Goal: Task Accomplishment & Management: Manage account settings

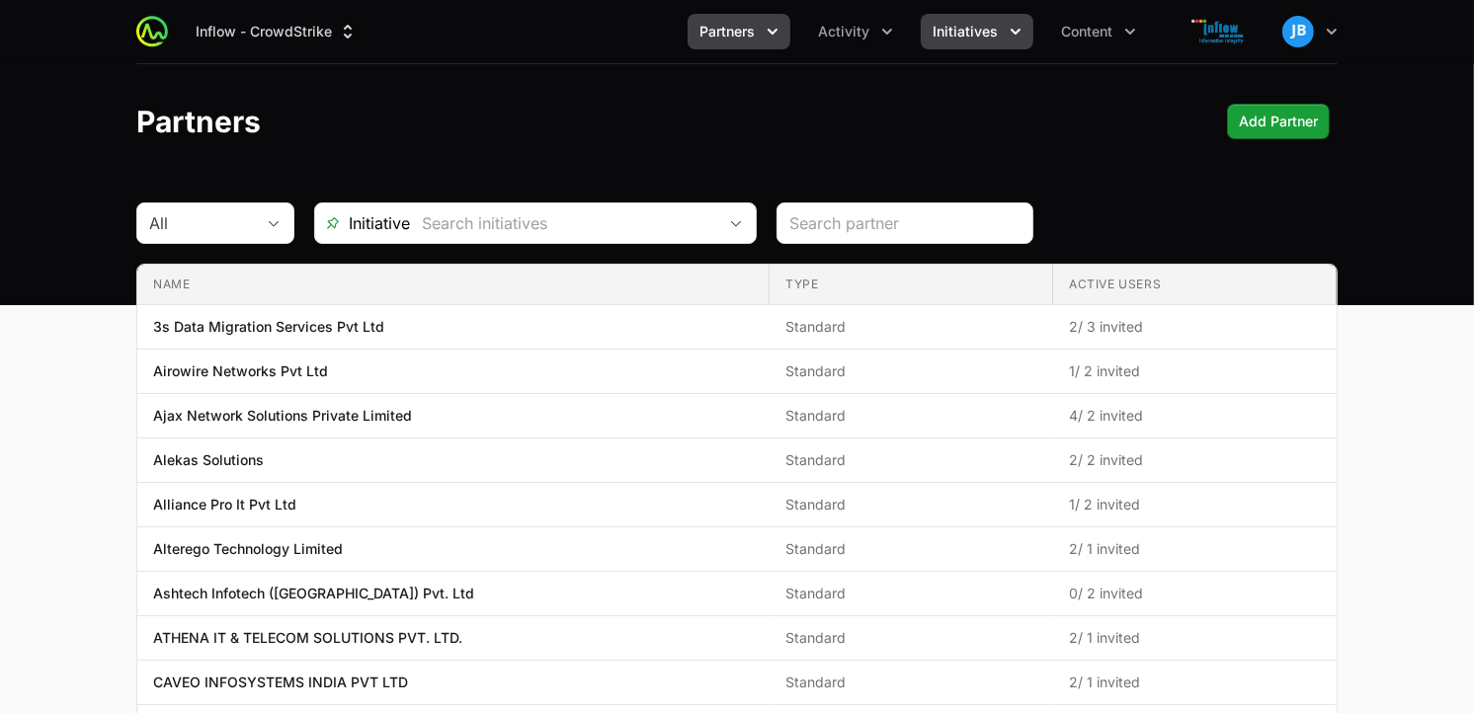
click at [1025, 41] on button "Initiatives" at bounding box center [977, 32] width 113 height 36
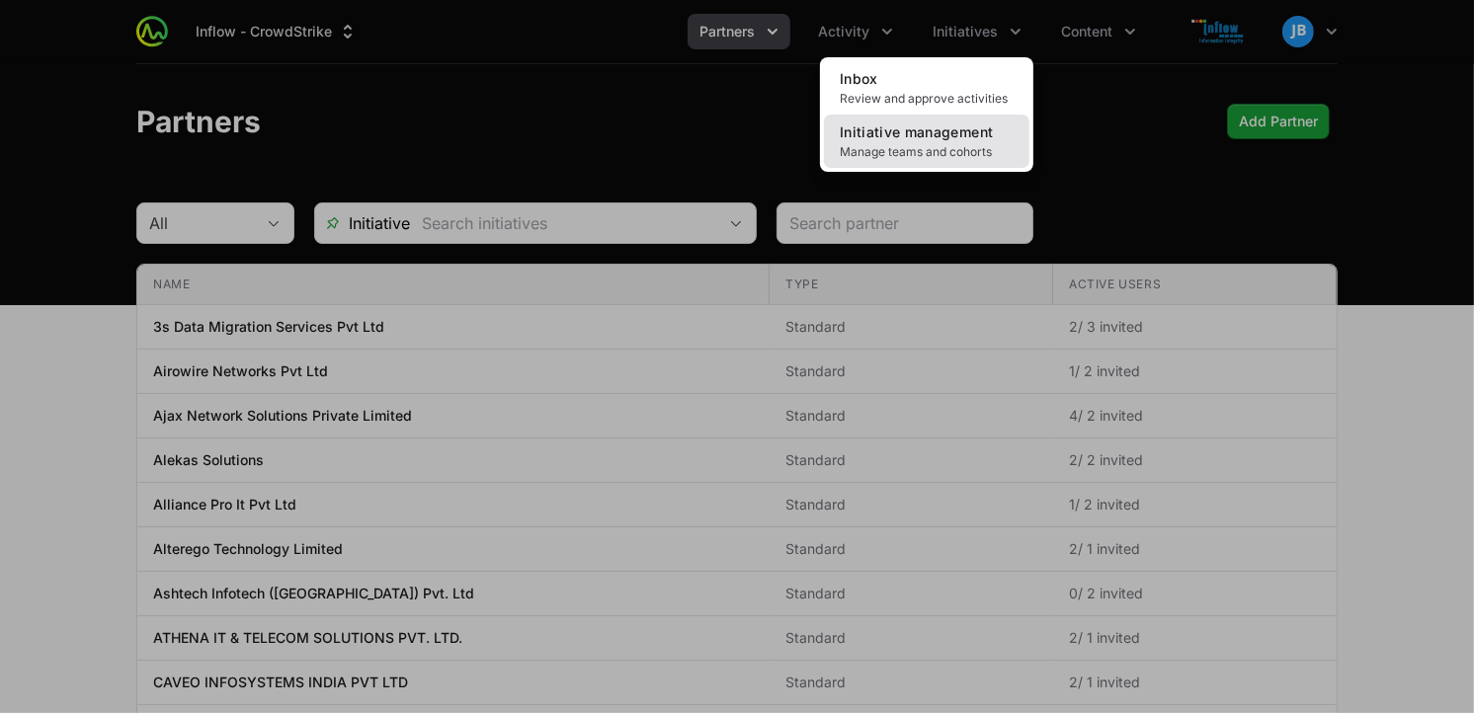
click at [983, 138] on span "Initiative management" at bounding box center [916, 131] width 153 height 17
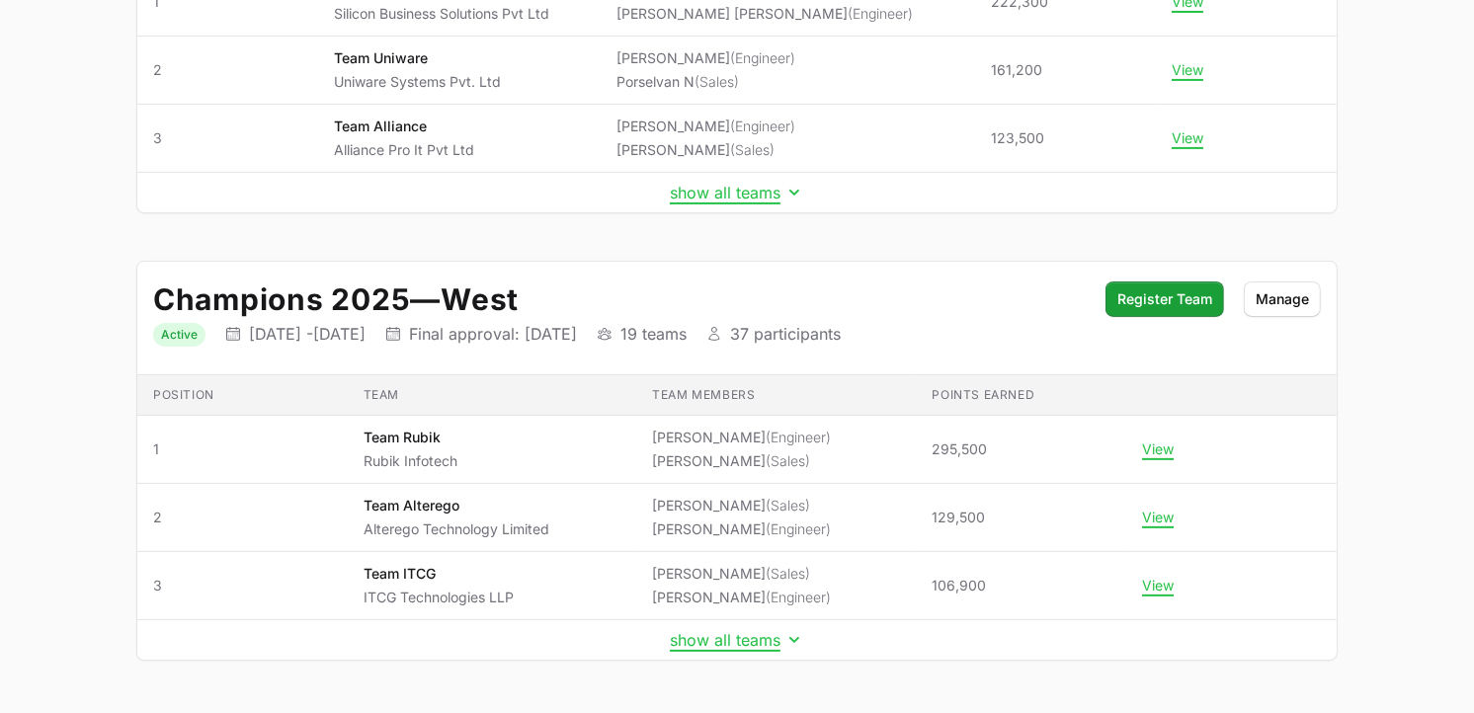
scroll to position [431, 0]
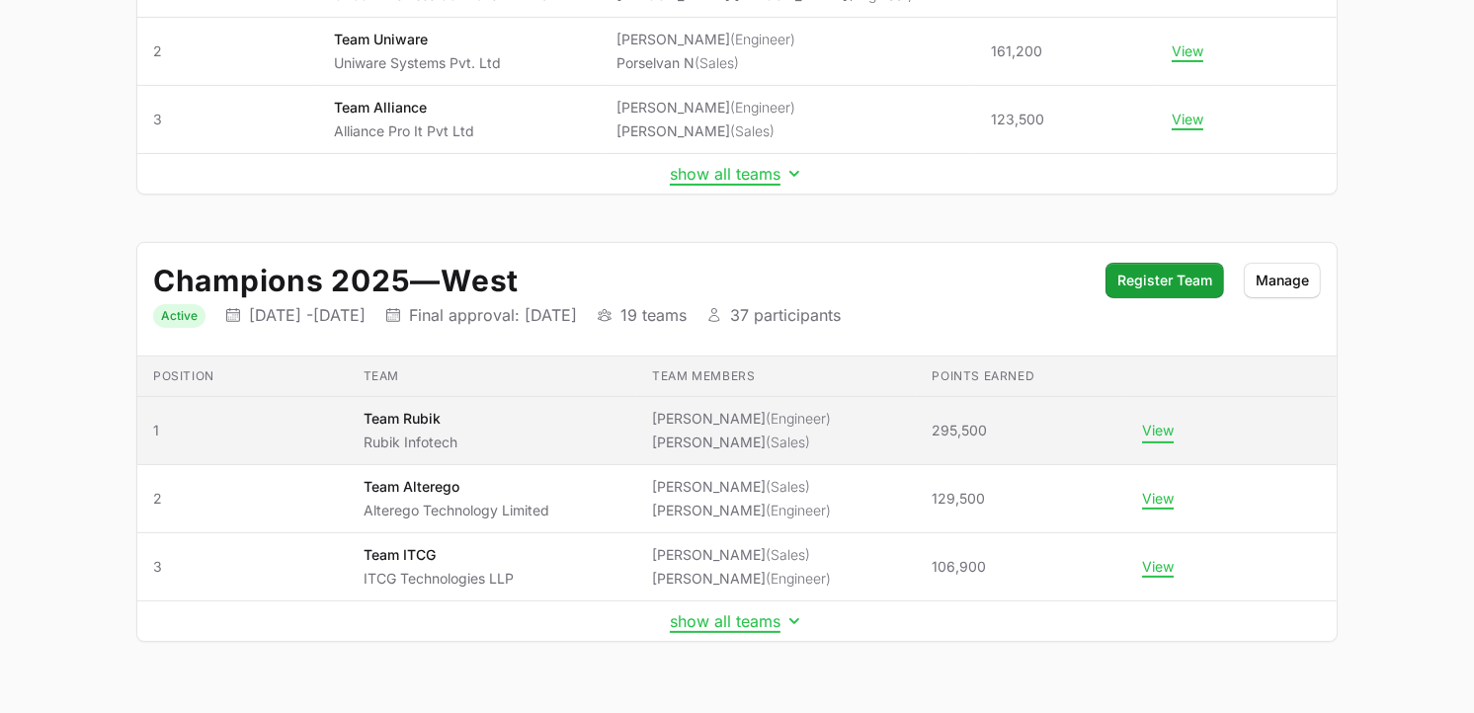
click at [1156, 427] on button "View" at bounding box center [1158, 431] width 32 height 18
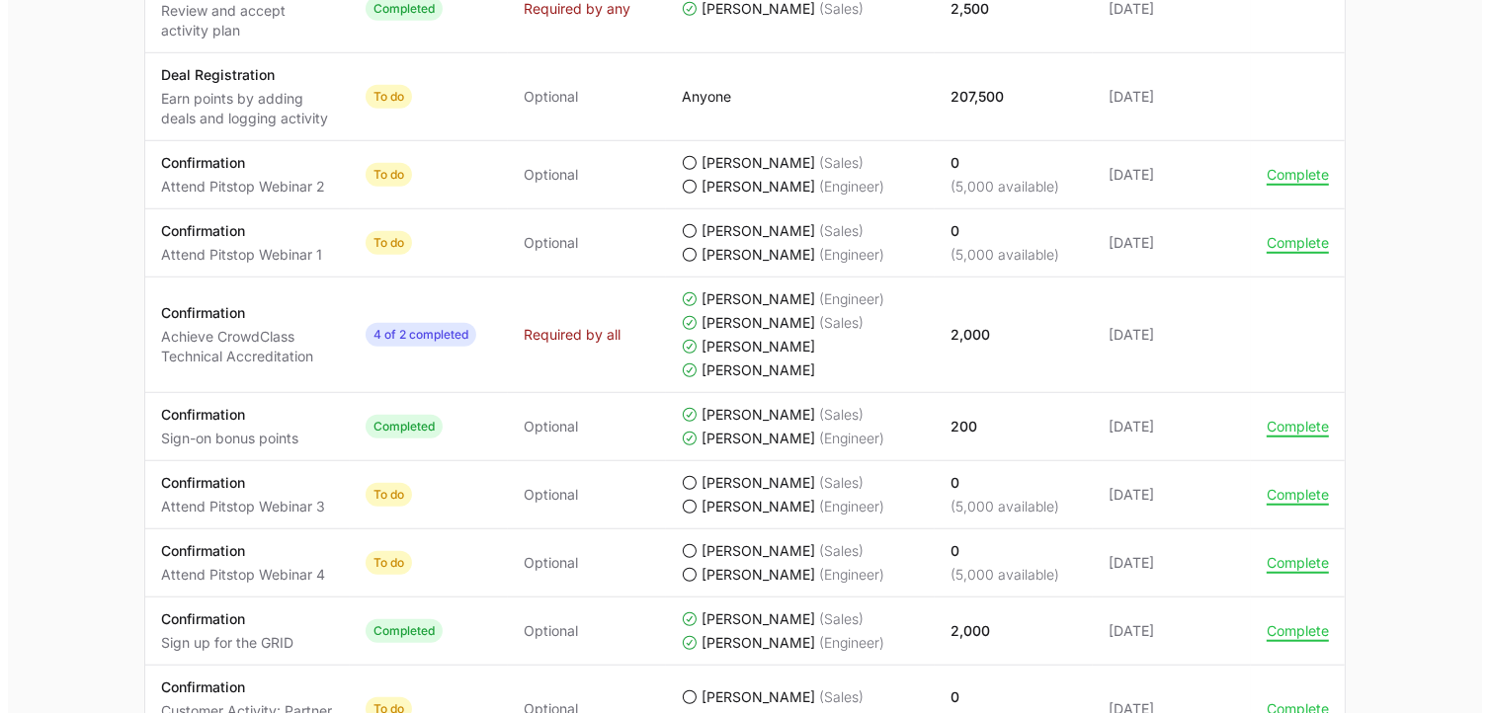
scroll to position [1256, 0]
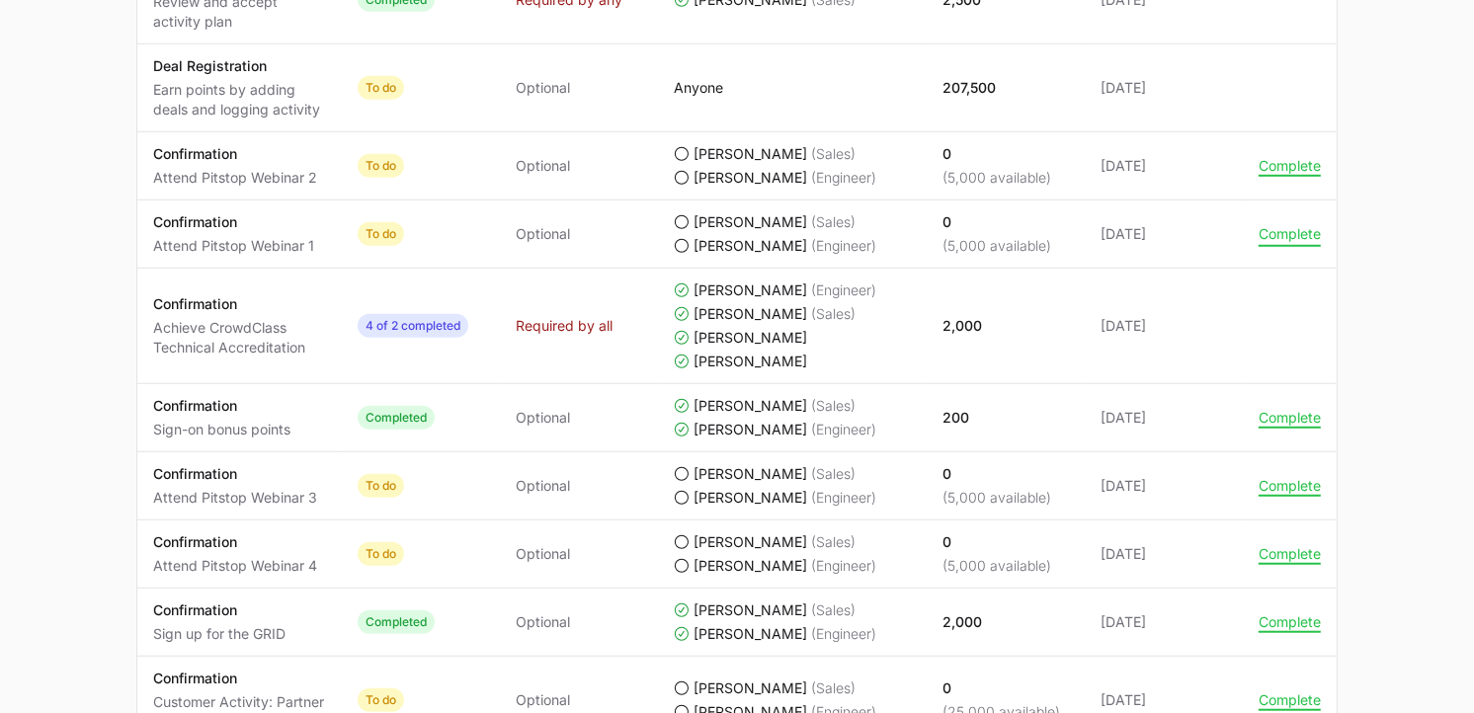
click at [1288, 232] on button "Complete" at bounding box center [1290, 234] width 62 height 18
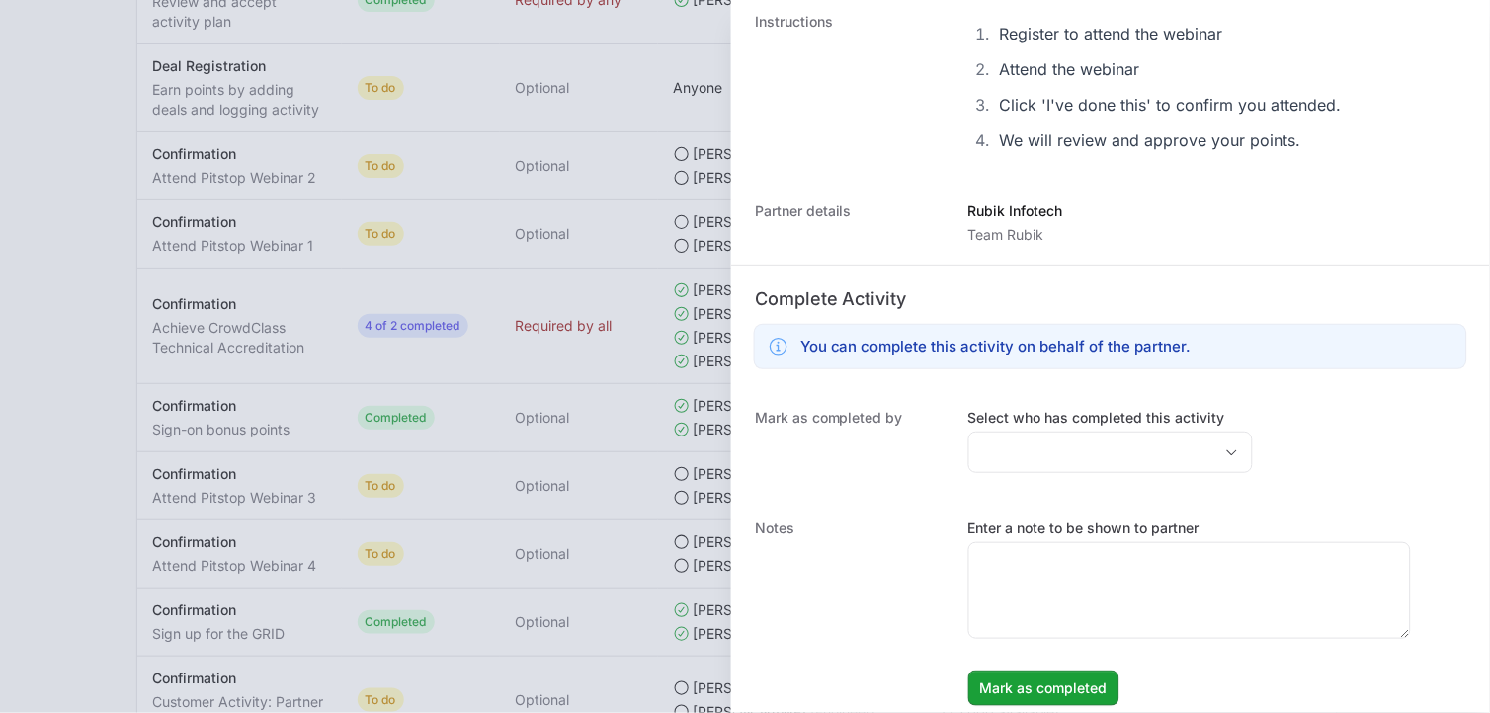
scroll to position [277, 0]
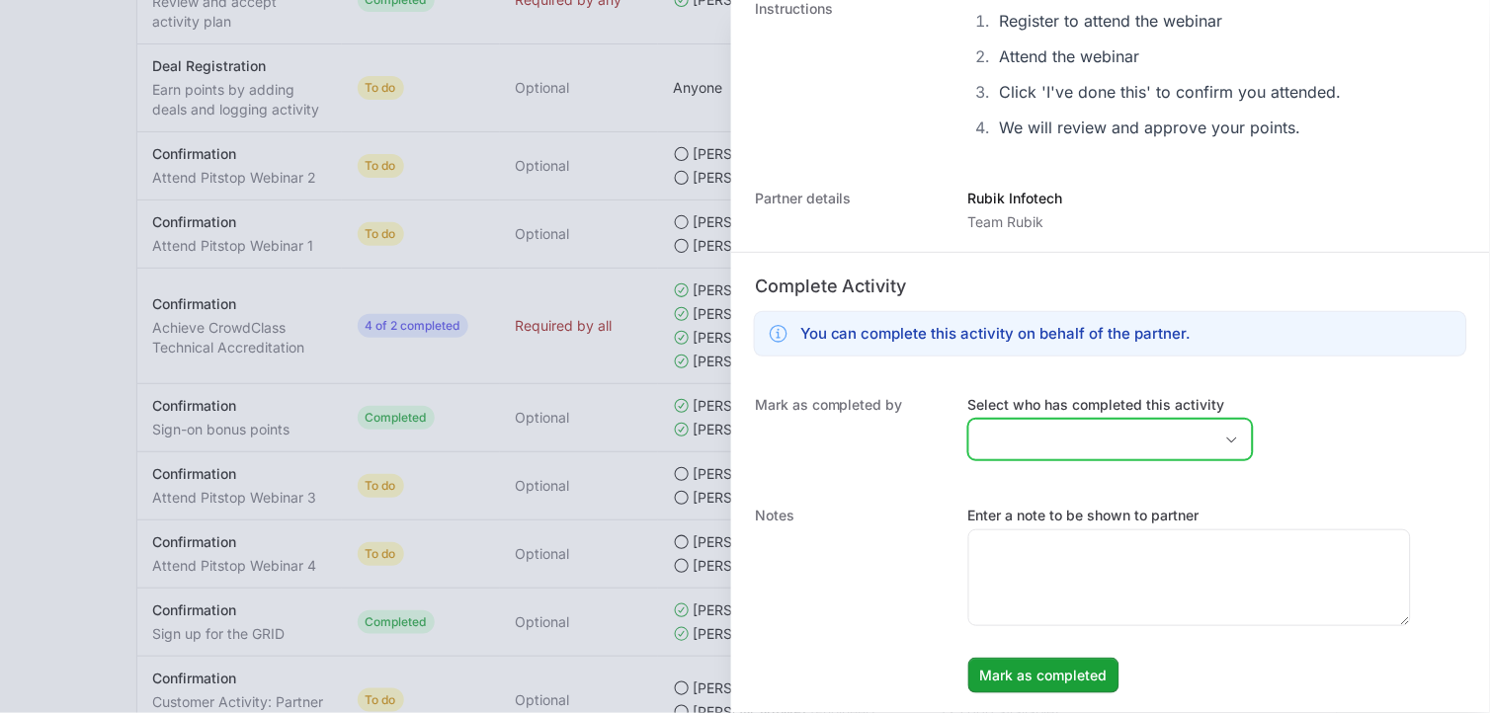
click at [1212, 428] on div "Open" at bounding box center [1232, 440] width 40 height 40
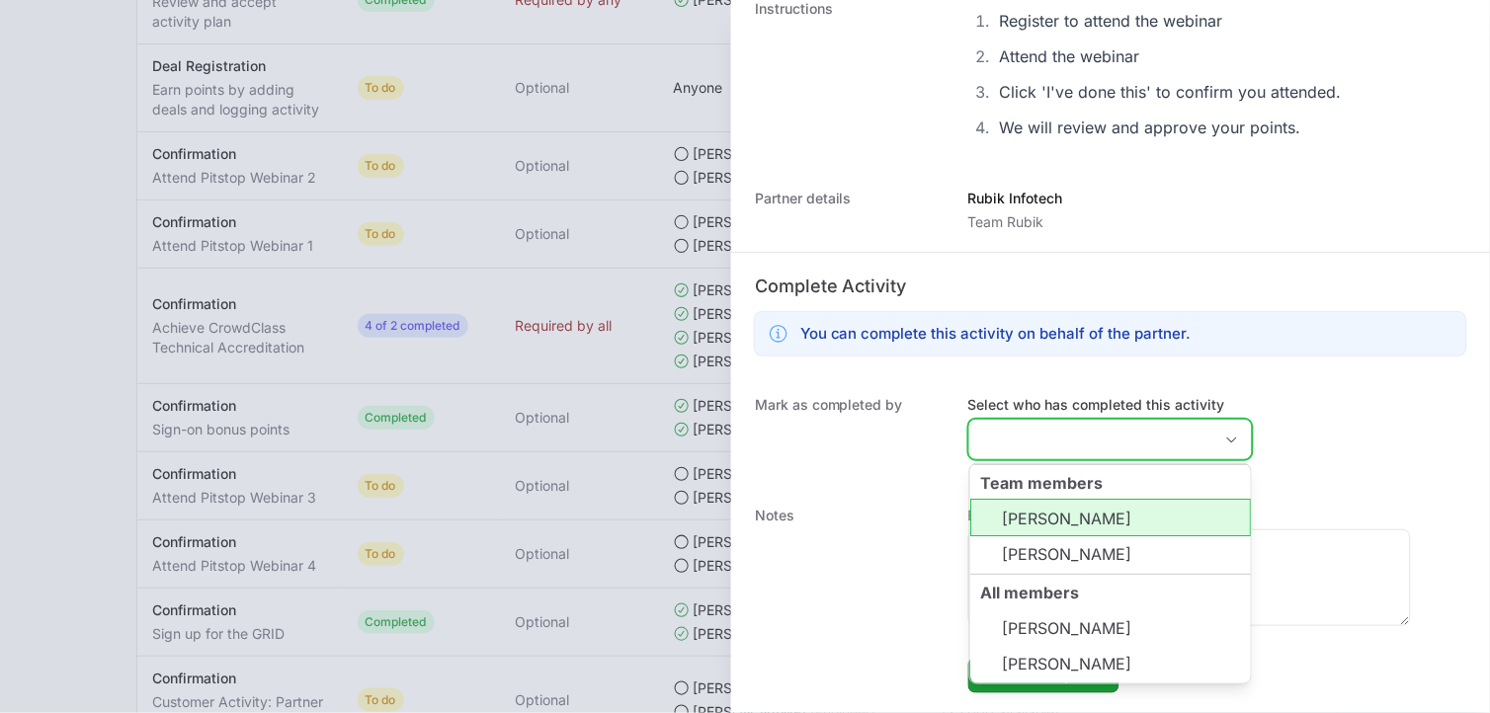
click at [1103, 530] on li "[PERSON_NAME]" at bounding box center [1110, 518] width 281 height 38
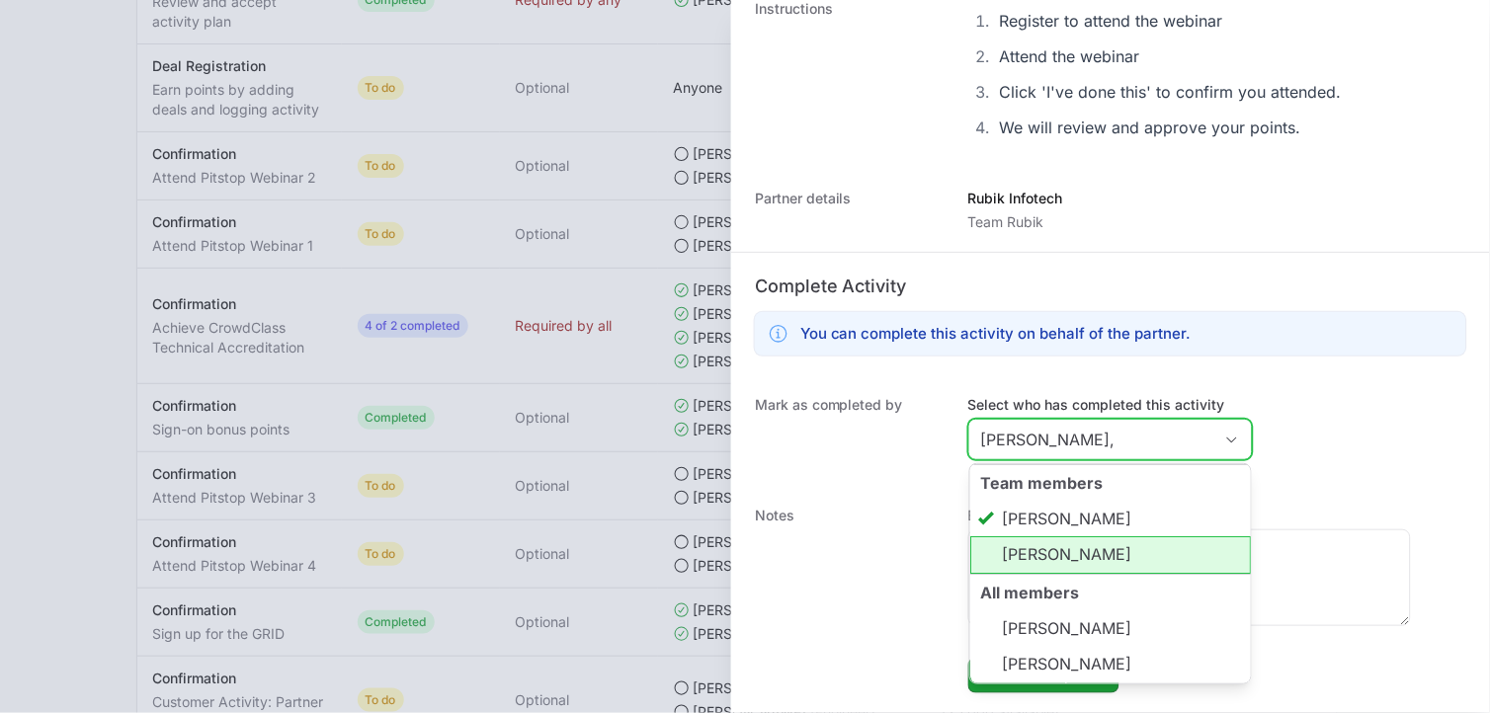
click at [1074, 540] on li "[PERSON_NAME]" at bounding box center [1110, 555] width 281 height 38
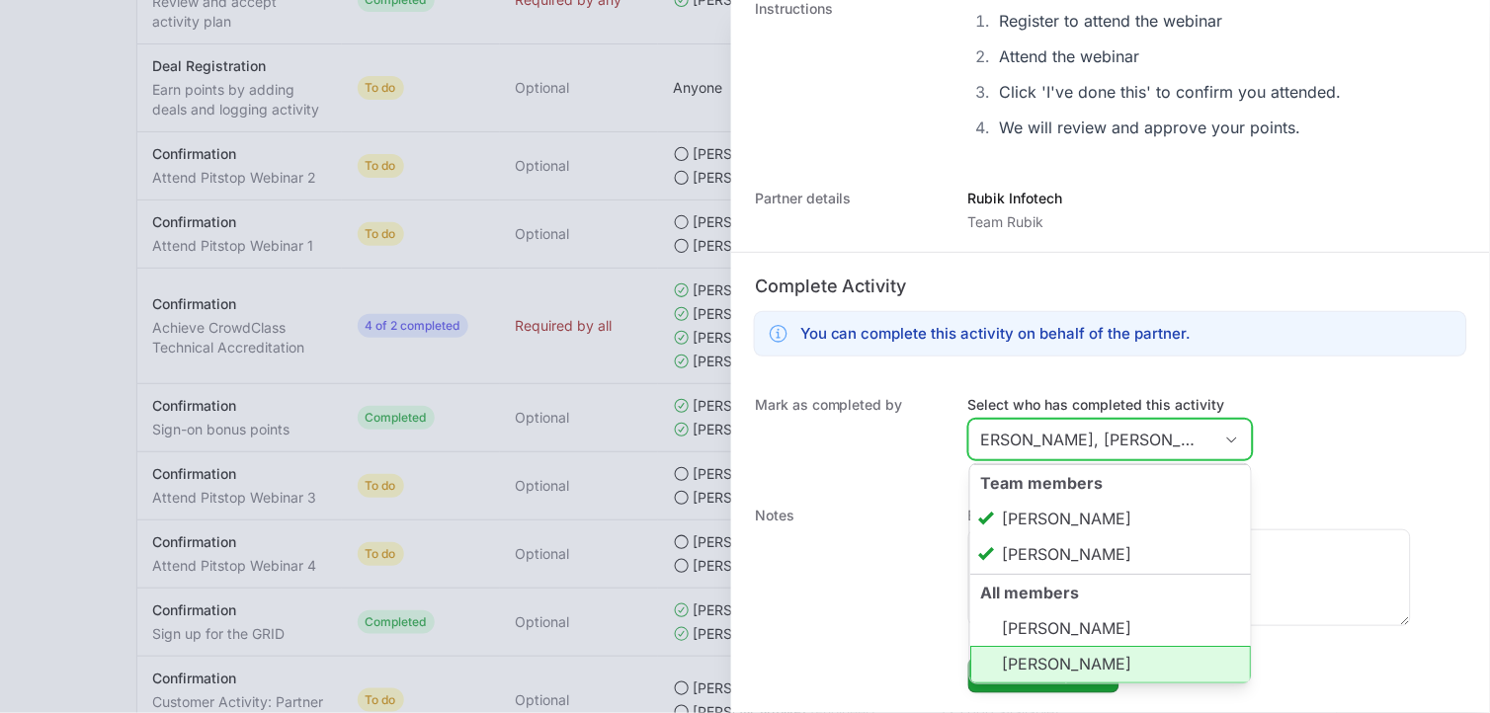
click at [1121, 670] on li "[PERSON_NAME]" at bounding box center [1110, 665] width 281 height 38
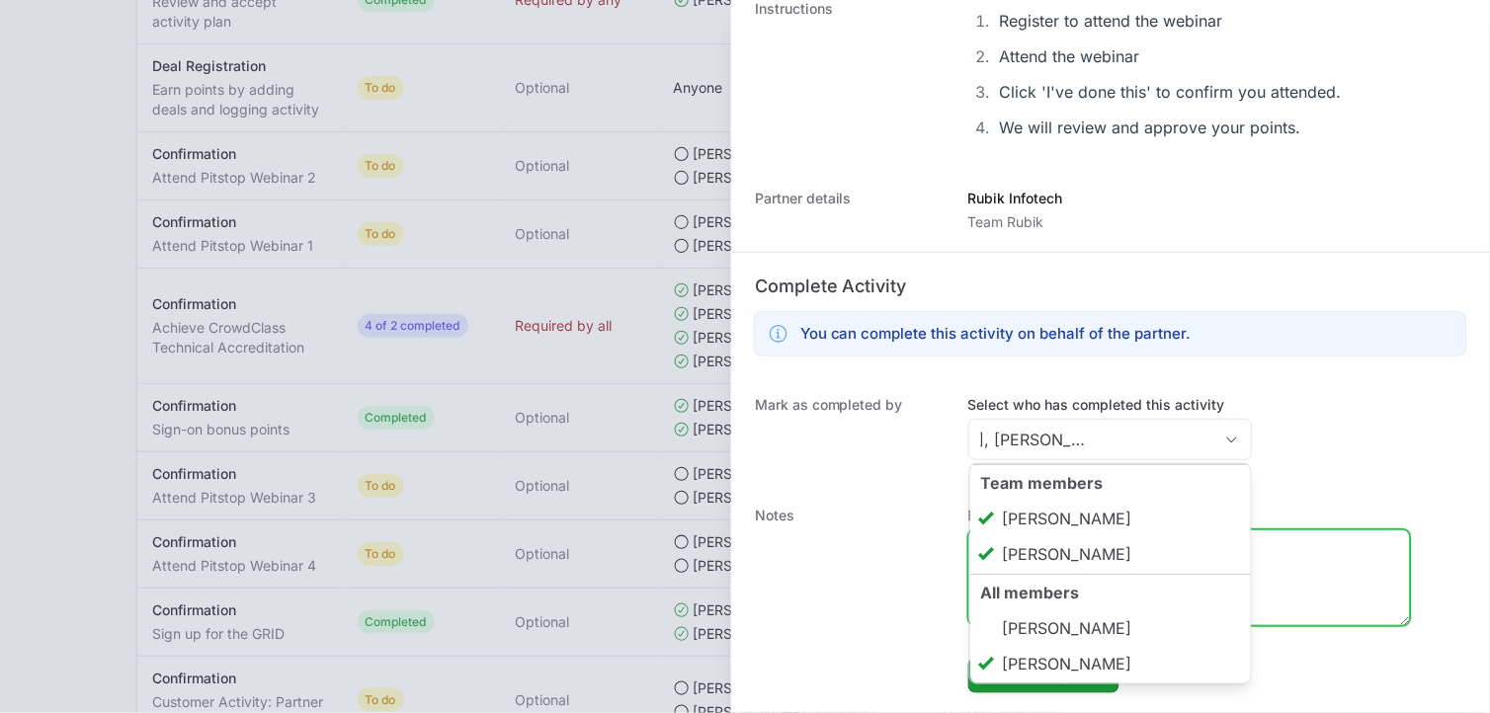
type input "[PERSON_NAME], [PERSON_NAME], [PERSON_NAME]"
click at [1305, 580] on textarea "Enter a note to be shown to partner" at bounding box center [1189, 578] width 441 height 95
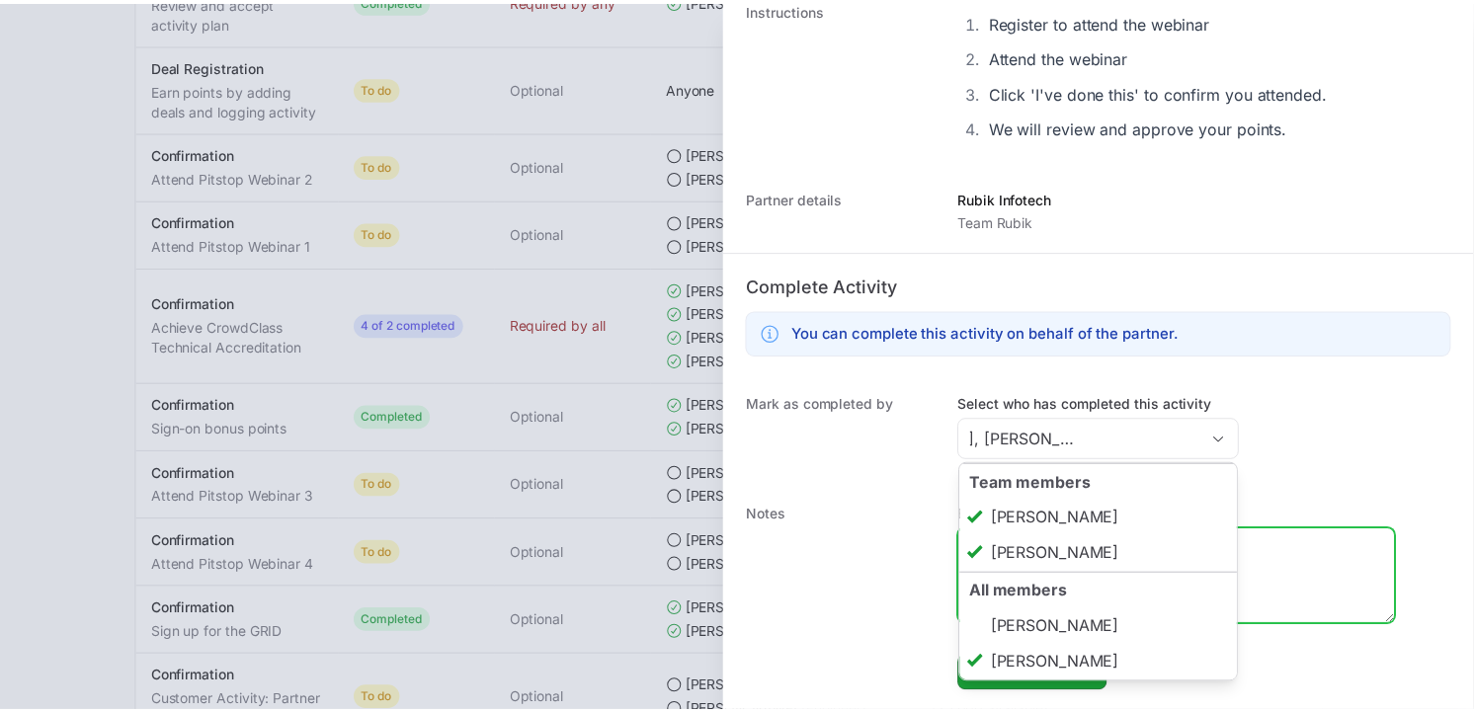
scroll to position [0, 0]
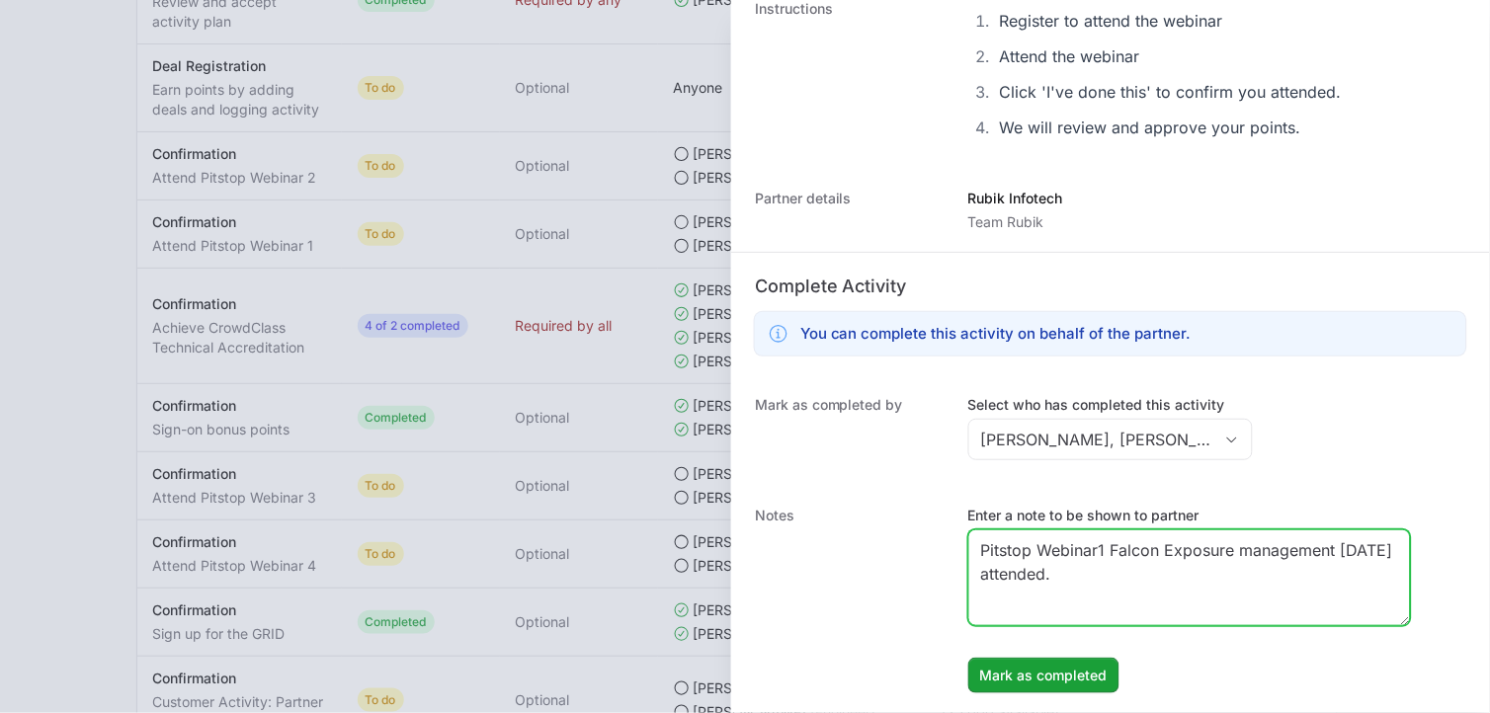
drag, startPoint x: 1132, startPoint y: 576, endPoint x: 980, endPoint y: 547, distance: 154.8
click at [975, 547] on textarea "Pitstop Webinar1 Falcon Exposure management [DATE] attended." at bounding box center [1189, 578] width 441 height 95
type textarea "Pitstop Webinar1 Falcon Exposure management [DATE] attended."
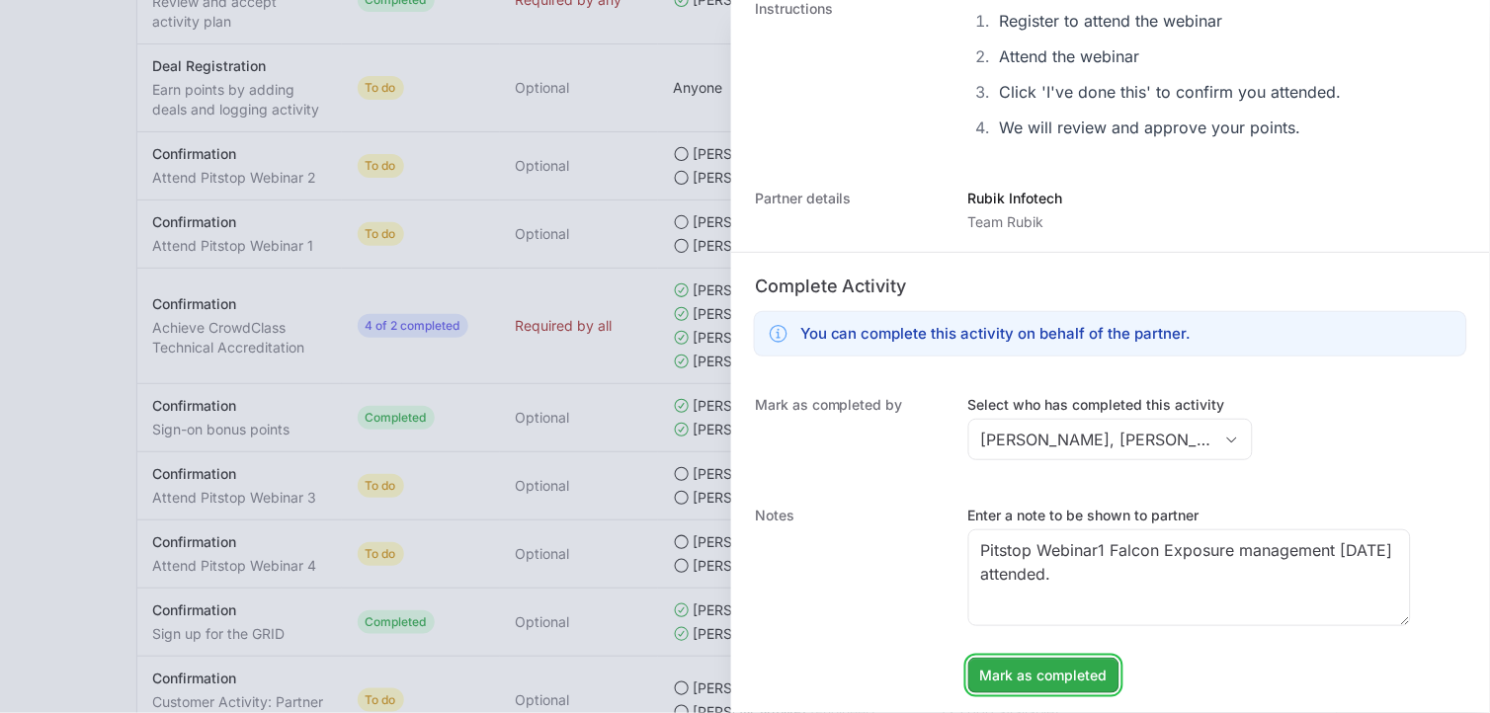
click at [1052, 674] on span "Mark as completed" at bounding box center [1043, 676] width 127 height 24
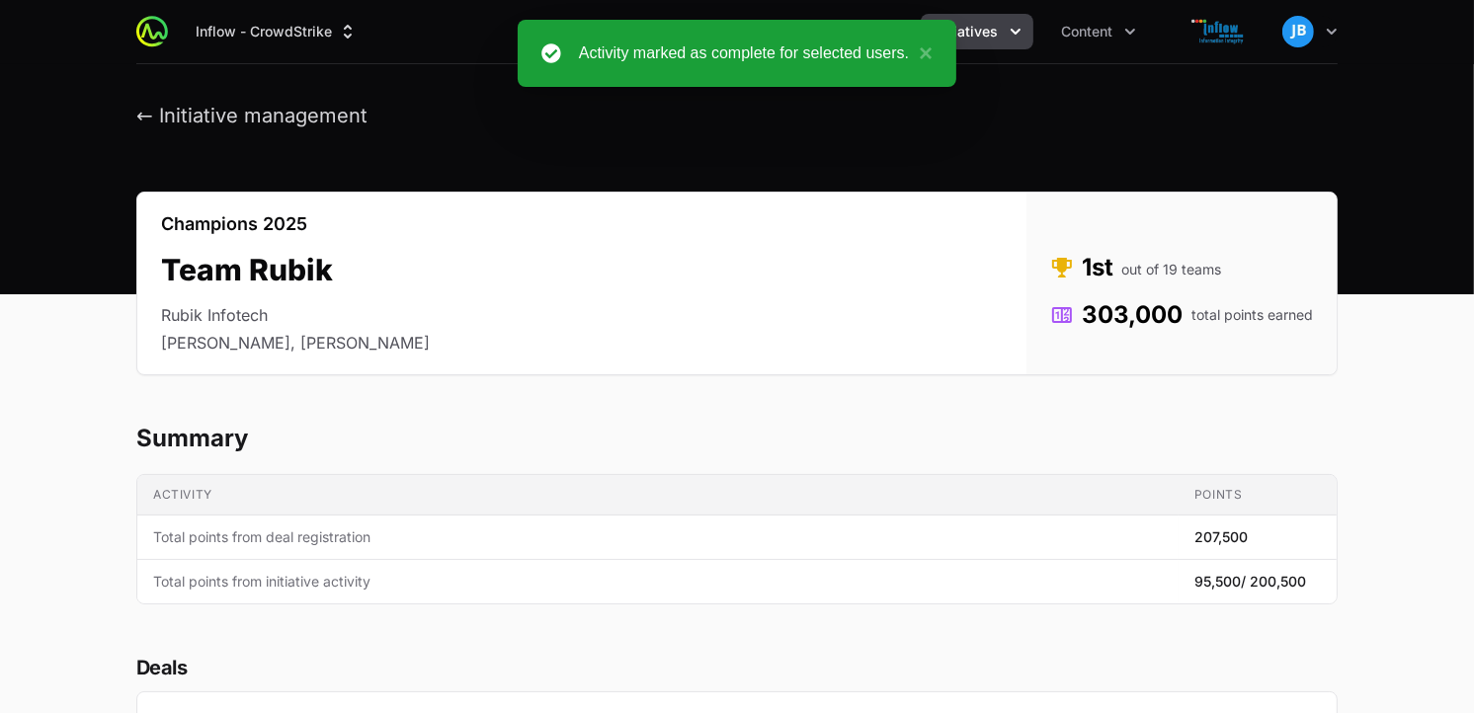
click at [1015, 31] on icon "Initiatives menu" at bounding box center [1016, 32] width 20 height 20
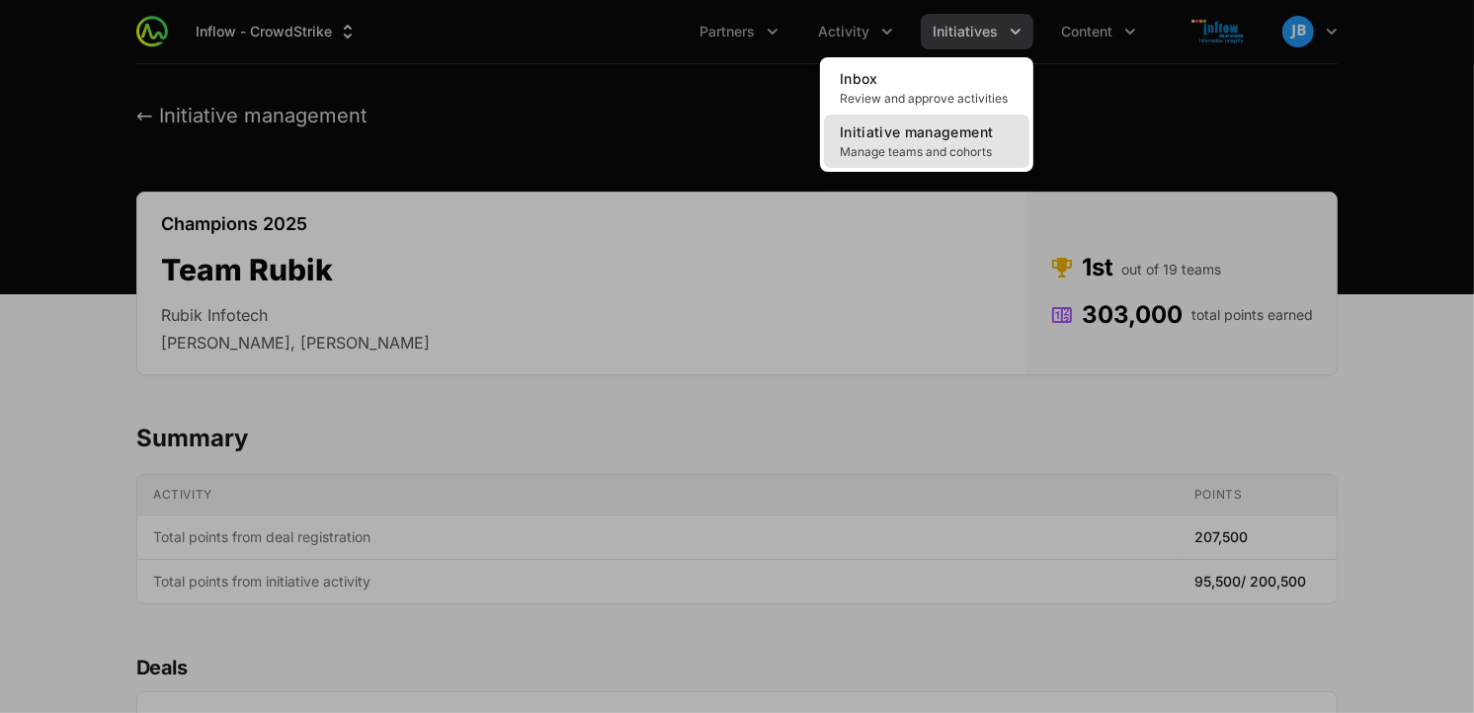
click at [933, 152] on span "Manage teams and cohorts" at bounding box center [927, 152] width 174 height 16
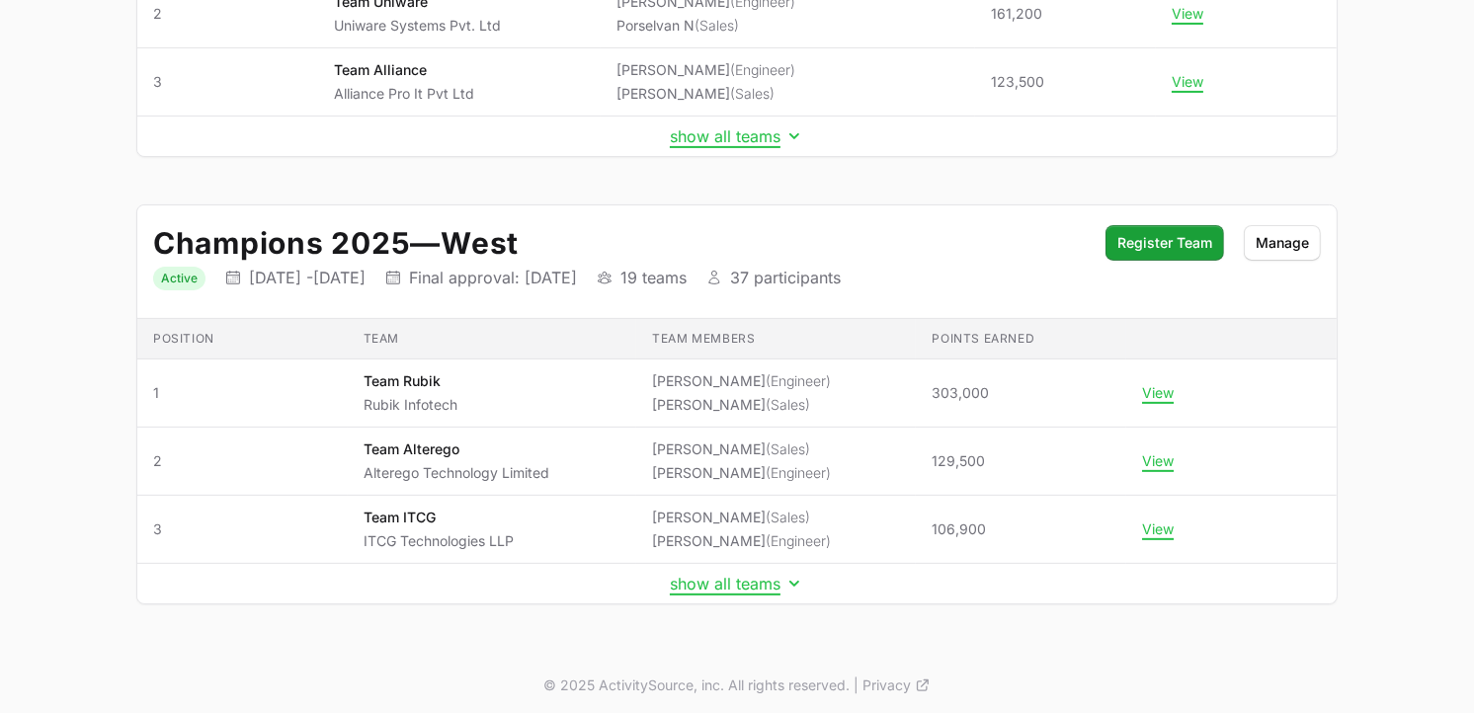
scroll to position [476, 0]
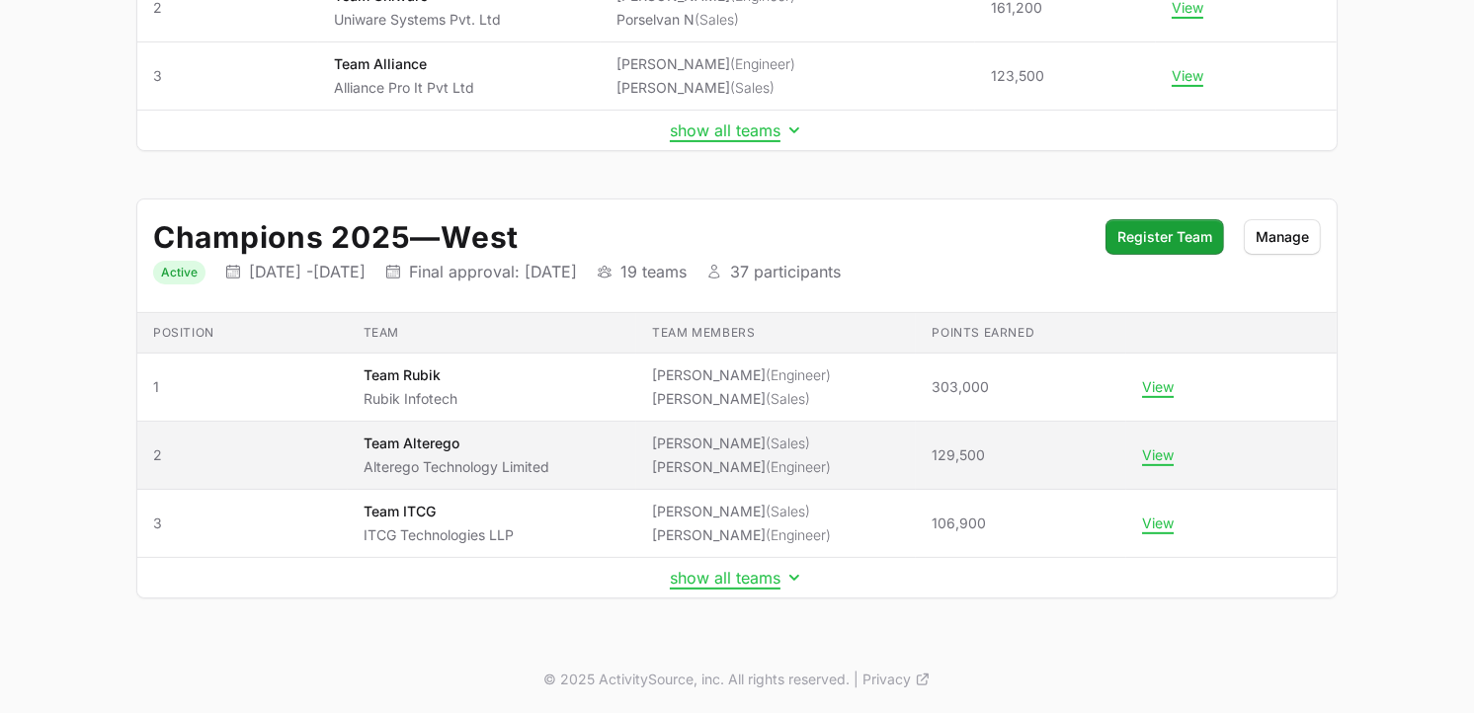
click at [1151, 442] on td "View" at bounding box center [1231, 456] width 210 height 68
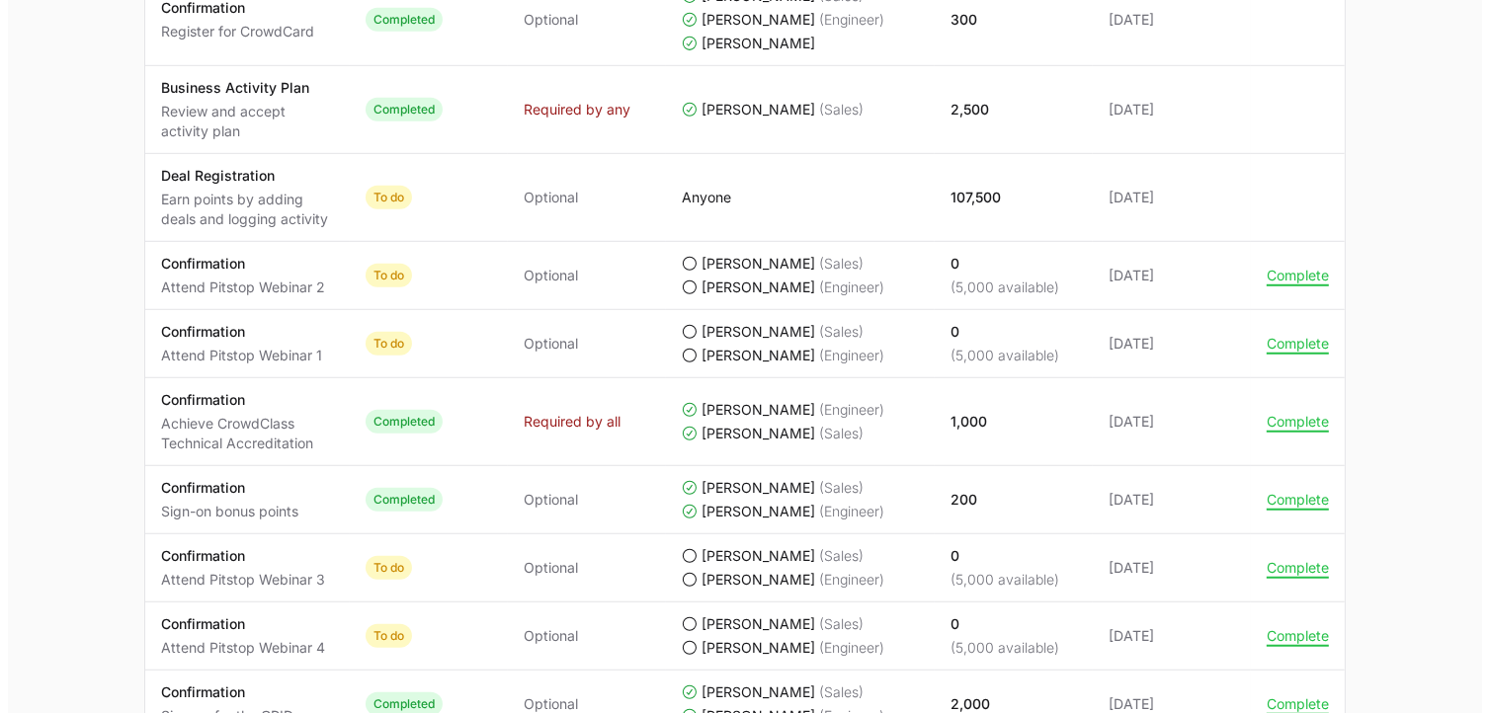
scroll to position [1225, 0]
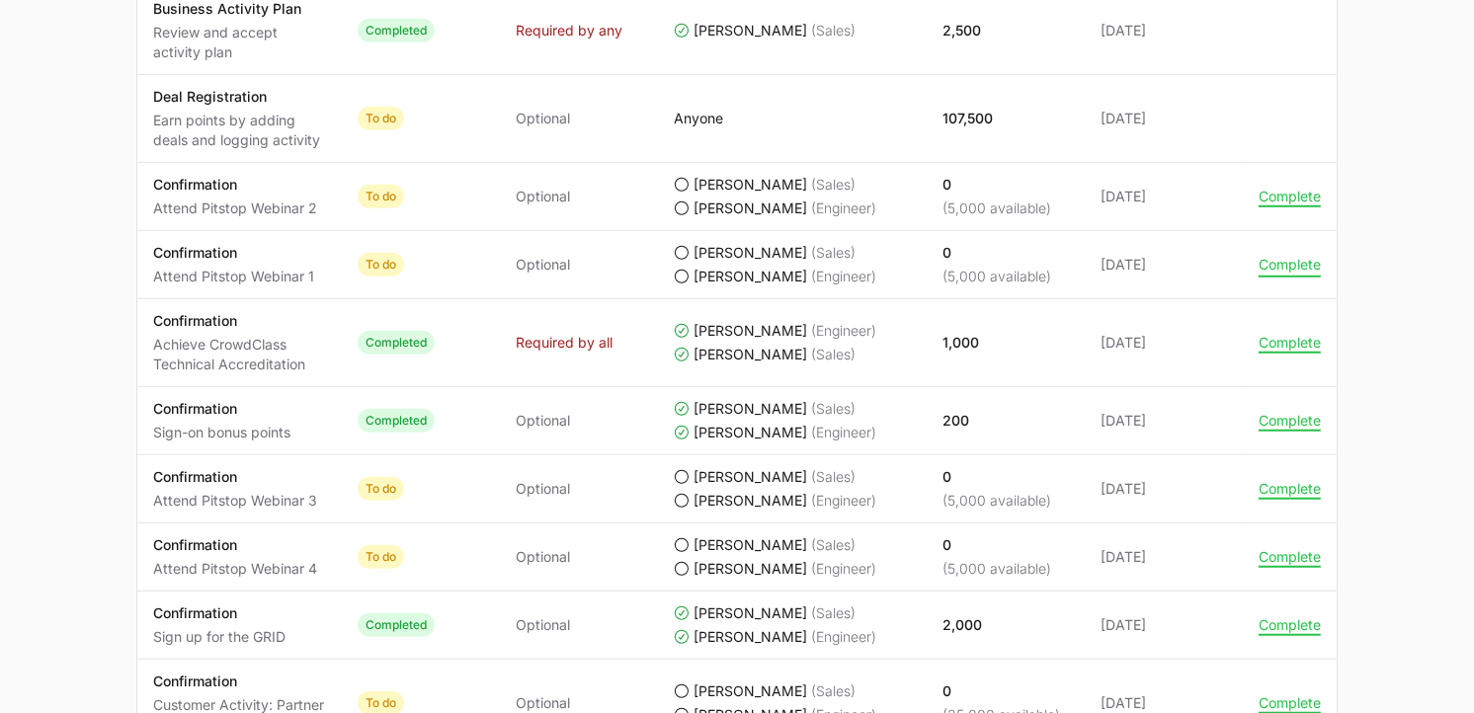
click at [1284, 261] on button "Complete" at bounding box center [1290, 265] width 62 height 18
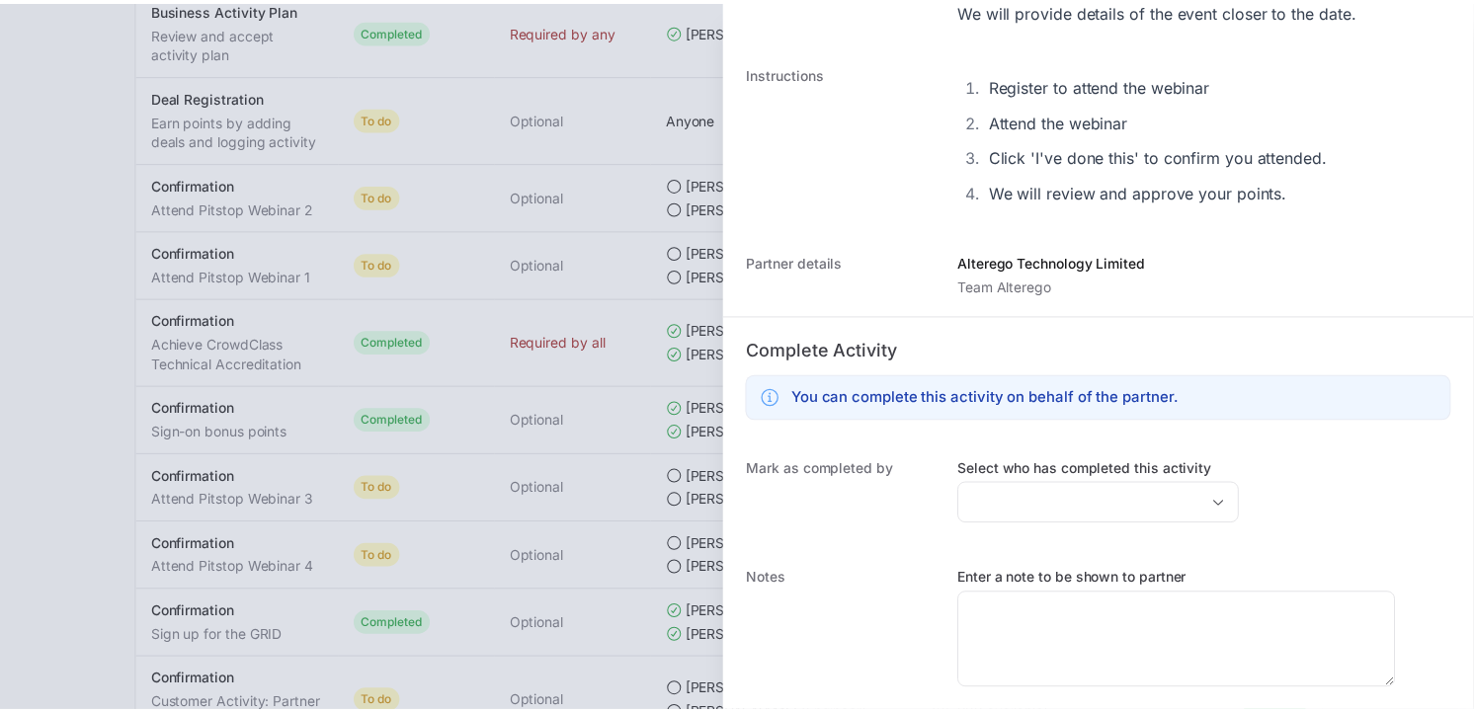
scroll to position [277, 0]
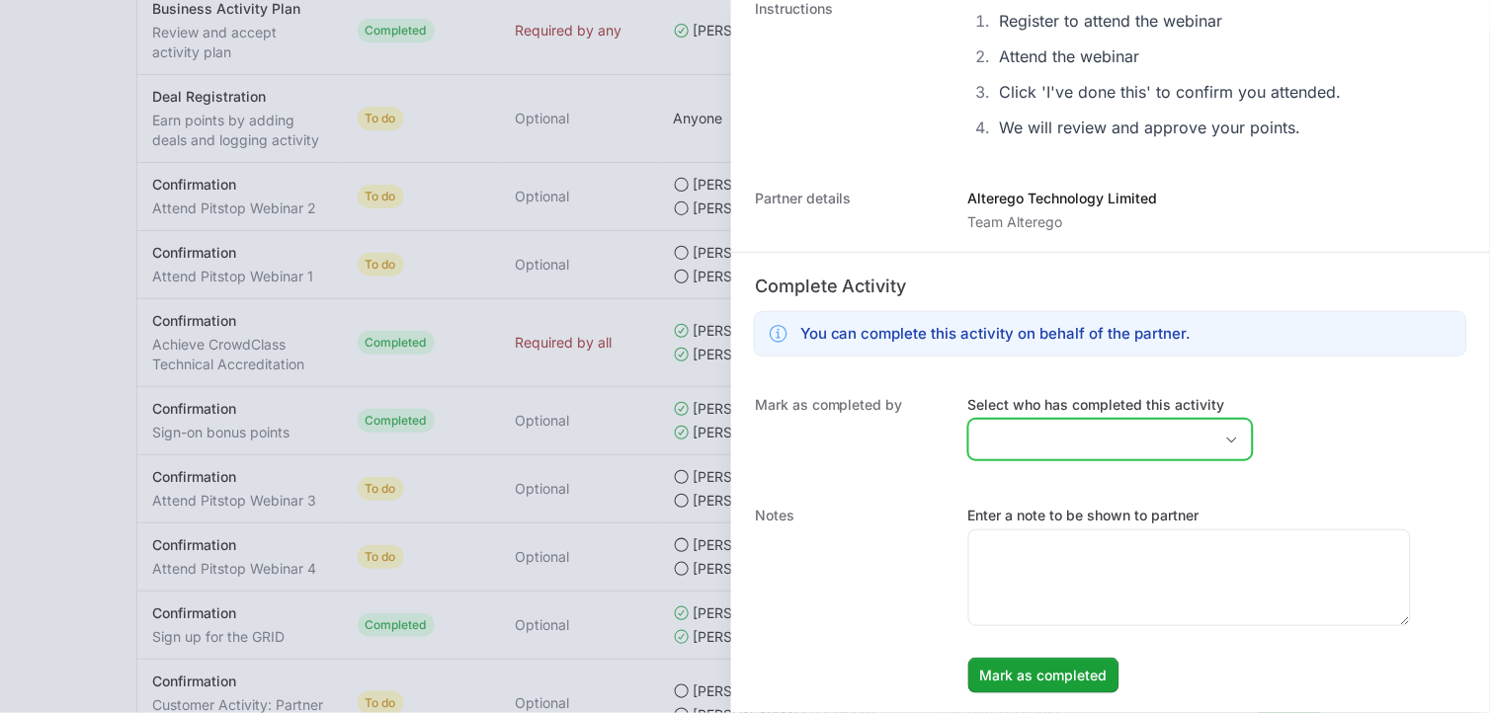
click at [1133, 437] on input "Select who has completed this activity" at bounding box center [1090, 440] width 243 height 40
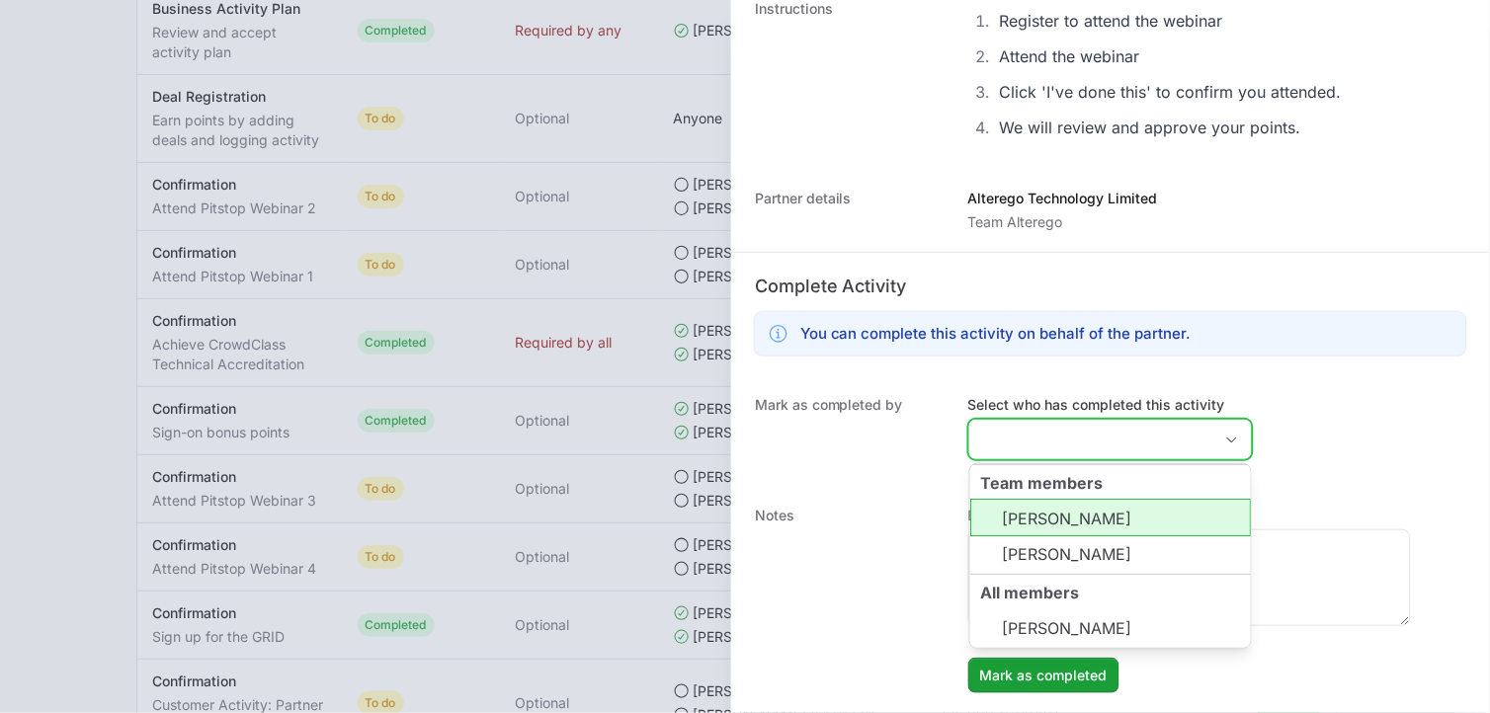
click at [1074, 501] on li "[PERSON_NAME]" at bounding box center [1110, 518] width 281 height 38
click at [1081, 536] on li "[PERSON_NAME]" at bounding box center [1110, 555] width 281 height 38
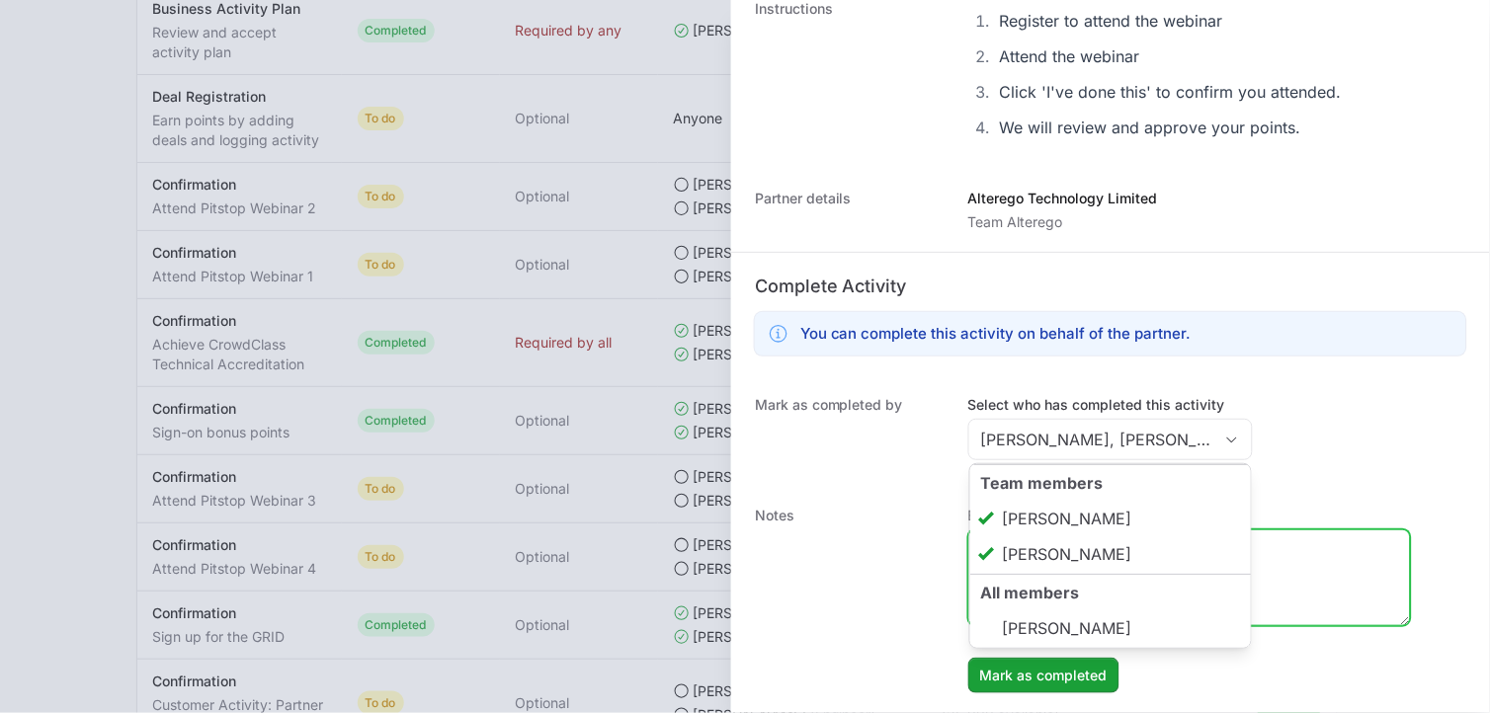
type input "[PERSON_NAME], [PERSON_NAME]"
click at [1278, 607] on textarea "Enter a note to be shown to partner" at bounding box center [1189, 578] width 441 height 95
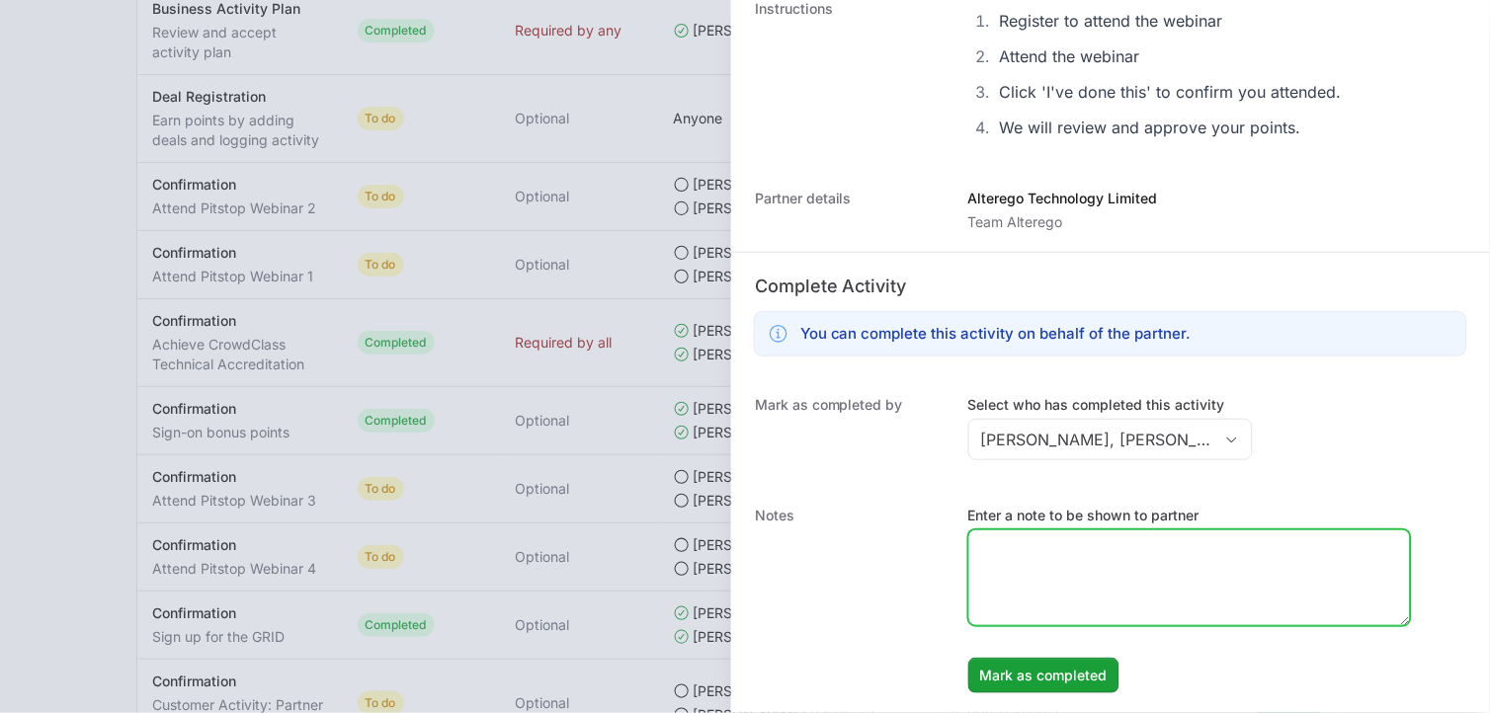
paste textarea "Pitstop Webinar1 Falcon Exposure management [DATE] attended."
click at [1278, 607] on textarea "Pitstop Webinar1 Falcon Exposure management [DATE] attended." at bounding box center [1189, 578] width 441 height 95
type textarea "Pitstop Webinar1 Falcon Exposure management [DATE] attended."
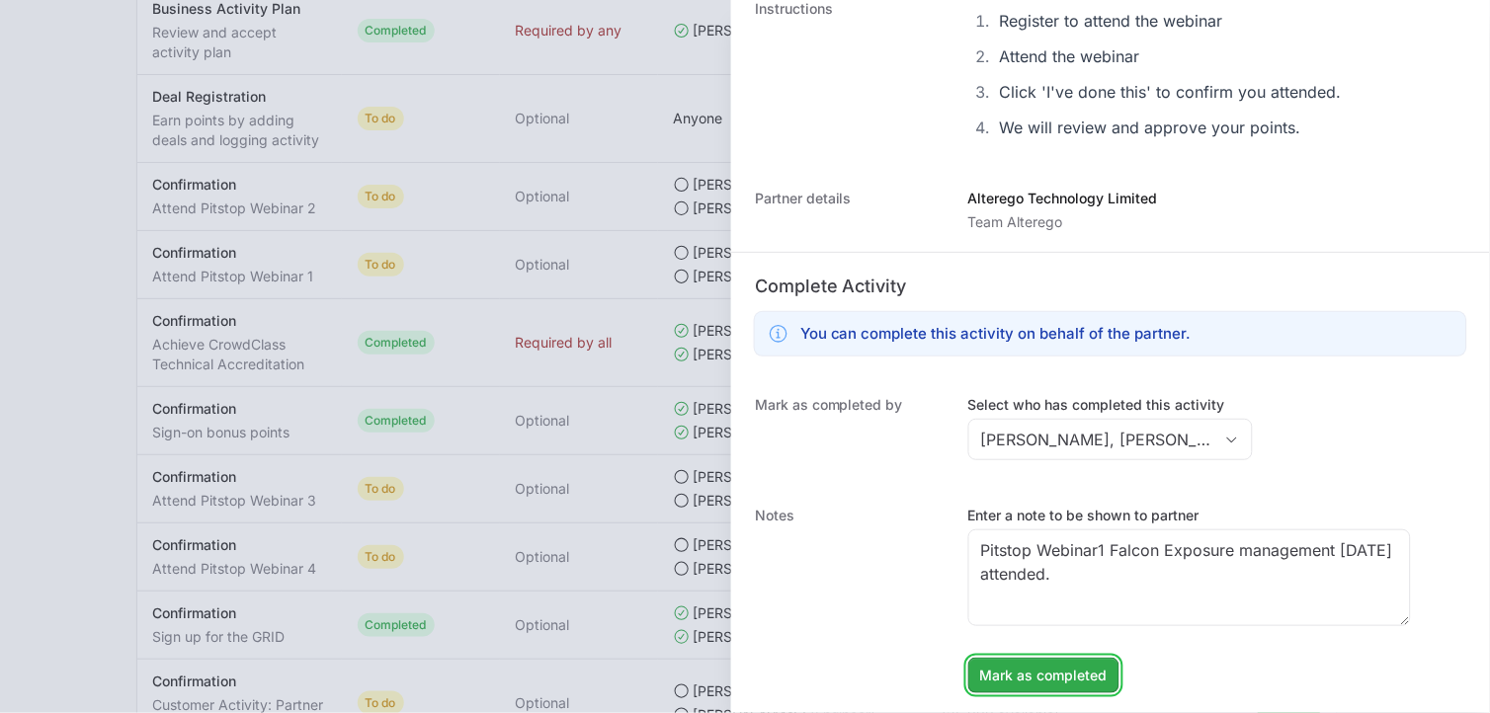
click at [1079, 676] on span "Mark as completed" at bounding box center [1043, 676] width 127 height 24
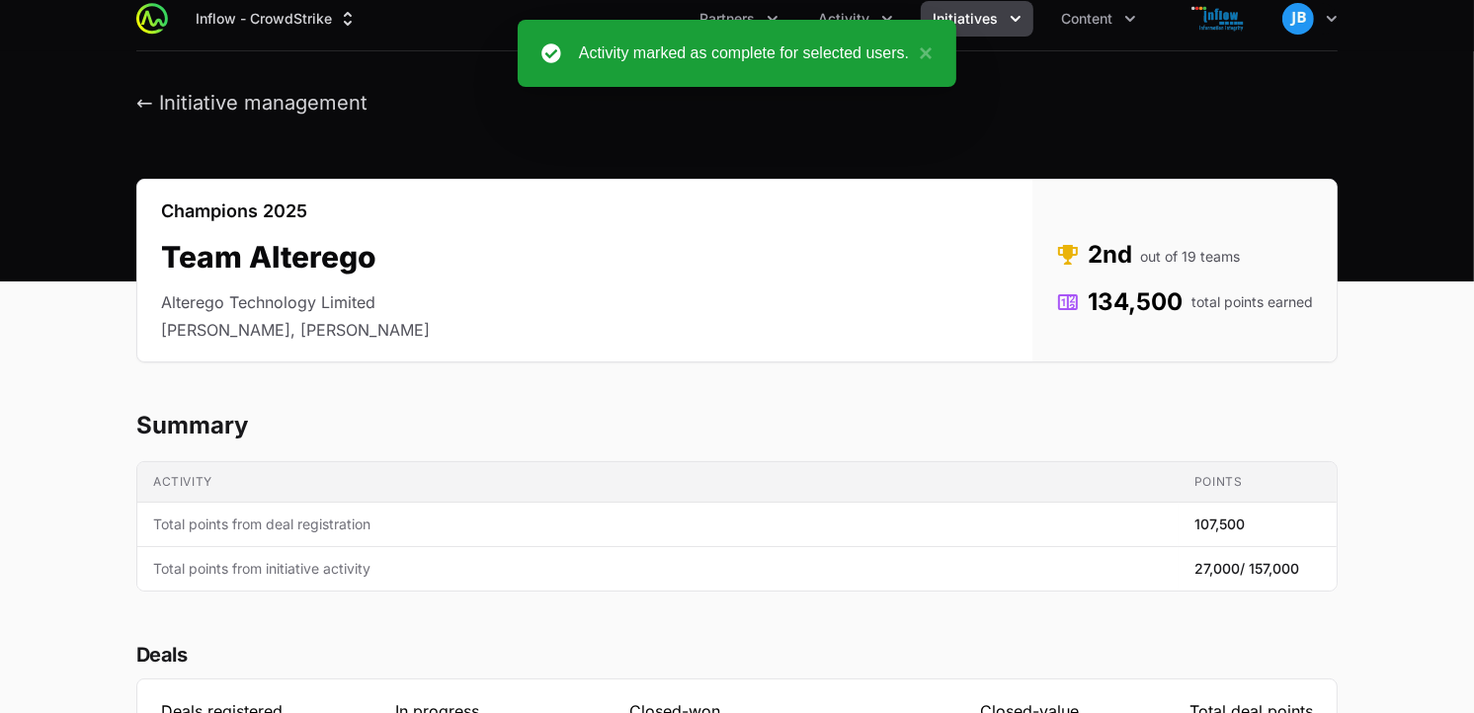
scroll to position [0, 0]
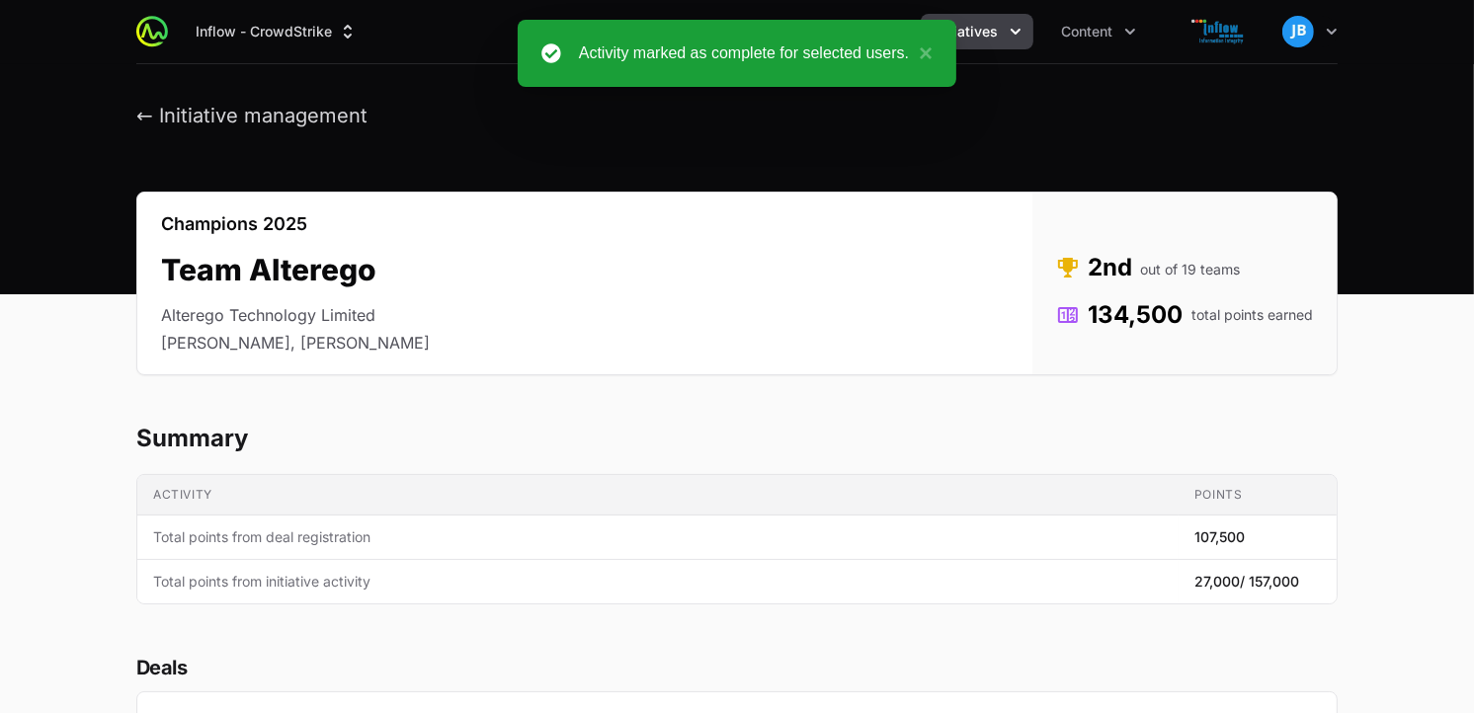
click at [1025, 38] on button "Initiatives" at bounding box center [977, 32] width 113 height 36
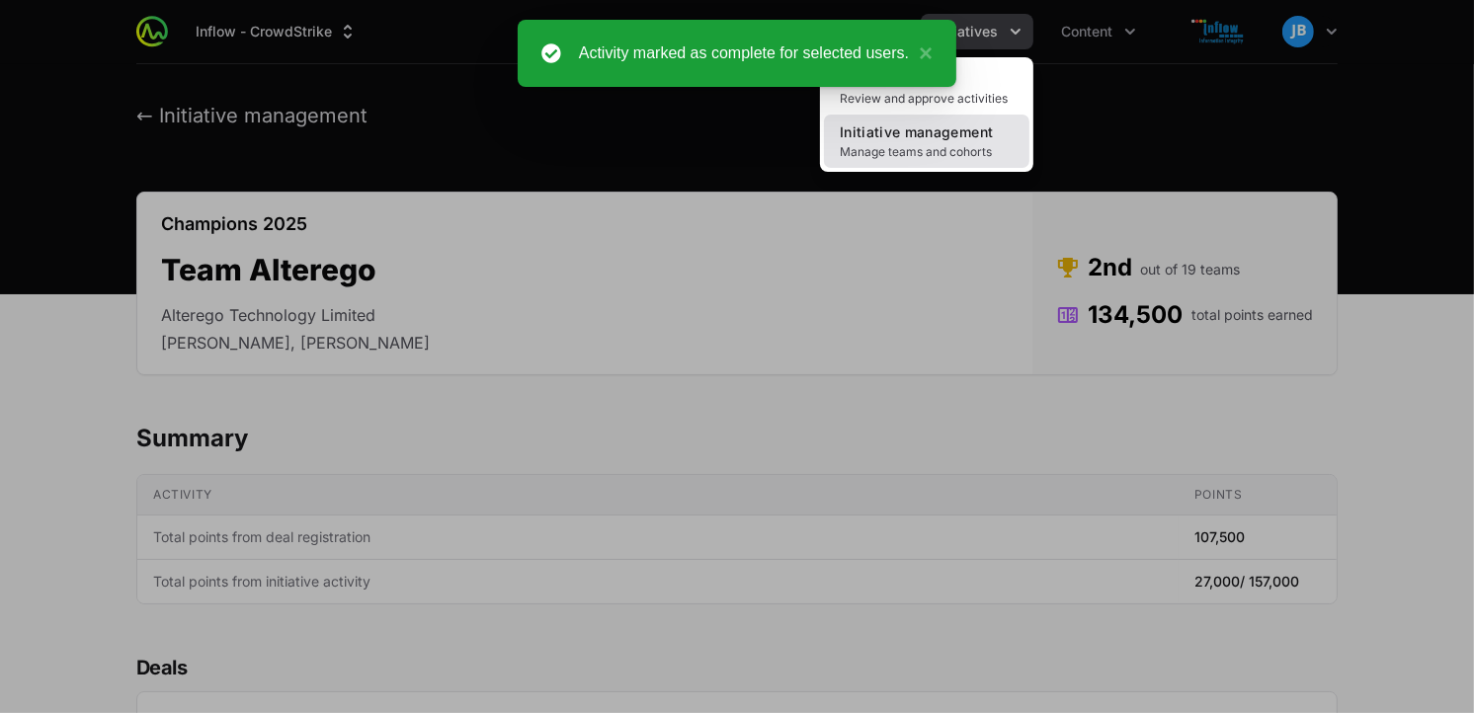
click at [935, 148] on span "Manage teams and cohorts" at bounding box center [927, 152] width 174 height 16
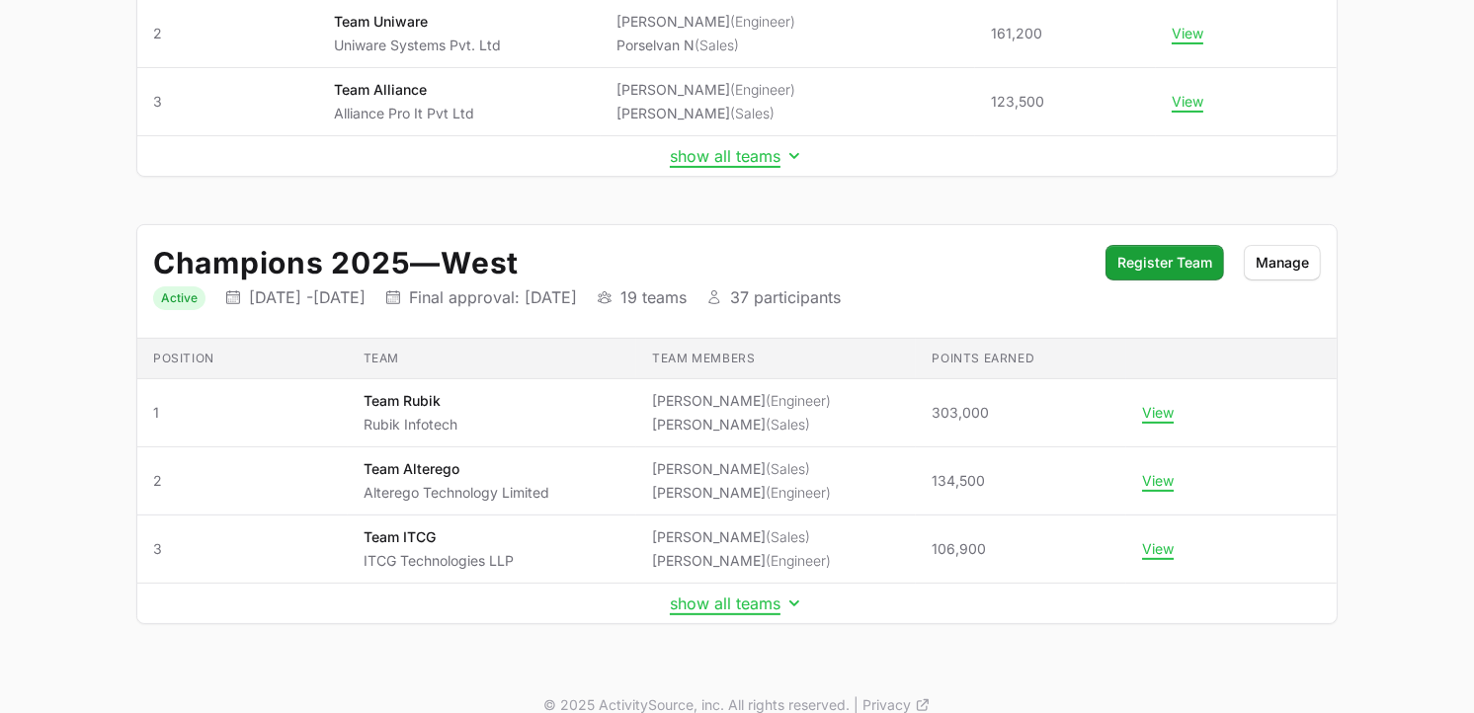
scroll to position [476, 0]
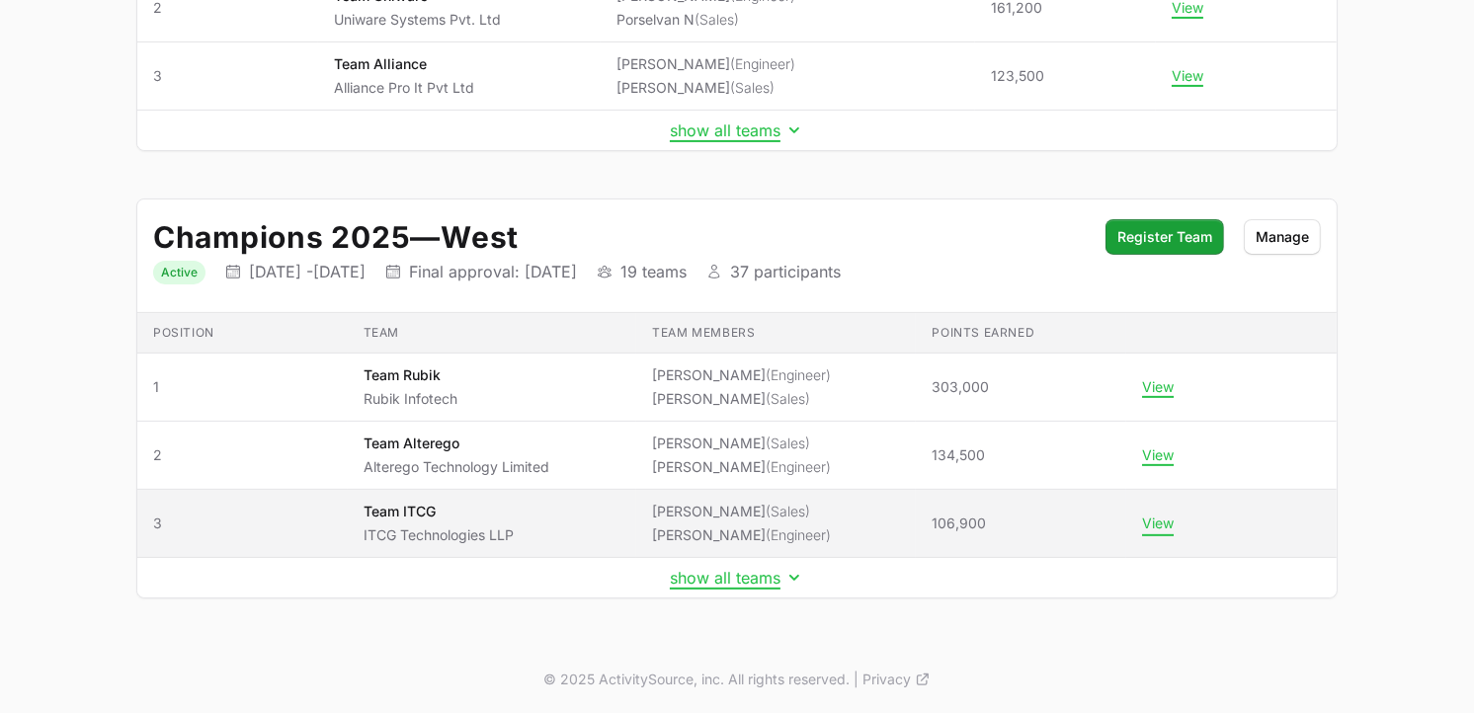
click at [1156, 522] on button "View" at bounding box center [1158, 524] width 32 height 18
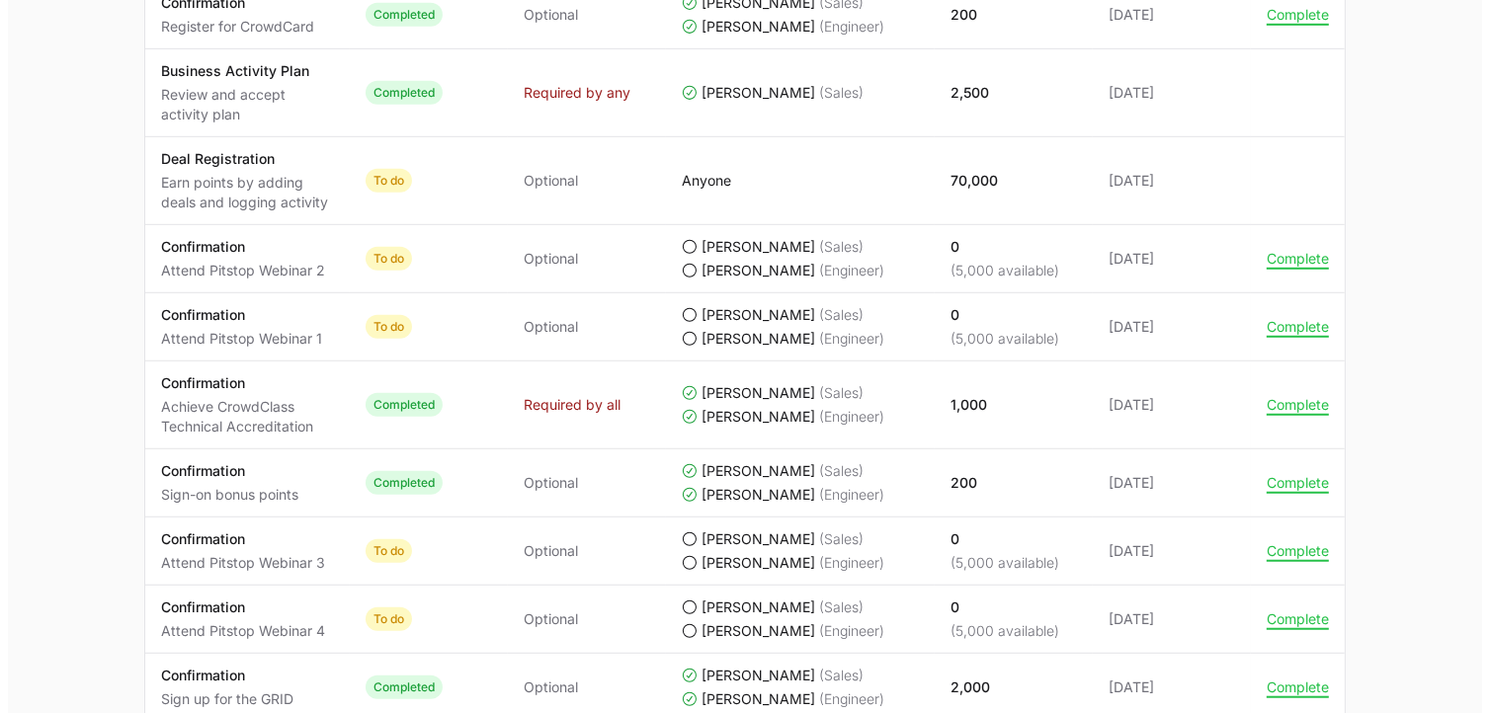
scroll to position [1152, 0]
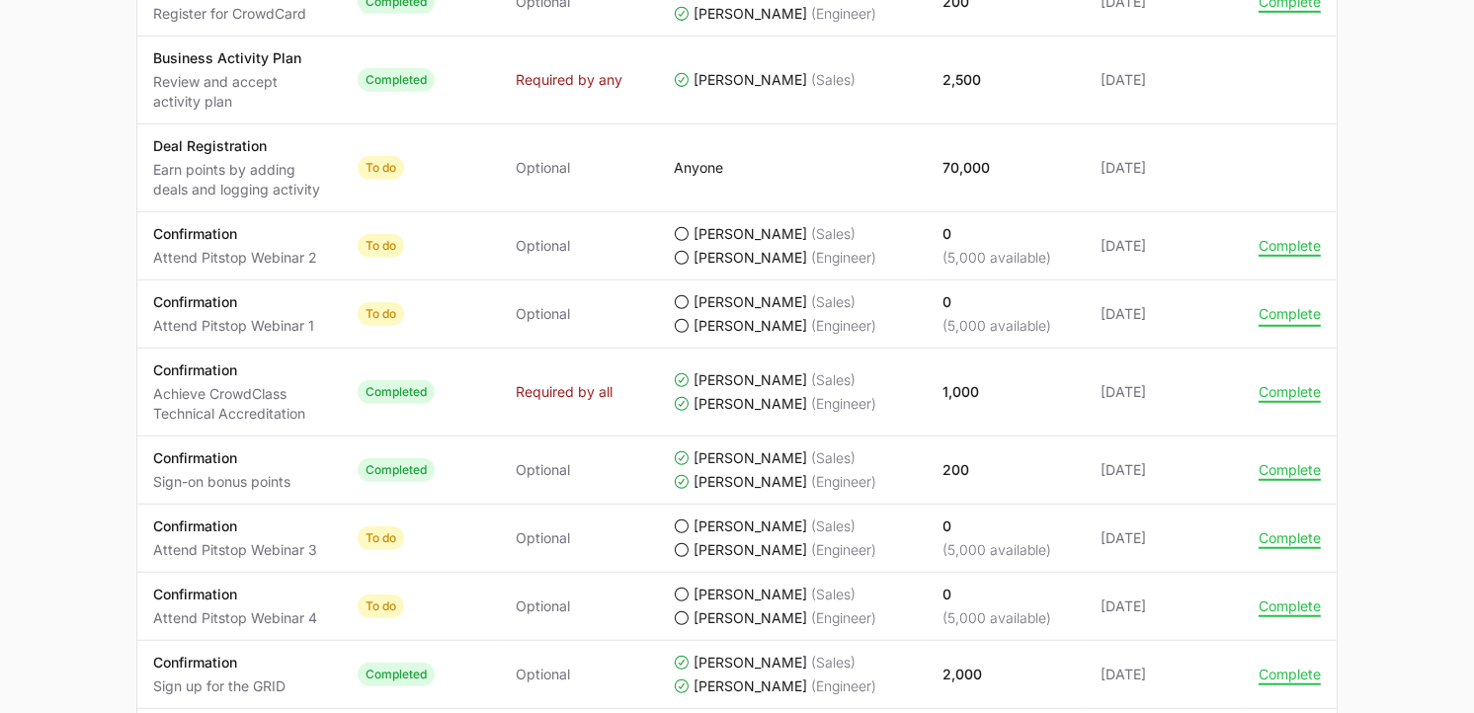
click at [1274, 319] on button "Complete" at bounding box center [1290, 314] width 62 height 18
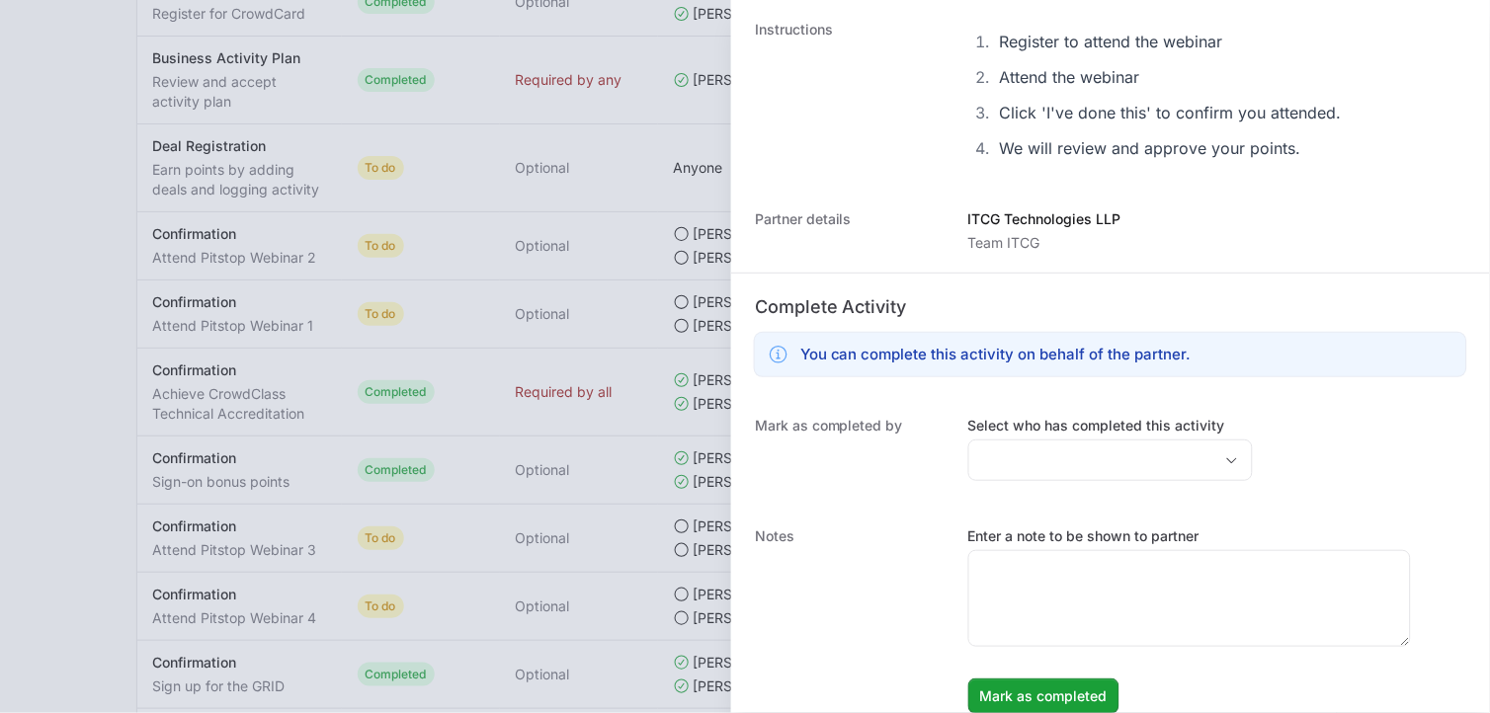
scroll to position [277, 0]
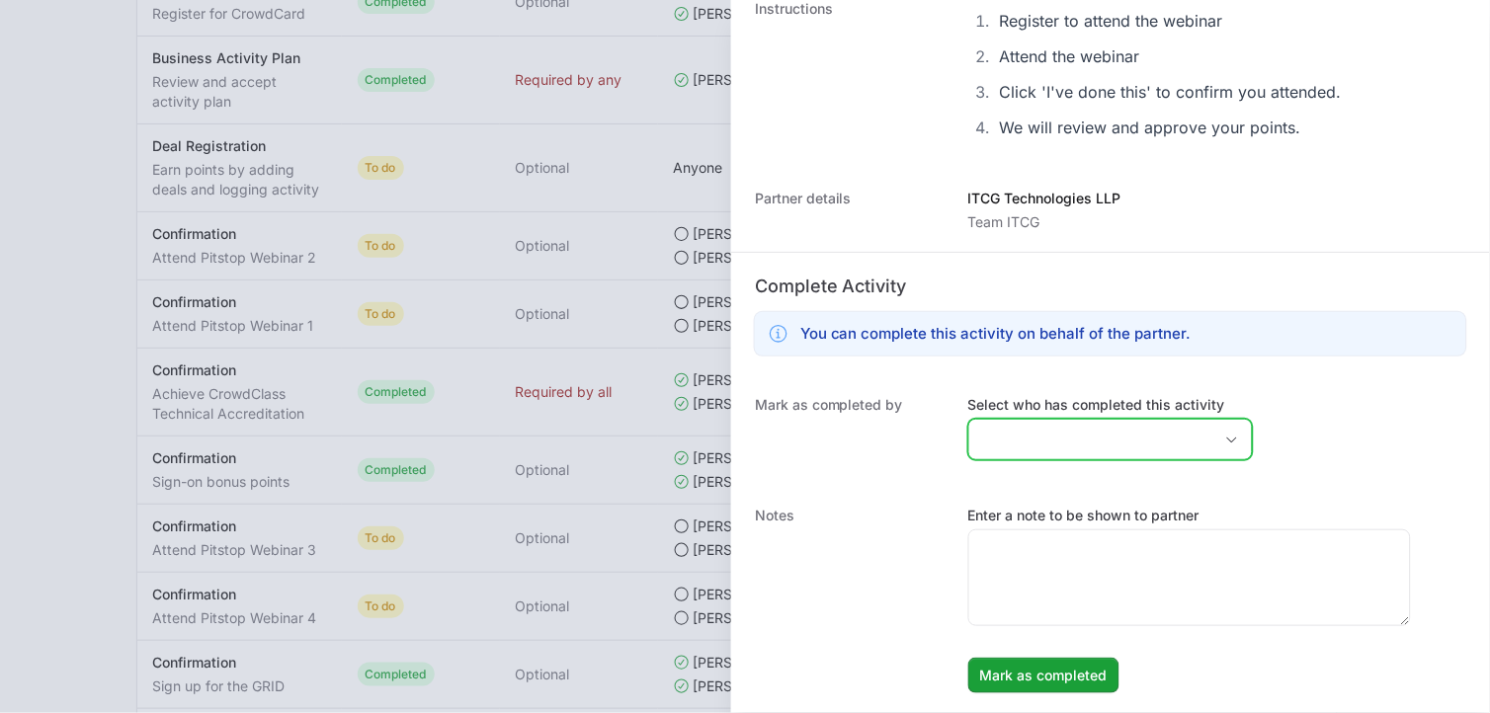
click at [1222, 451] on div "Open" at bounding box center [1232, 440] width 40 height 40
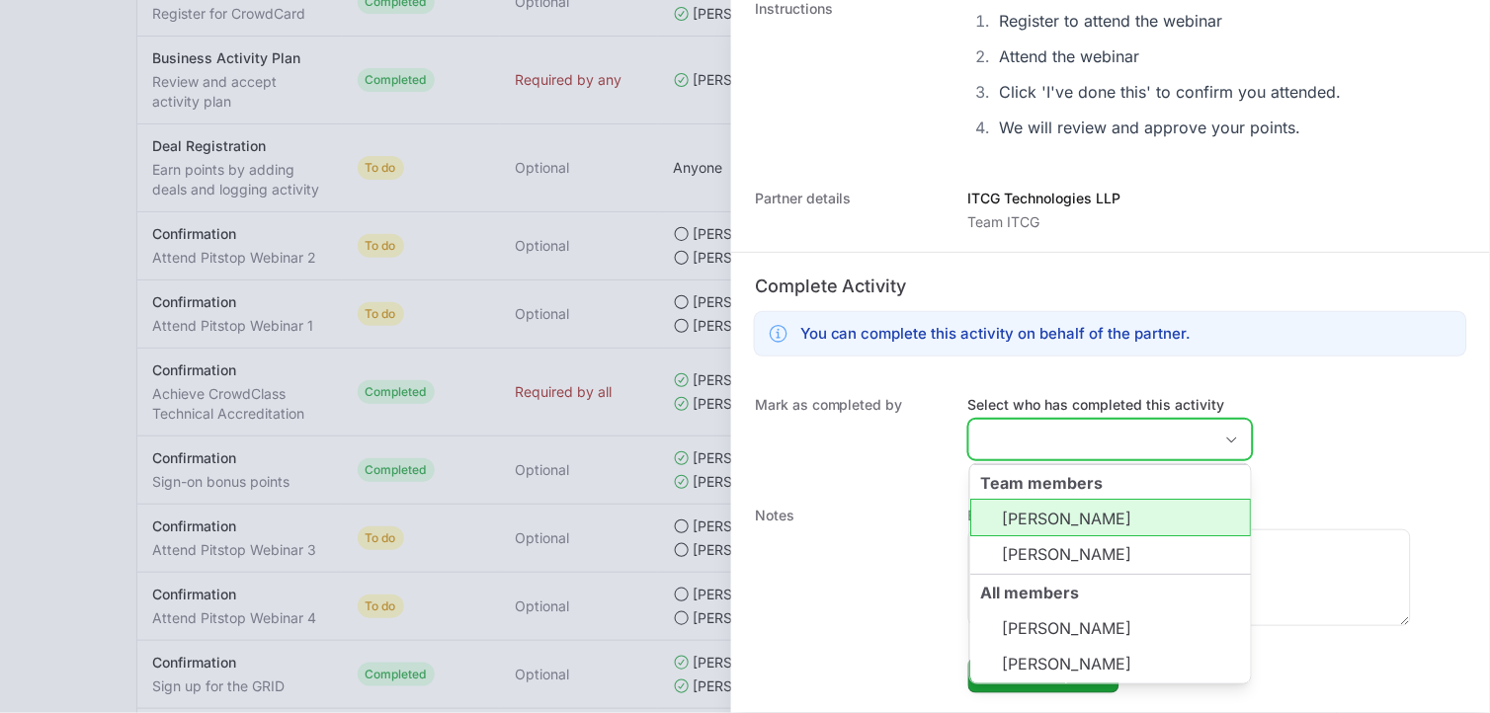
click at [1133, 505] on li "[PERSON_NAME]" at bounding box center [1110, 518] width 281 height 38
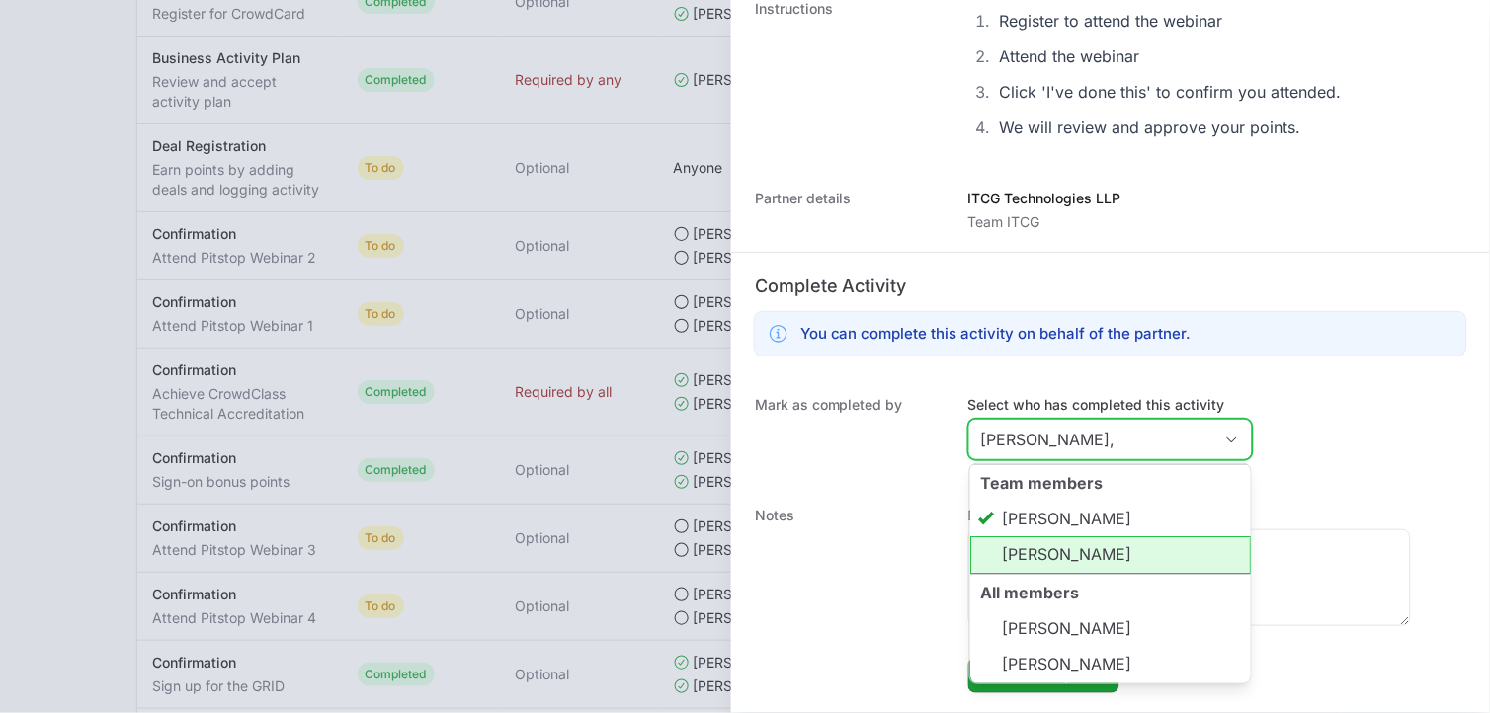
click at [1101, 547] on li "[PERSON_NAME]" at bounding box center [1110, 555] width 281 height 38
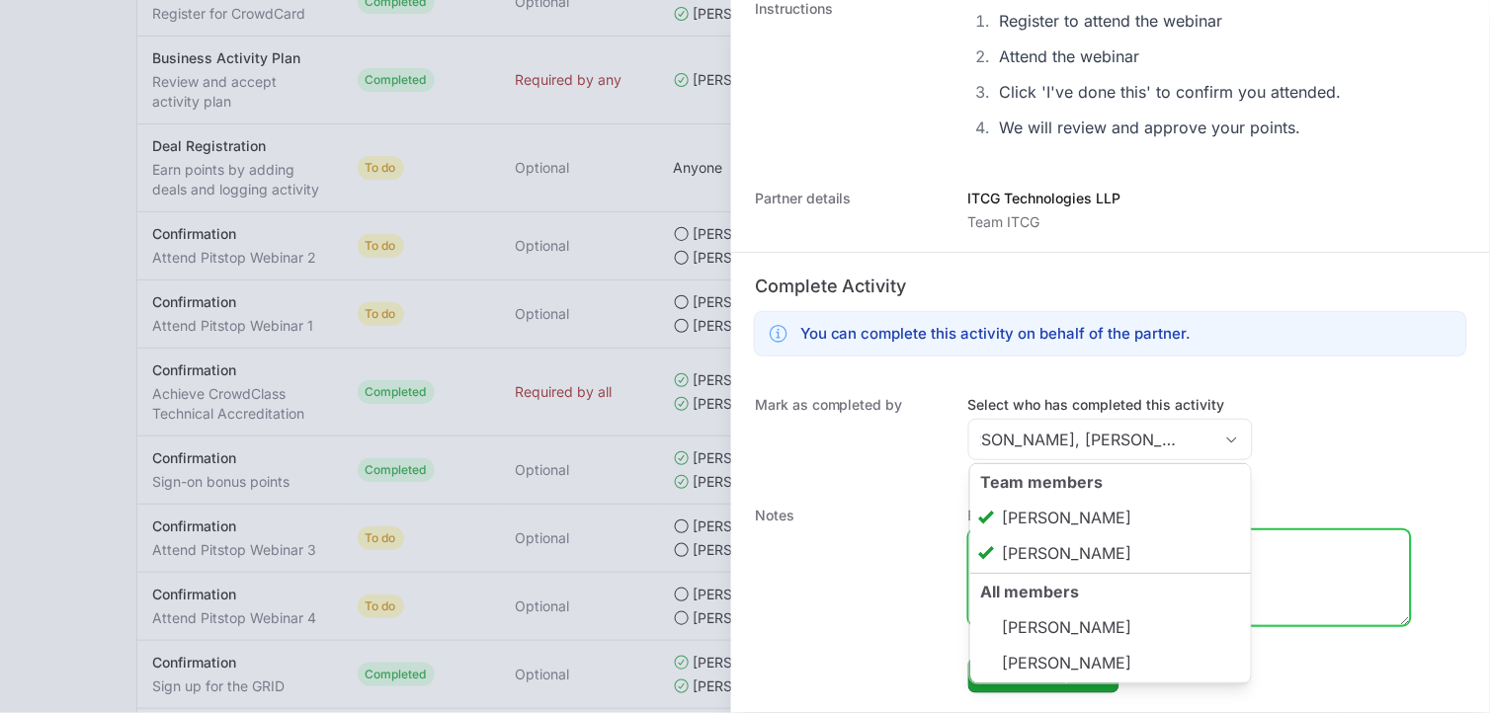
type input "[PERSON_NAME], [PERSON_NAME]"
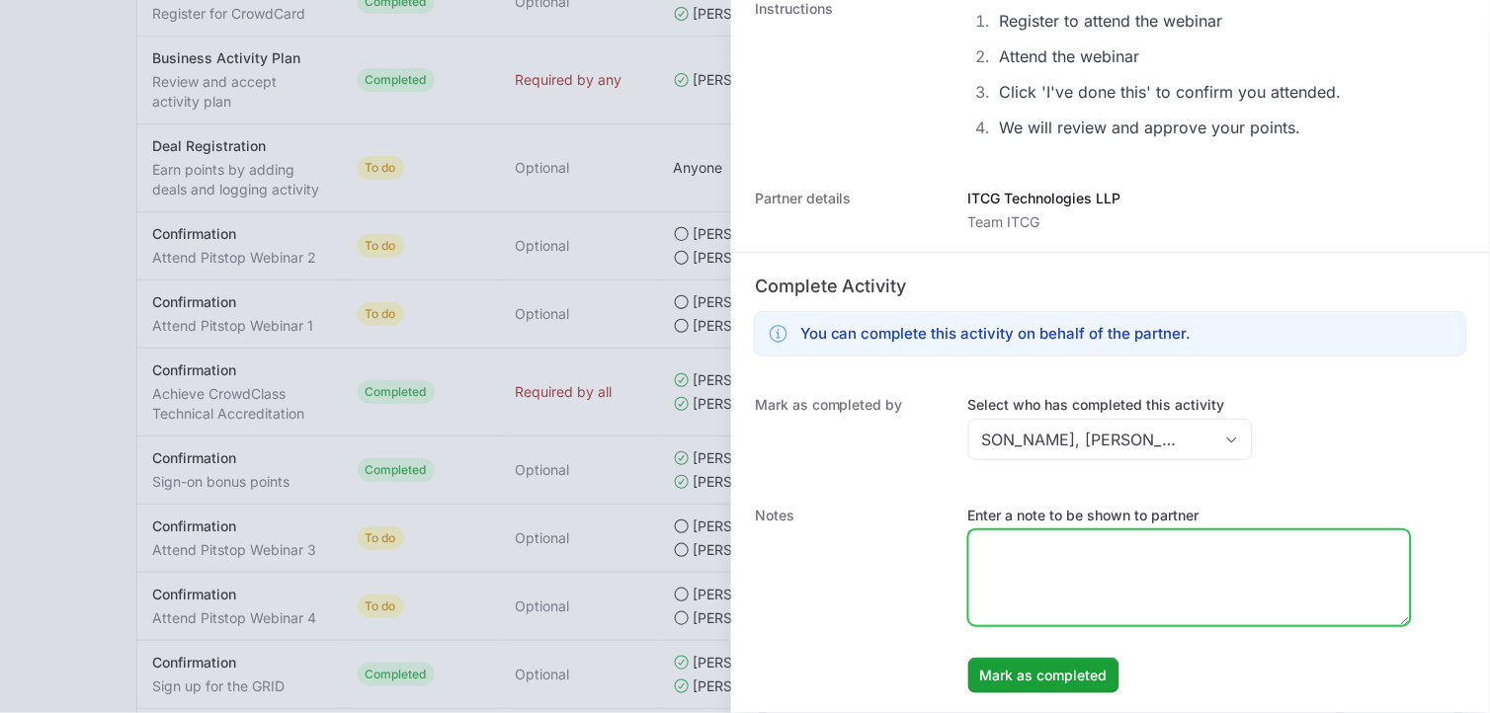
click at [1287, 581] on textarea "Enter a note to be shown to partner" at bounding box center [1189, 578] width 441 height 95
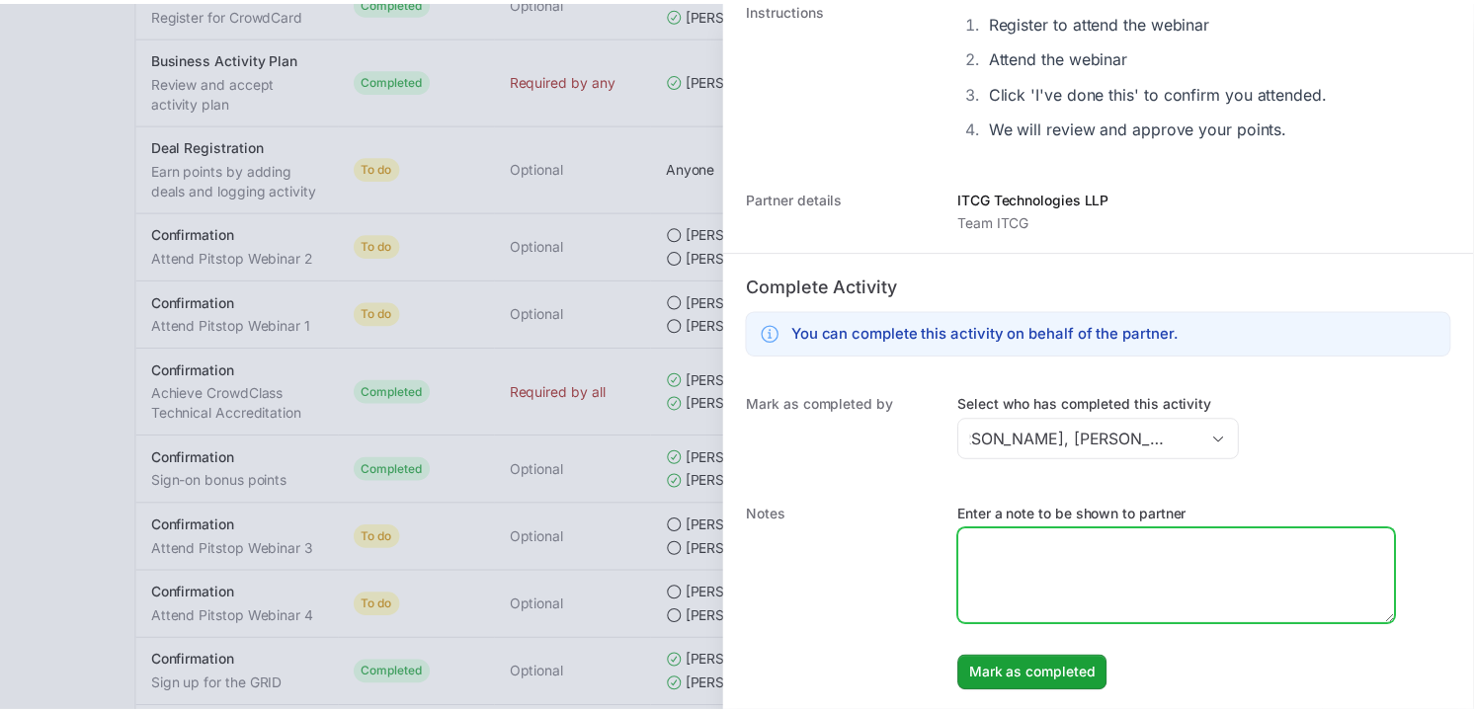
scroll to position [0, 0]
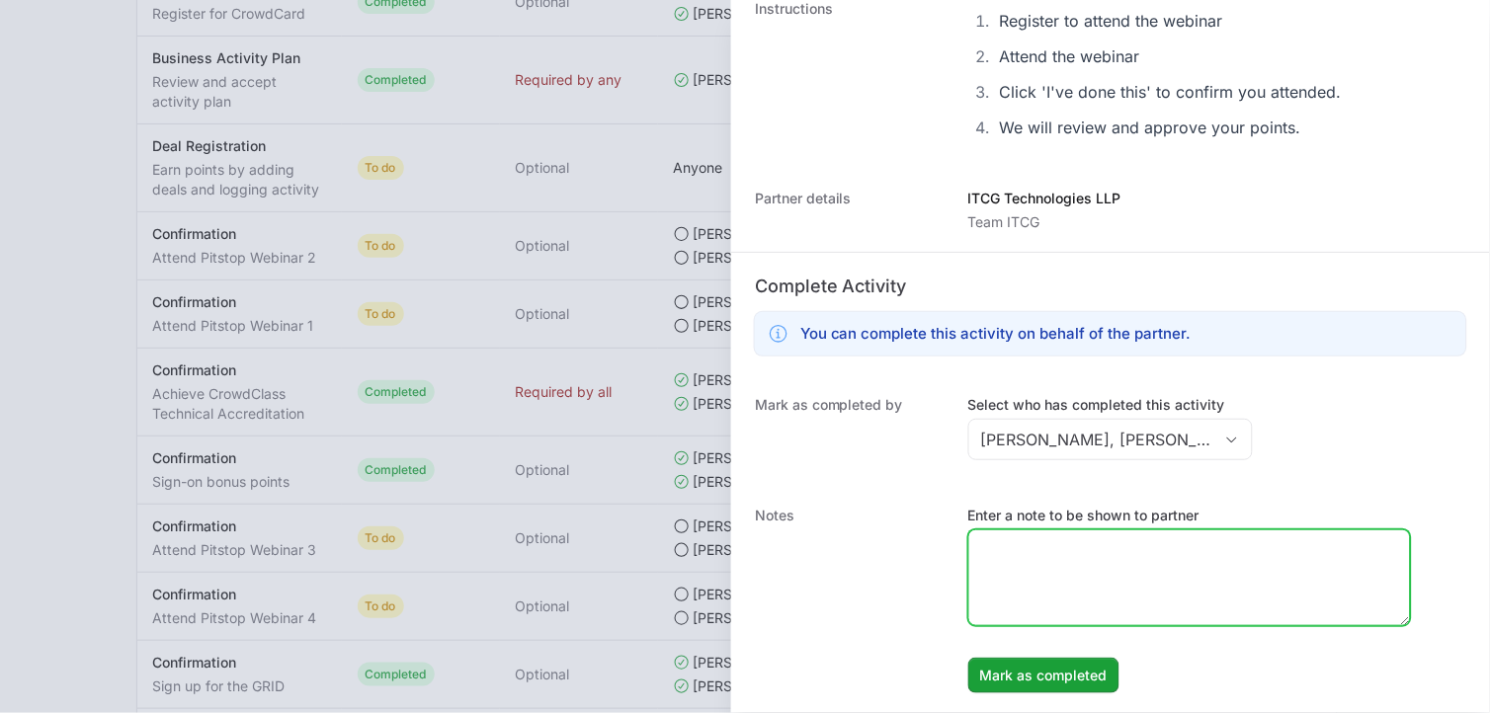
paste textarea "Pitstop Webinar1 Falcon Exposure management [DATE] attended."
type textarea "Pitstop Webinar1 Falcon Exposure management [DATE] attended."
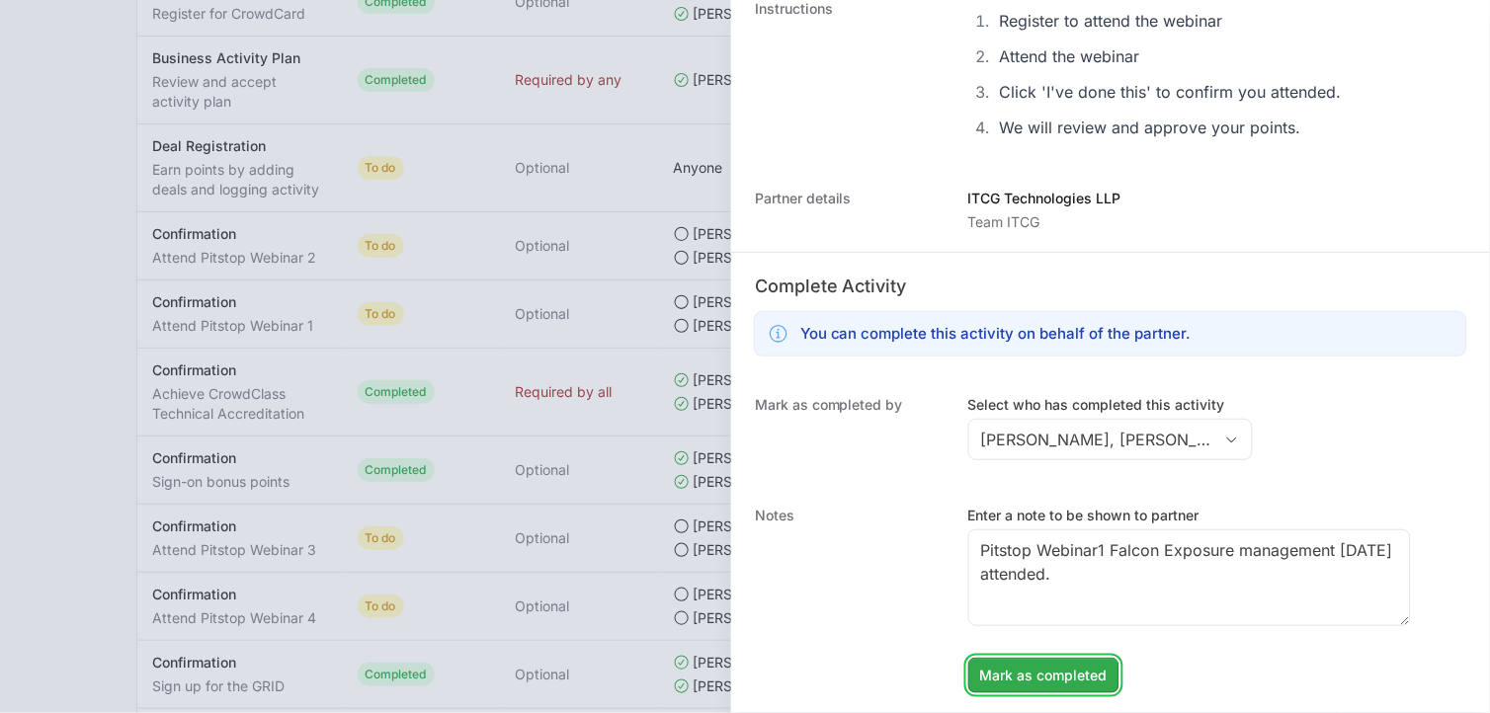
click at [1081, 683] on span "Mark as completed" at bounding box center [1043, 676] width 127 height 24
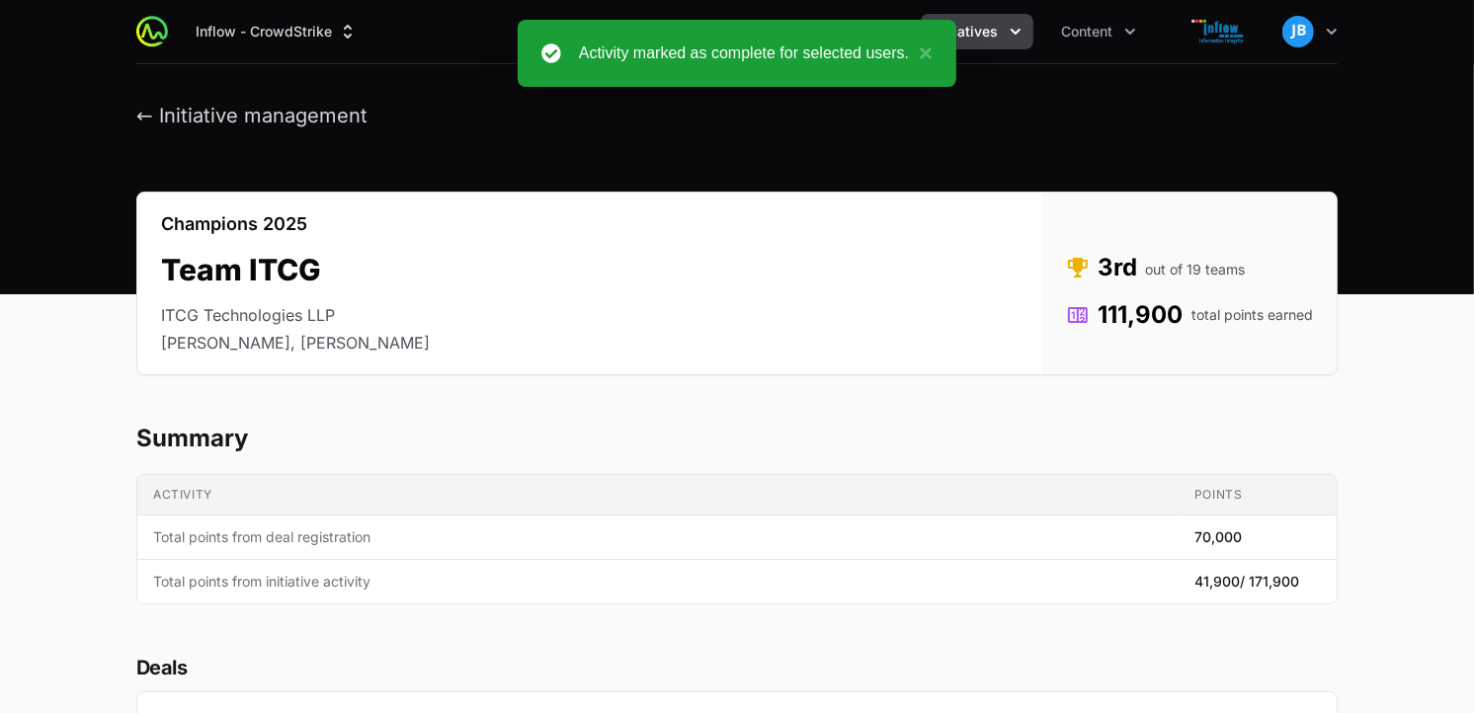
click at [1013, 42] on button "Initiatives" at bounding box center [977, 32] width 113 height 36
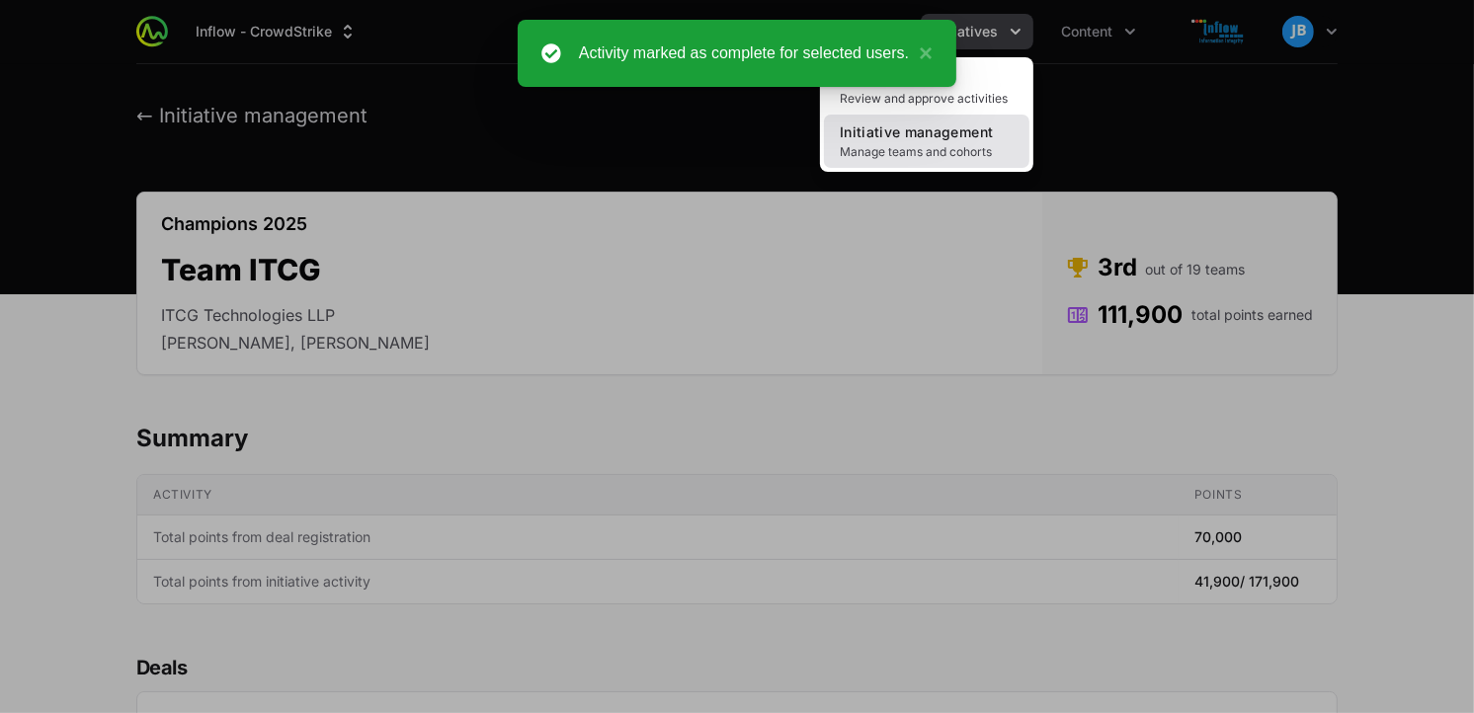
click at [919, 140] on link "Initiative management Manage teams and cohorts" at bounding box center [926, 141] width 205 height 53
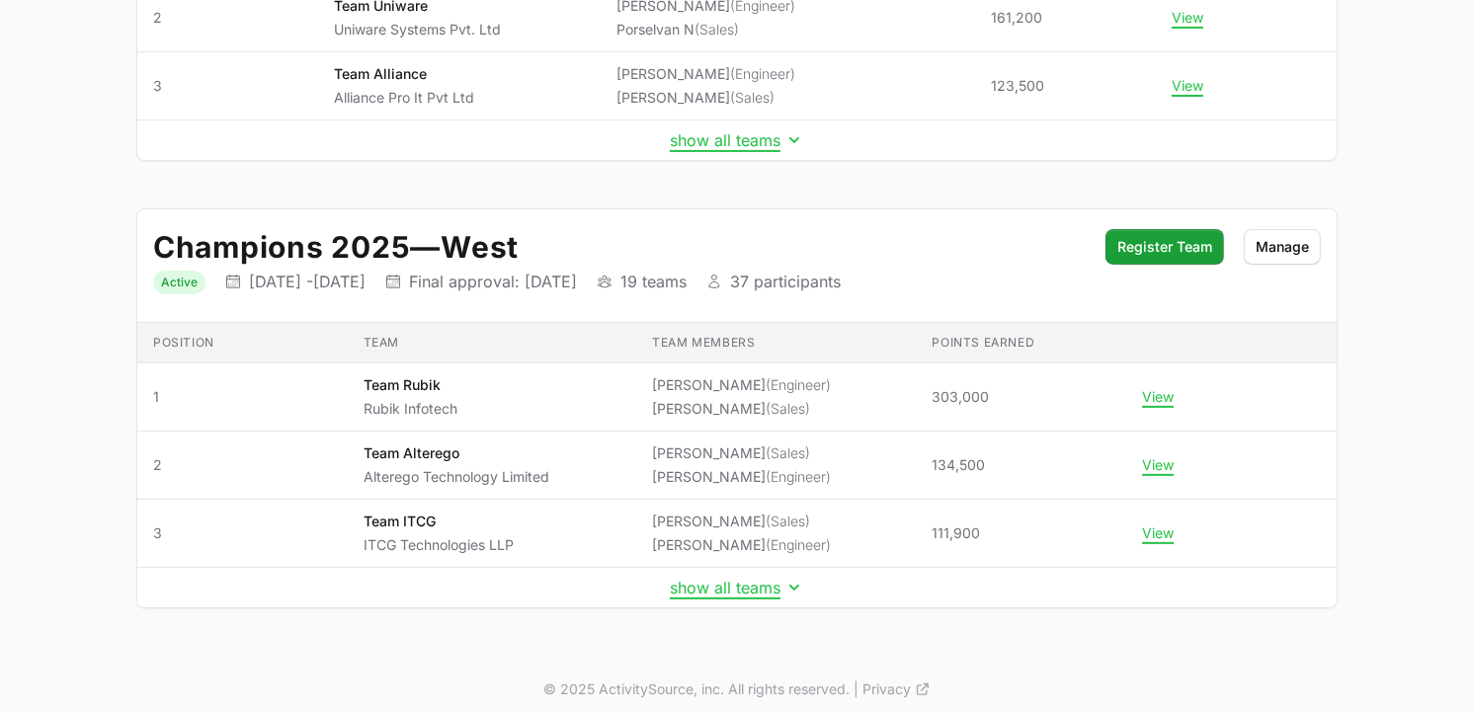
scroll to position [476, 0]
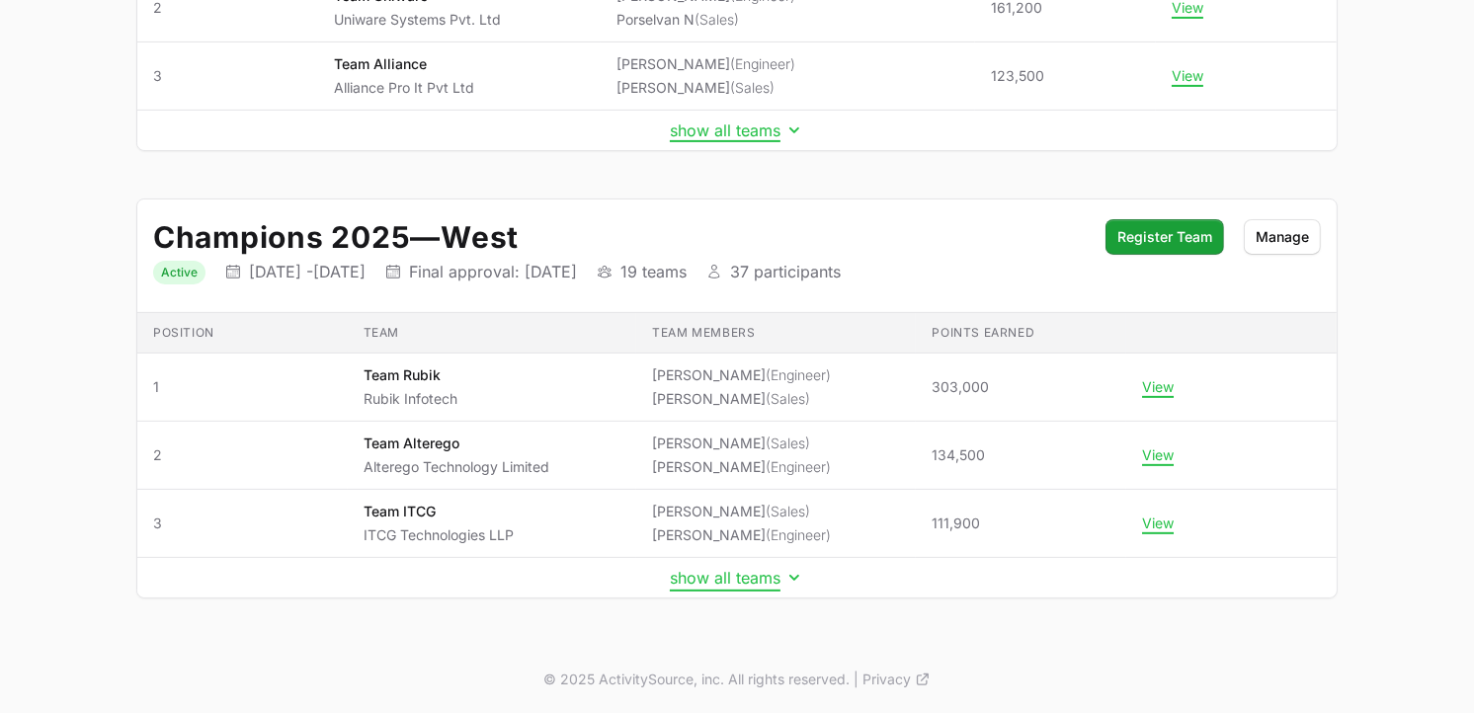
click at [761, 577] on button "show all teams" at bounding box center [737, 578] width 134 height 20
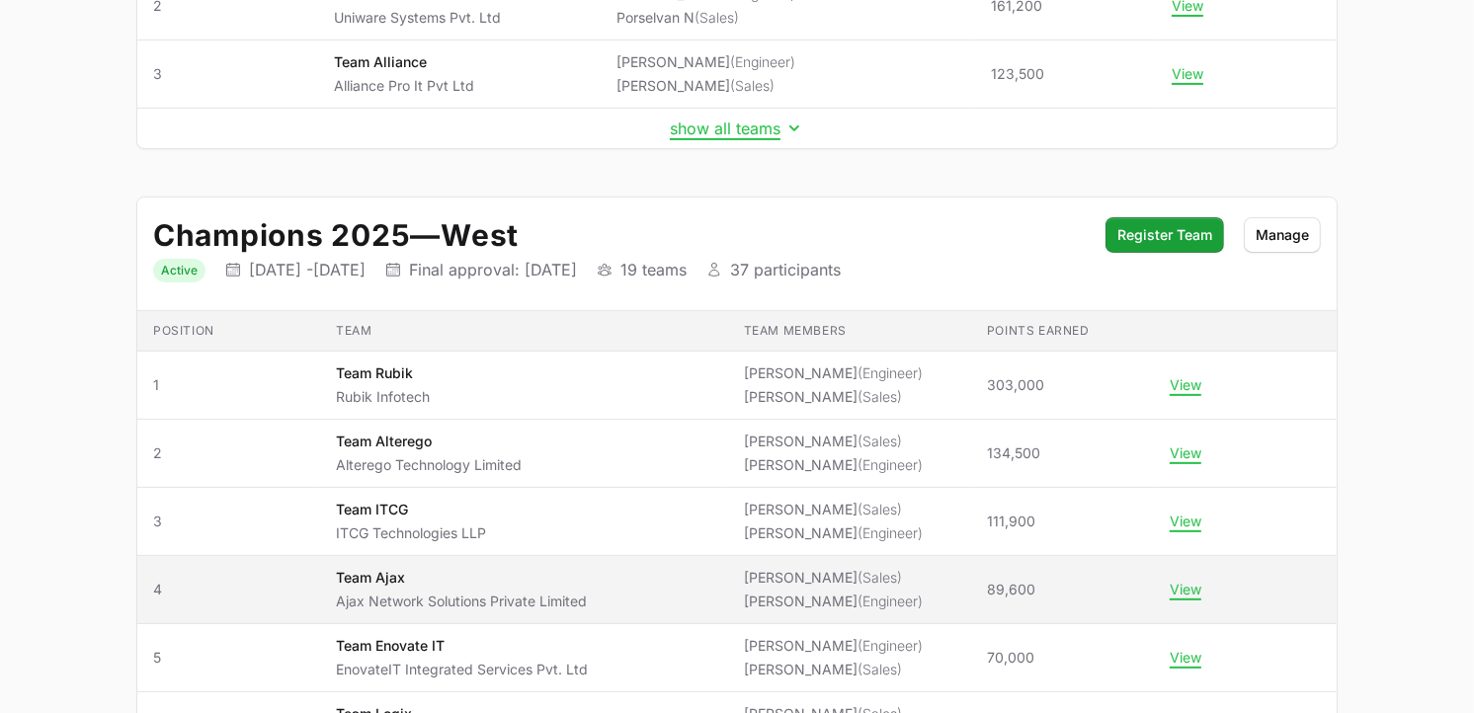
click at [1171, 581] on td "View" at bounding box center [1245, 590] width 183 height 68
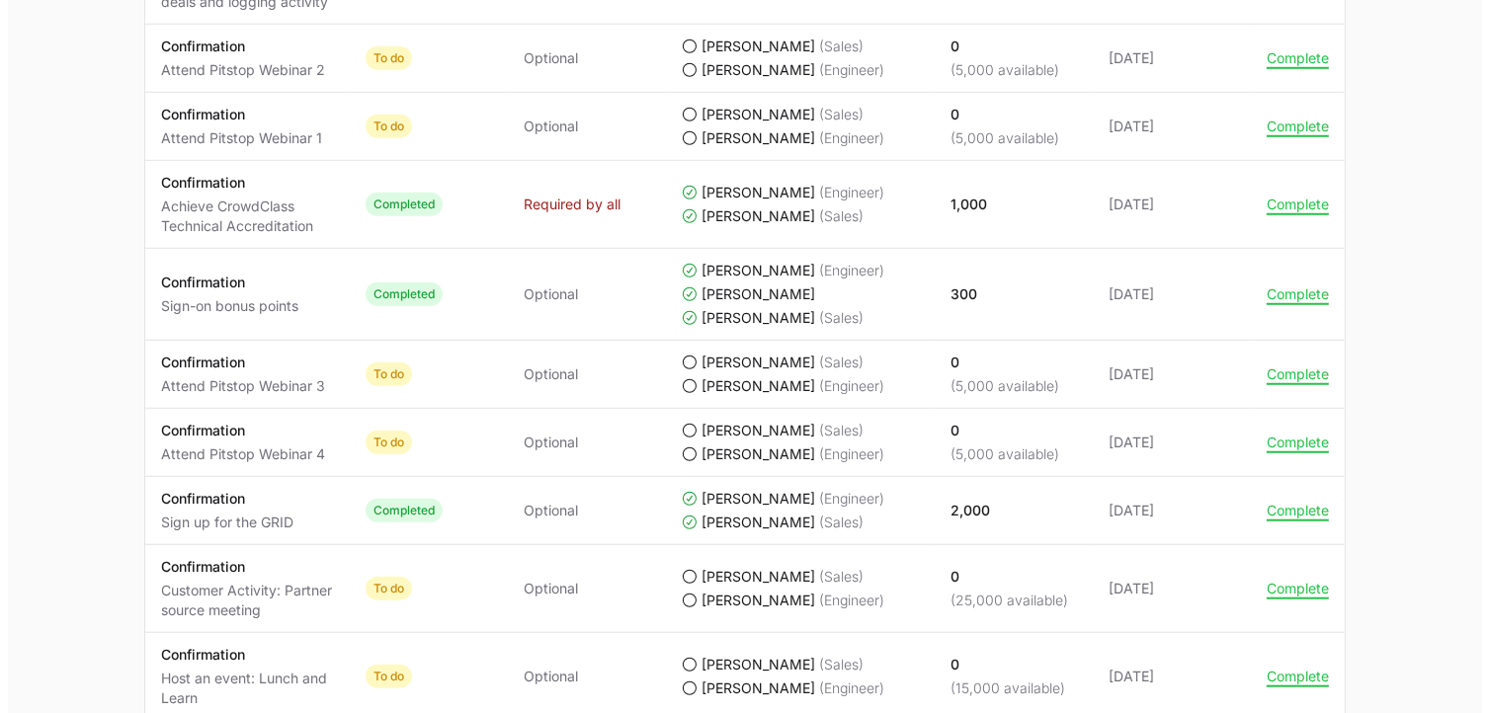
scroll to position [1337, 0]
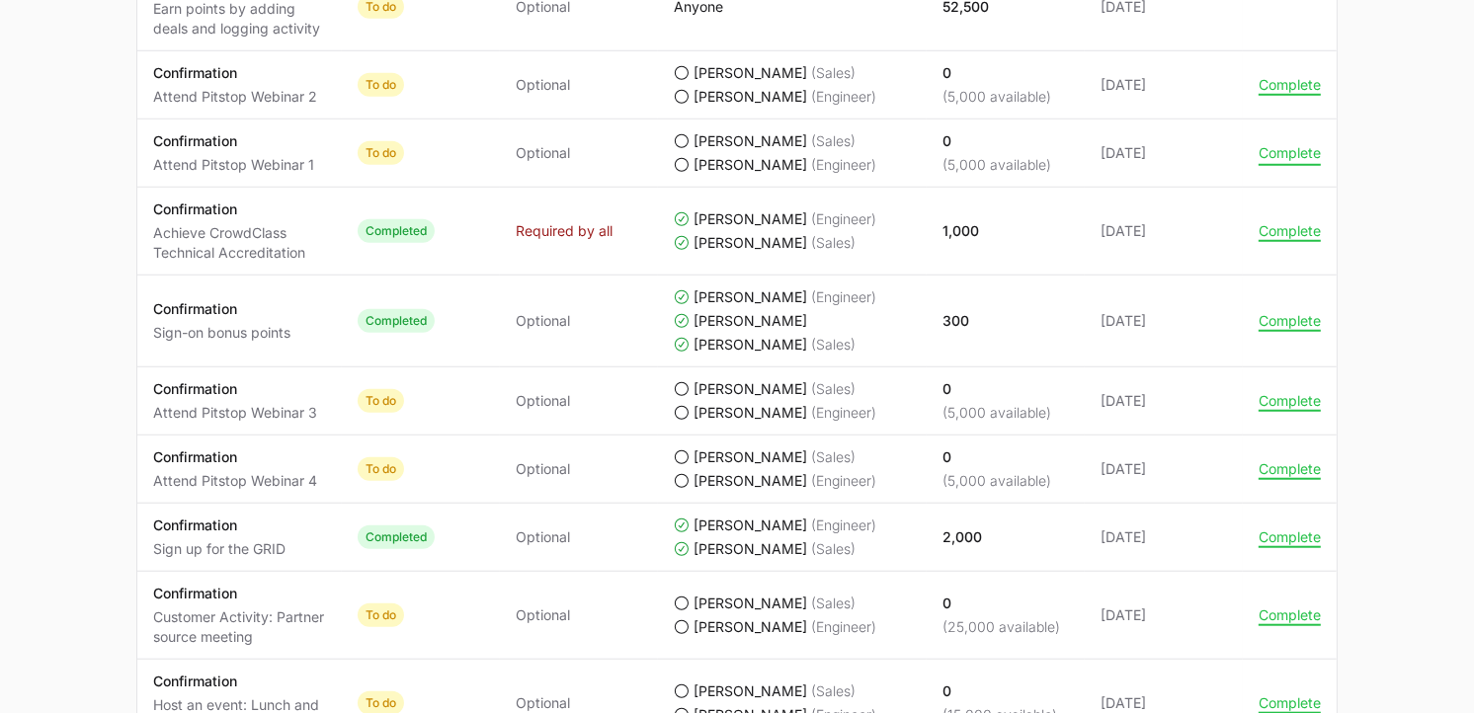
click at [1297, 154] on button "Complete" at bounding box center [1290, 153] width 62 height 18
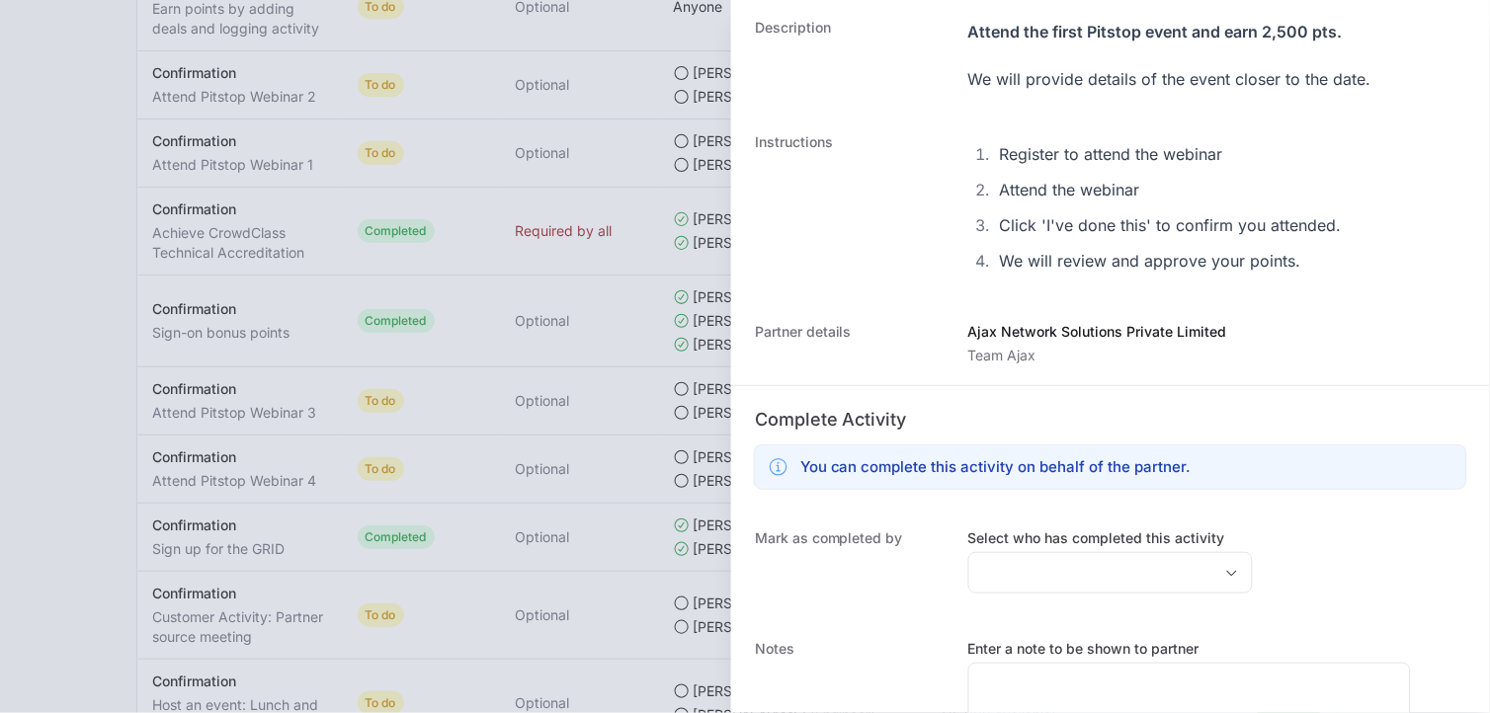
scroll to position [277, 0]
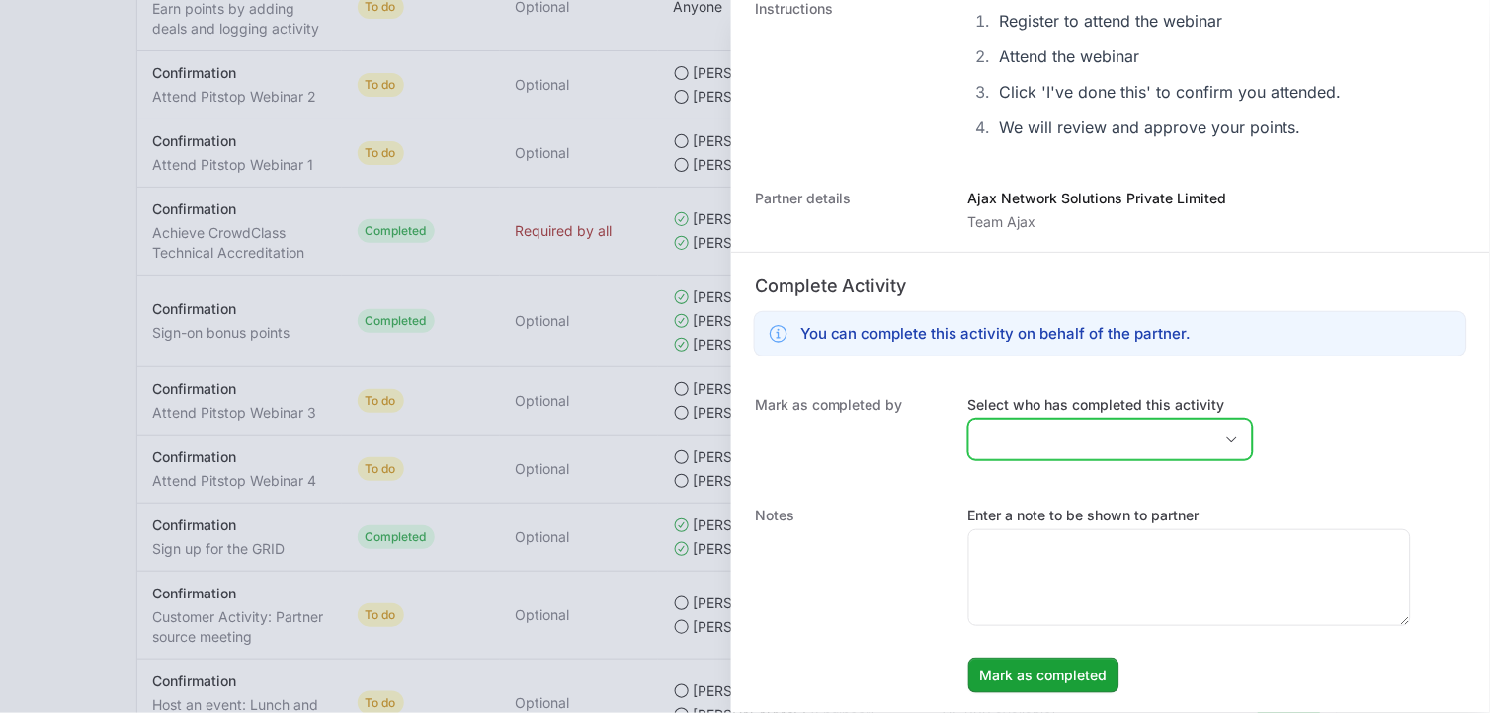
click at [1217, 447] on div "Open" at bounding box center [1232, 440] width 40 height 40
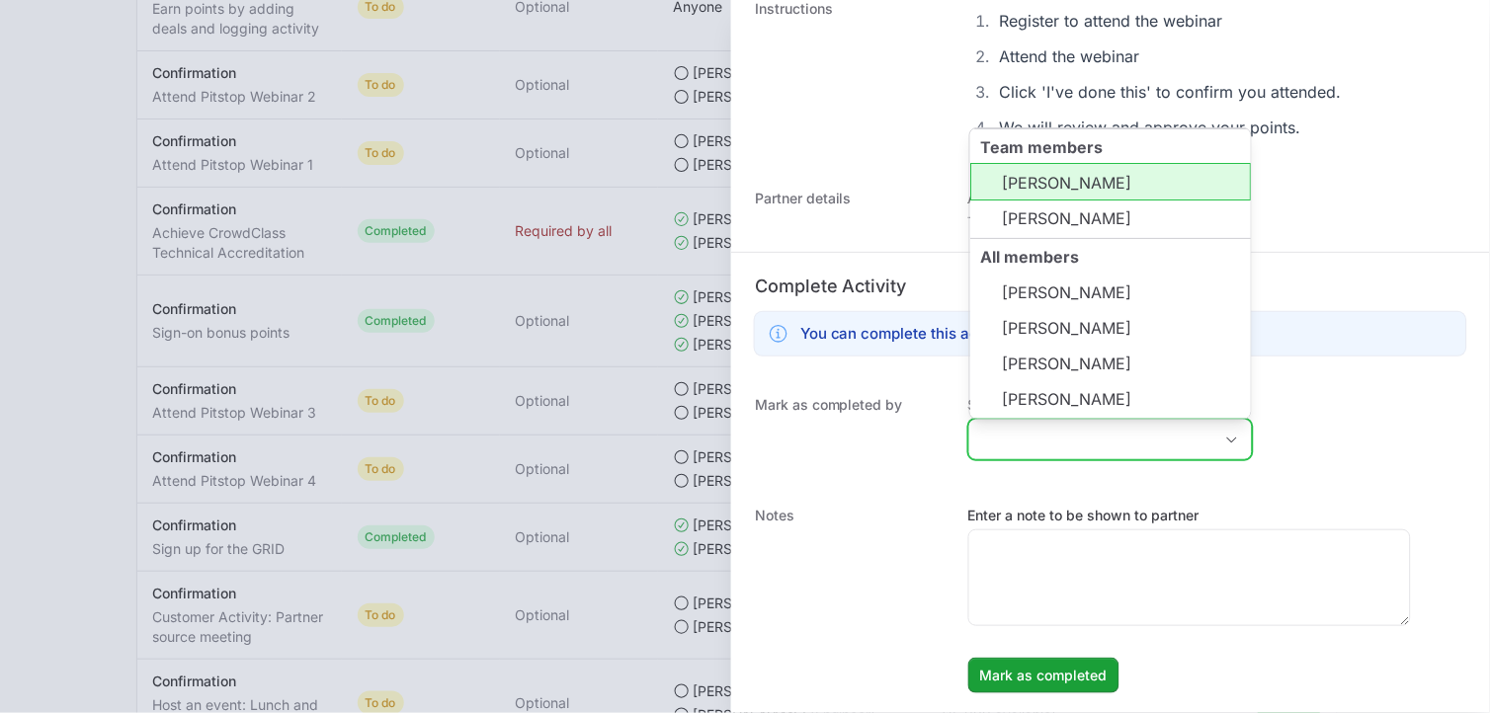
click at [1107, 198] on li "[PERSON_NAME]" at bounding box center [1110, 182] width 281 height 38
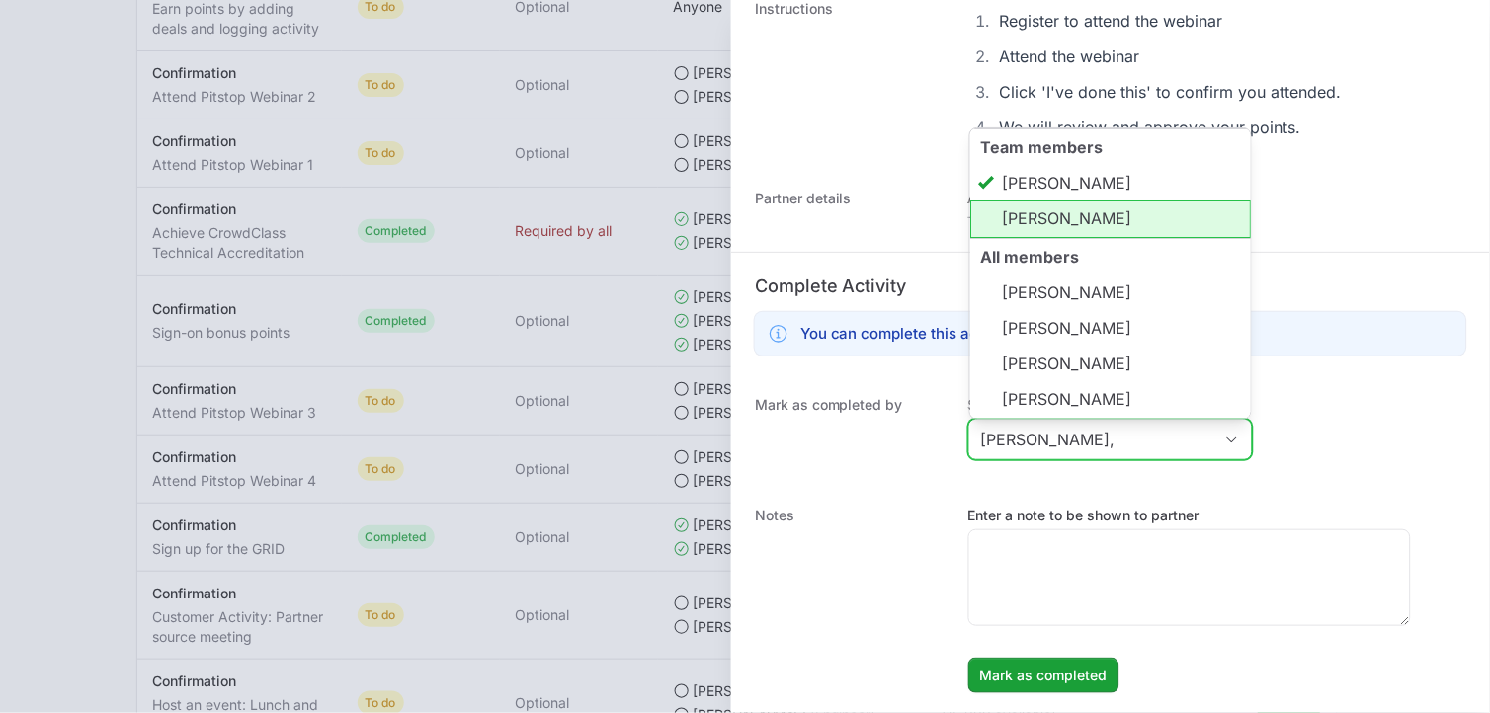
click at [1107, 219] on li "[PERSON_NAME]" at bounding box center [1110, 220] width 281 height 38
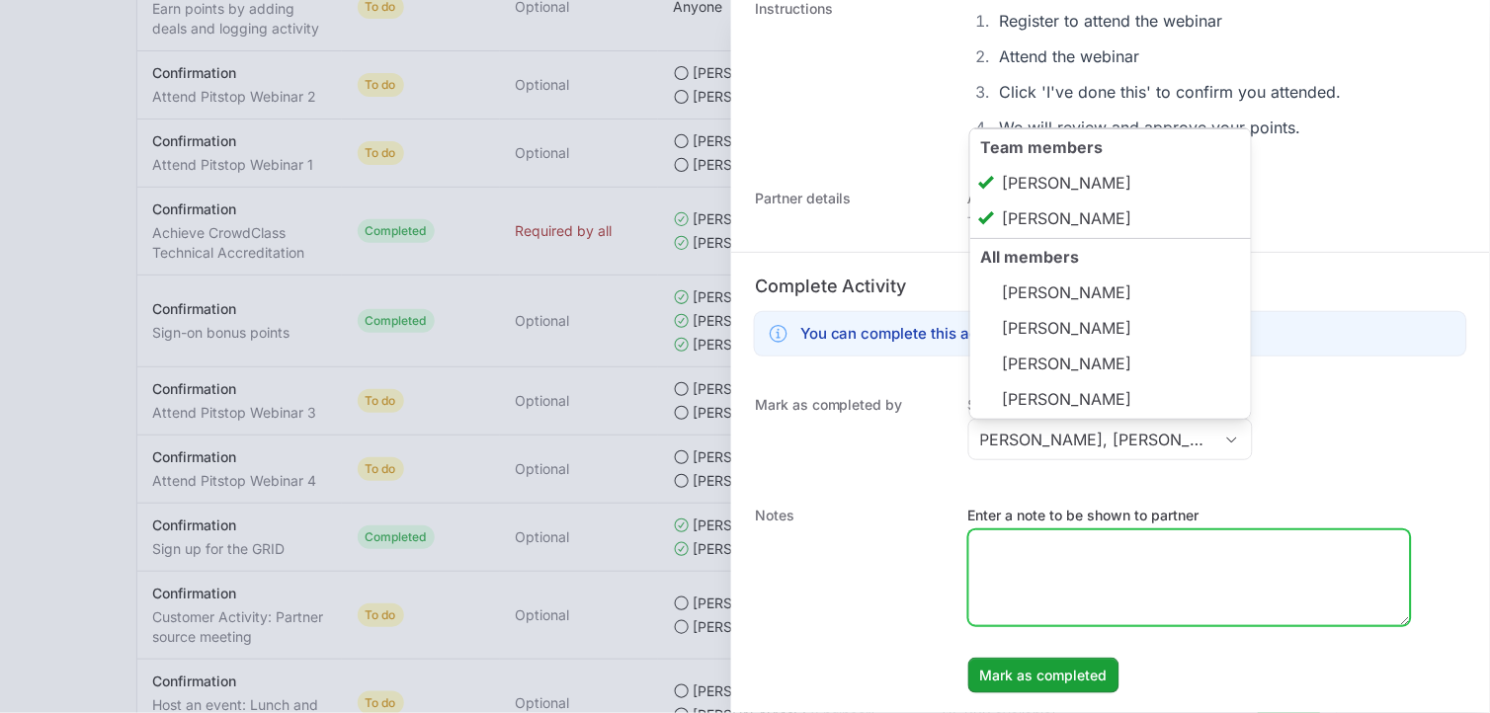
type input "[PERSON_NAME], [PERSON_NAME]"
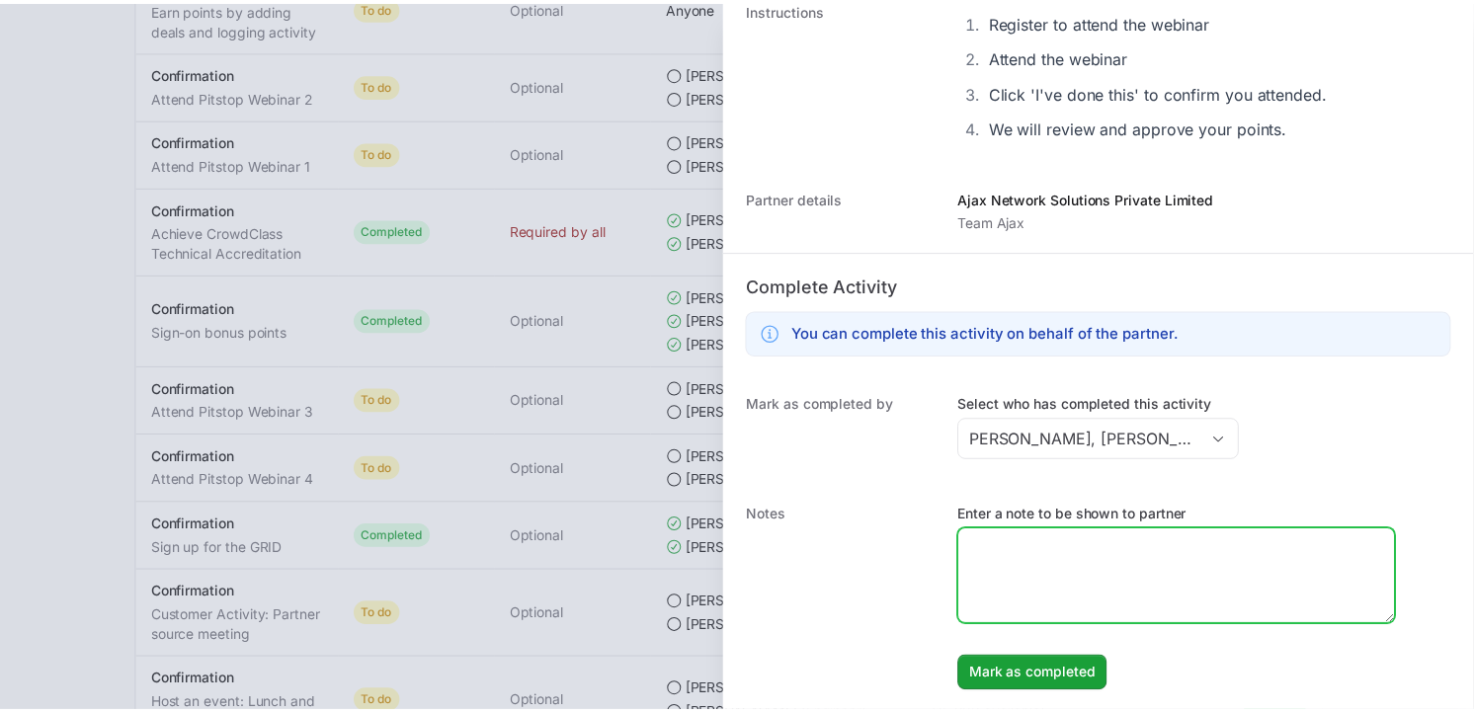
scroll to position [0, 0]
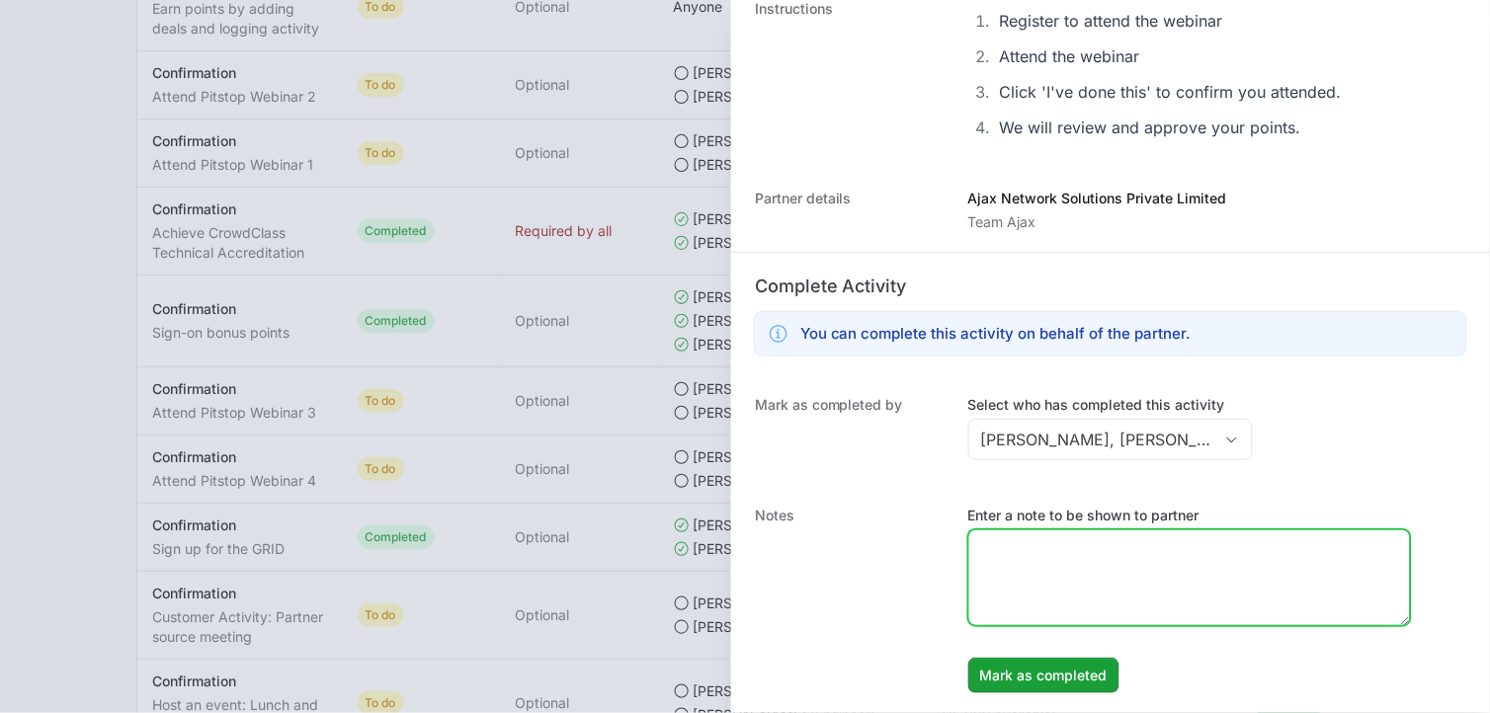
click at [1166, 557] on textarea "Enter a note to be shown to partner" at bounding box center [1189, 578] width 441 height 95
paste textarea "Pitstop Webinar1 Falcon Exposure management [DATE] attended."
type textarea "Pitstop Webinar1 Falcon Exposure management [DATE] attended."
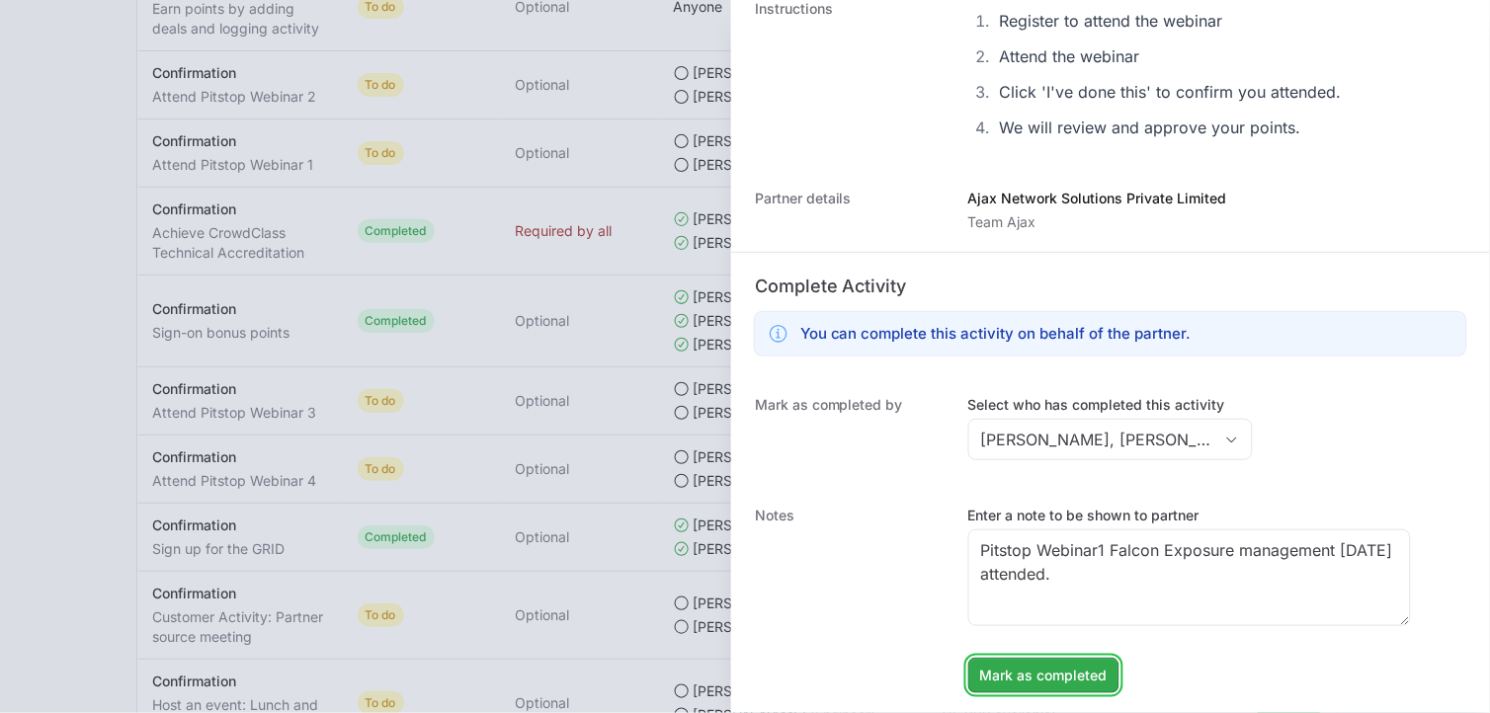
click at [1065, 682] on span "Mark as completed" at bounding box center [1043, 676] width 127 height 24
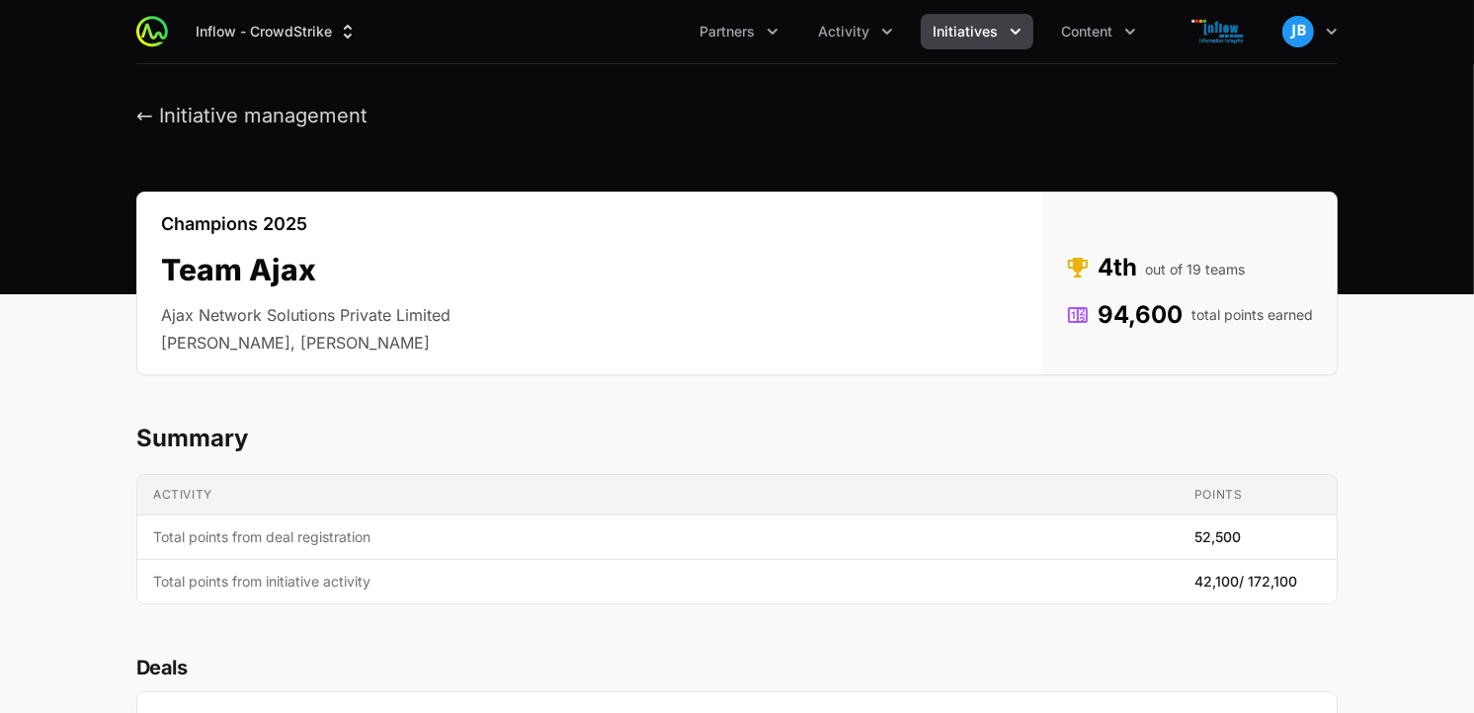
click at [951, 34] on span "Initiatives" at bounding box center [965, 32] width 65 height 20
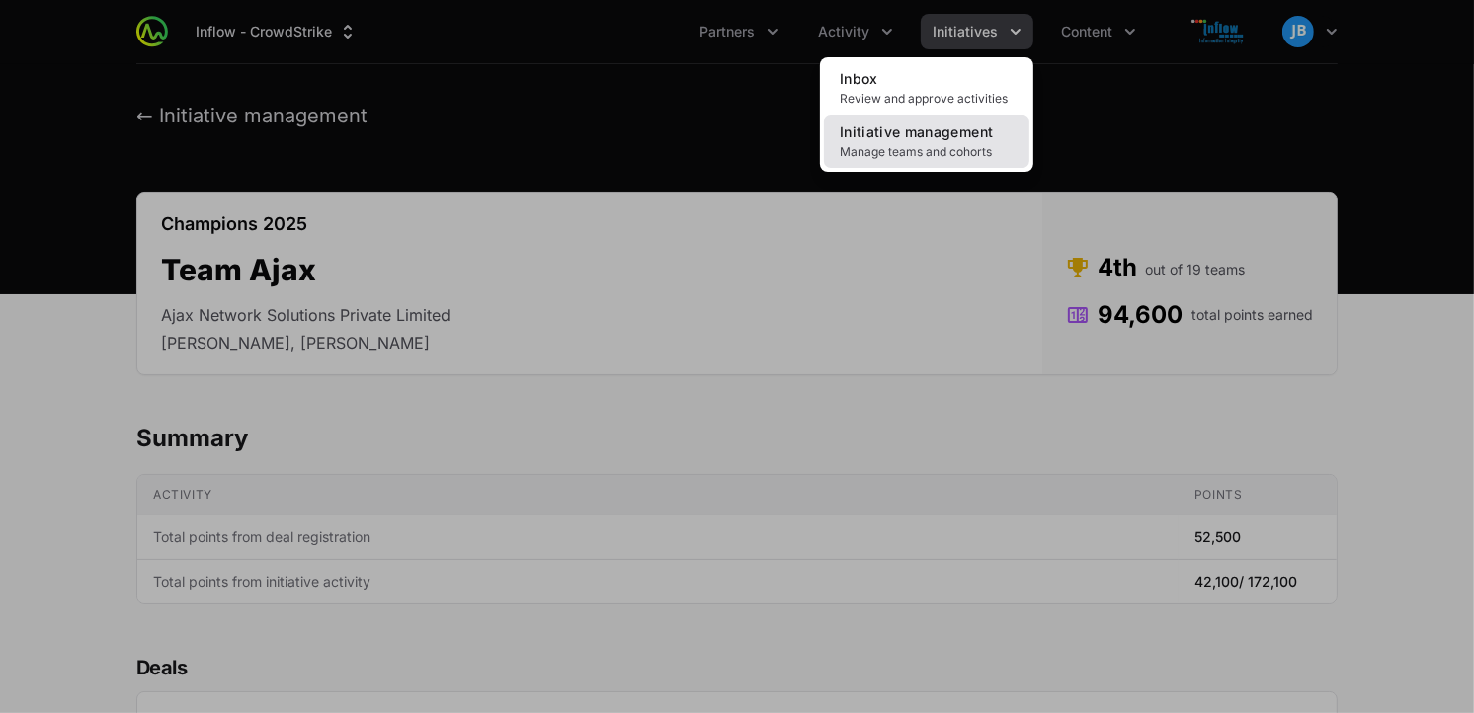
click at [913, 130] on span "Initiative management" at bounding box center [916, 131] width 153 height 17
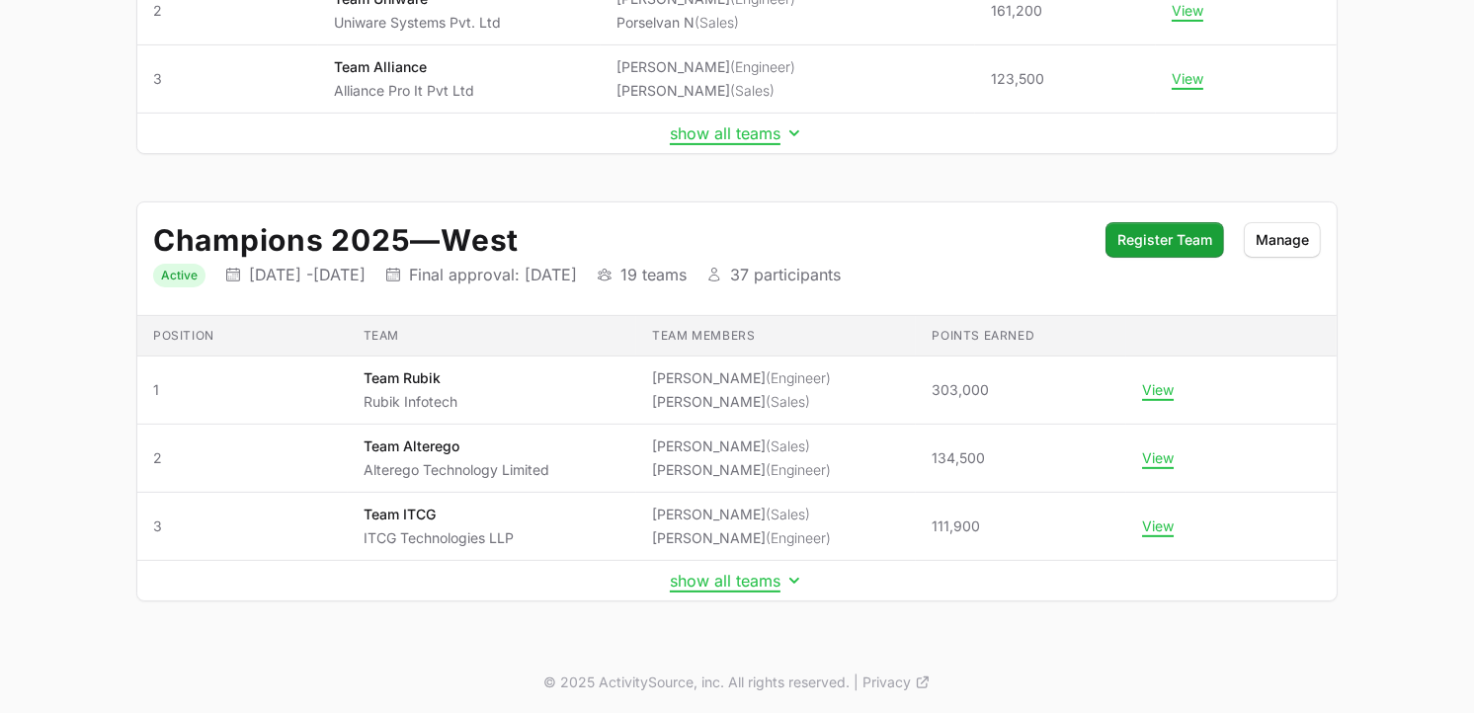
scroll to position [476, 0]
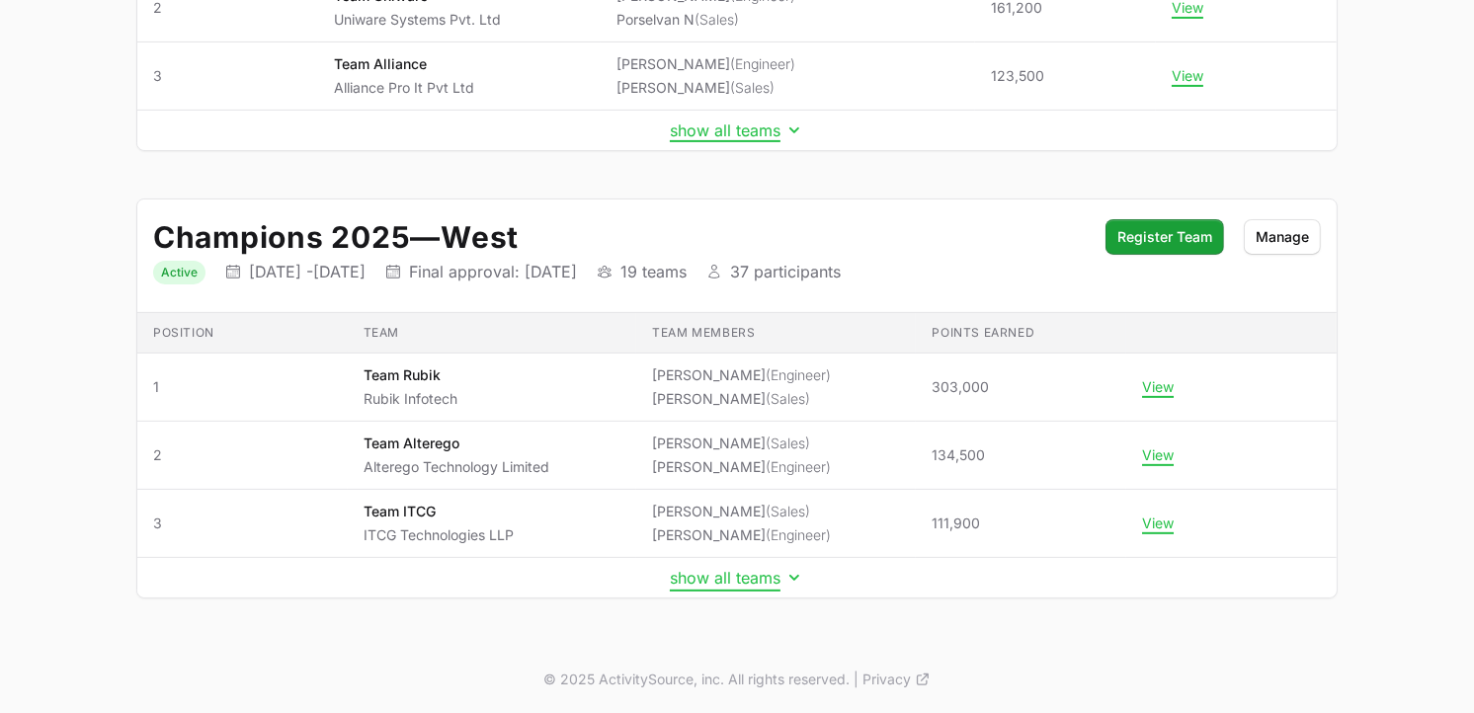
click at [688, 577] on button "show all teams" at bounding box center [737, 578] width 134 height 20
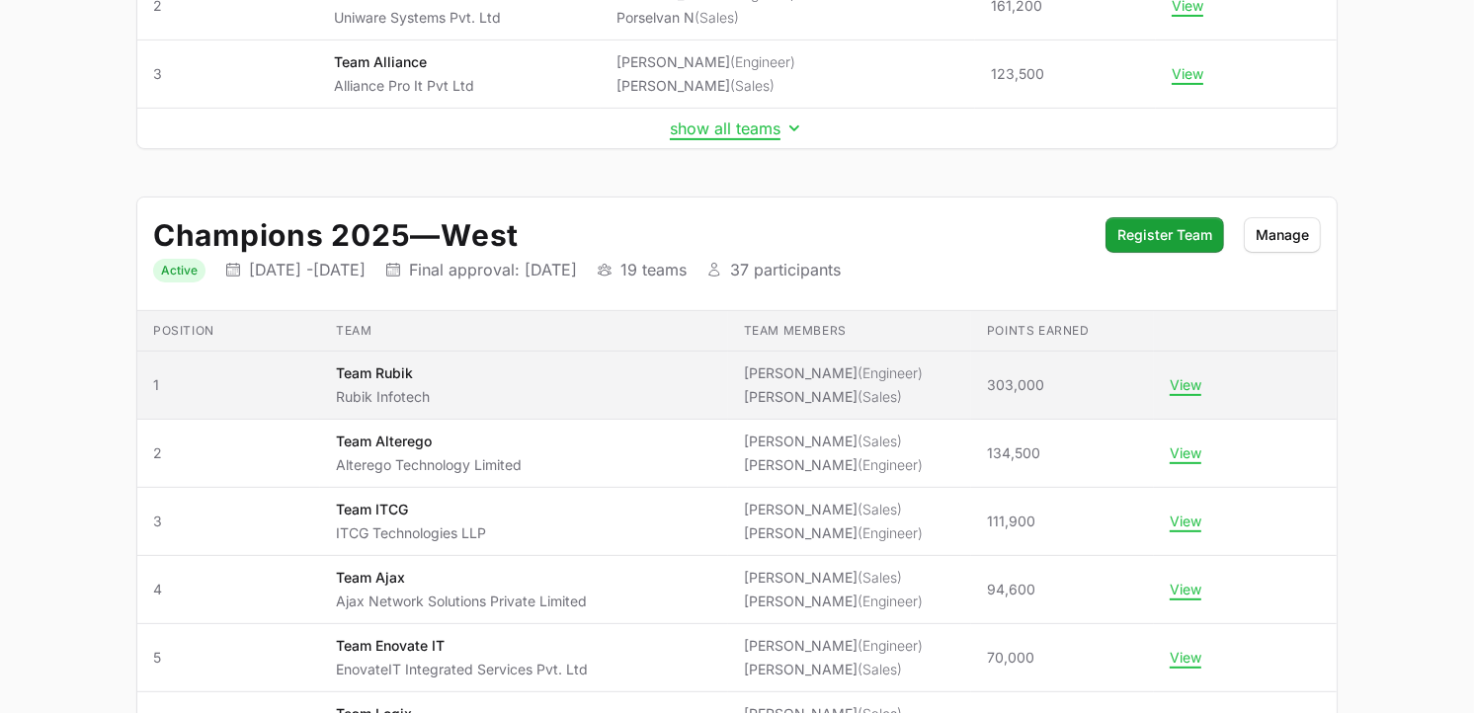
click at [1188, 376] on td "View" at bounding box center [1245, 386] width 183 height 68
click at [1180, 381] on button "View" at bounding box center [1186, 385] width 32 height 18
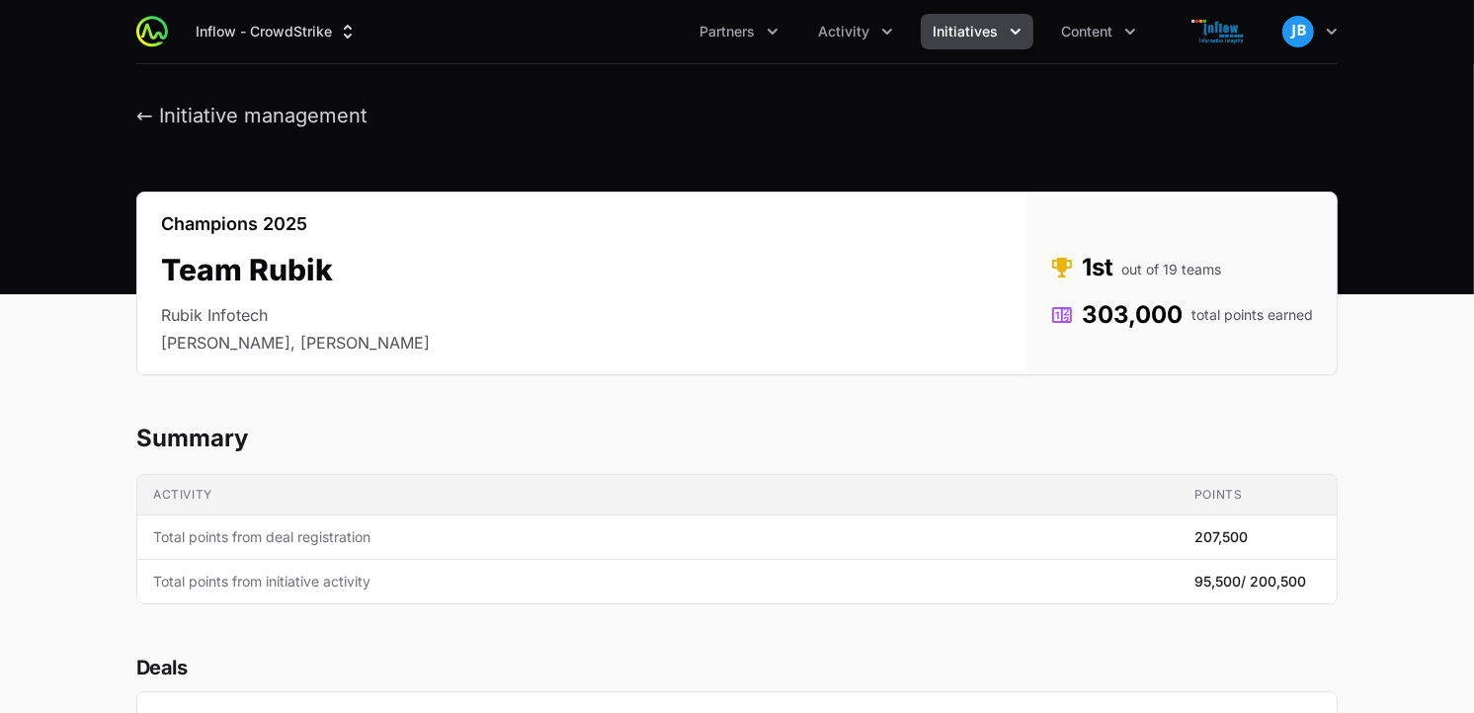
click at [1009, 40] on icon "Initiatives menu" at bounding box center [1016, 32] width 20 height 20
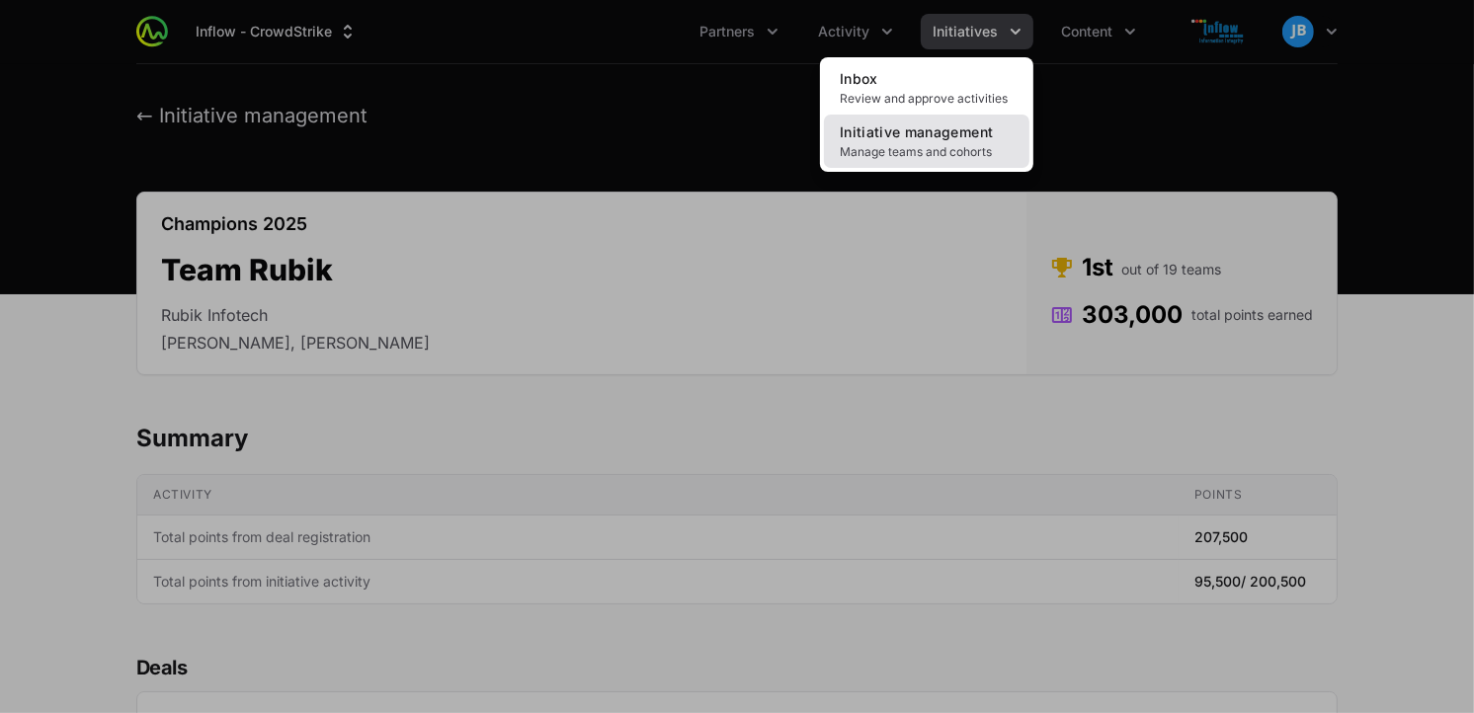
click at [962, 144] on span "Manage teams and cohorts" at bounding box center [927, 152] width 174 height 16
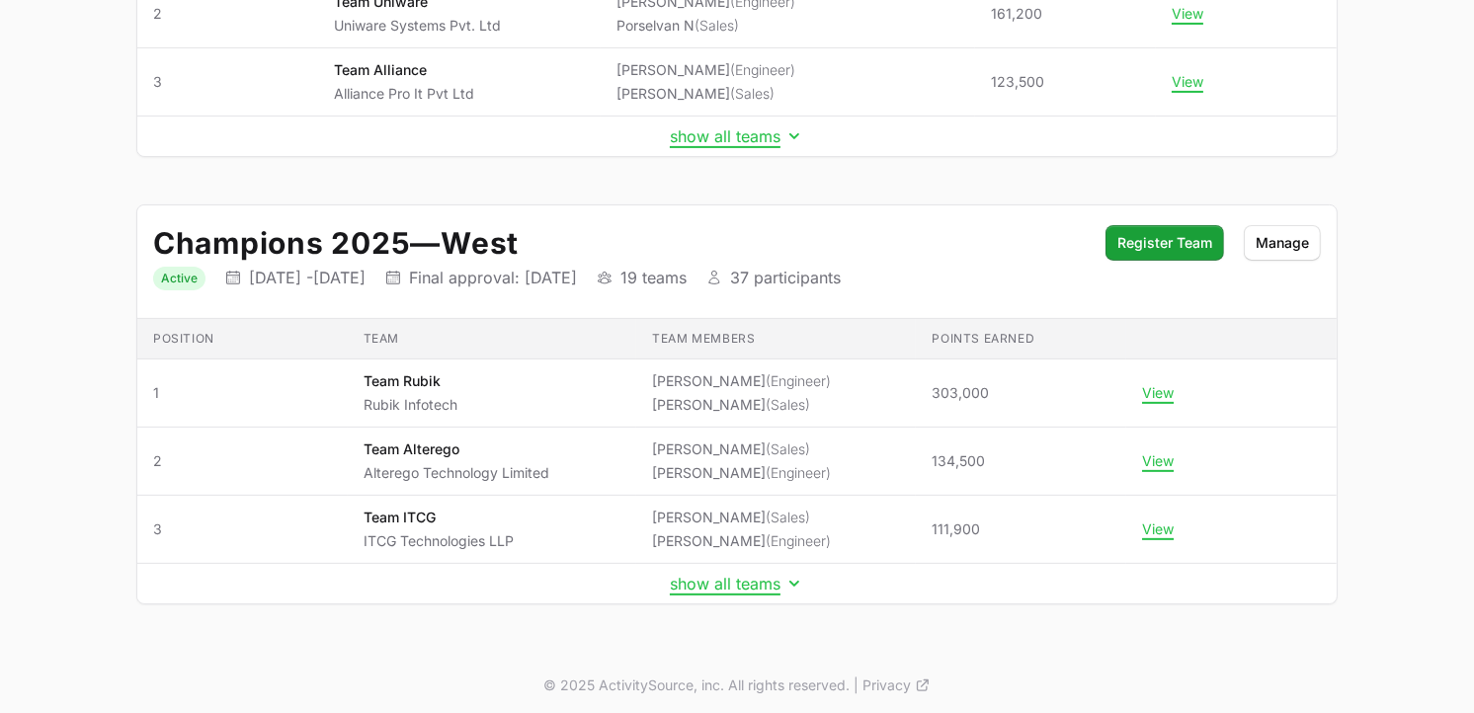
scroll to position [476, 0]
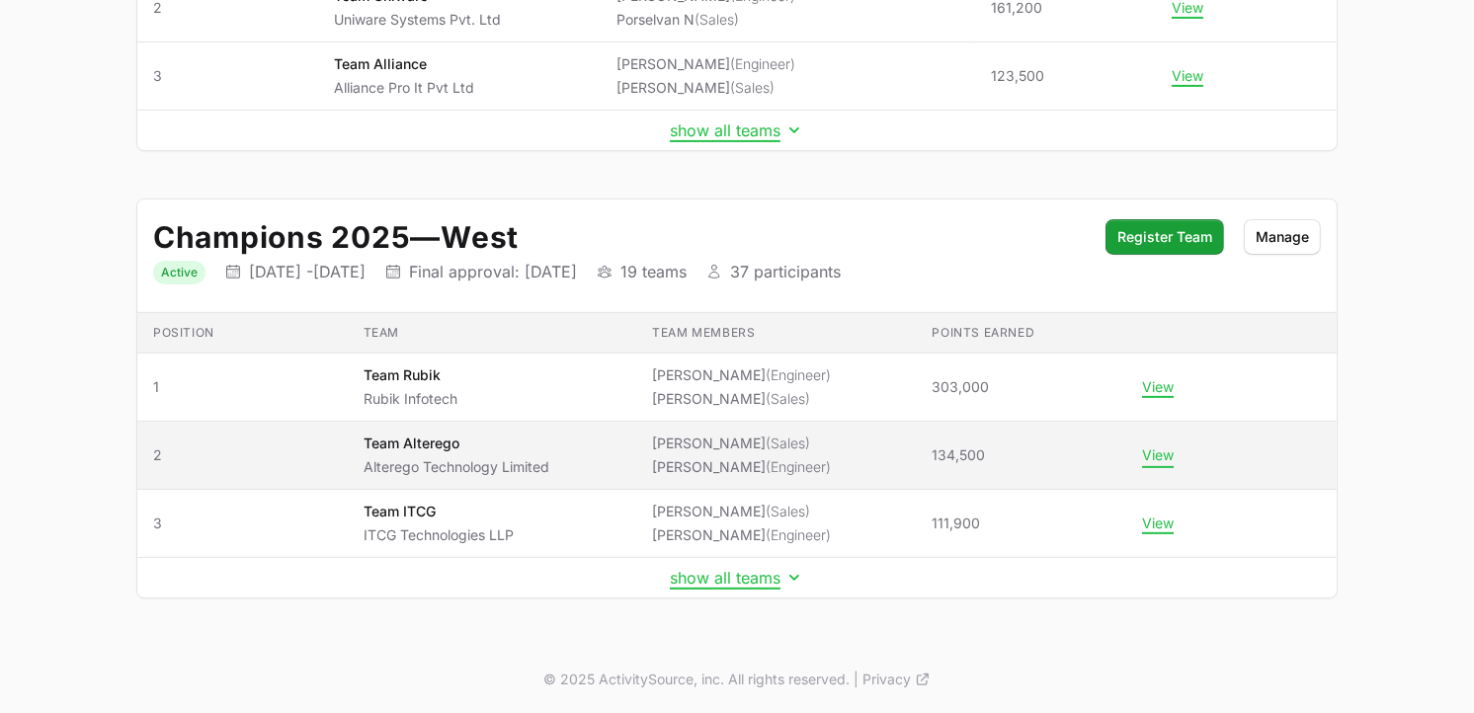
click at [1146, 448] on button "View" at bounding box center [1158, 456] width 32 height 18
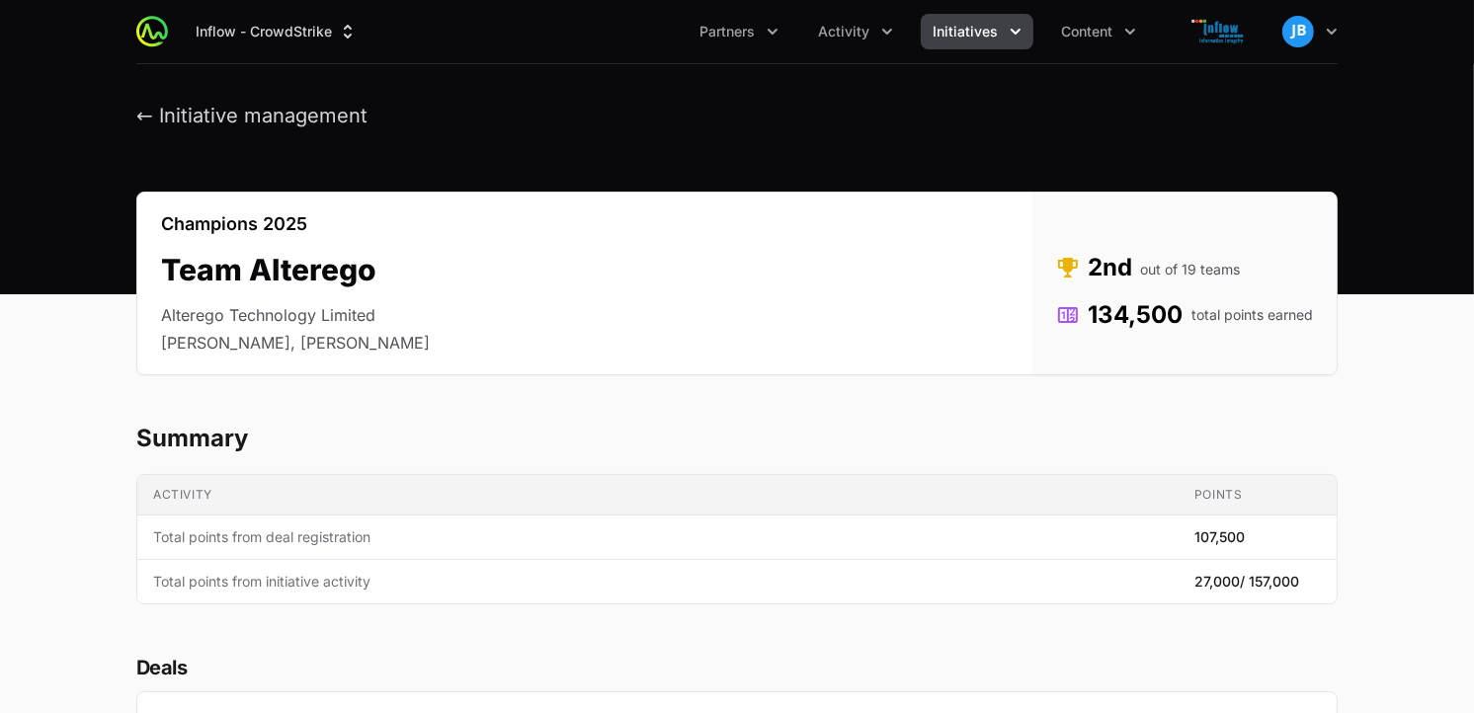
click at [952, 42] on button "Initiatives" at bounding box center [977, 32] width 113 height 36
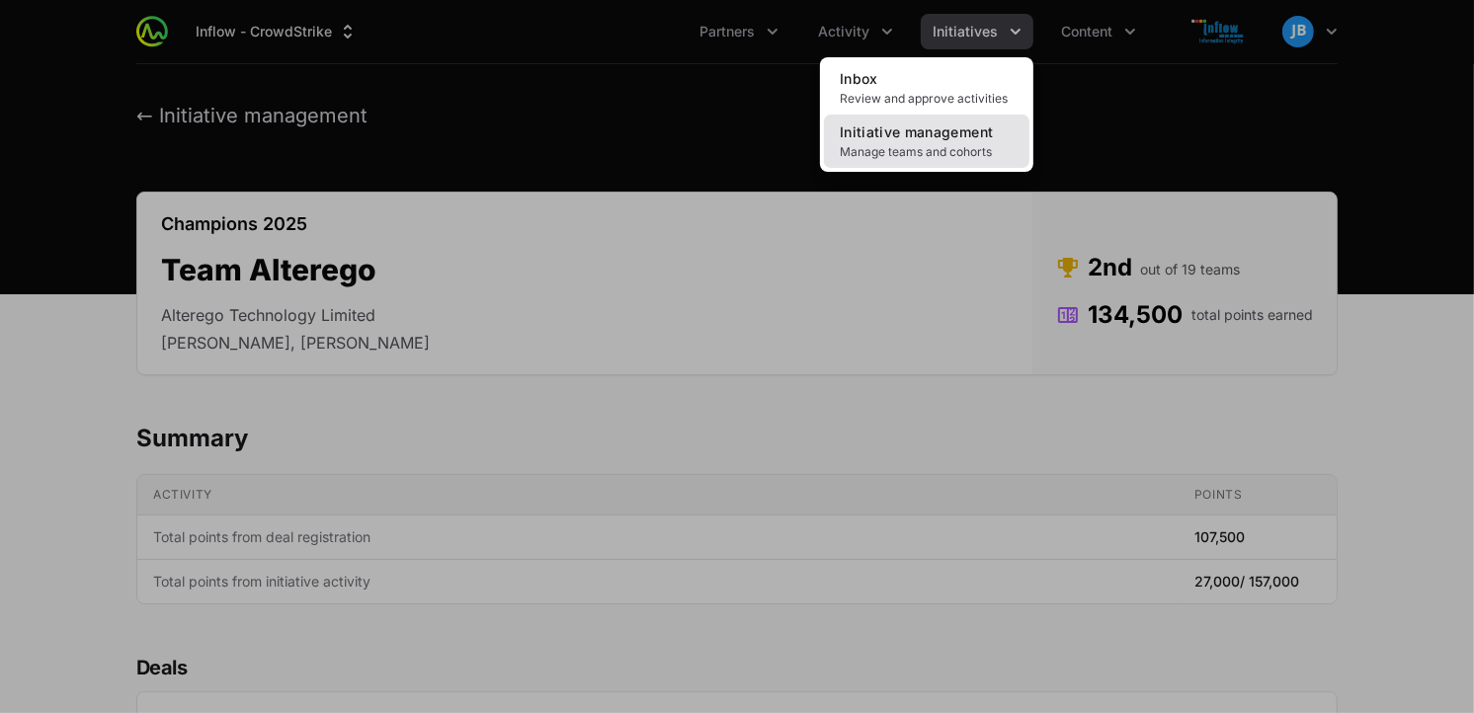
click at [914, 152] on span "Manage teams and cohorts" at bounding box center [927, 152] width 174 height 16
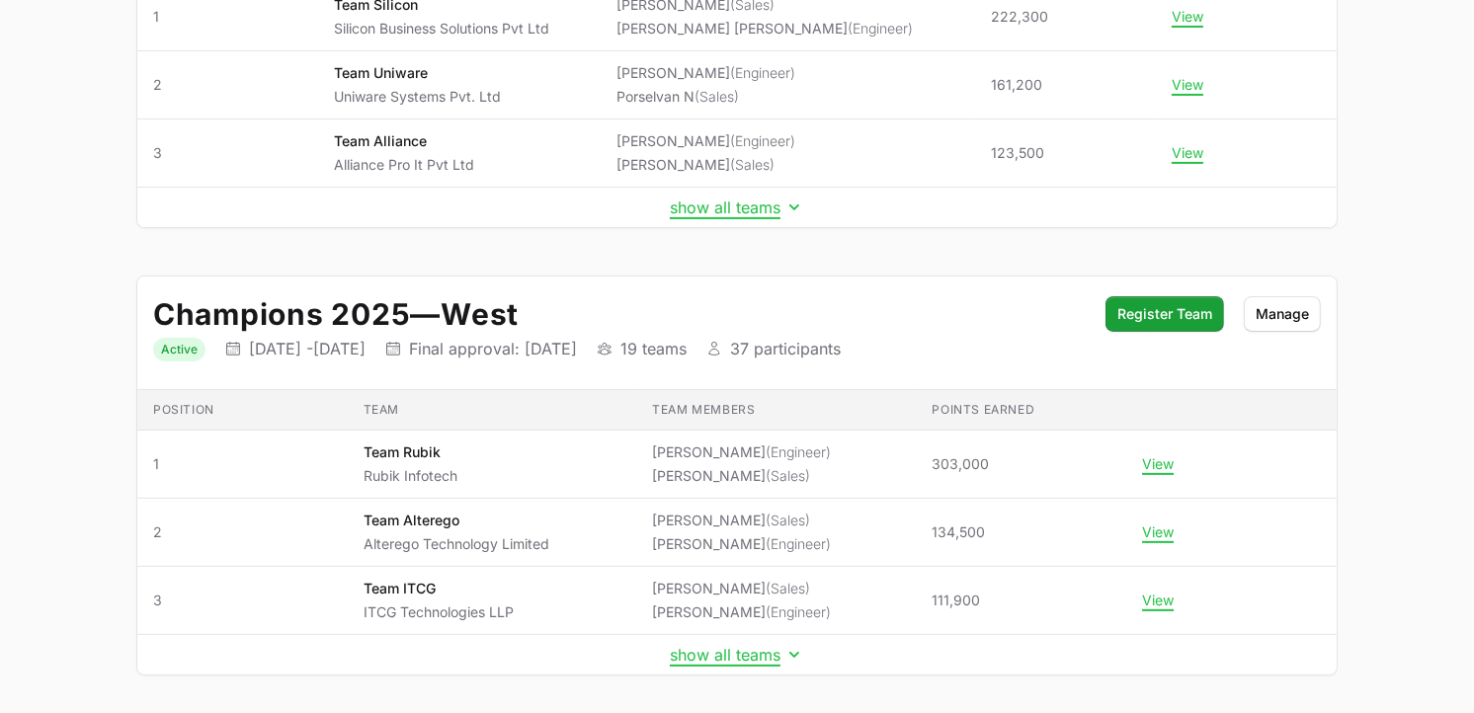
scroll to position [476, 0]
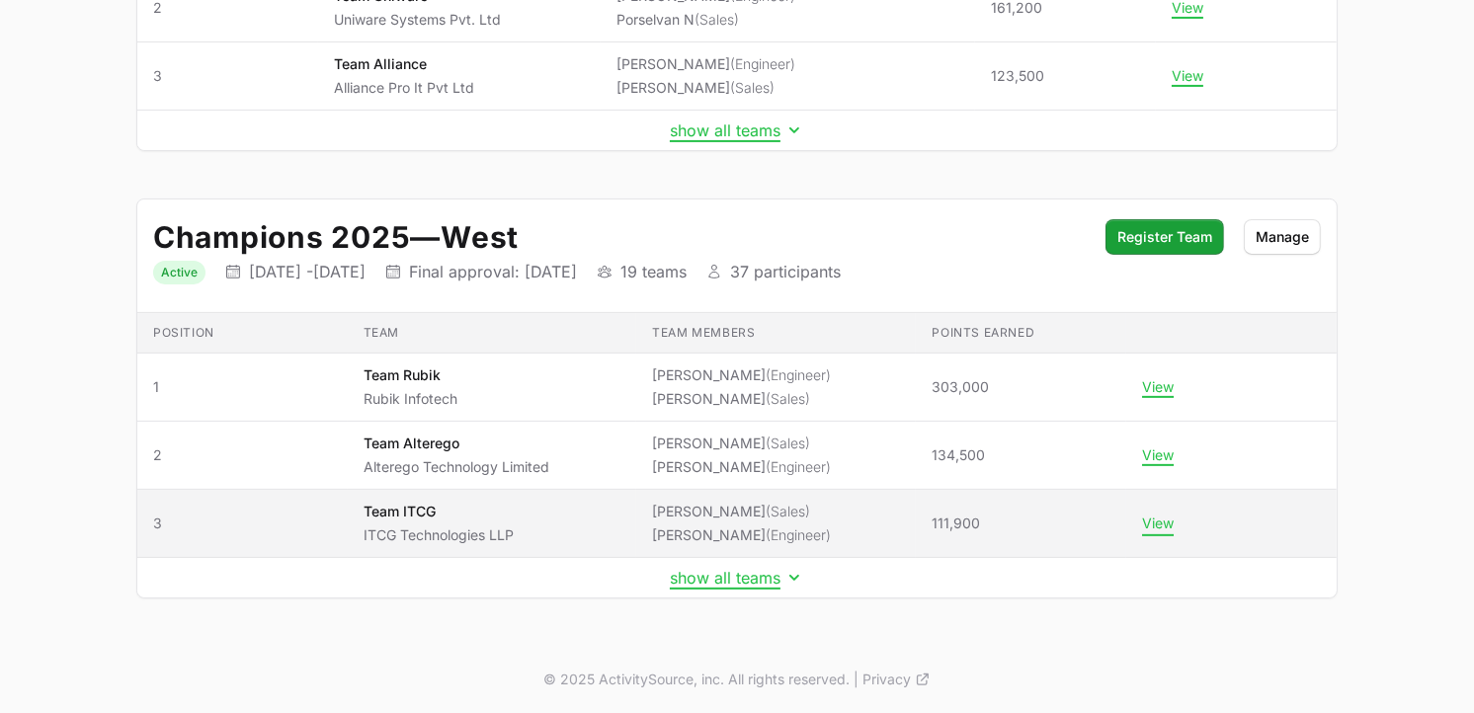
click at [1152, 519] on button "View" at bounding box center [1158, 524] width 32 height 18
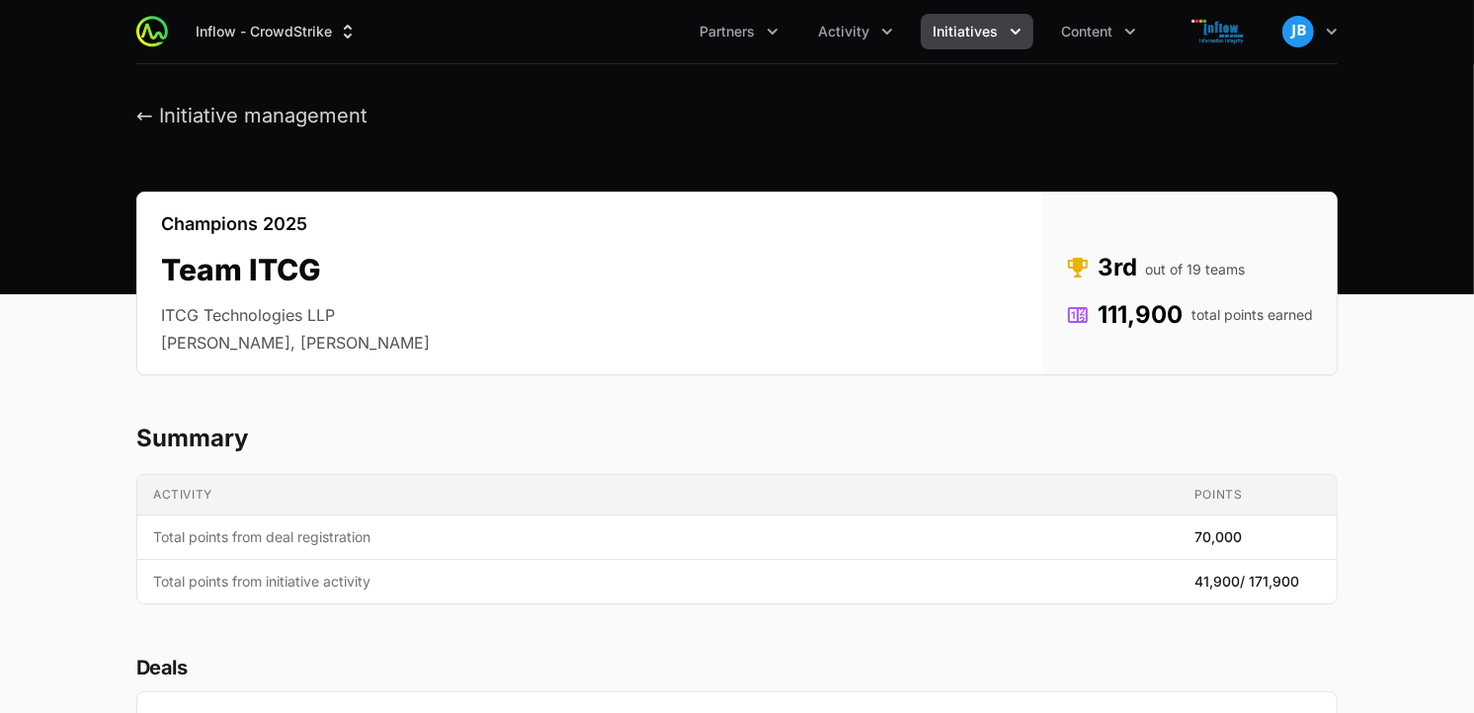
click at [969, 35] on span "Initiatives" at bounding box center [965, 32] width 65 height 20
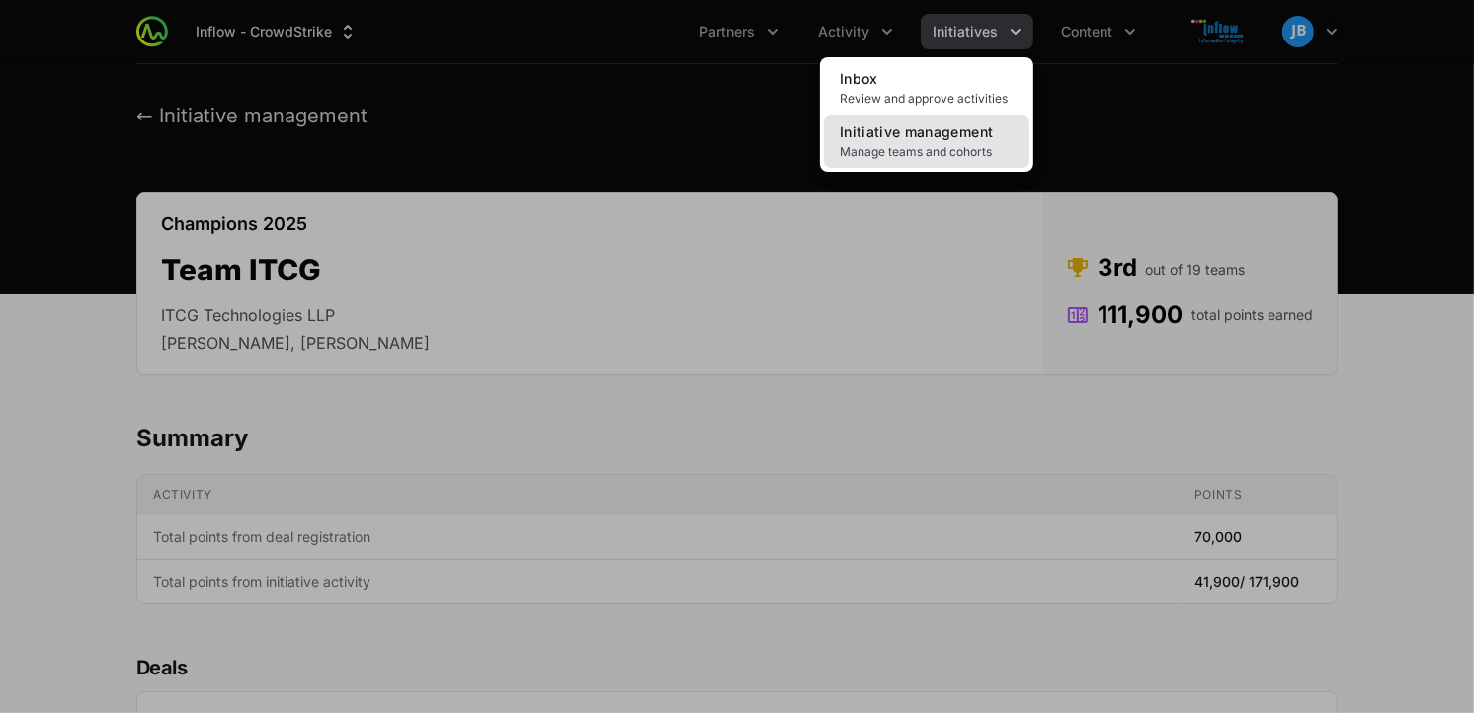
click at [902, 145] on span "Manage teams and cohorts" at bounding box center [927, 152] width 174 height 16
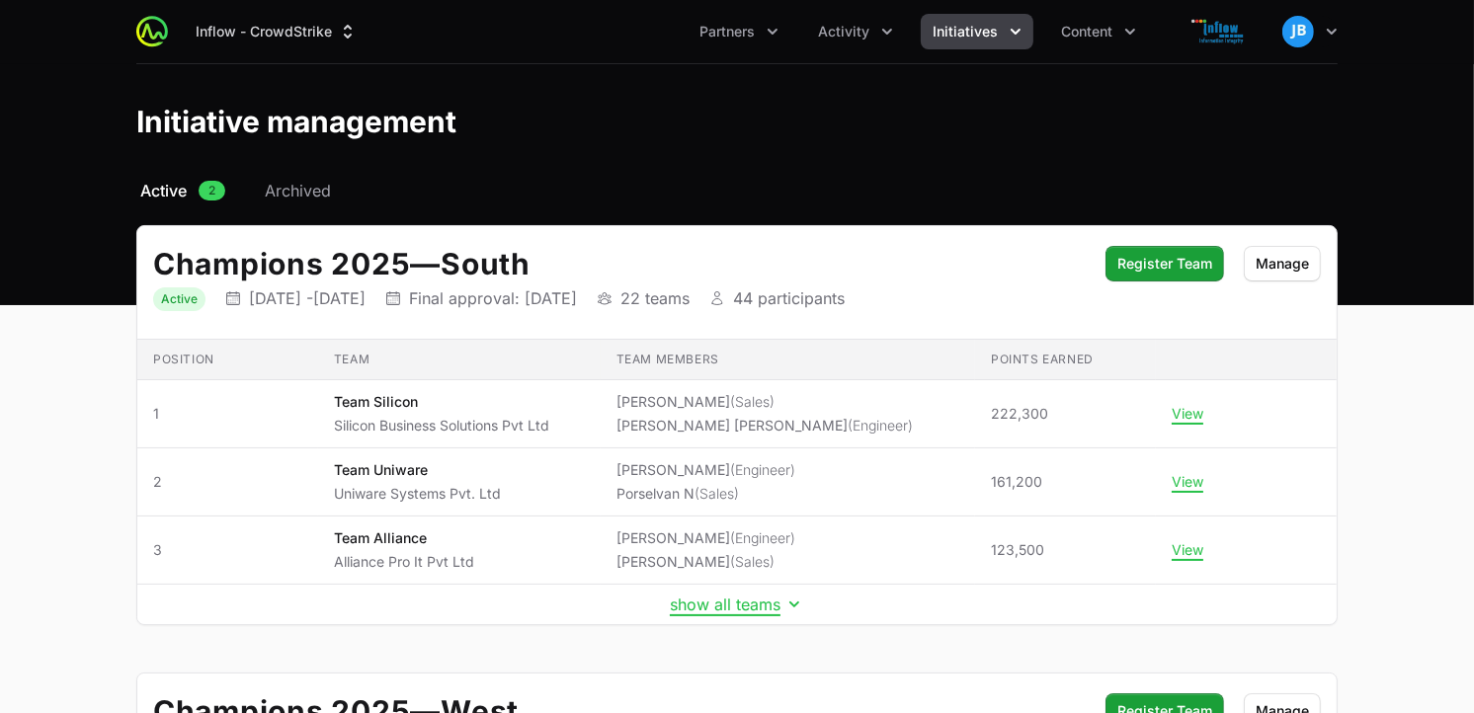
scroll to position [476, 0]
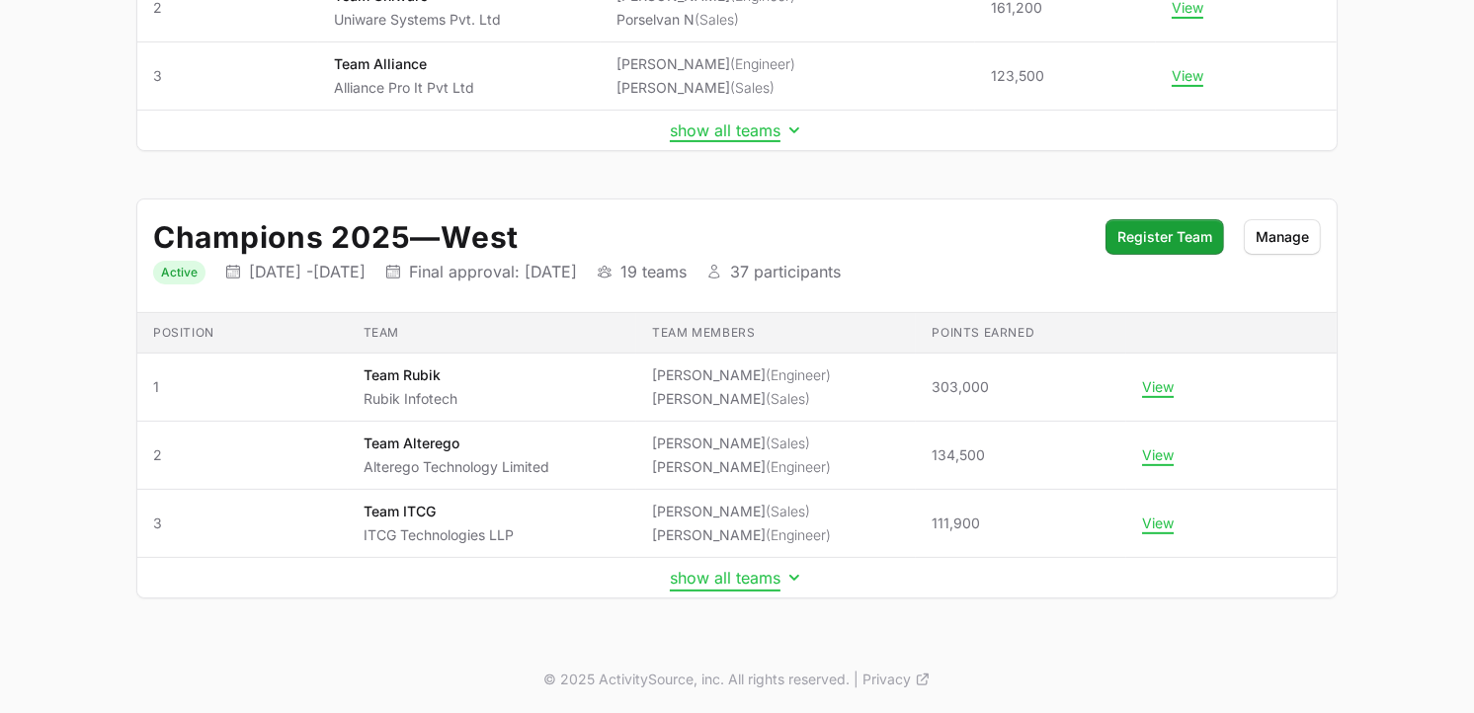
click at [735, 581] on button "show all teams" at bounding box center [737, 578] width 134 height 20
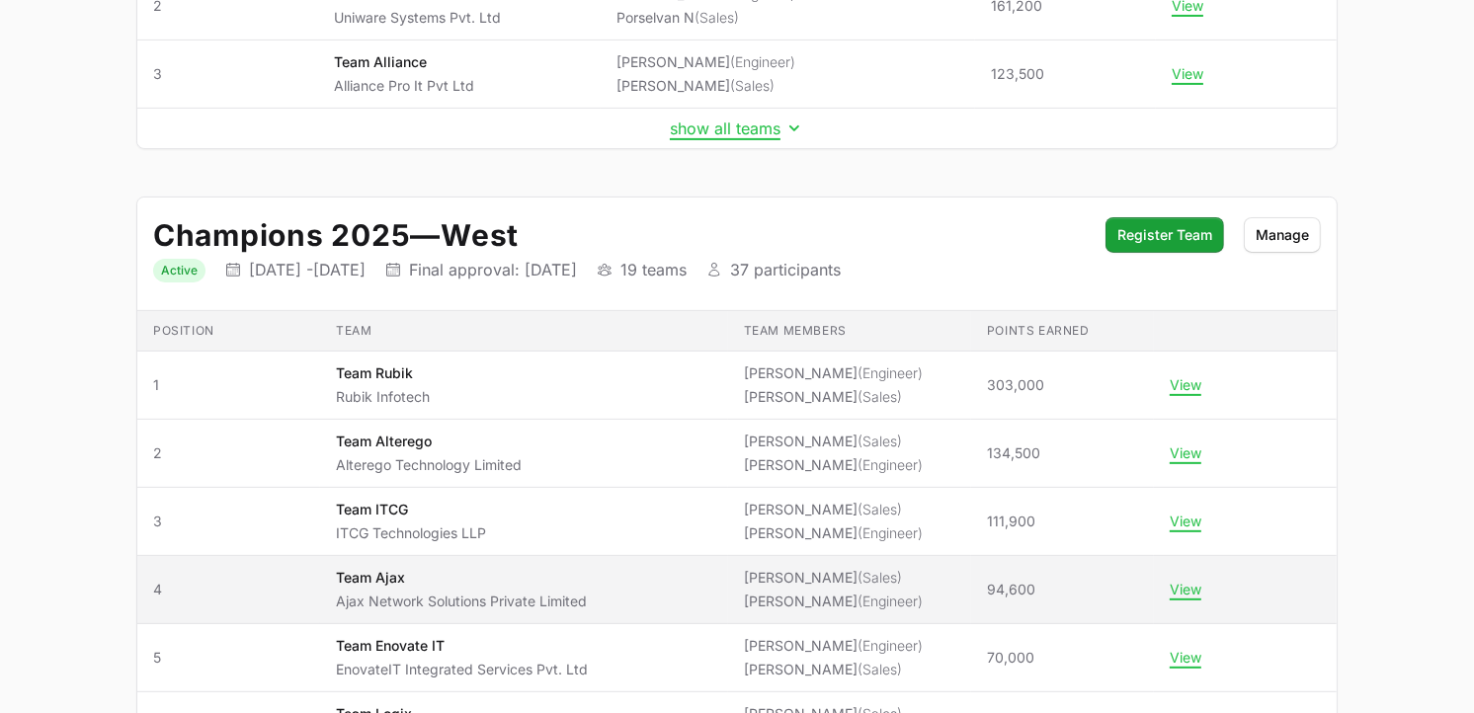
click at [576, 597] on p "Ajax Network Solutions Private Limited" at bounding box center [461, 602] width 251 height 20
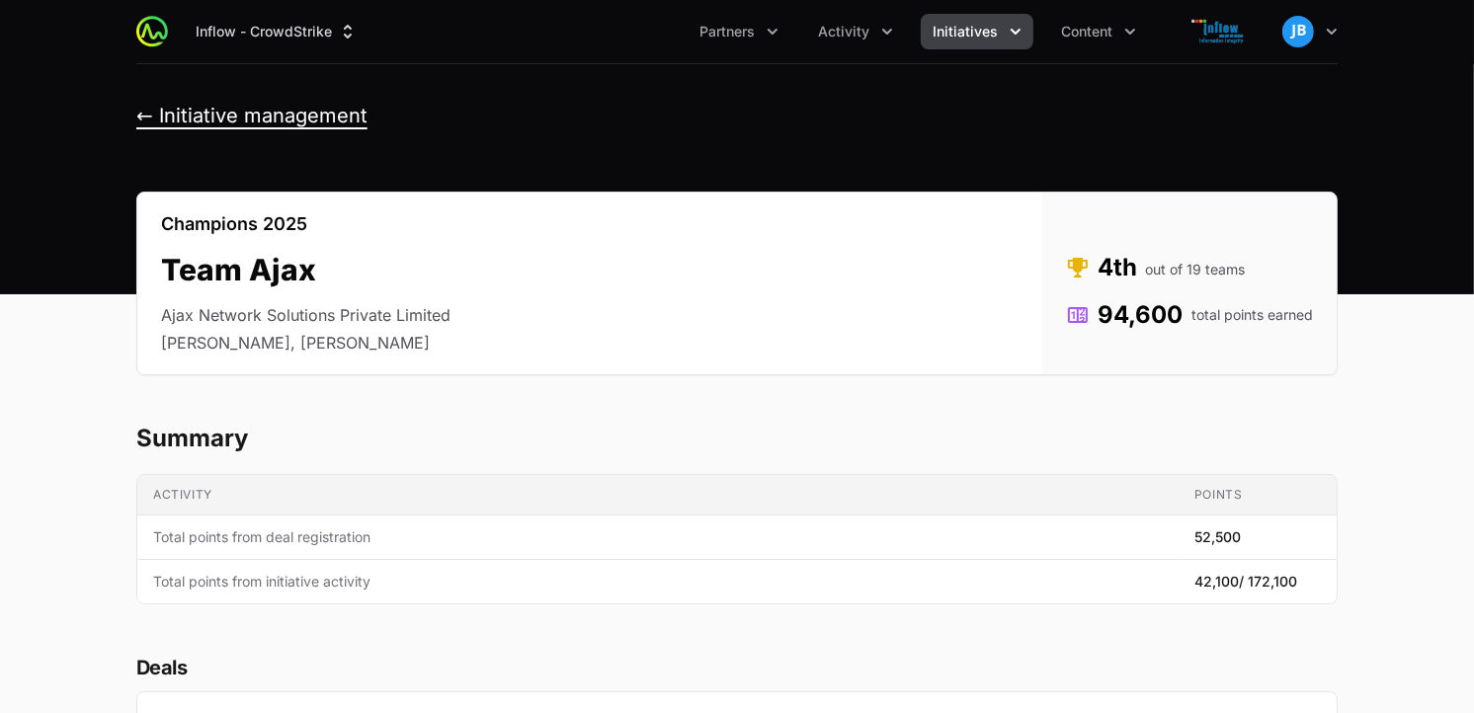
click at [144, 117] on button "← Initiative management" at bounding box center [251, 116] width 231 height 25
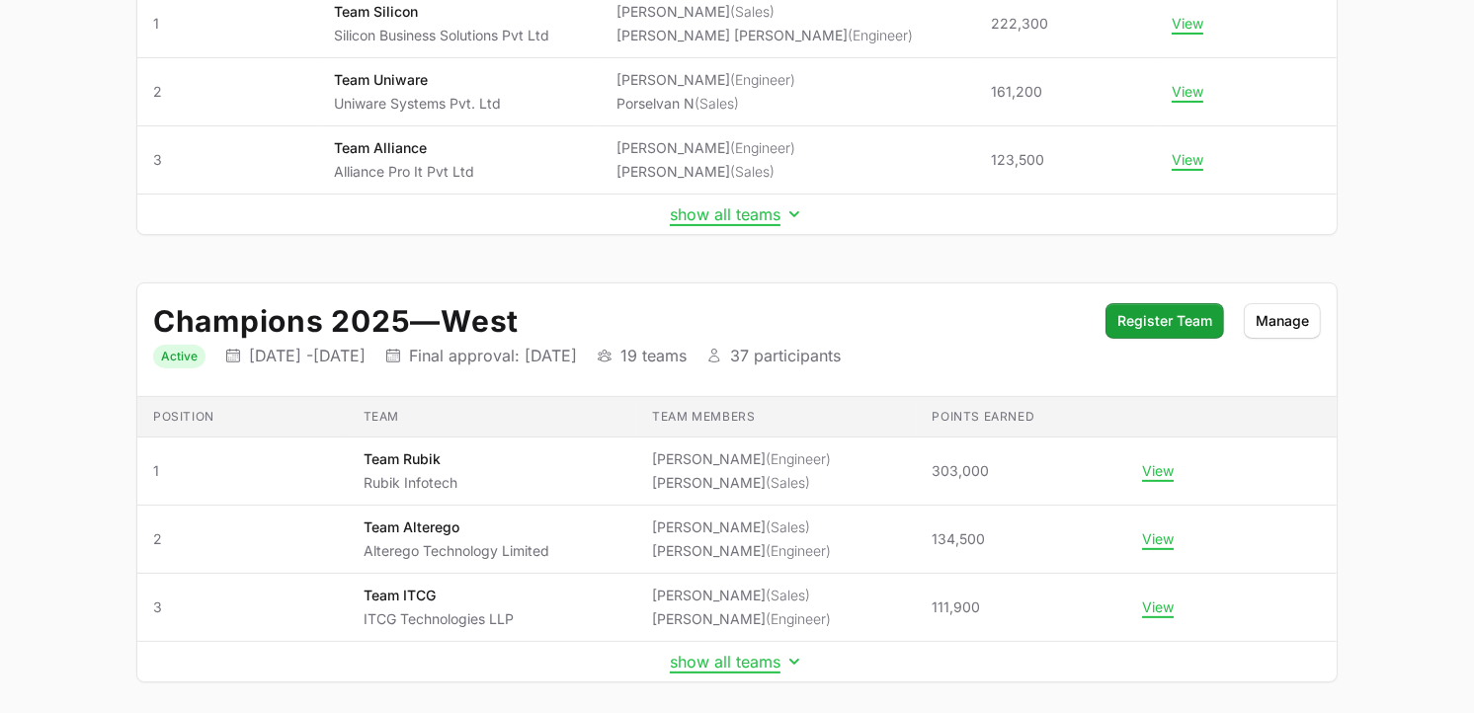
scroll to position [476, 0]
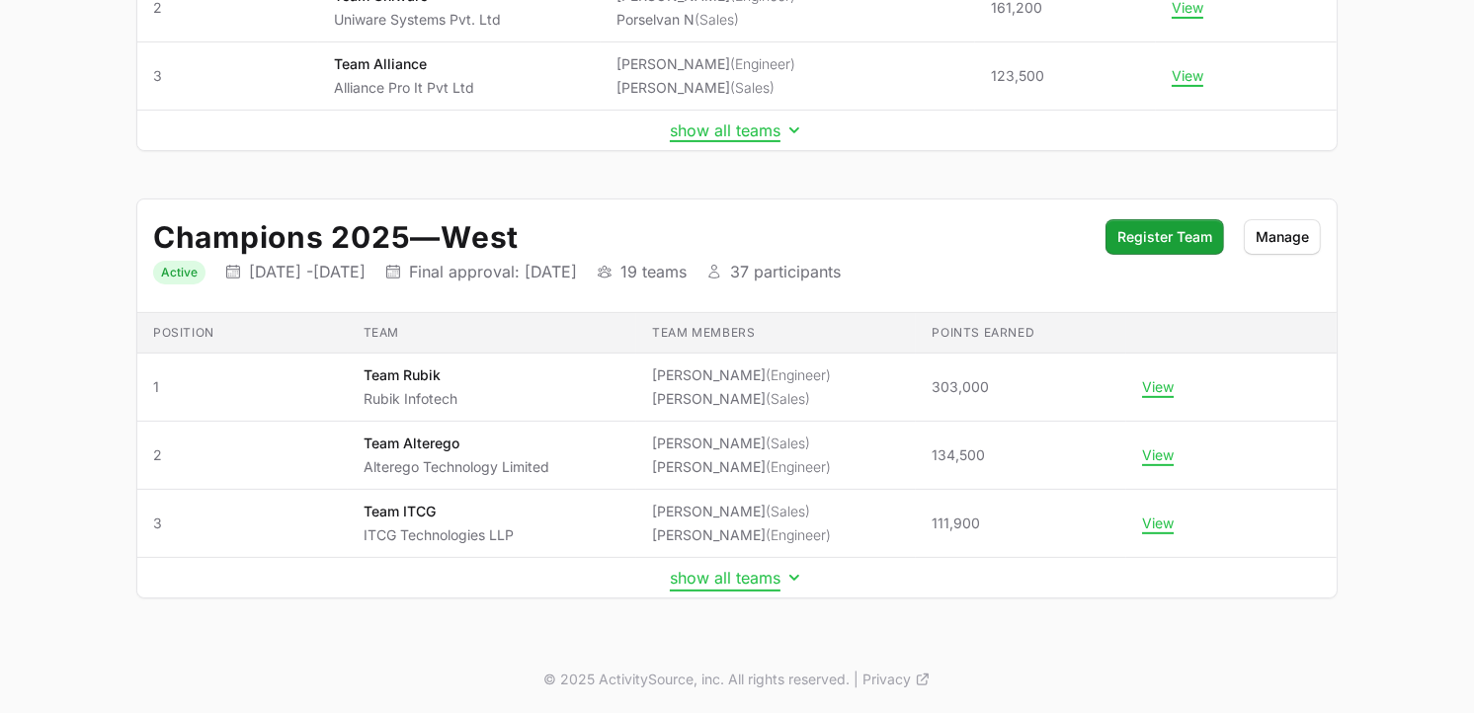
click at [754, 579] on button "show all teams" at bounding box center [737, 578] width 134 height 20
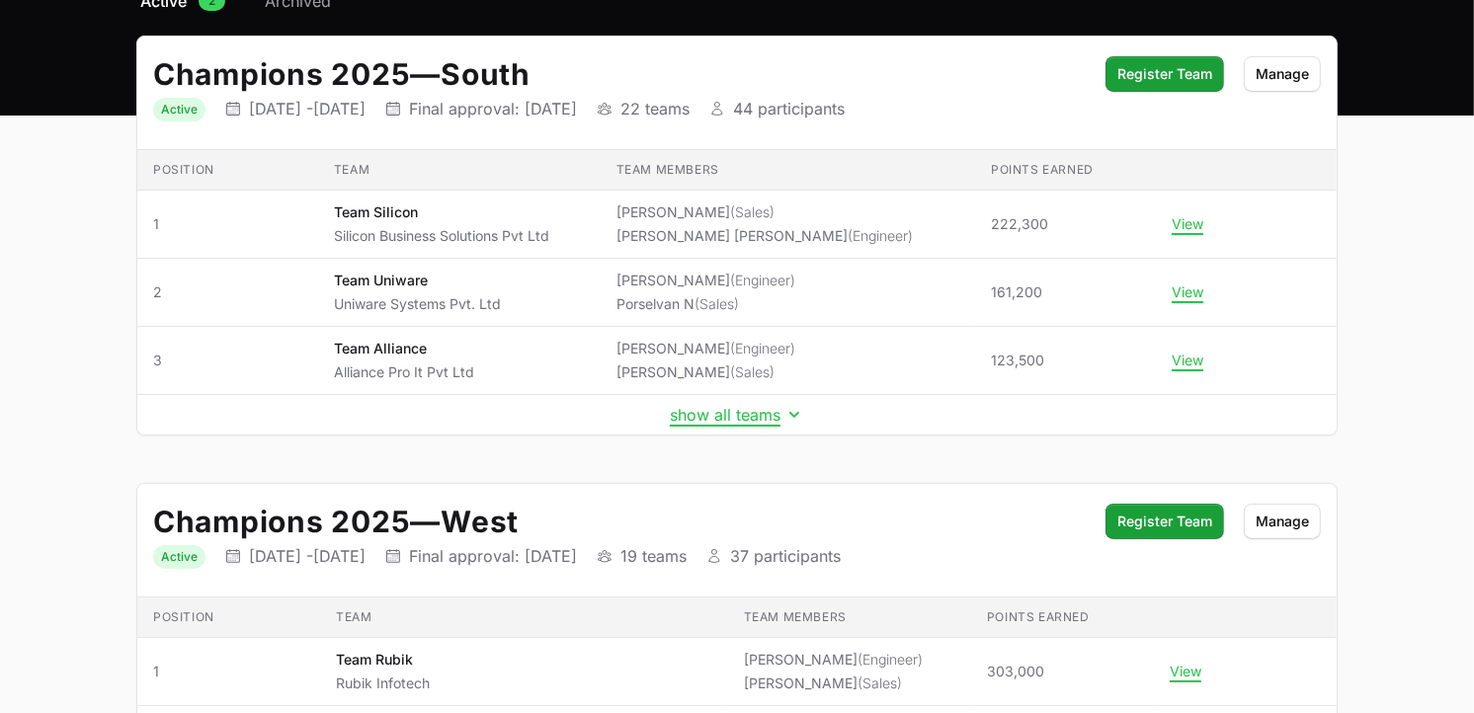
scroll to position [0, 0]
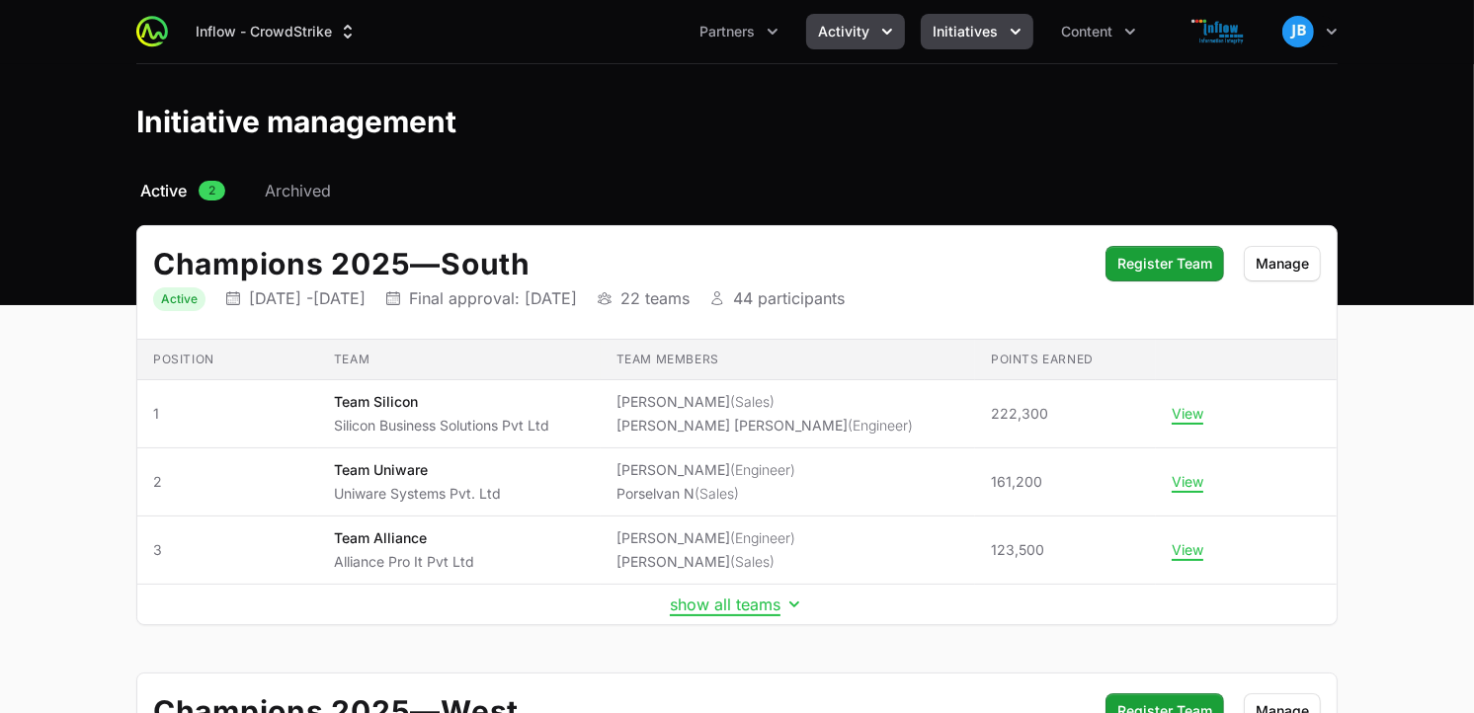
click at [883, 30] on icon "Activity menu" at bounding box center [887, 32] width 10 height 6
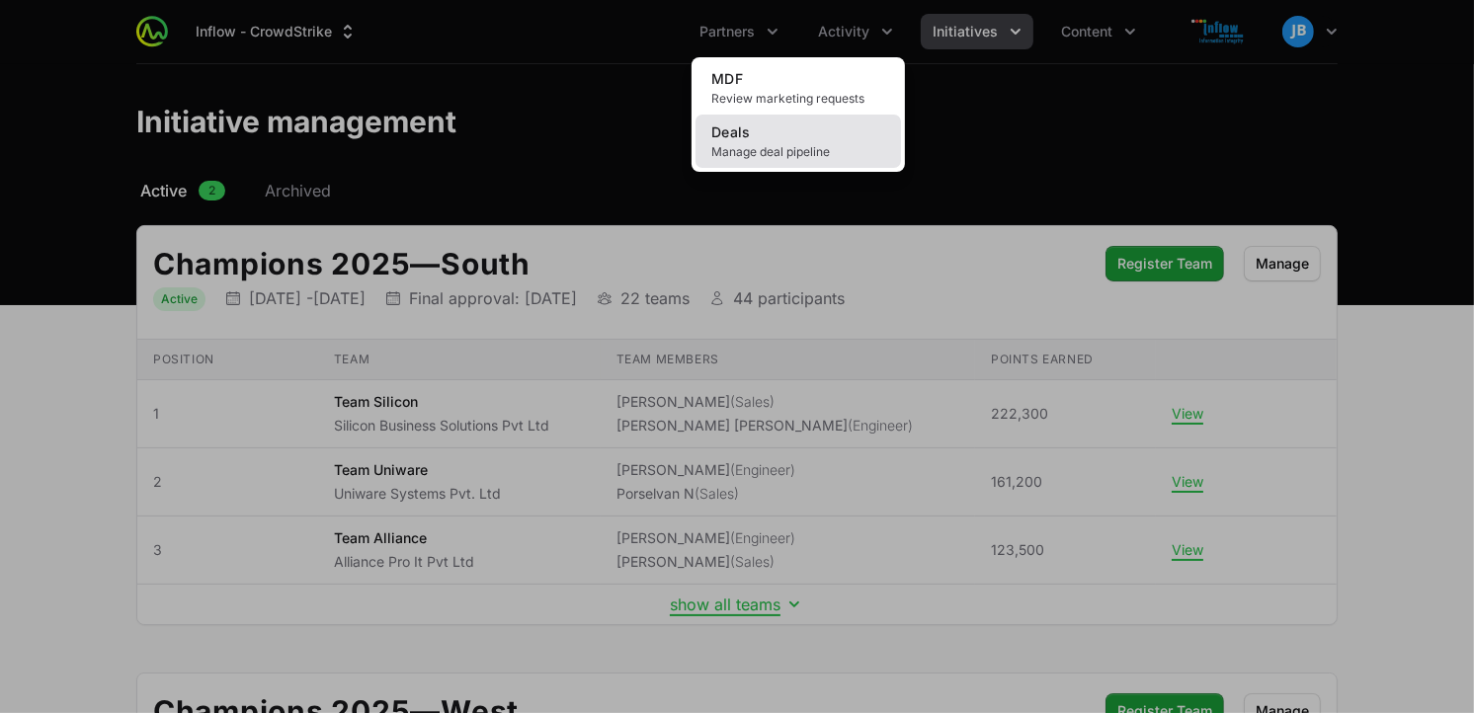
click at [758, 154] on span "Manage deal pipeline" at bounding box center [798, 152] width 174 height 16
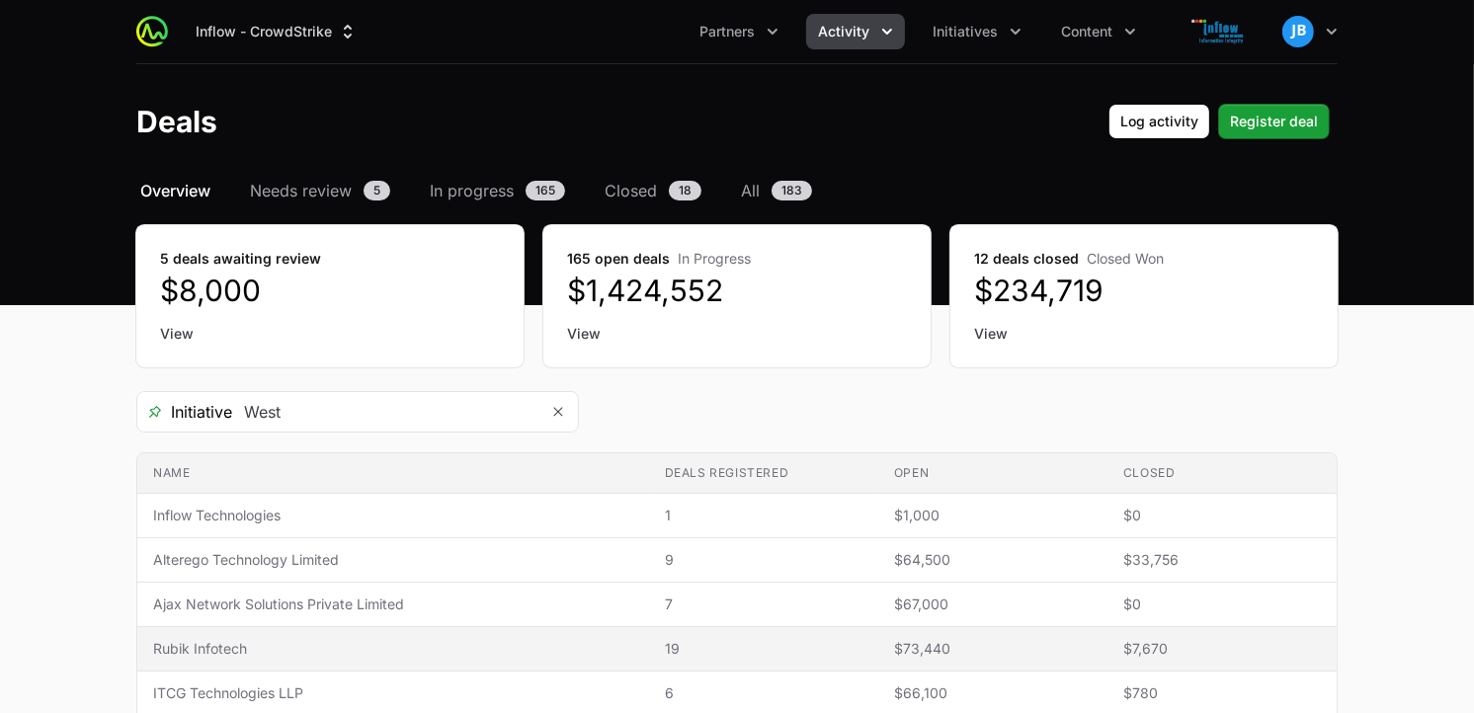
click at [248, 647] on span "Rubik Infotech" at bounding box center [393, 649] width 480 height 20
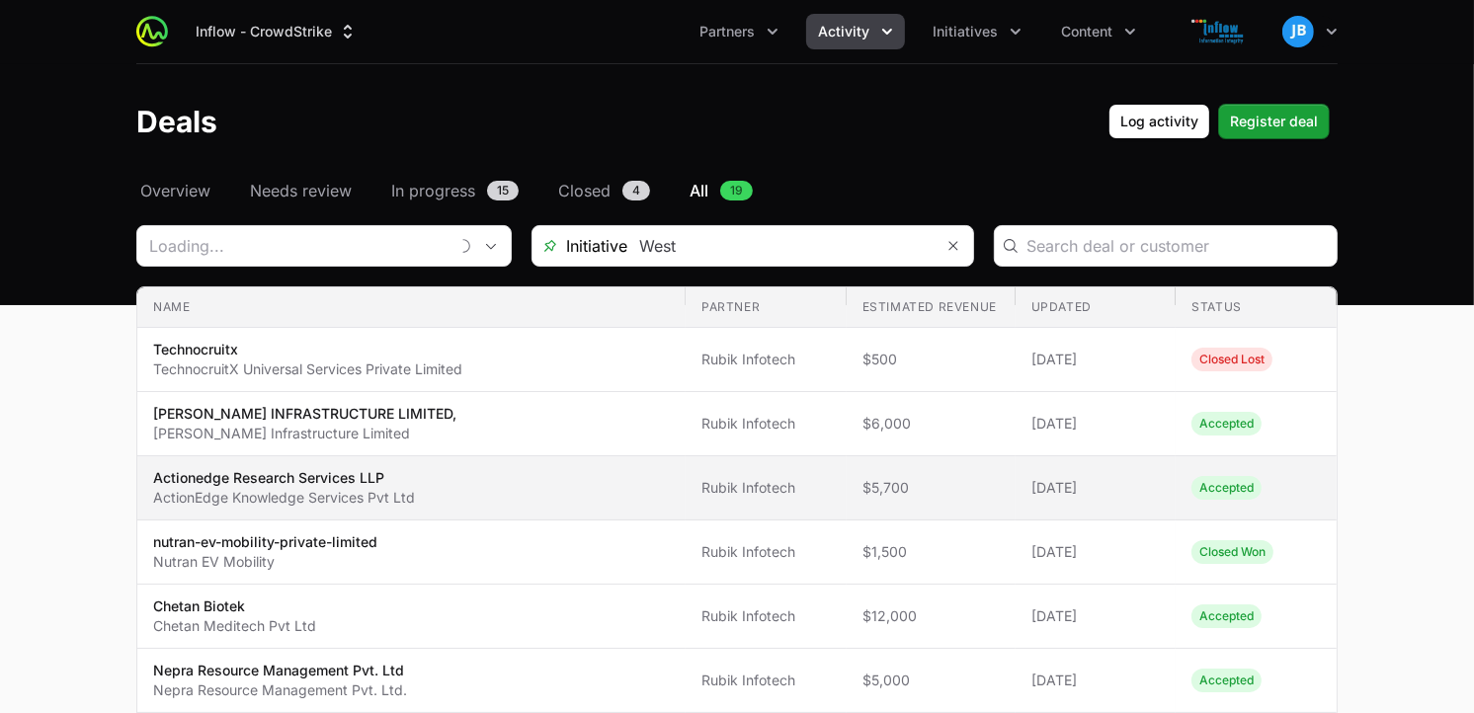
type input "Rubik Infotech"
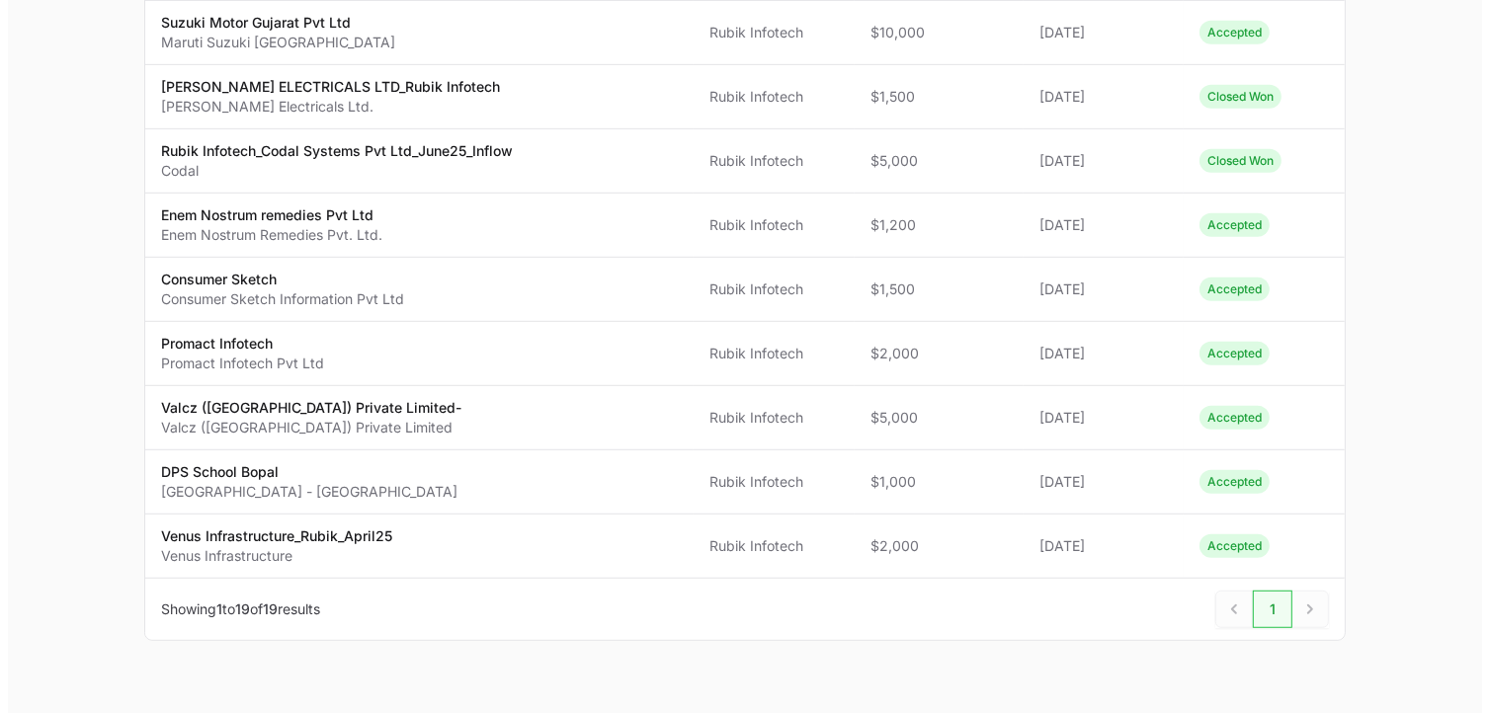
scroll to position [972, 0]
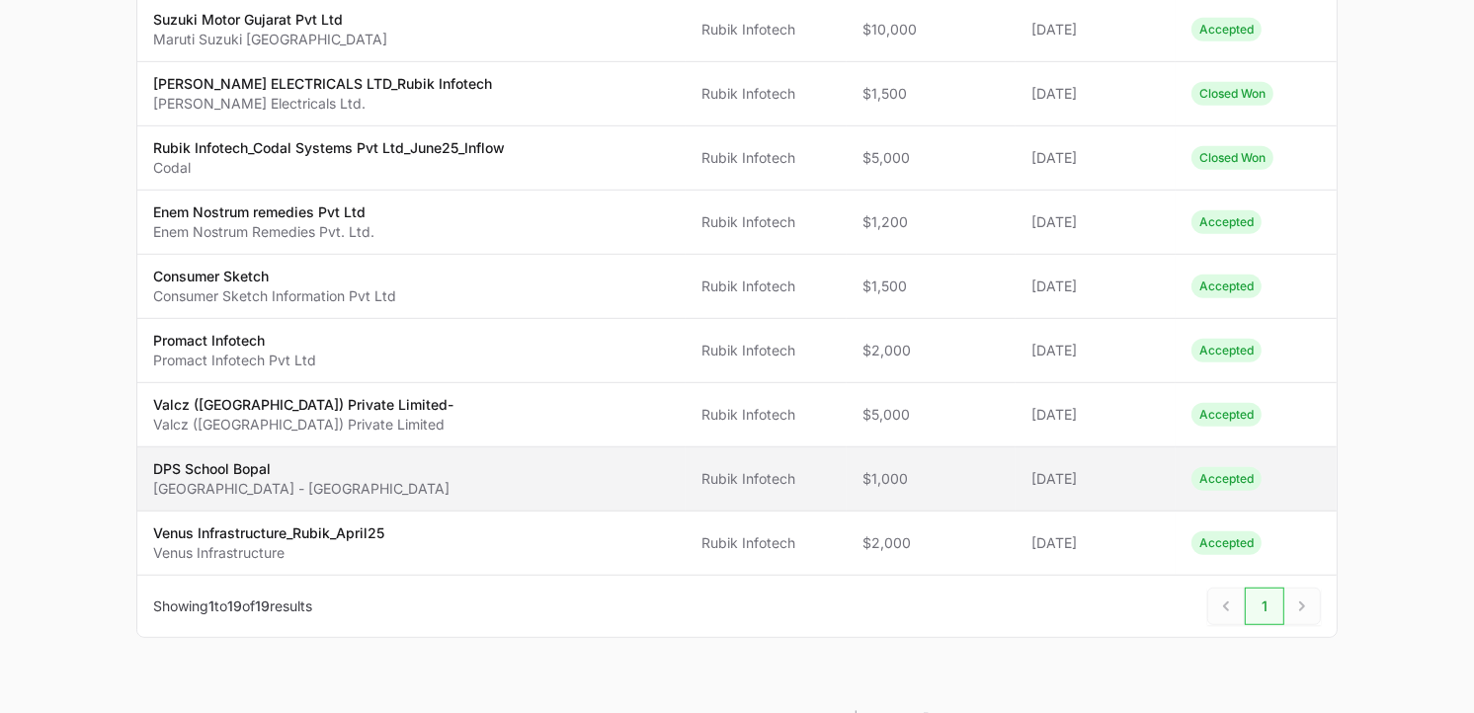
click at [328, 490] on p "[GEOGRAPHIC_DATA] - [GEOGRAPHIC_DATA]" at bounding box center [301, 489] width 296 height 20
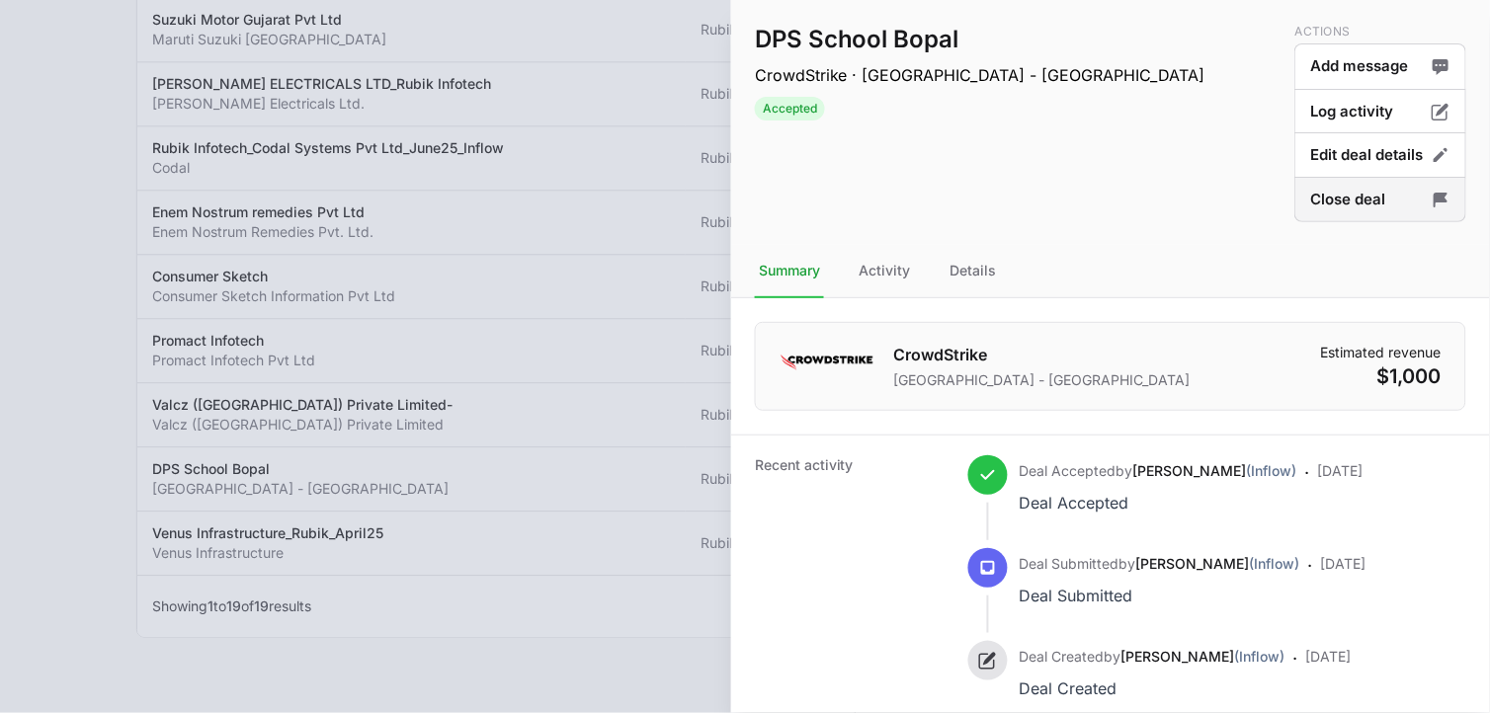
click at [1377, 196] on button "Close deal" at bounding box center [1380, 200] width 172 height 46
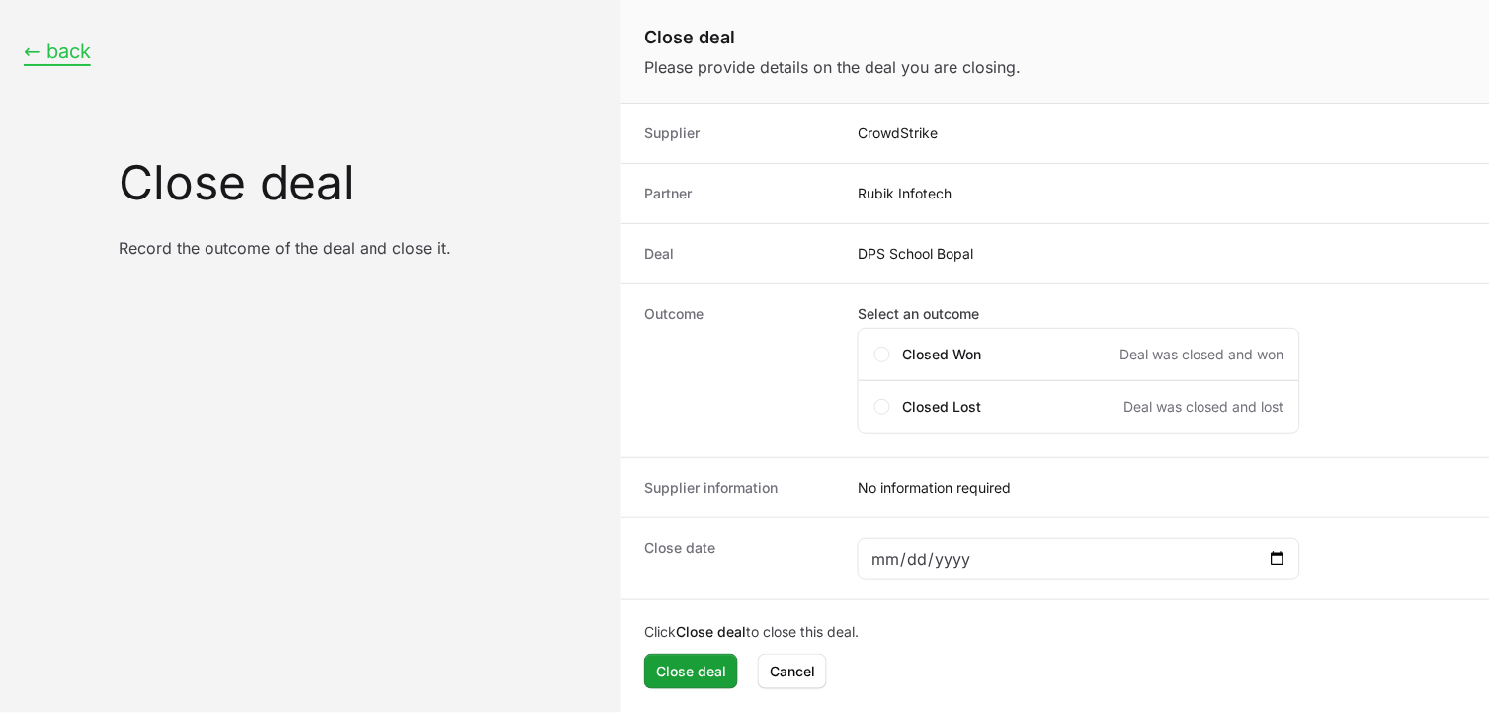
click at [74, 45] on button "← back" at bounding box center [57, 52] width 67 height 25
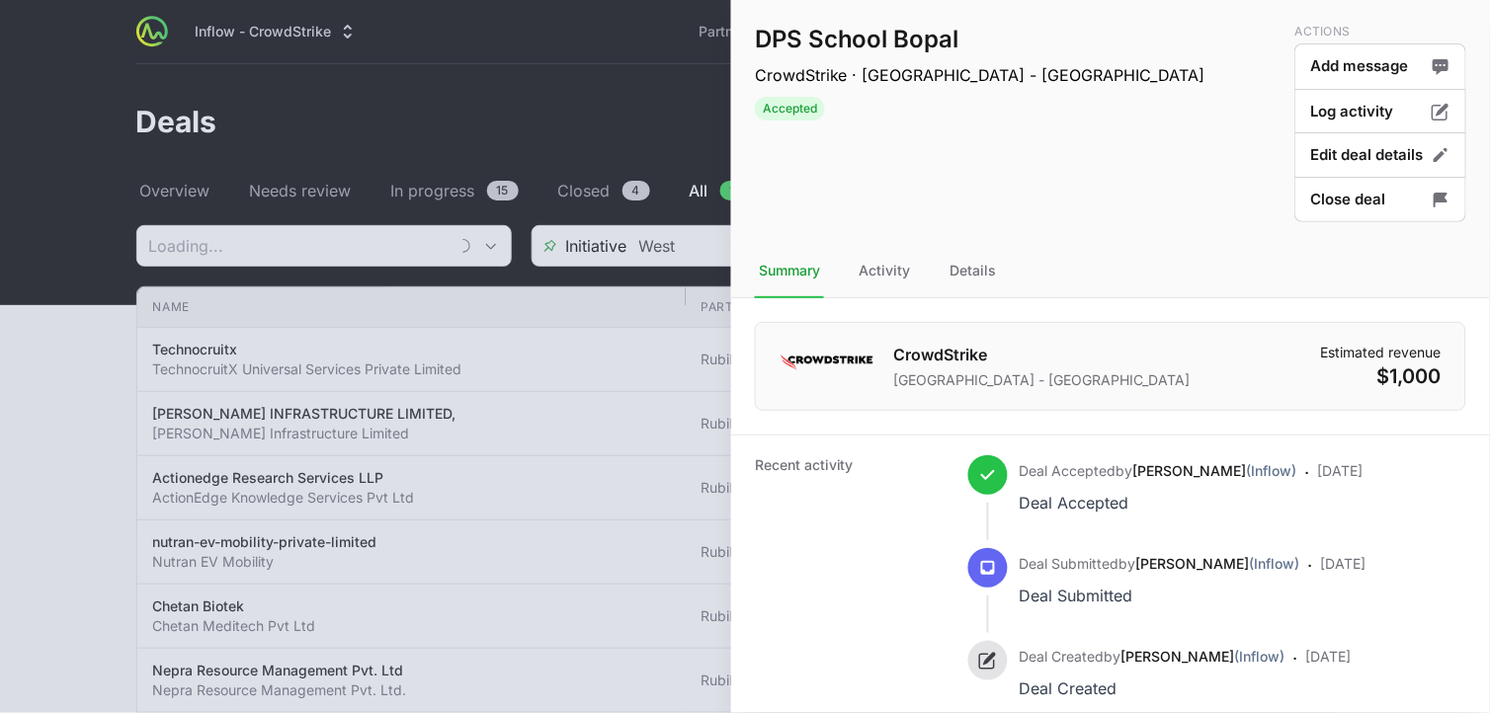
type input "Rubik Infotech"
click at [519, 75] on div at bounding box center [745, 356] width 1490 height 713
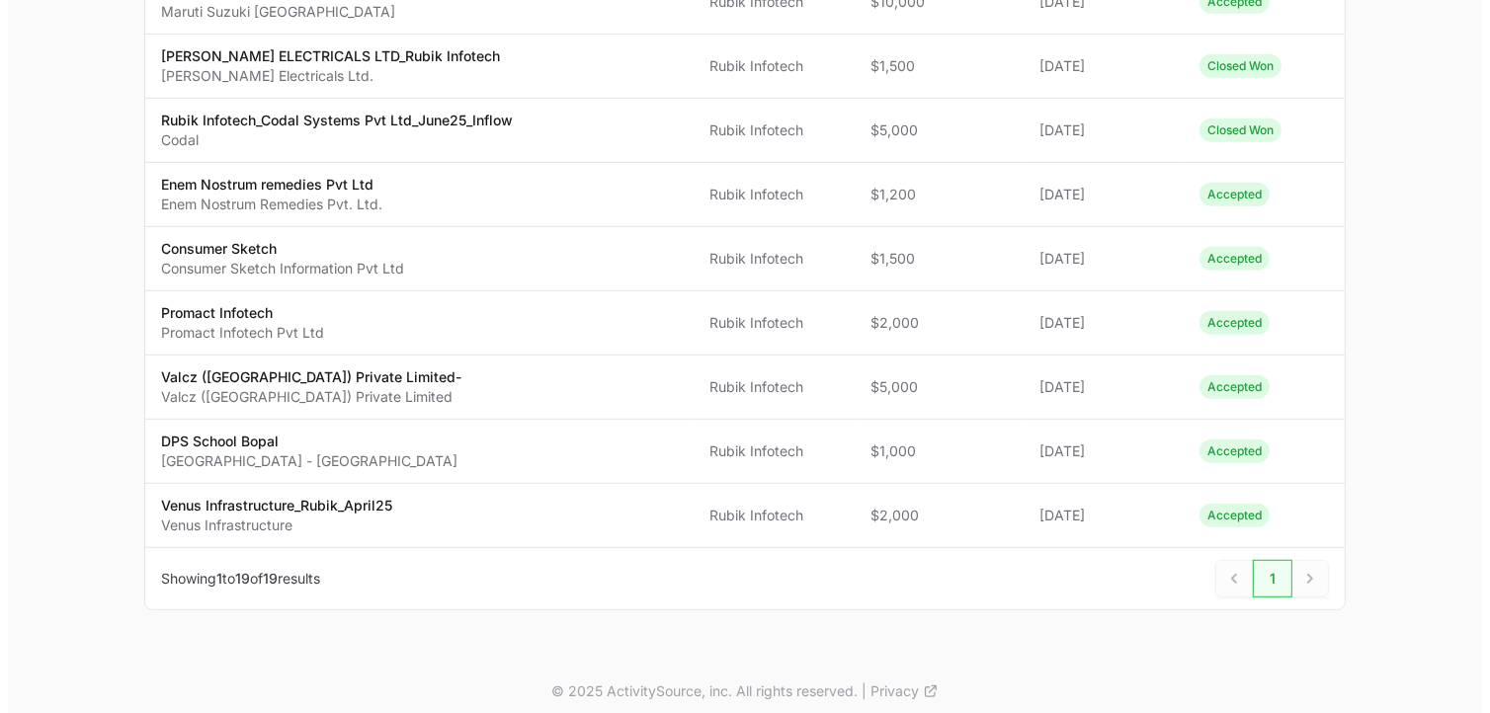
scroll to position [1003, 0]
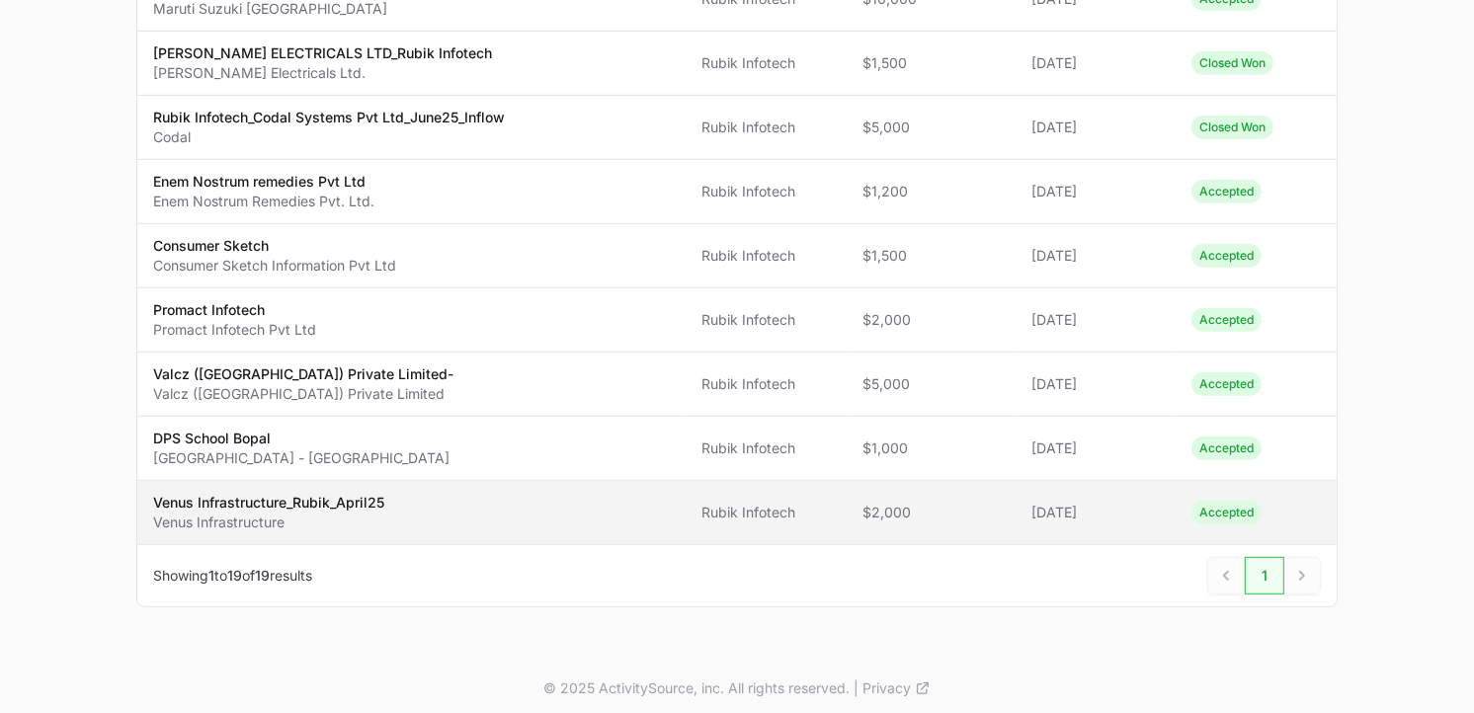
click at [352, 525] on p "Venus Infrastructure" at bounding box center [268, 523] width 231 height 20
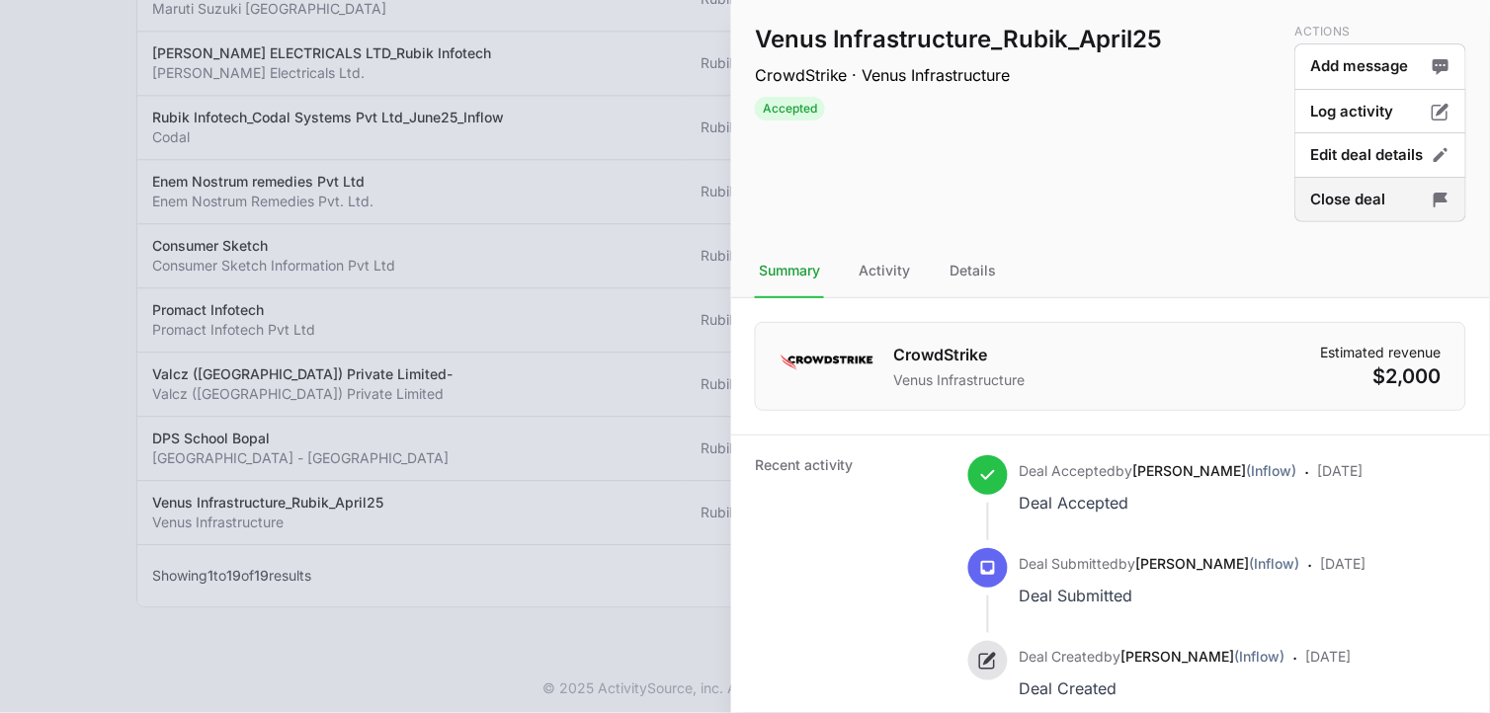
click at [1400, 195] on button "Close deal" at bounding box center [1380, 200] width 172 height 46
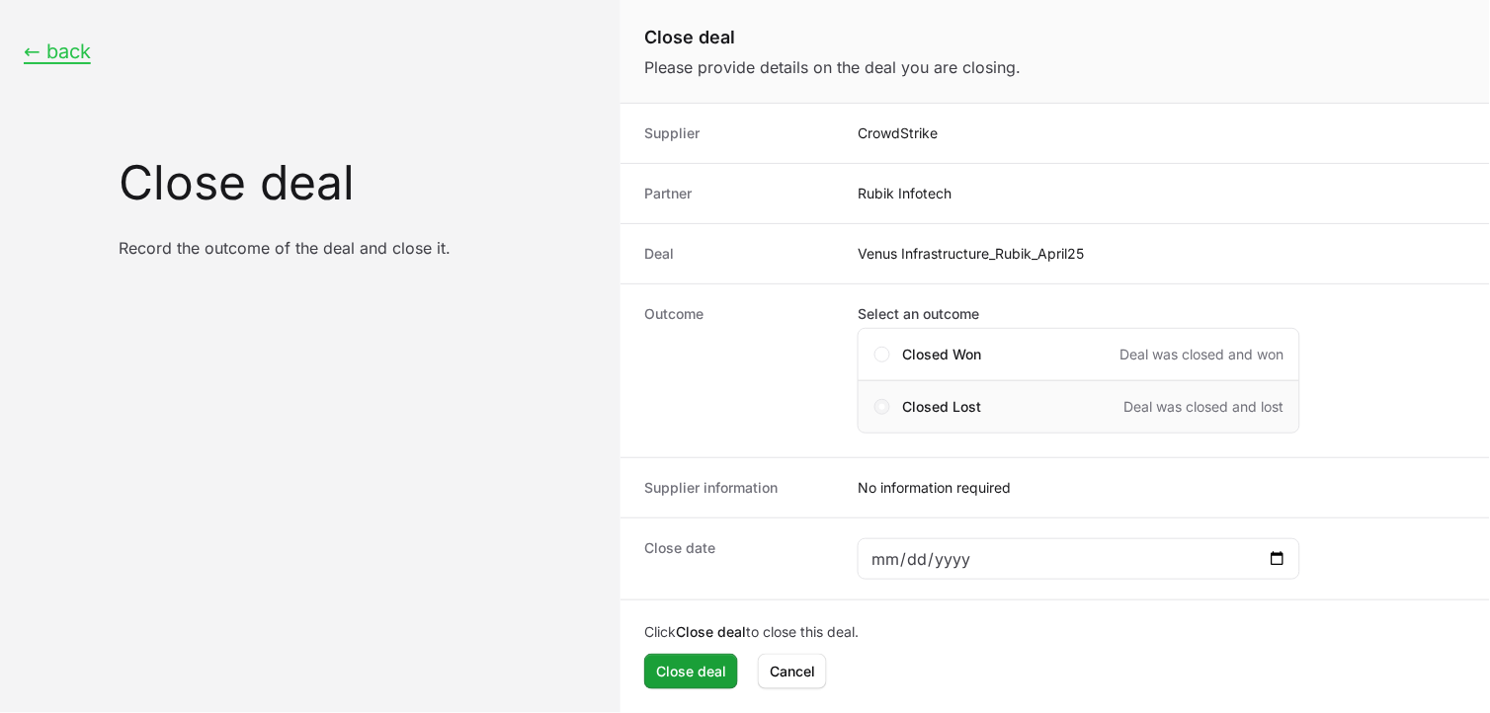
click at [883, 406] on span "Close deal form" at bounding box center [882, 407] width 6 height 6
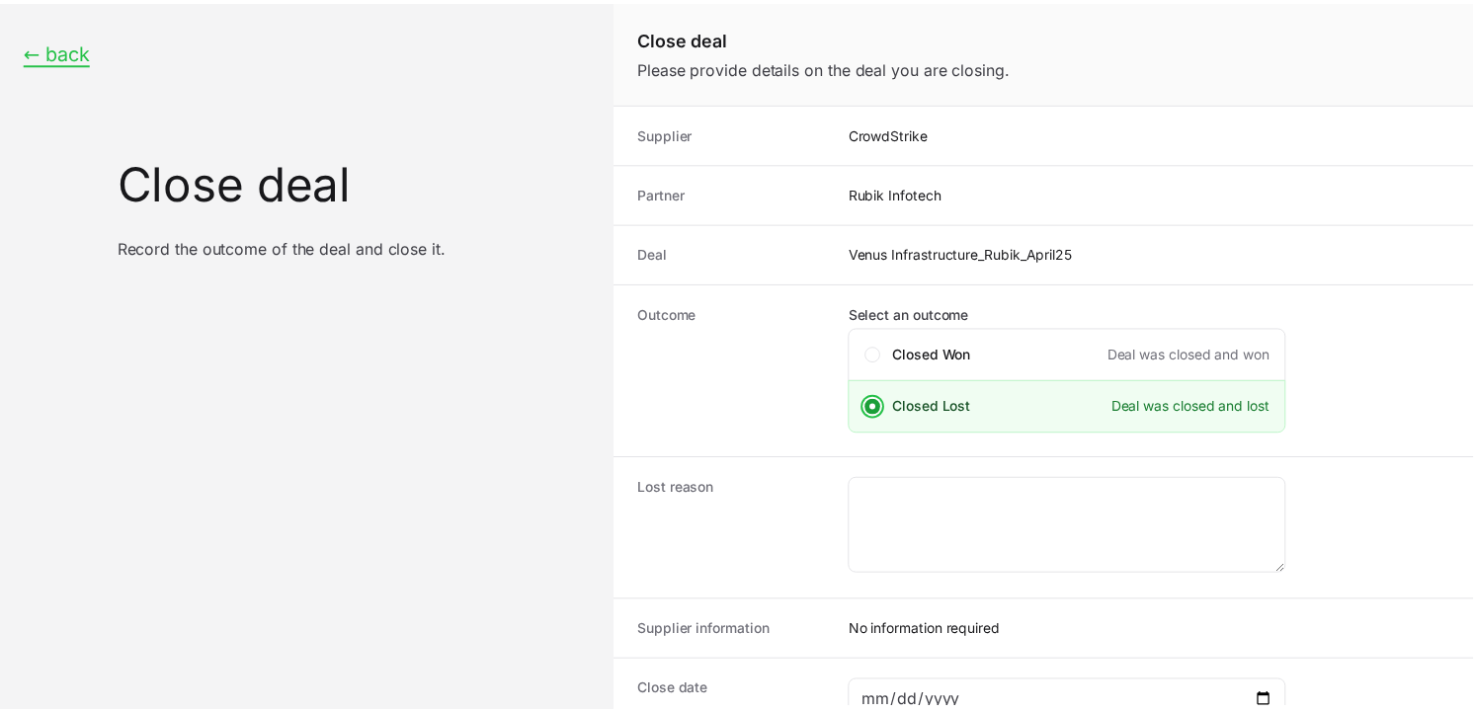
scroll to position [142, 0]
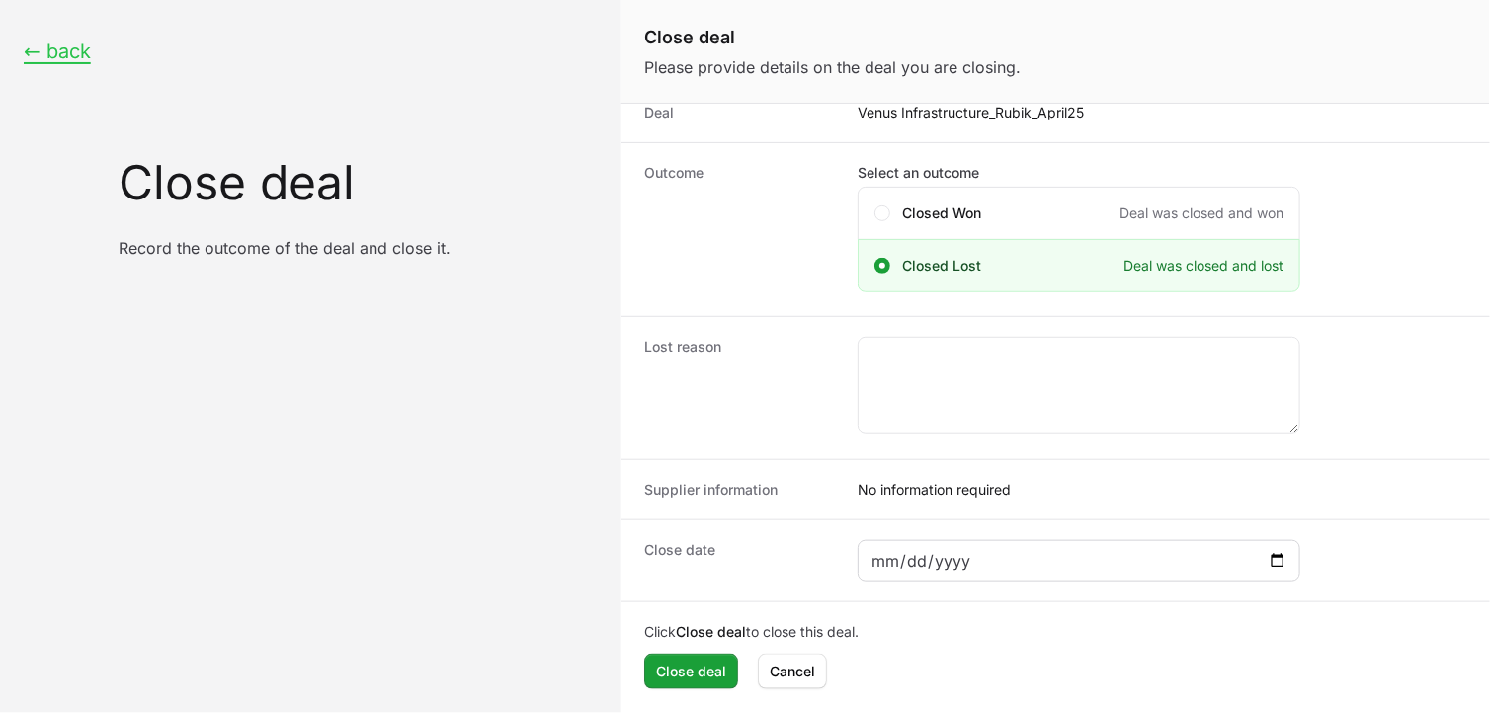
click at [1290, 560] on div "Close deal form" at bounding box center [1079, 560] width 443 height 41
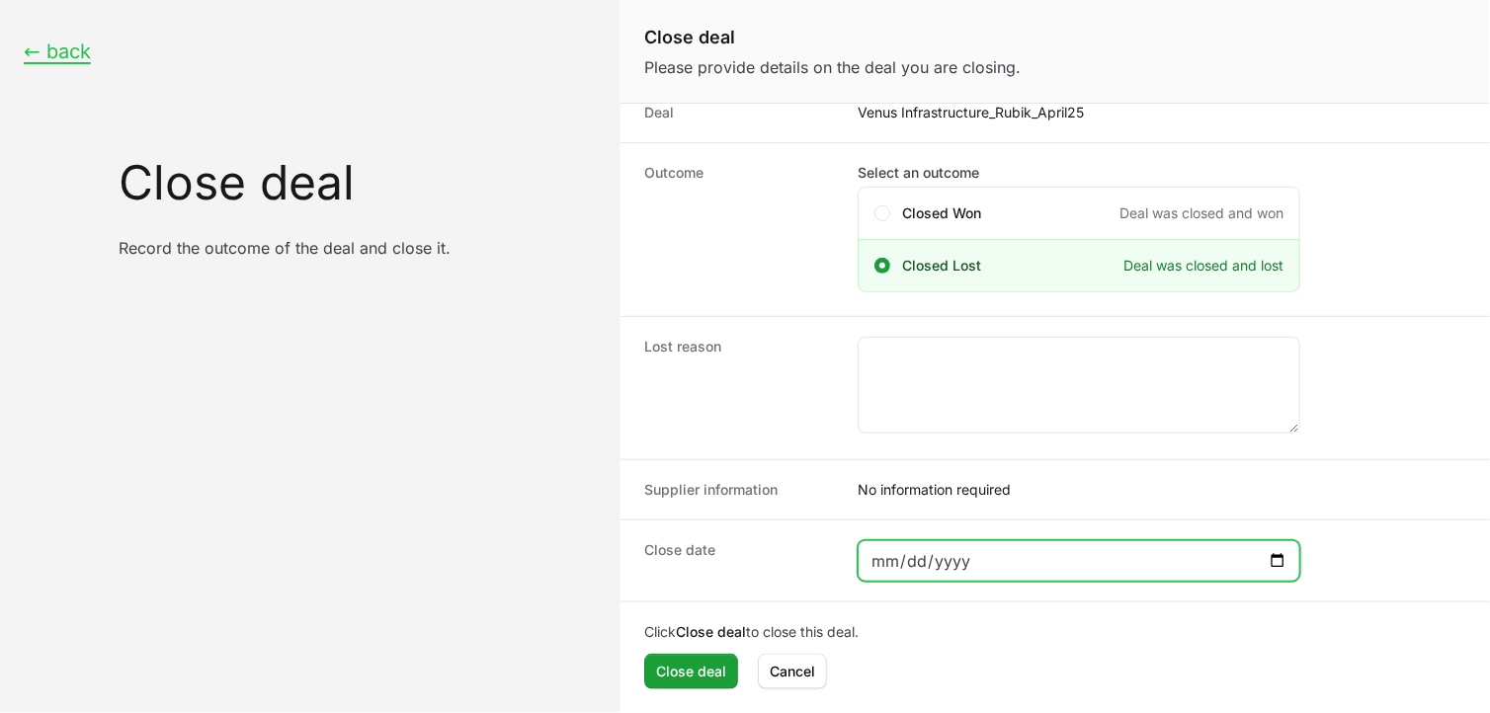
click at [1272, 560] on input "Close deal form" at bounding box center [1078, 561] width 417 height 24
type input "[DATE]"
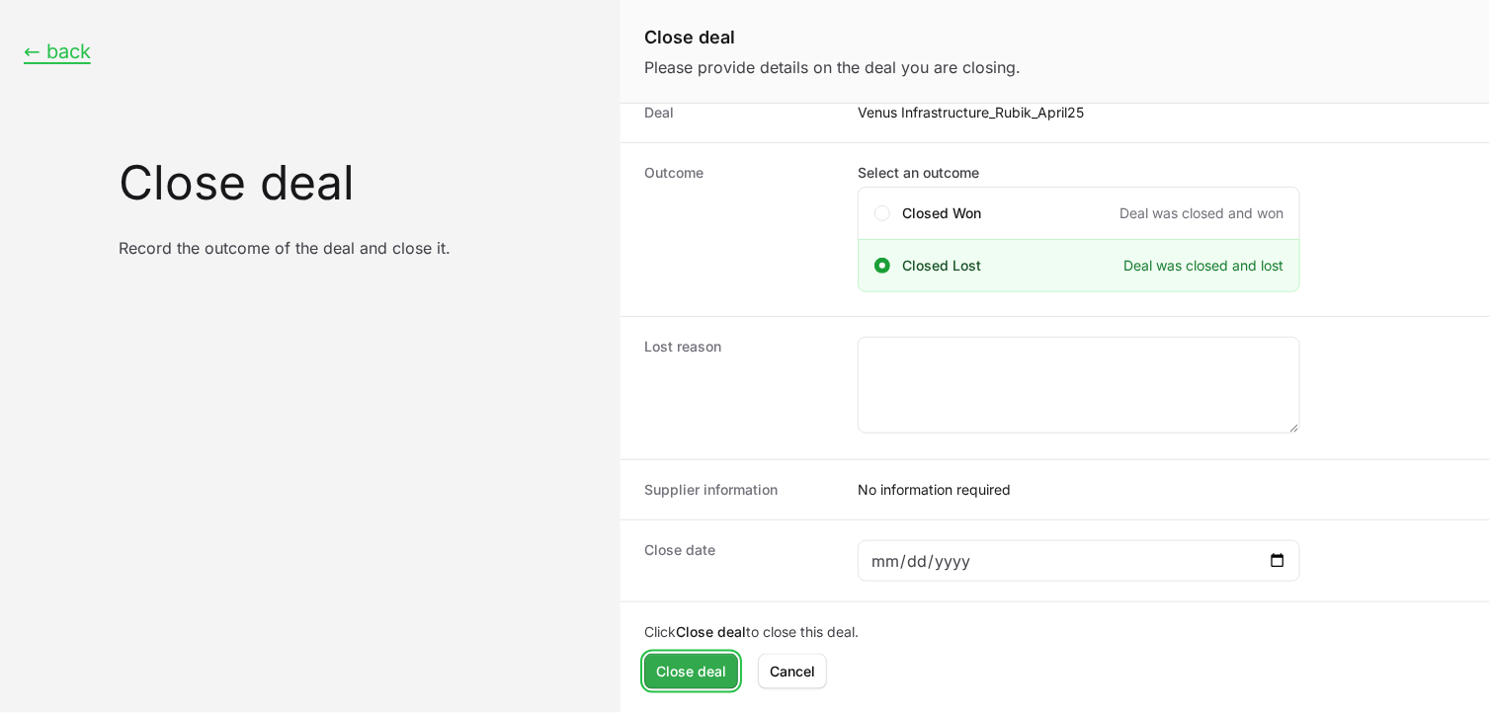
click at [709, 670] on span "Close deal" at bounding box center [691, 672] width 70 height 24
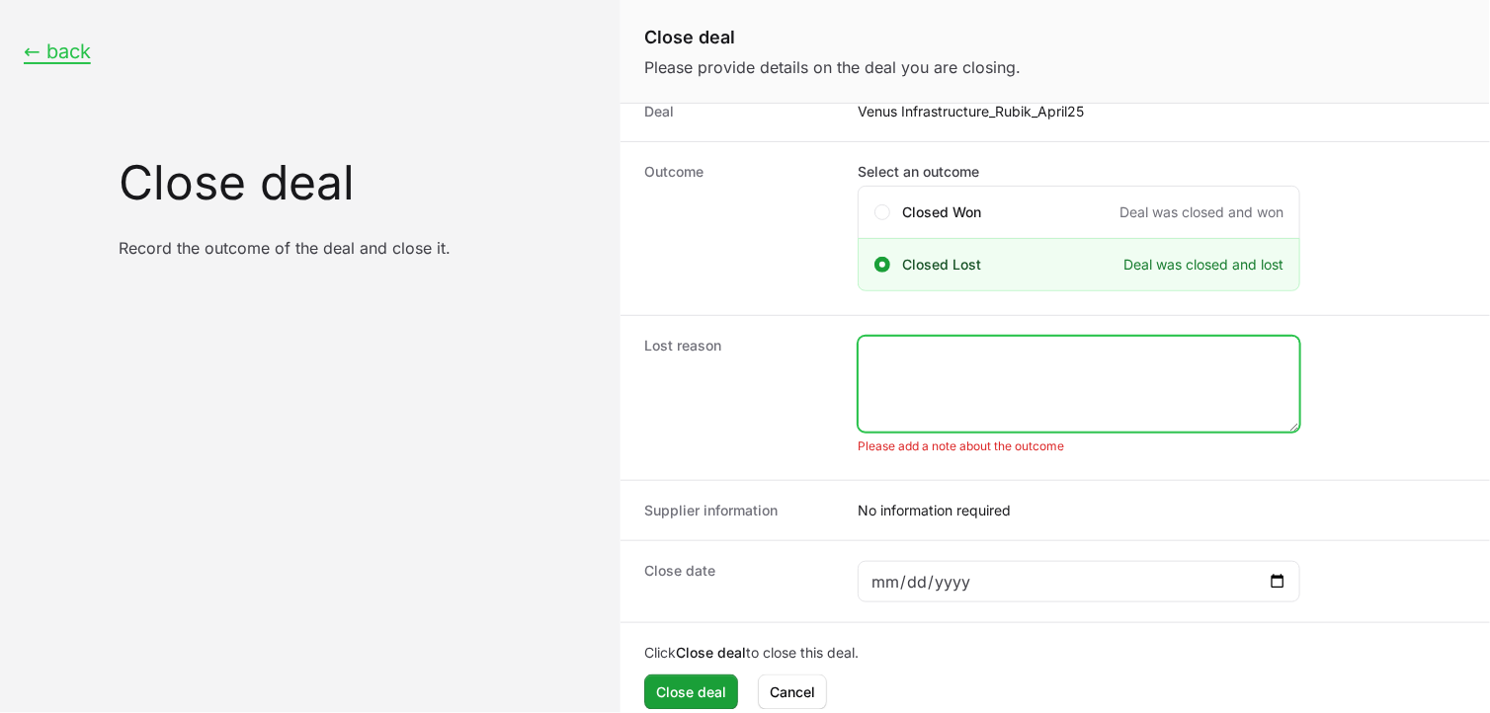
click at [988, 360] on textarea "Close deal form" at bounding box center [1079, 384] width 441 height 95
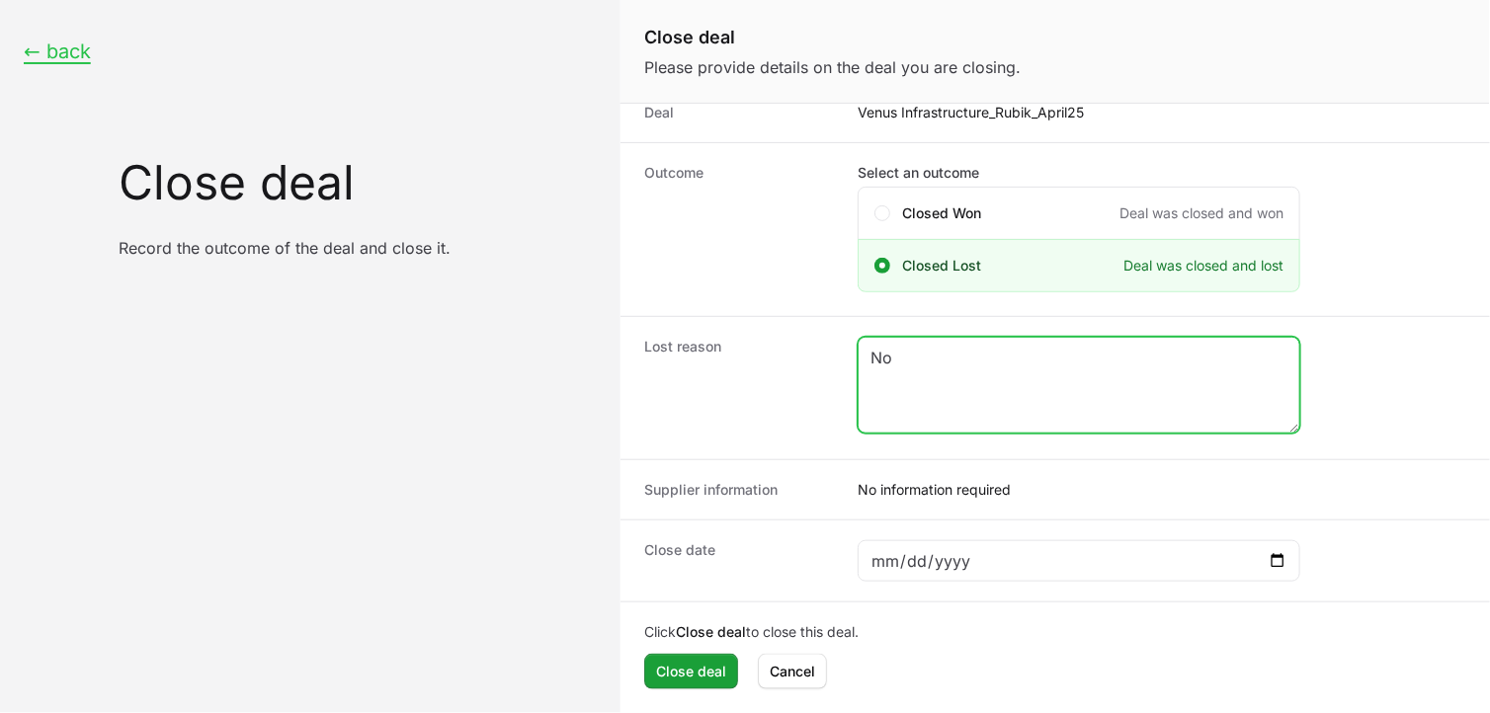
type textarea "N"
type textarea "renewed Existing for patch"
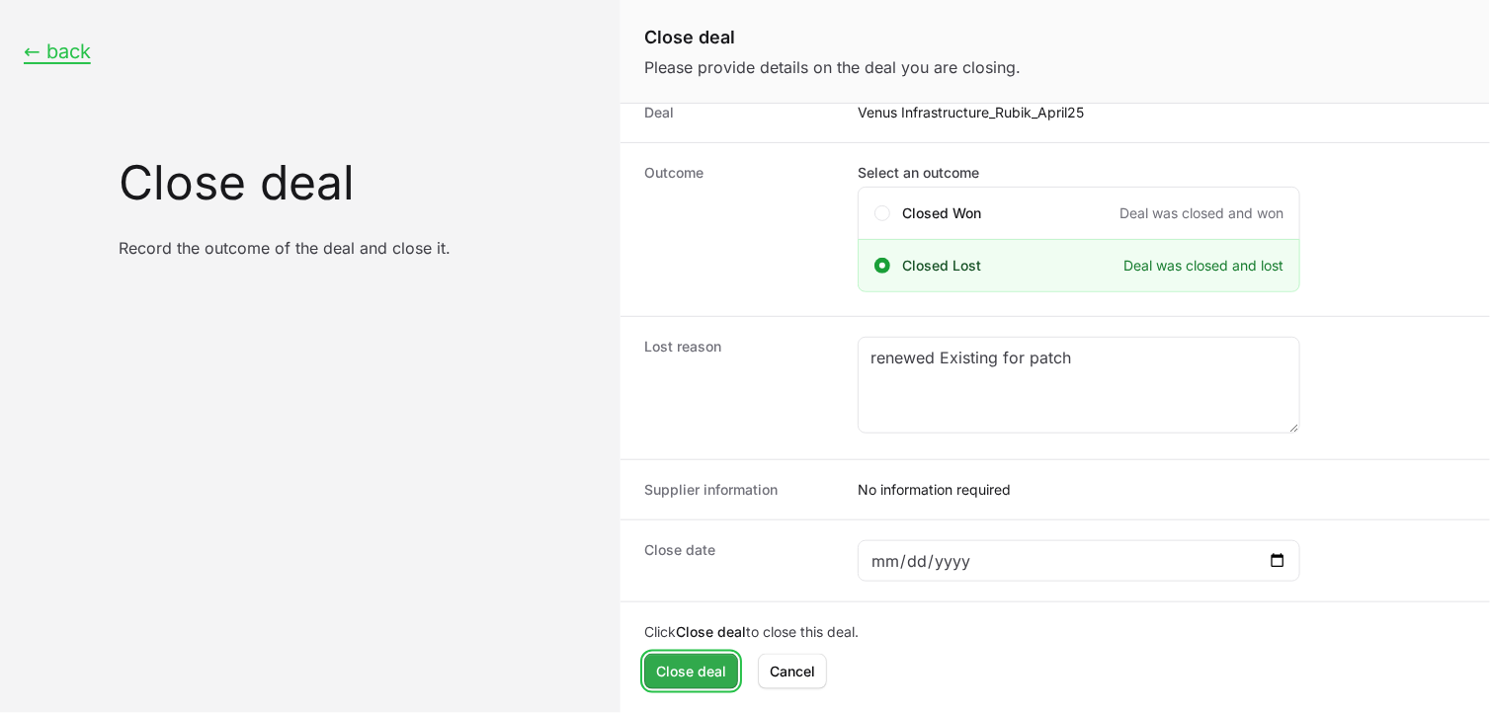
click at [711, 657] on button "Close deal" at bounding box center [691, 672] width 94 height 36
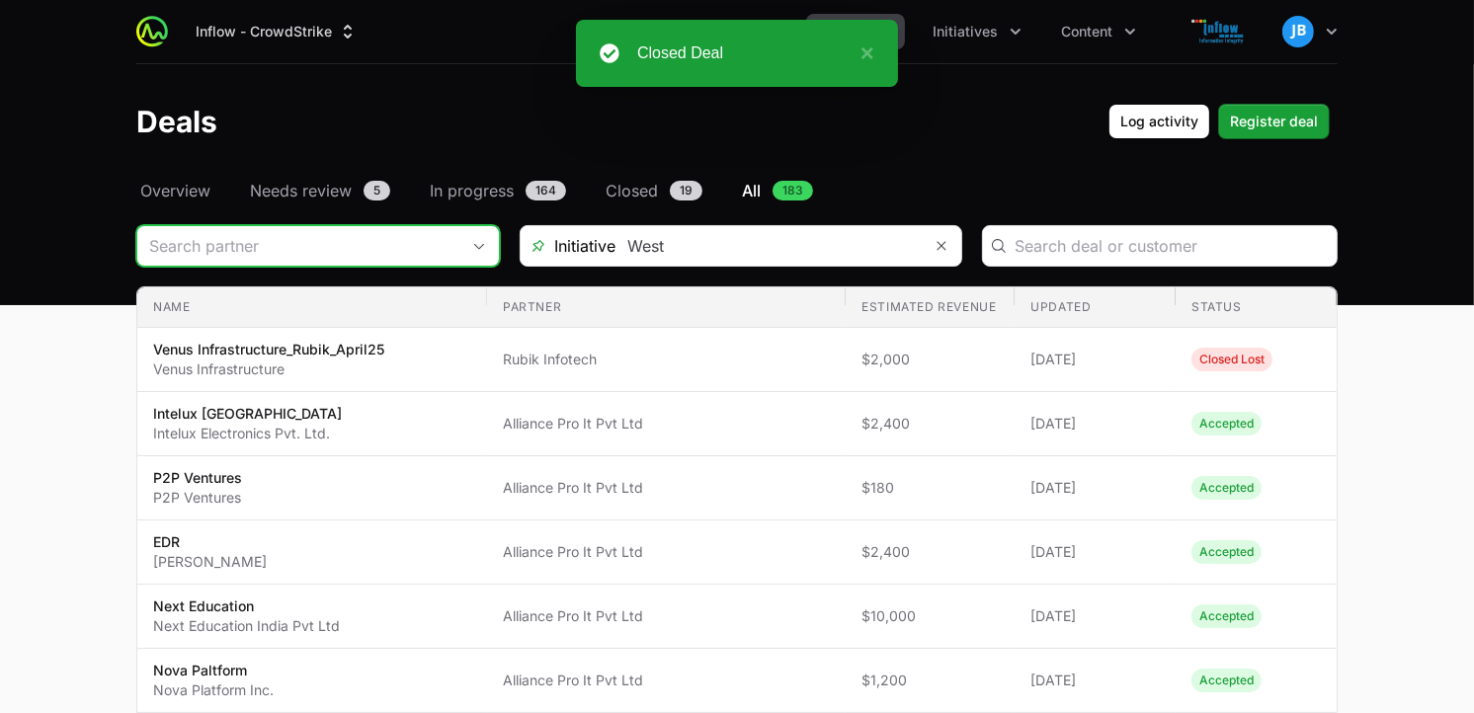
click at [337, 241] on input "Deals Filters" at bounding box center [298, 246] width 322 height 40
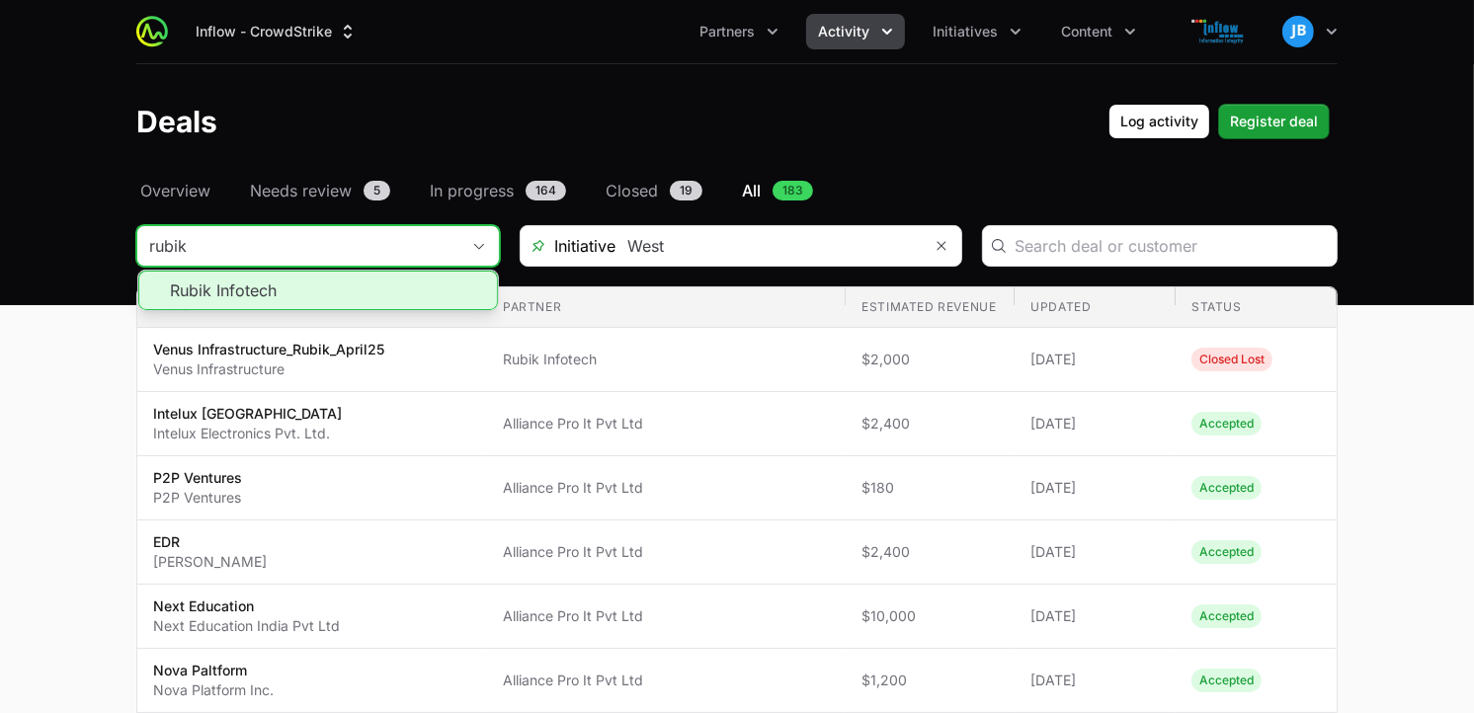
click at [260, 282] on li "Rubik Infotech" at bounding box center [318, 291] width 360 height 40
type input "Rubik Infotech"
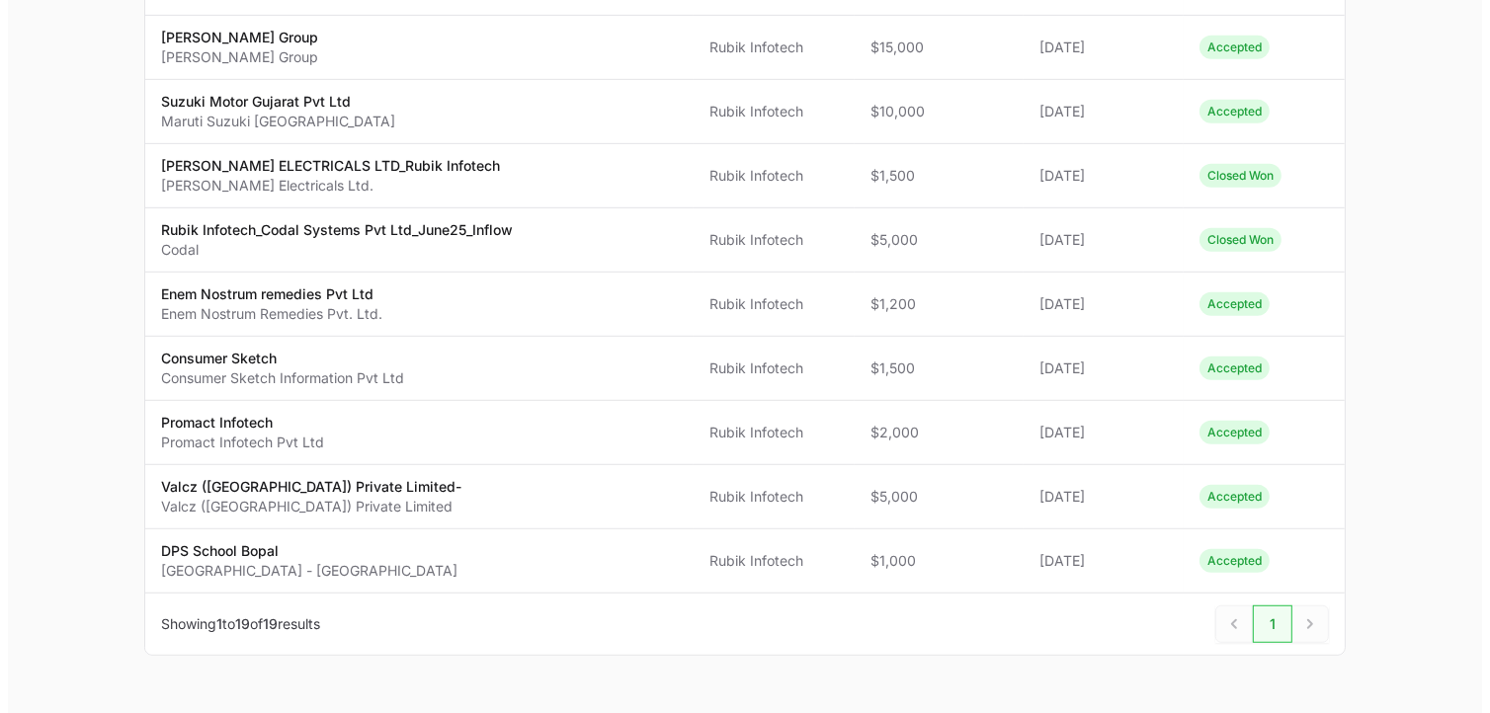
scroll to position [963, 0]
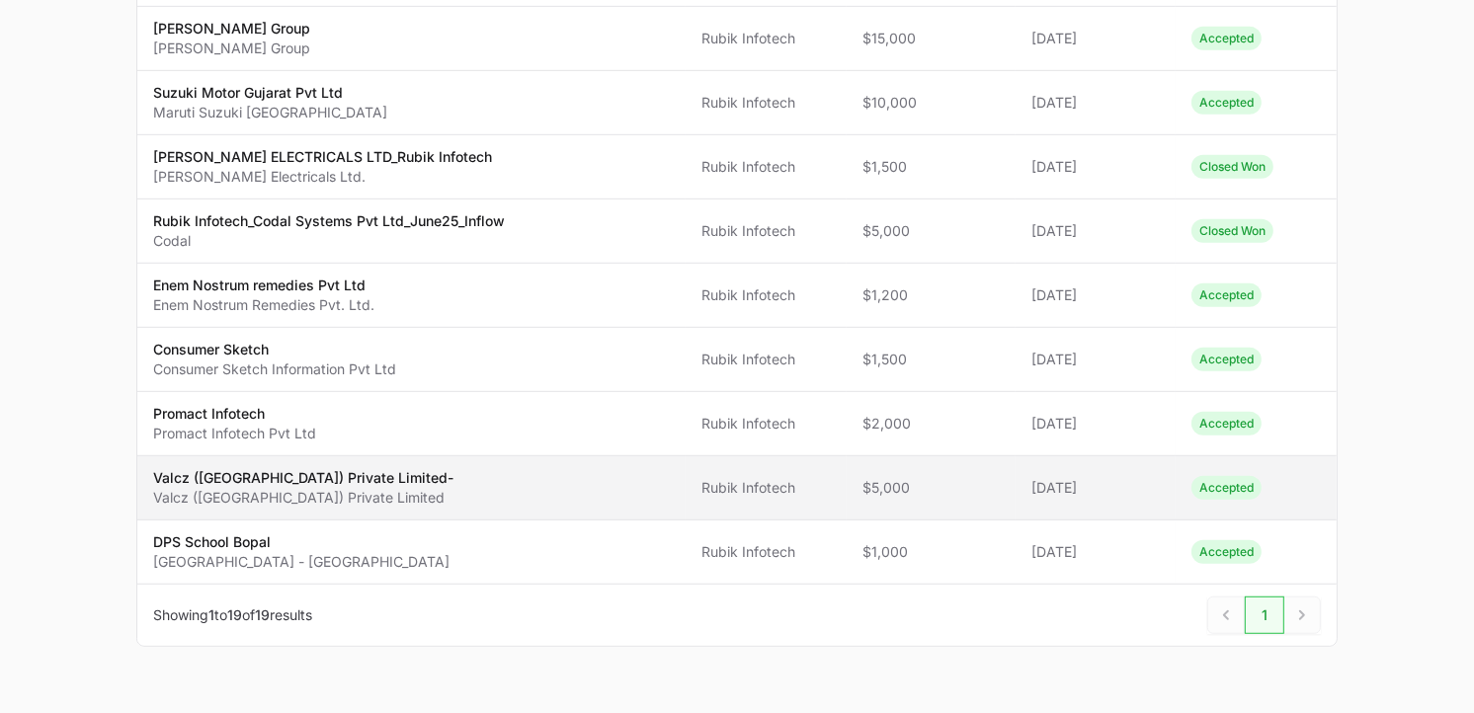
click at [418, 485] on span "Valcz ([GEOGRAPHIC_DATA]) Private Limited- [GEOGRAPHIC_DATA] ([GEOGRAPHIC_DATA]…" at bounding box center [411, 488] width 517 height 40
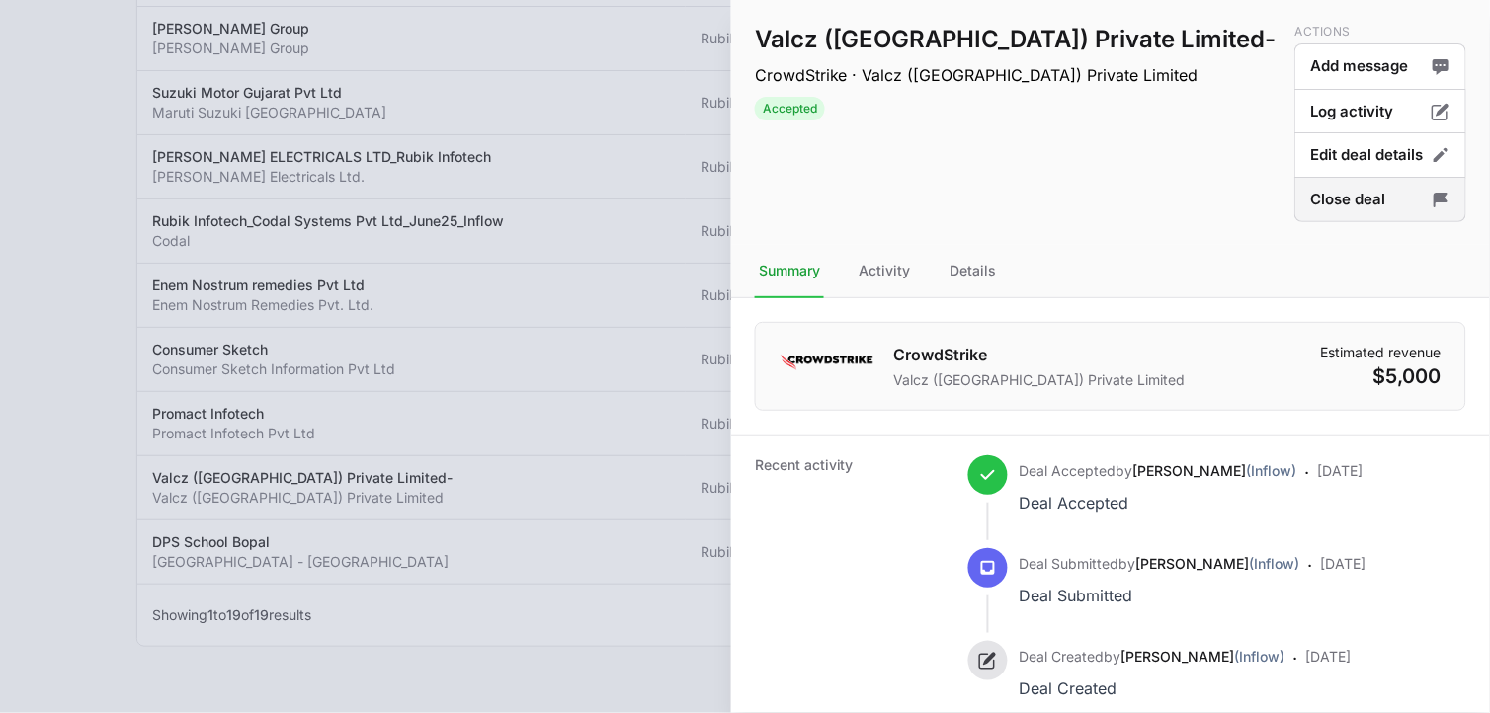
click at [1363, 190] on button "Close deal" at bounding box center [1380, 200] width 172 height 46
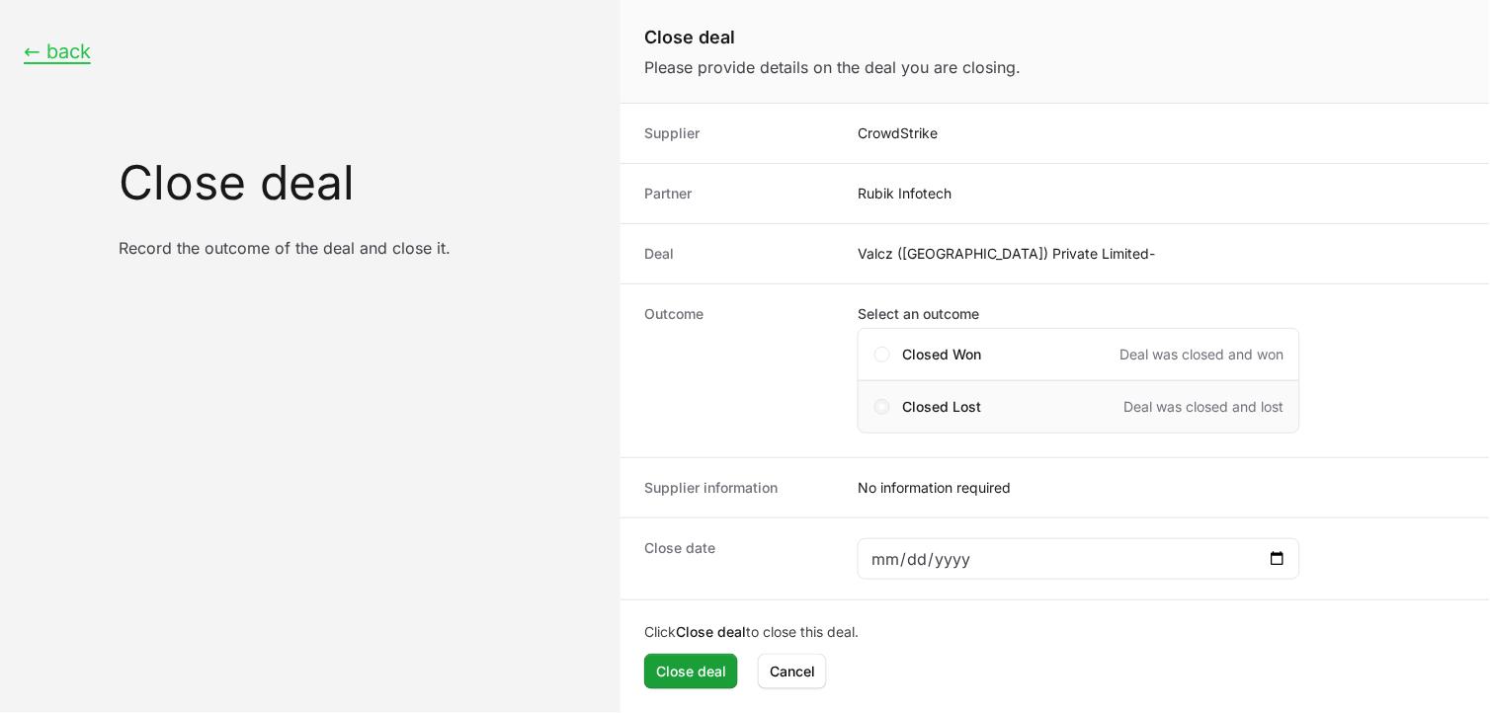
click at [886, 403] on span "Close deal form" at bounding box center [882, 407] width 16 height 16
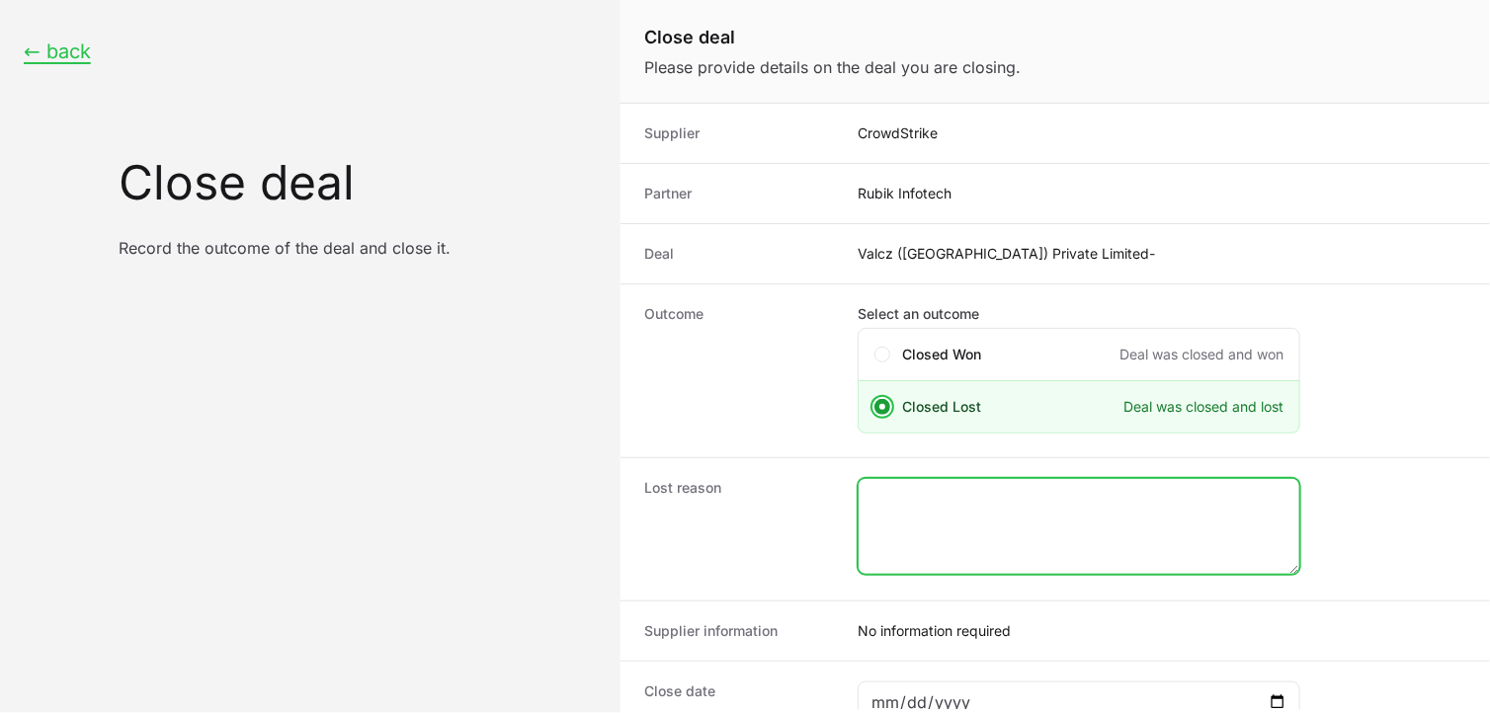
click at [963, 531] on textarea "Close deal form" at bounding box center [1079, 526] width 441 height 95
paste textarea "Customer mentioned us that he did not receive the Approval from the management …"
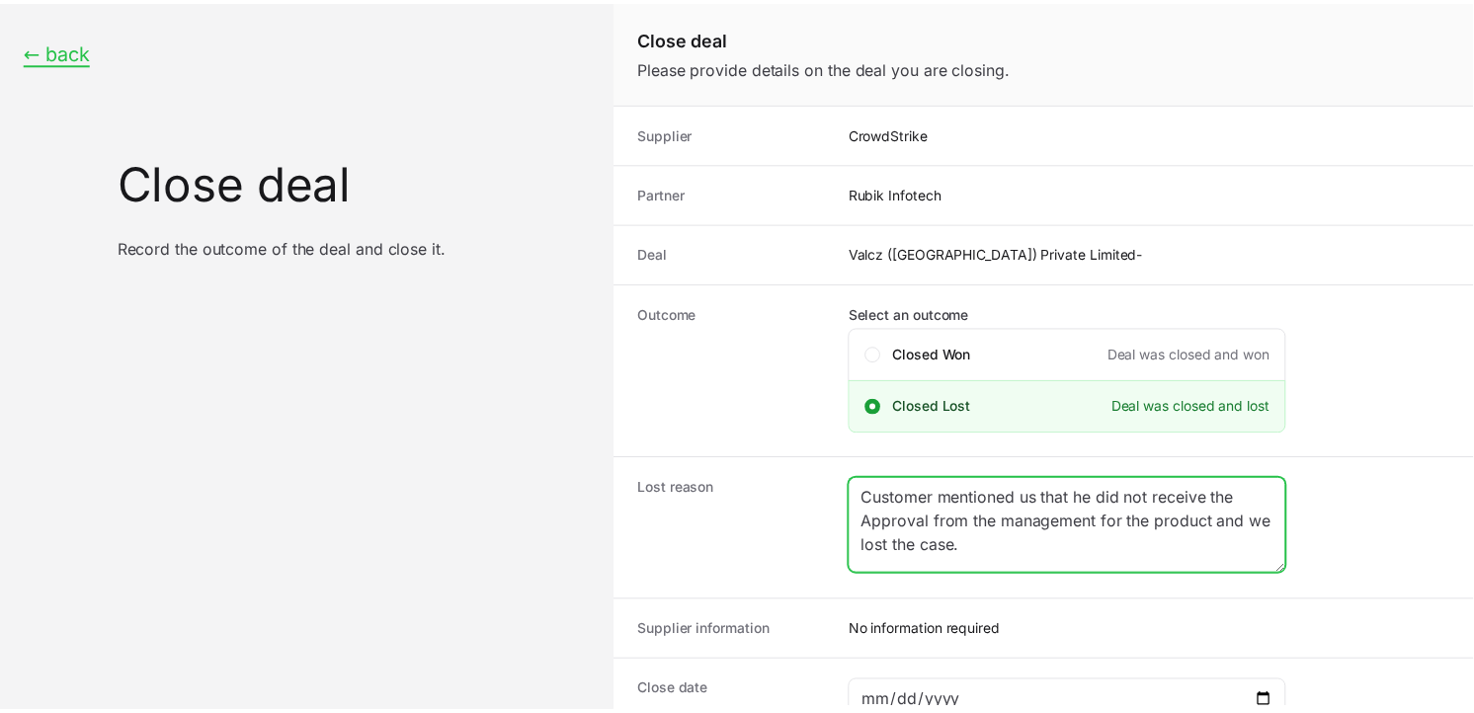
scroll to position [142, 0]
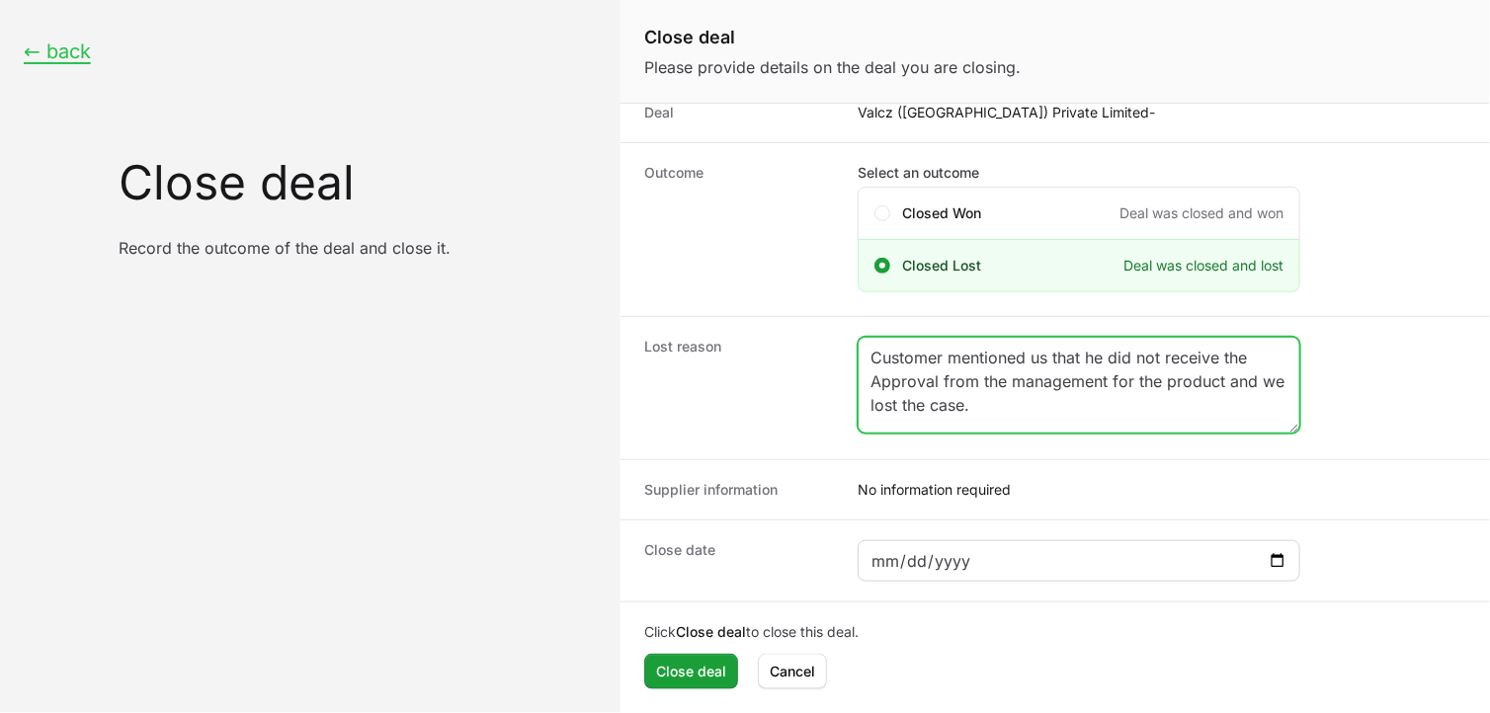
type textarea "Customer mentioned us that he did not receive the Approval from the management …"
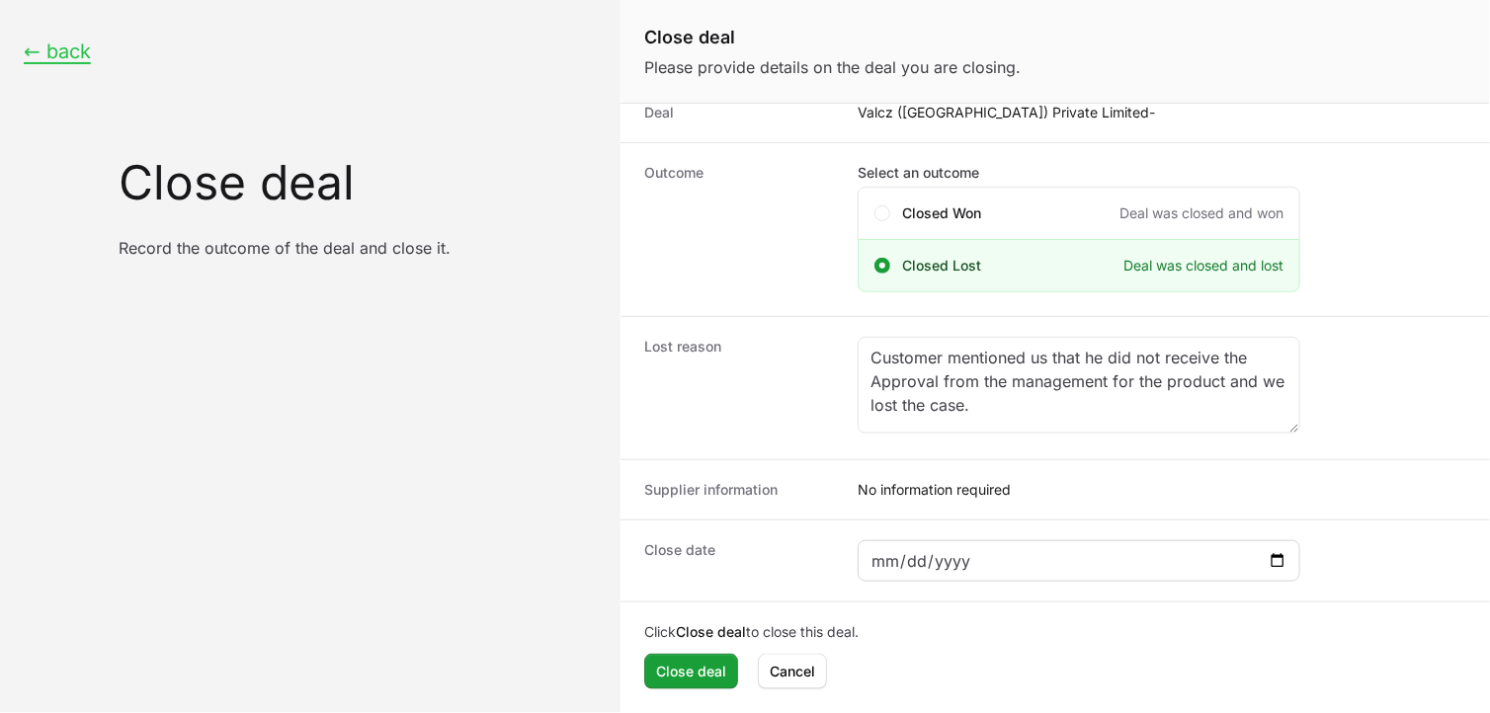
click at [1268, 546] on div "Close deal form" at bounding box center [1079, 560] width 443 height 41
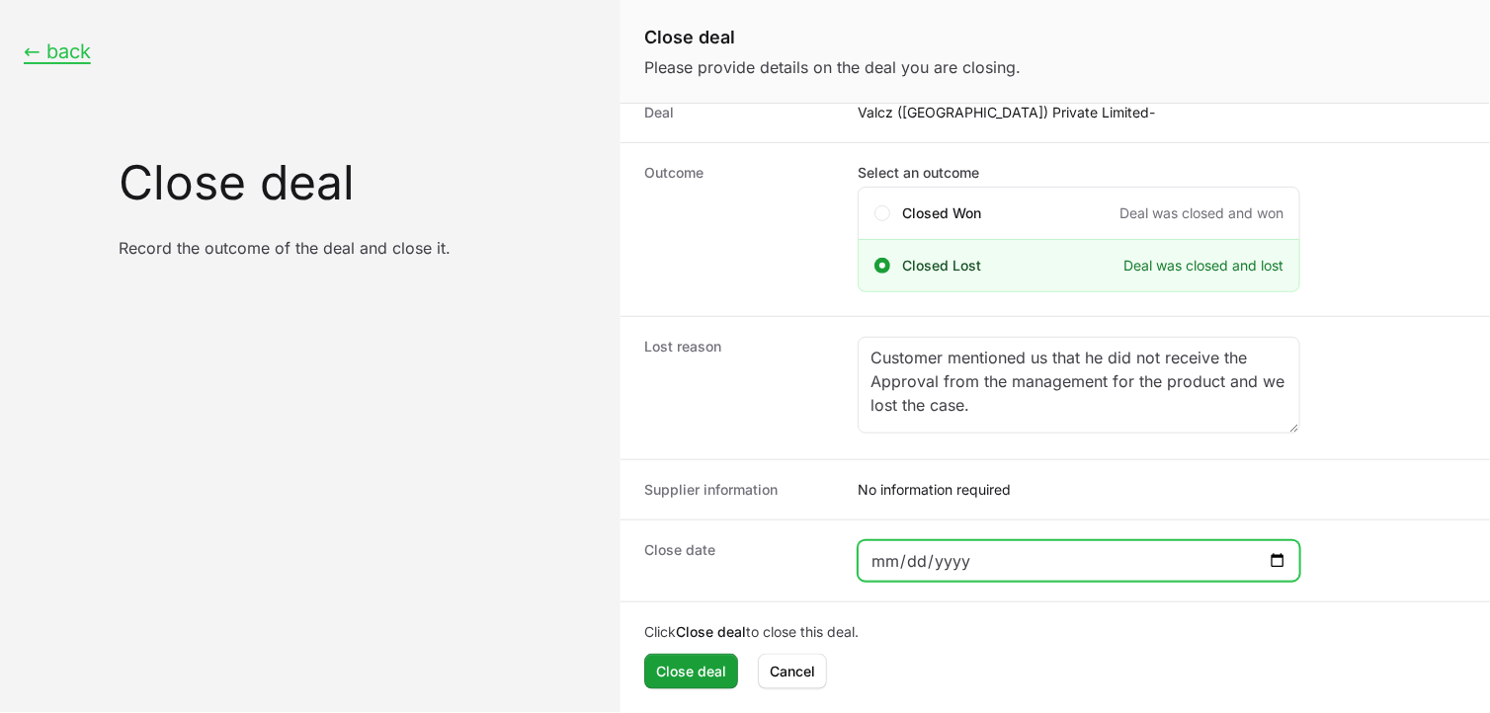
click at [1279, 560] on input "Close deal form" at bounding box center [1078, 561] width 417 height 24
click at [1271, 559] on input "Close deal form" at bounding box center [1078, 561] width 417 height 24
type input "[DATE]"
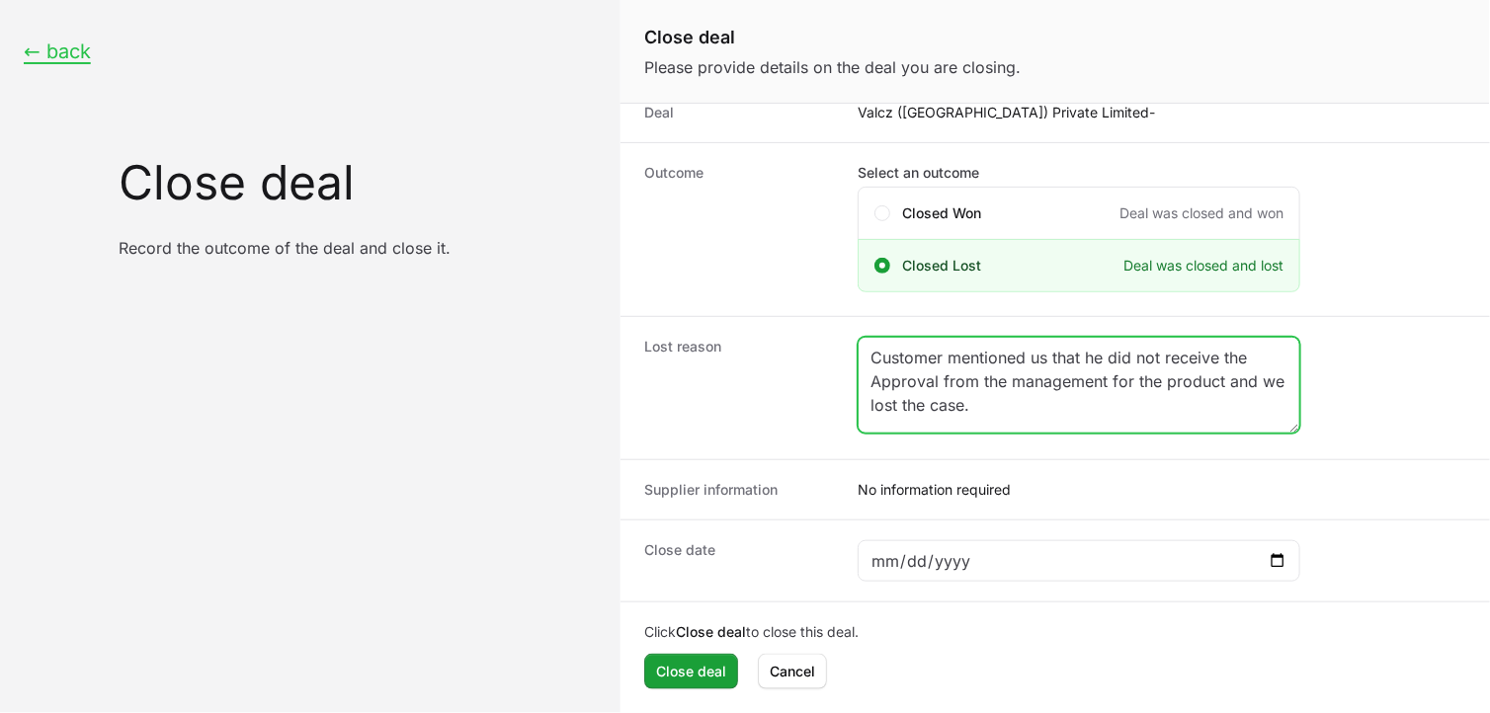
click at [994, 400] on textarea "Customer mentioned us that he did not receive the Approval from the management …" at bounding box center [1079, 385] width 441 height 95
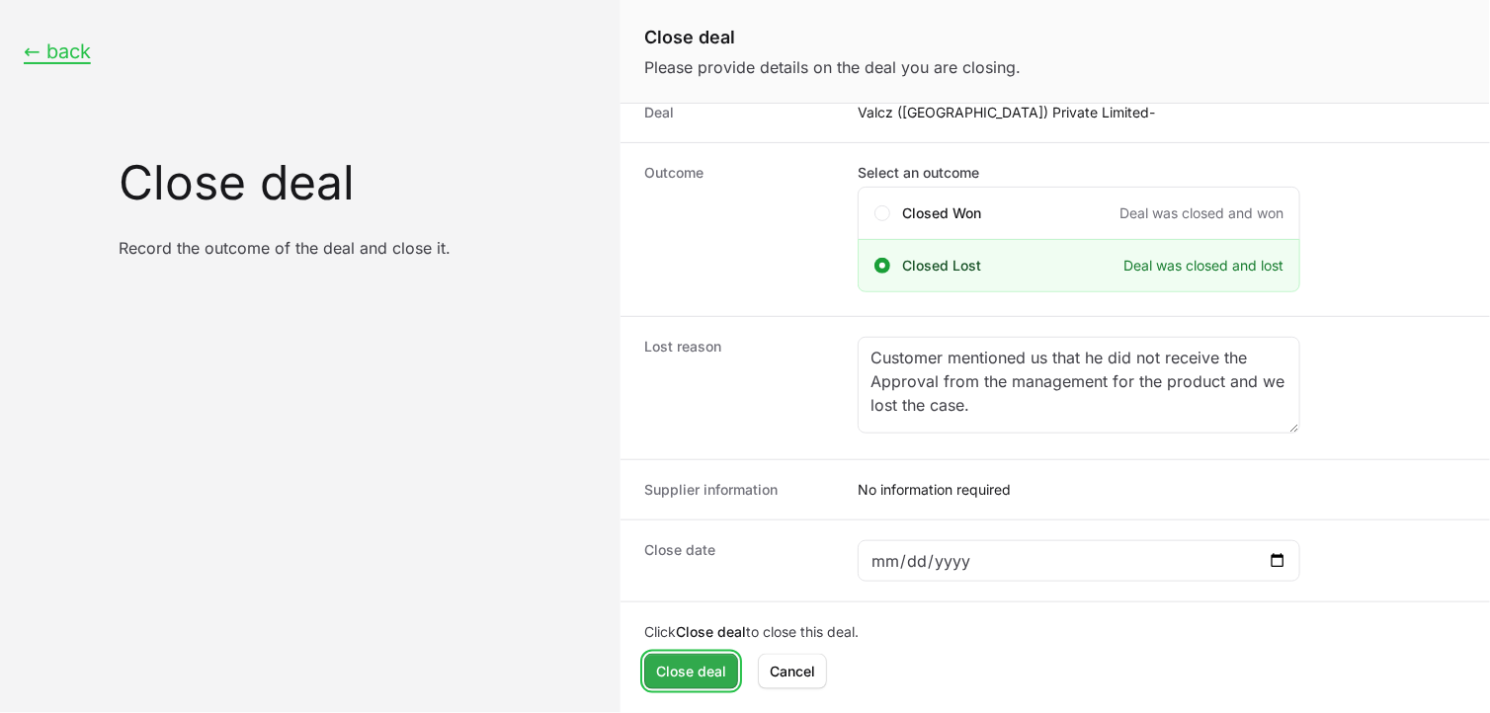
click at [701, 660] on span "Close deal" at bounding box center [691, 672] width 70 height 24
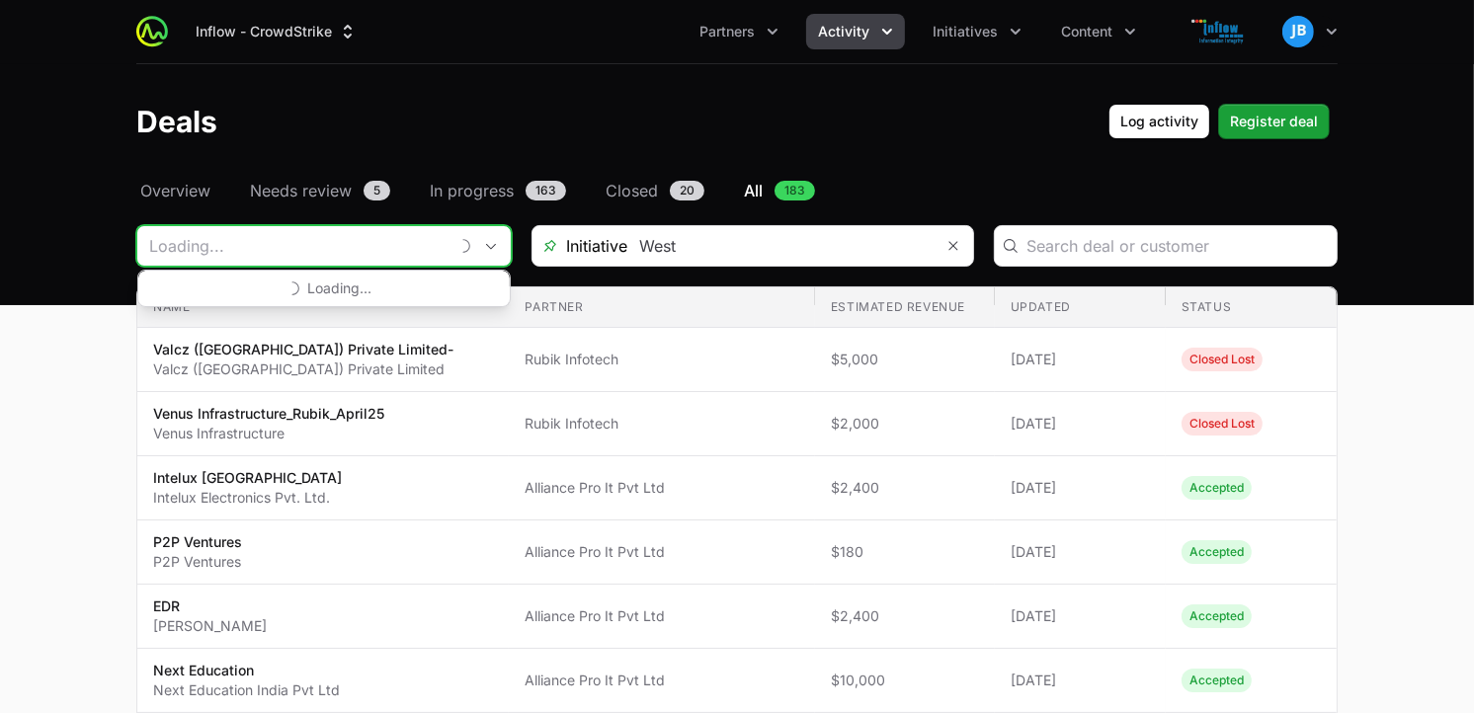
click at [243, 250] on input "Deals Filters" at bounding box center [292, 246] width 310 height 40
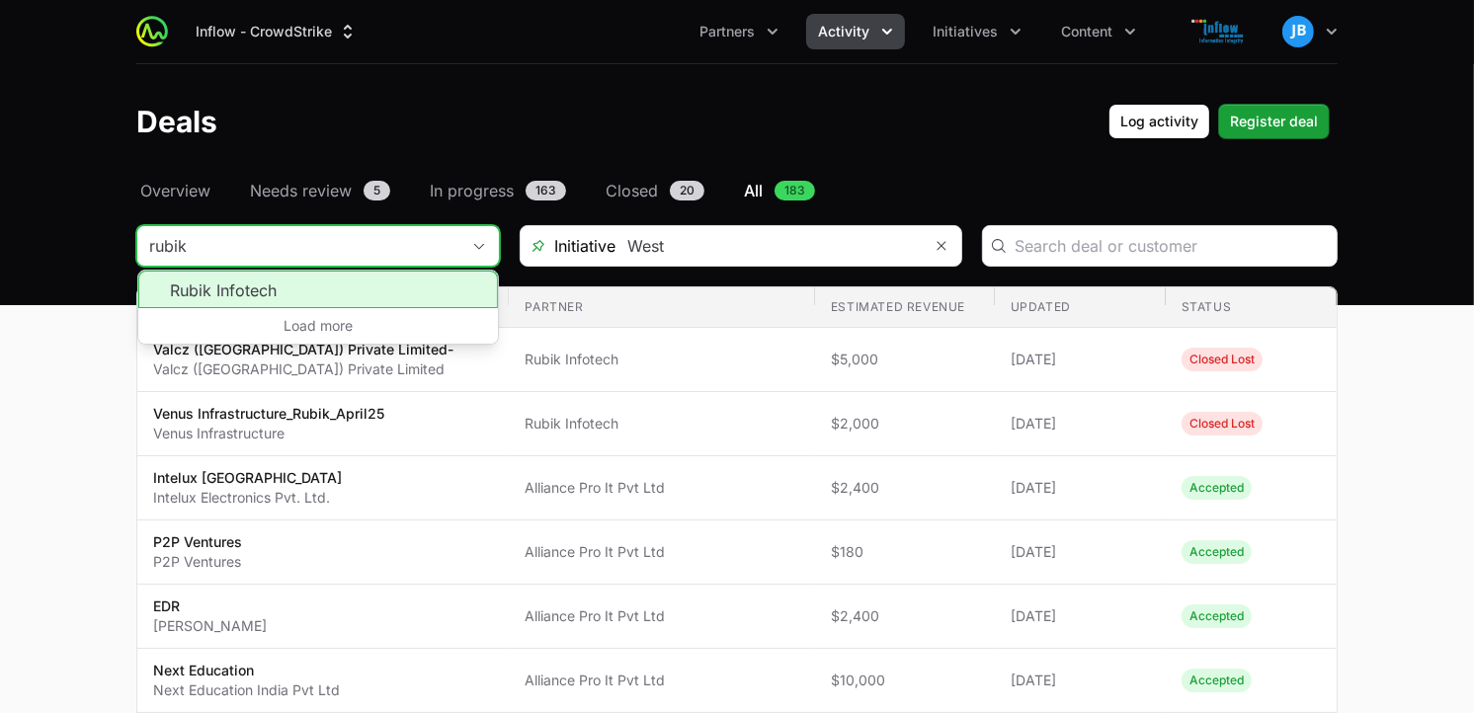
click at [248, 285] on li "Rubik Infotech" at bounding box center [318, 290] width 360 height 38
type input "Rubik Infotech"
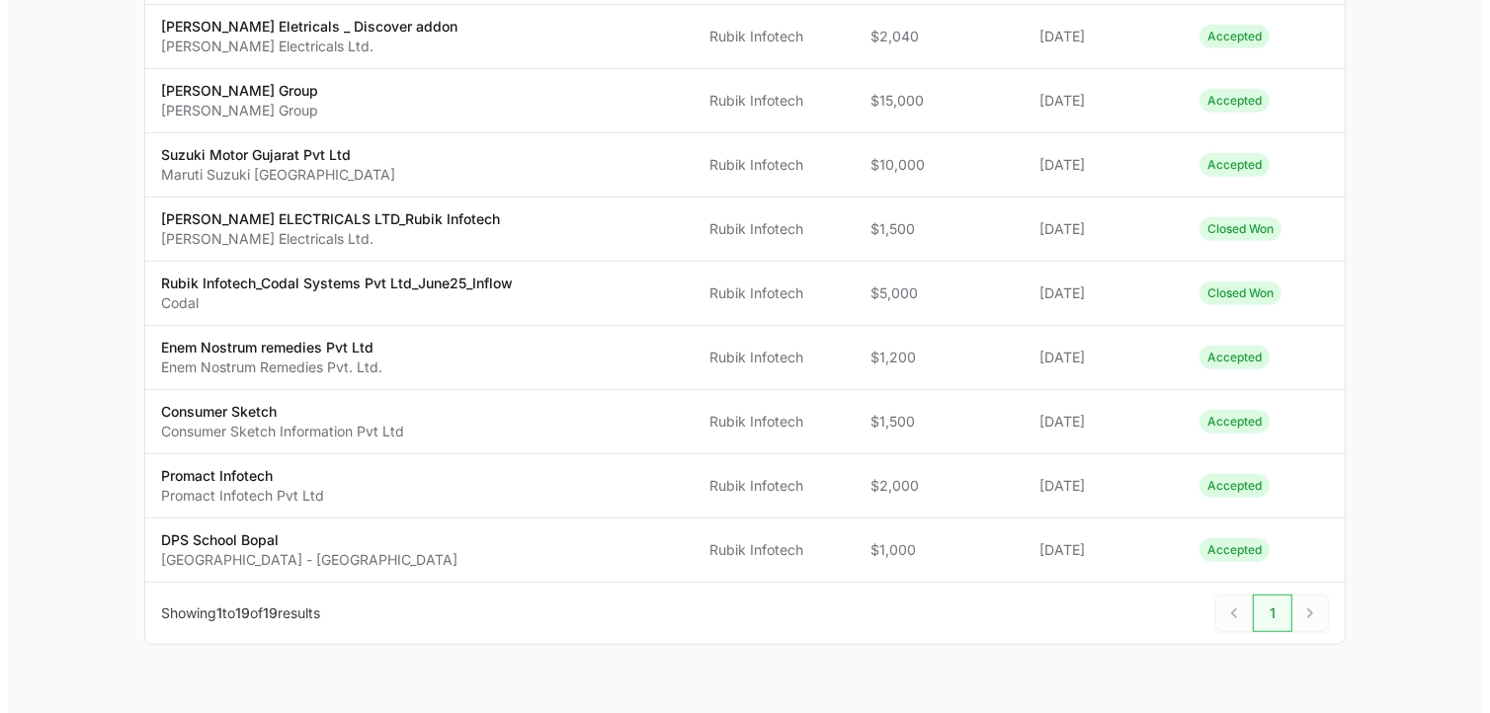
scroll to position [969, 0]
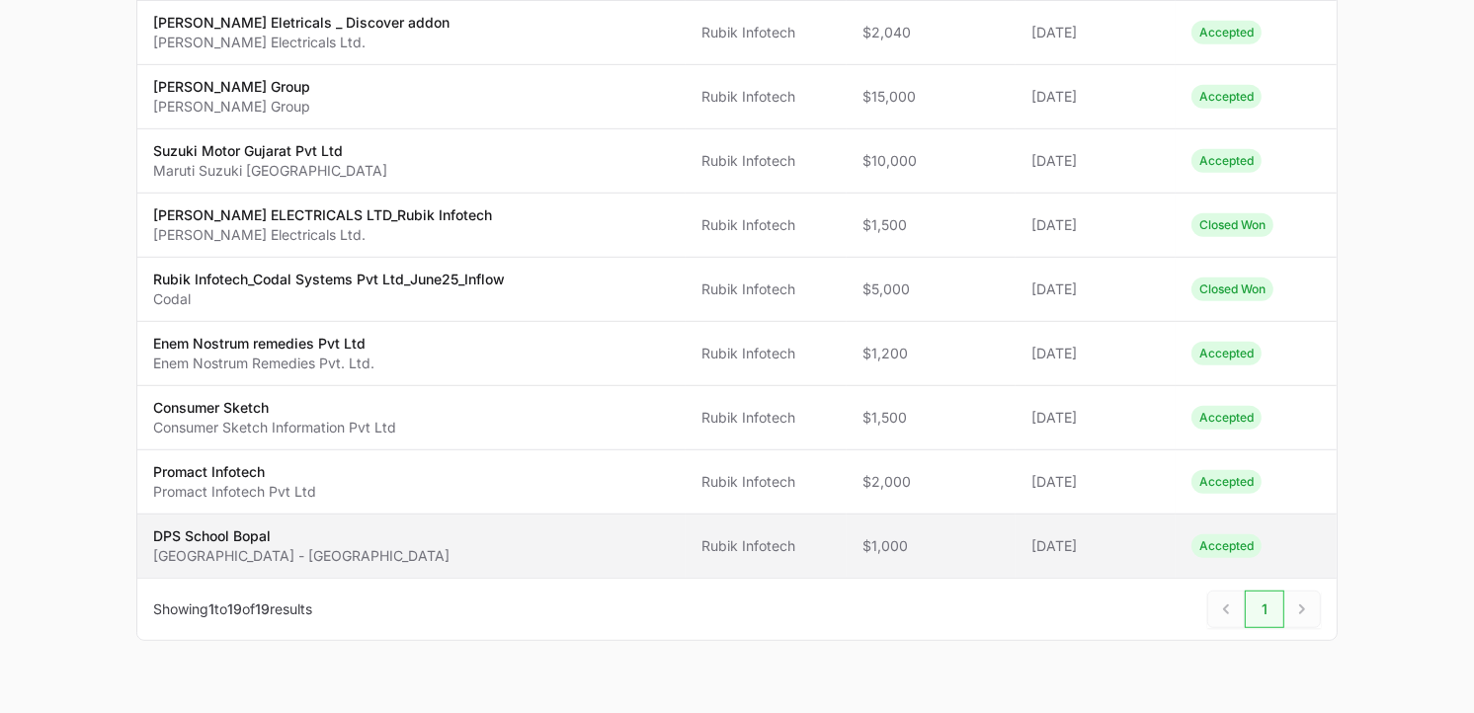
click at [334, 566] on span "[GEOGRAPHIC_DATA] [GEOGRAPHIC_DATA] - [GEOGRAPHIC_DATA]" at bounding box center [411, 547] width 517 height 40
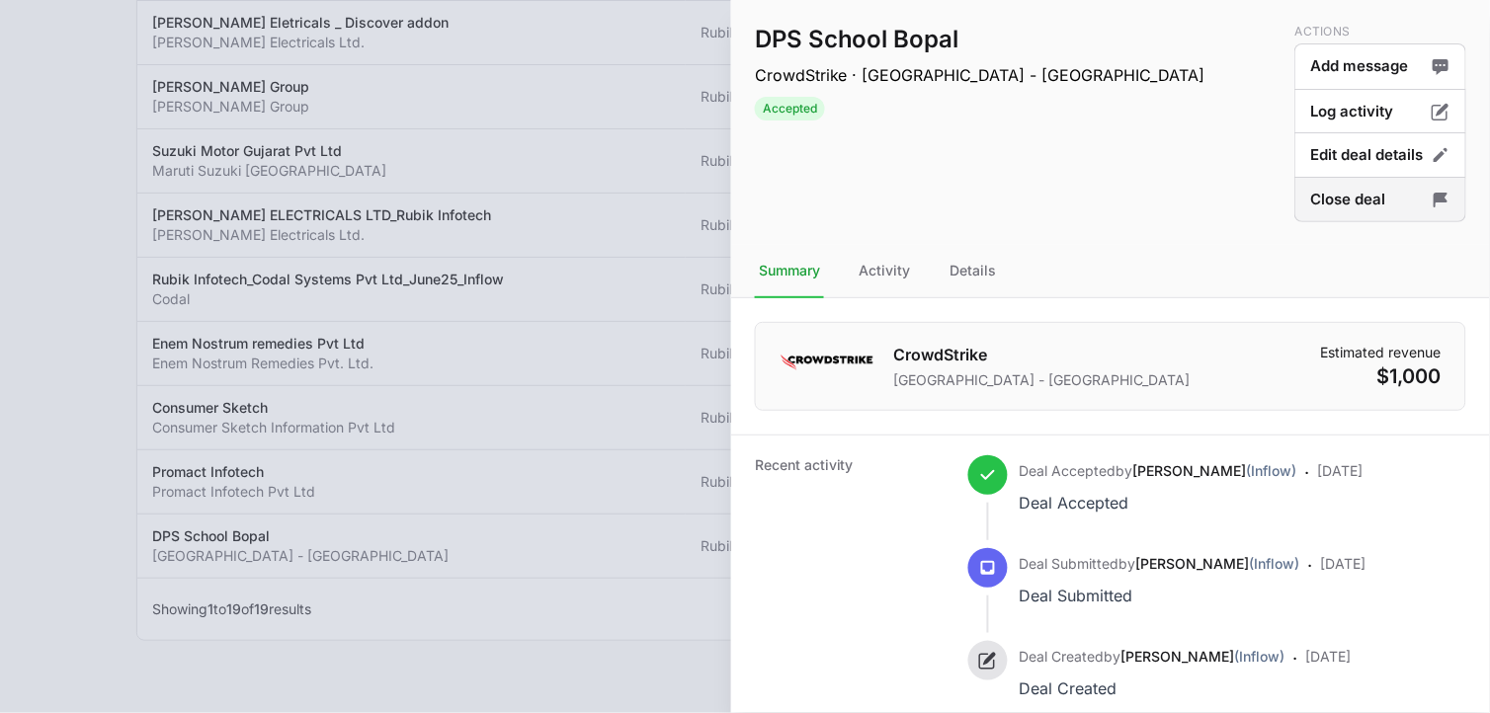
click at [1360, 205] on button "Close deal" at bounding box center [1380, 200] width 172 height 46
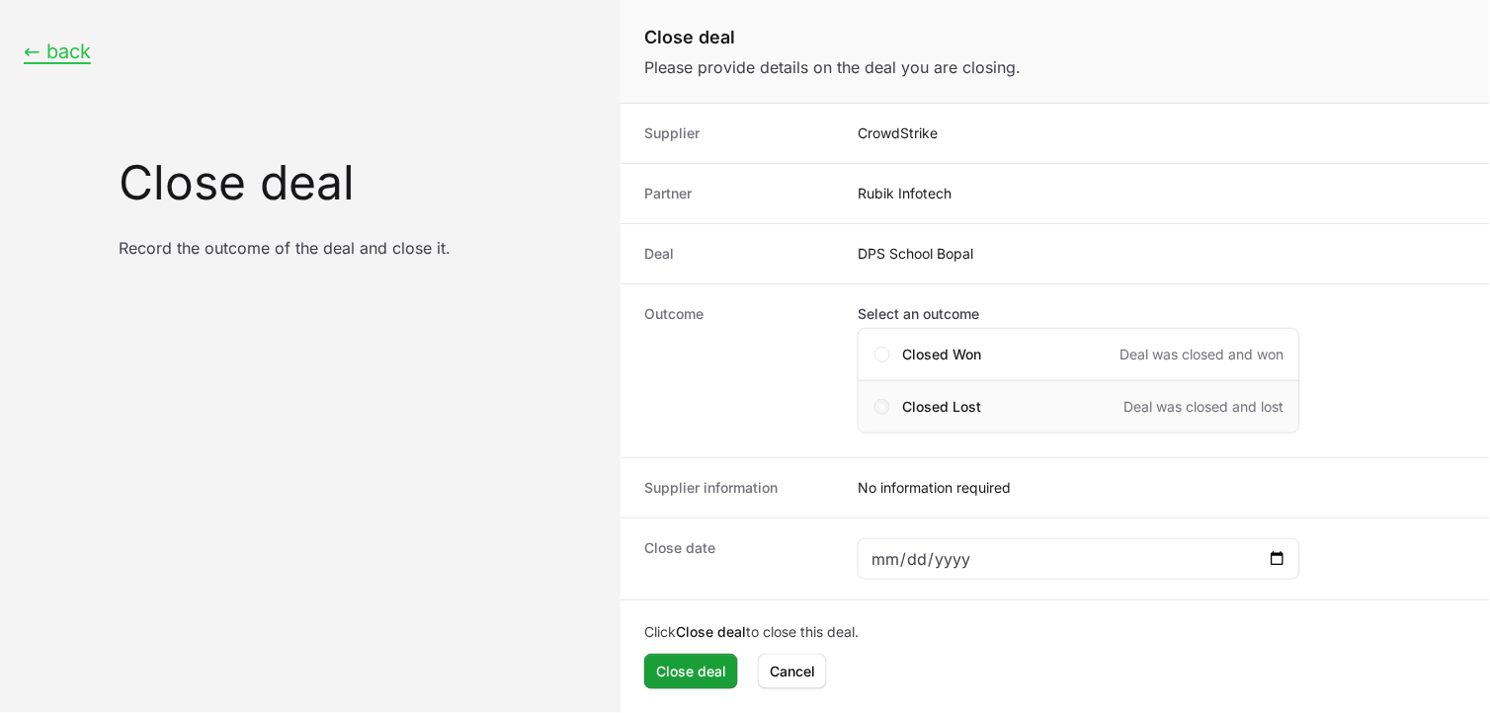
click at [886, 402] on span "Close deal form" at bounding box center [882, 407] width 16 height 16
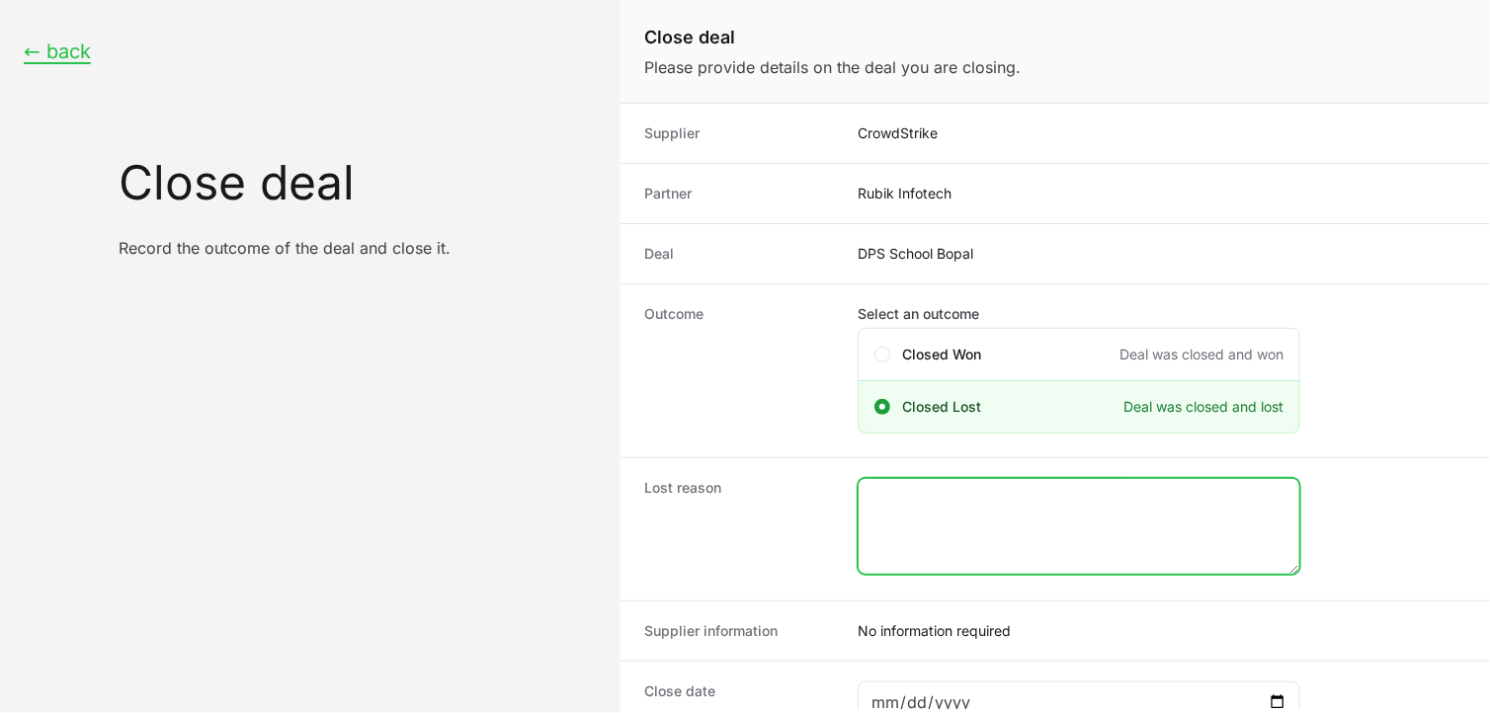
click at [1109, 516] on textarea "Close deal form" at bounding box center [1079, 526] width 441 height 95
paste textarea "Customer mentioned us that he did not receive the Approval from the management …"
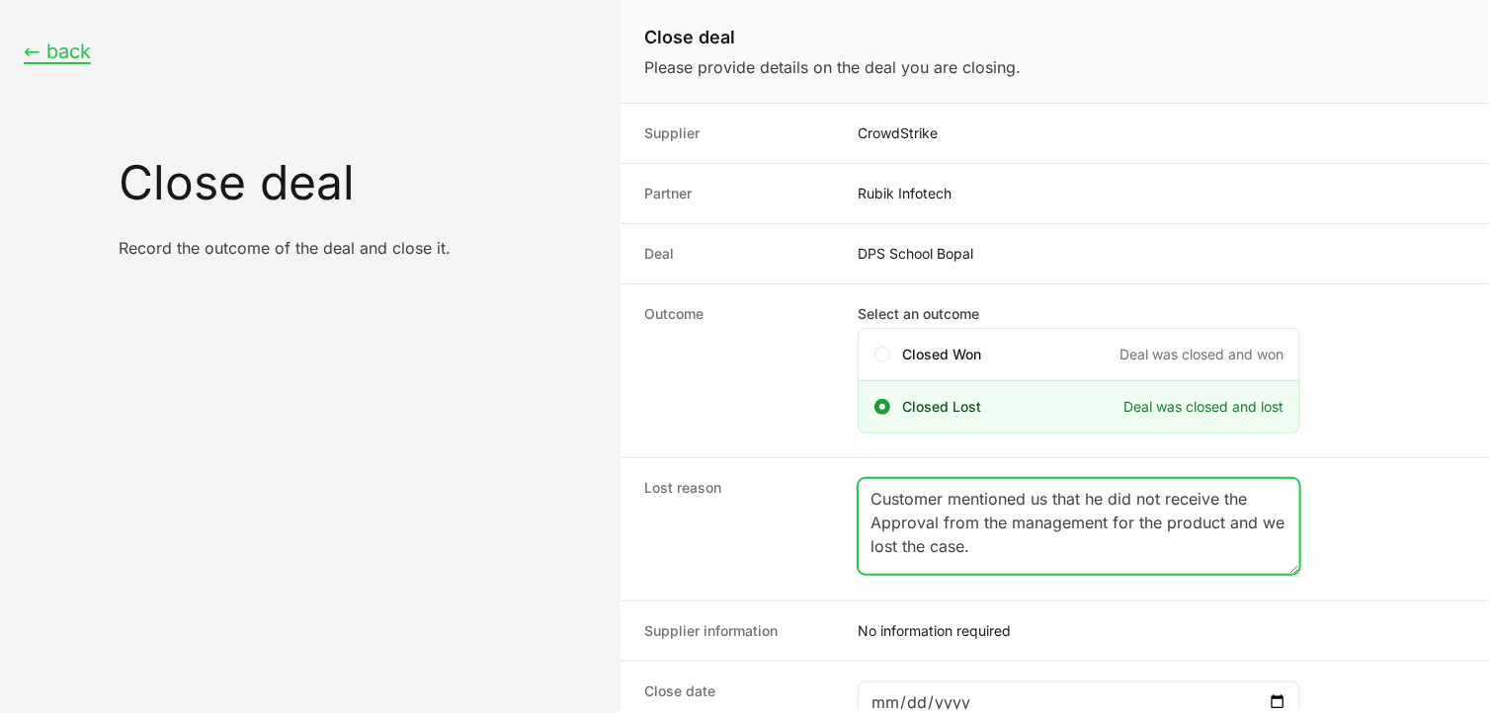
drag, startPoint x: 1003, startPoint y: 558, endPoint x: 857, endPoint y: 498, distance: 158.1
click at [858, 498] on div "Customer mentioned us that he did not receive the Approval from the management …" at bounding box center [1079, 526] width 443 height 97
click at [1195, 553] on textarea "Conflict closer - Customer released AV PO to another partner" at bounding box center [1079, 526] width 441 height 95
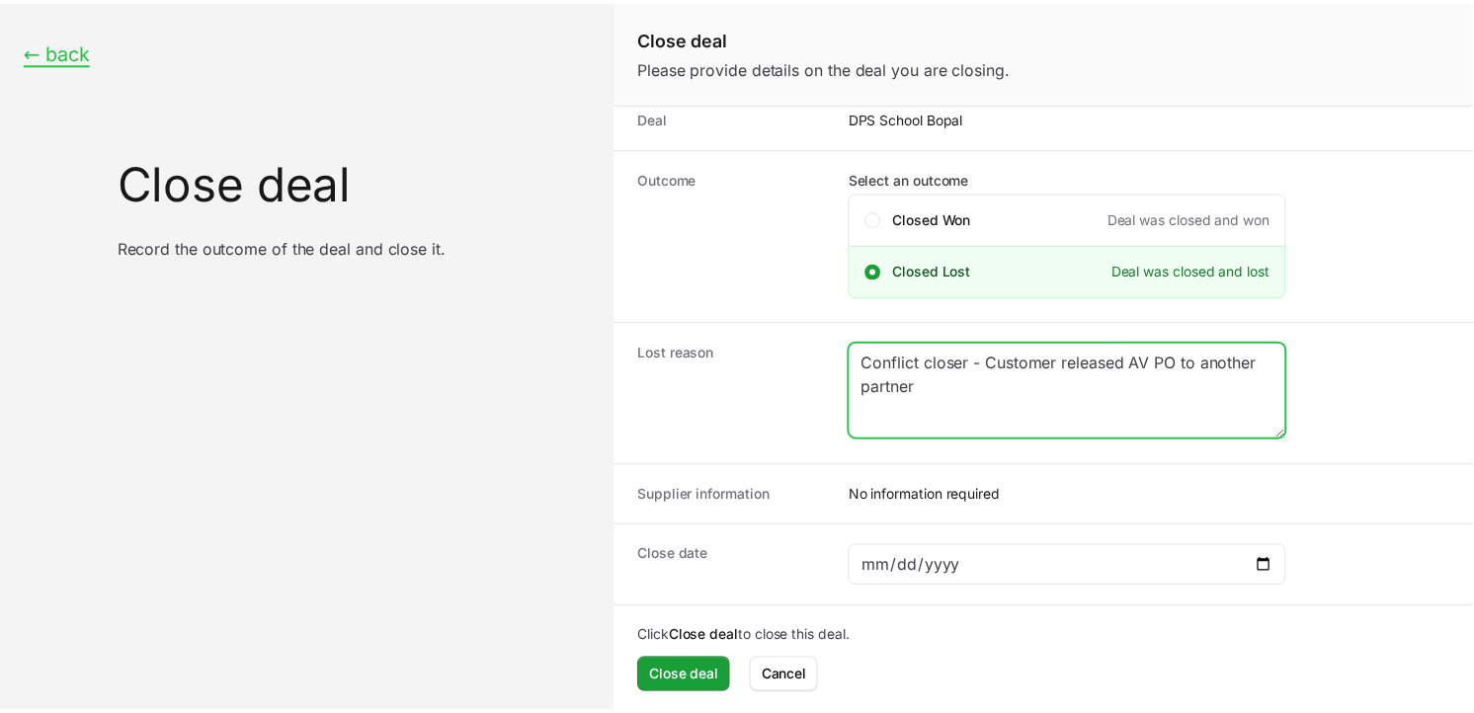
scroll to position [142, 0]
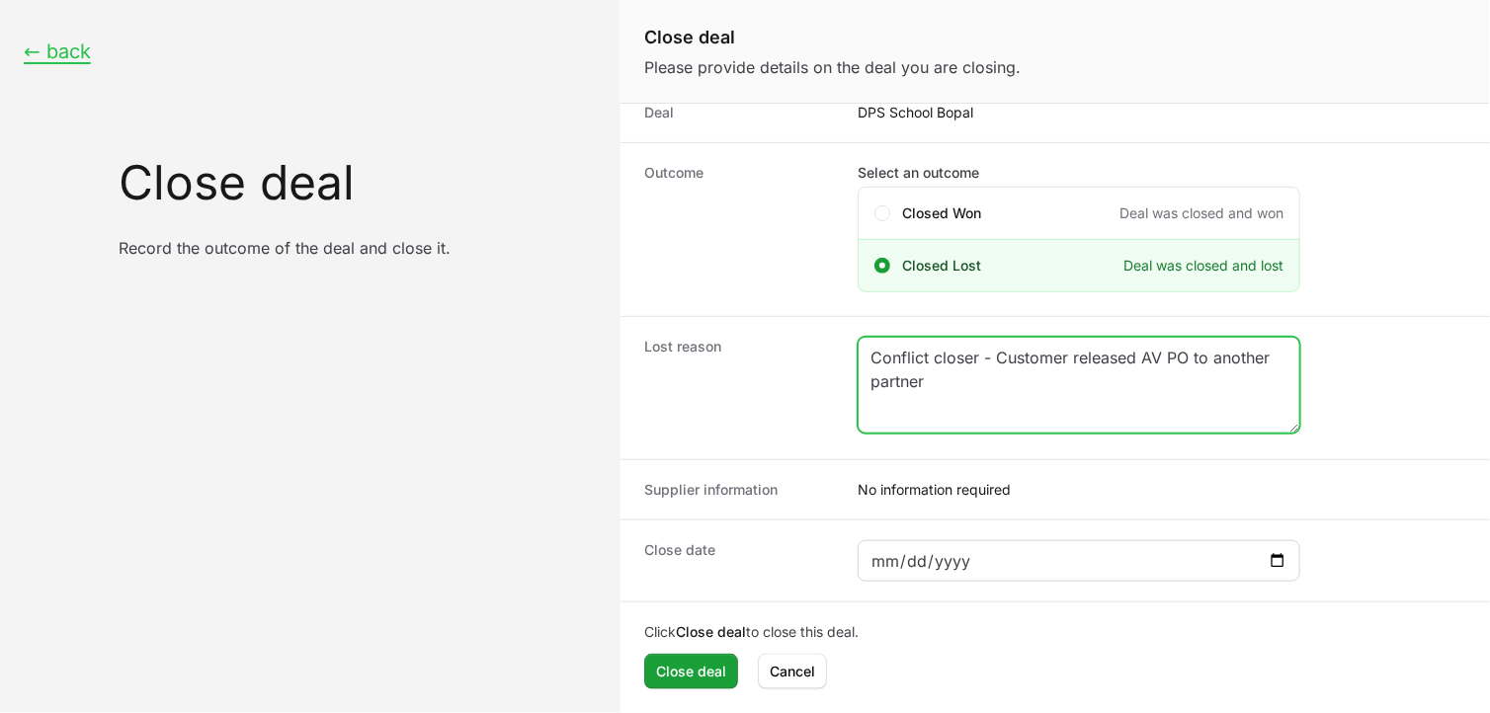
type textarea "Conflict closer - Customer released AV PO to another partner"
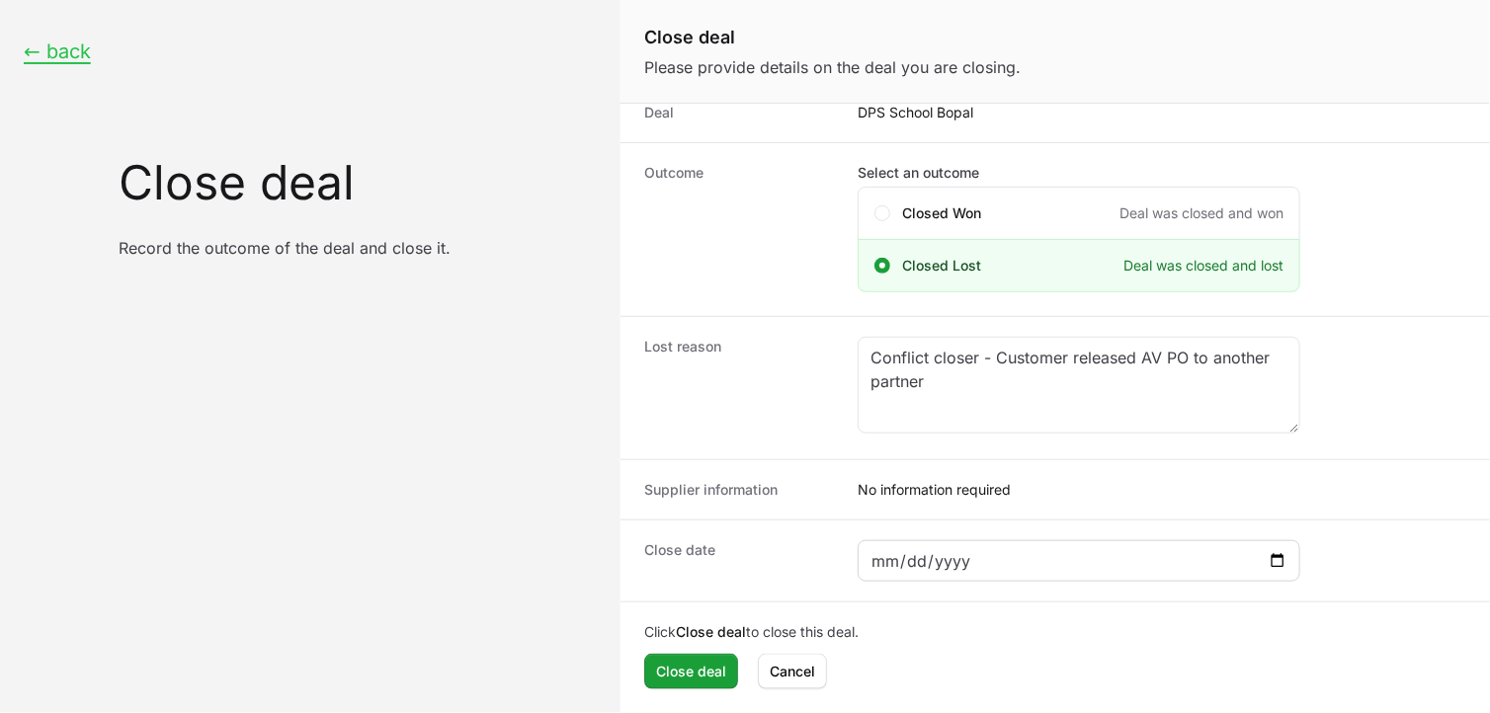
click at [1291, 559] on div "Close deal form" at bounding box center [1079, 560] width 443 height 41
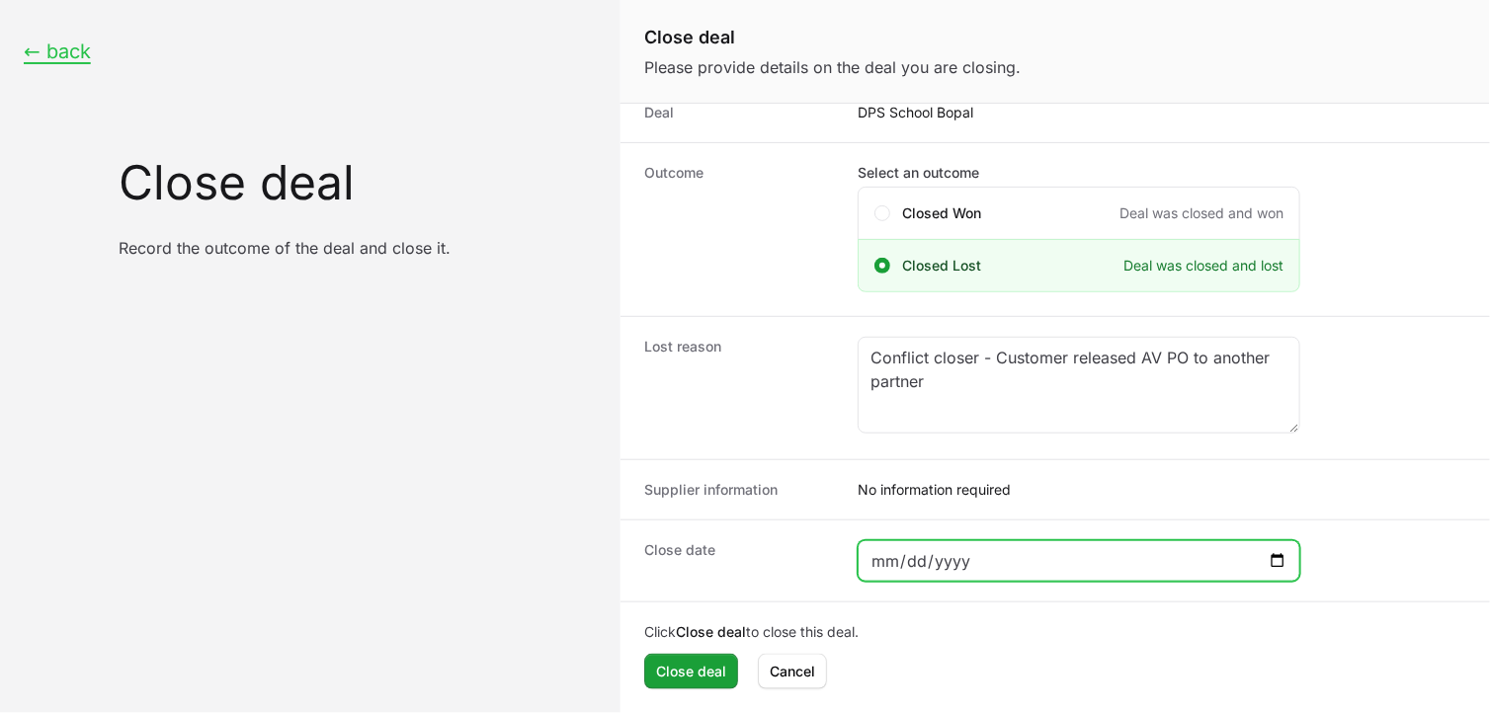
click at [1276, 561] on input "Close deal form" at bounding box center [1078, 561] width 417 height 24
click at [1278, 565] on input "[DATE]" at bounding box center [1078, 561] width 417 height 24
type input "[DATE]"
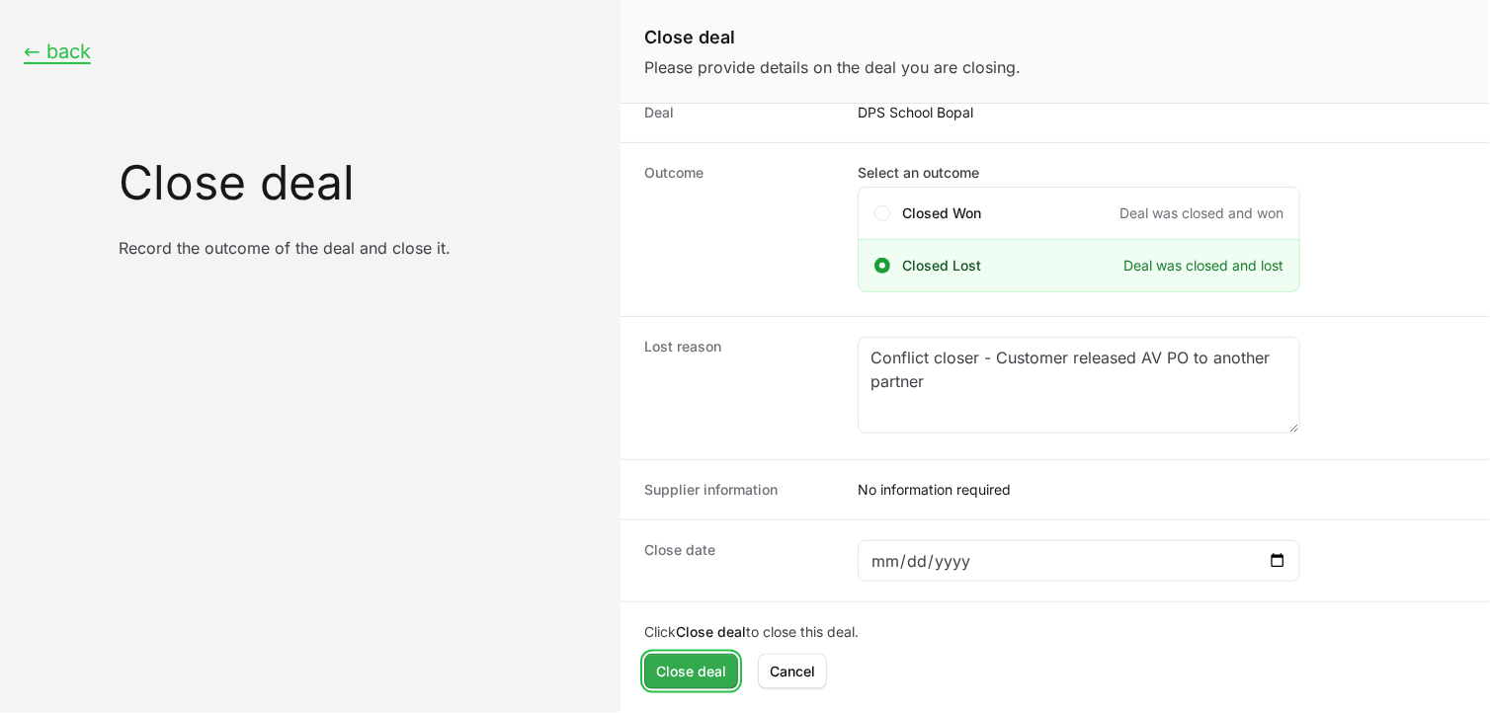
click at [690, 664] on span "Close deal" at bounding box center [691, 672] width 70 height 24
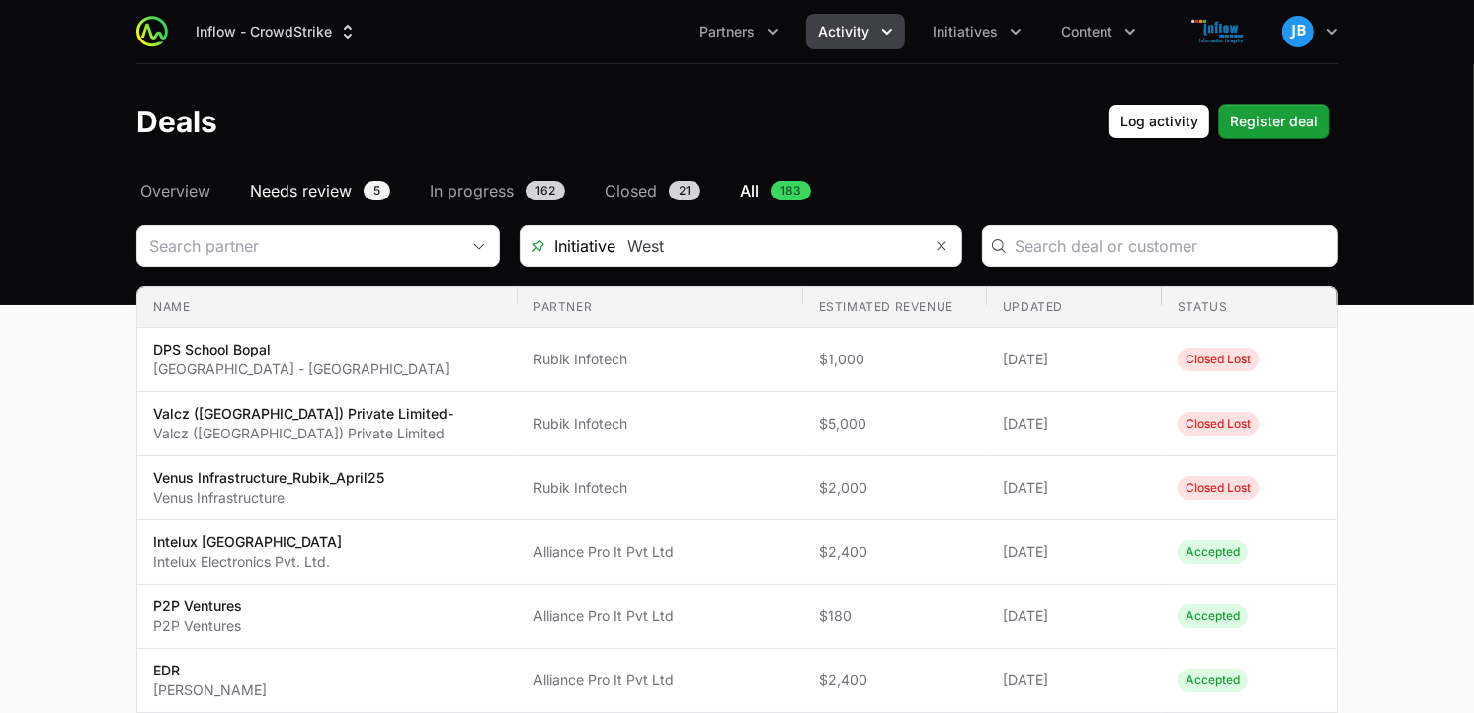
click at [368, 199] on span "5" at bounding box center [377, 191] width 27 height 20
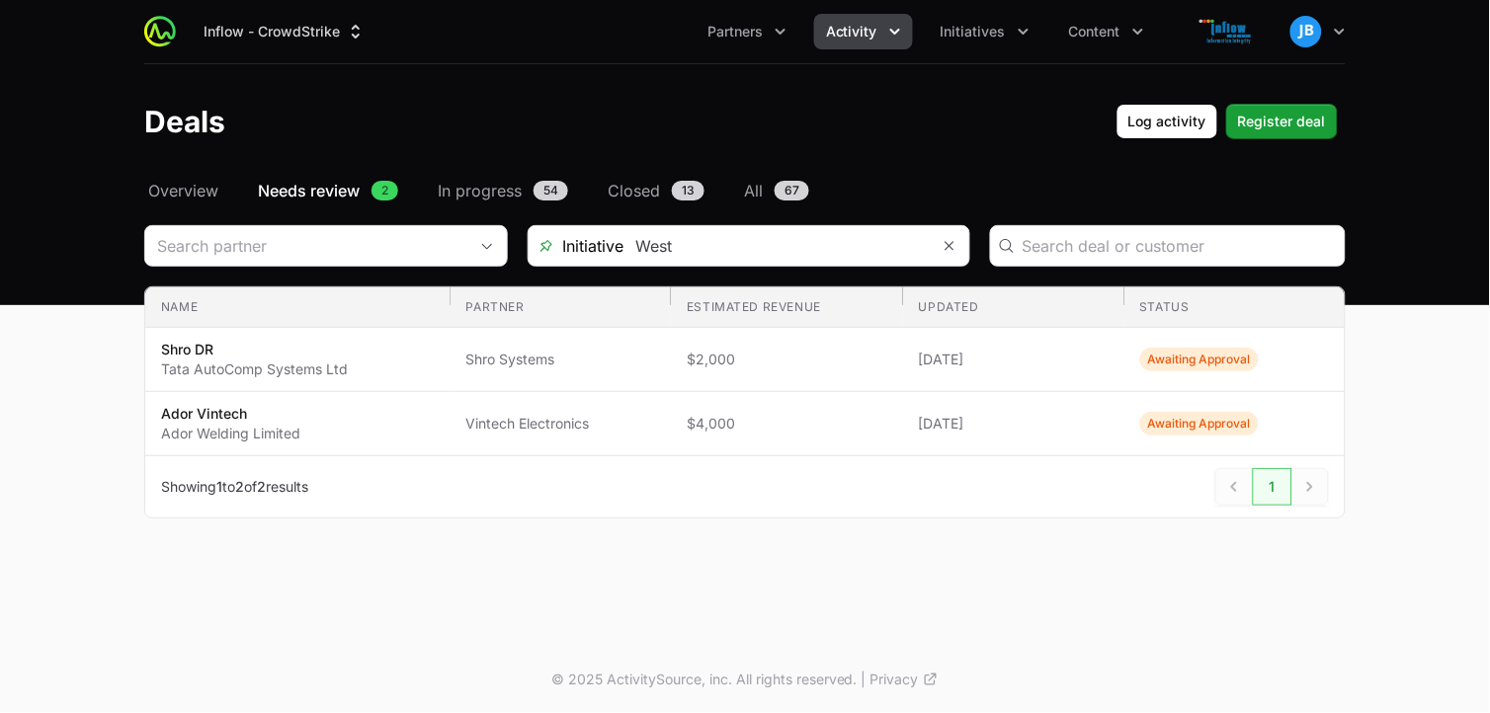
click at [195, 205] on div "Select a tab Overview Needs review In progress Closed All Overview Needs review…" at bounding box center [745, 372] width 1265 height 387
click at [195, 195] on span "Overview" at bounding box center [183, 191] width 70 height 24
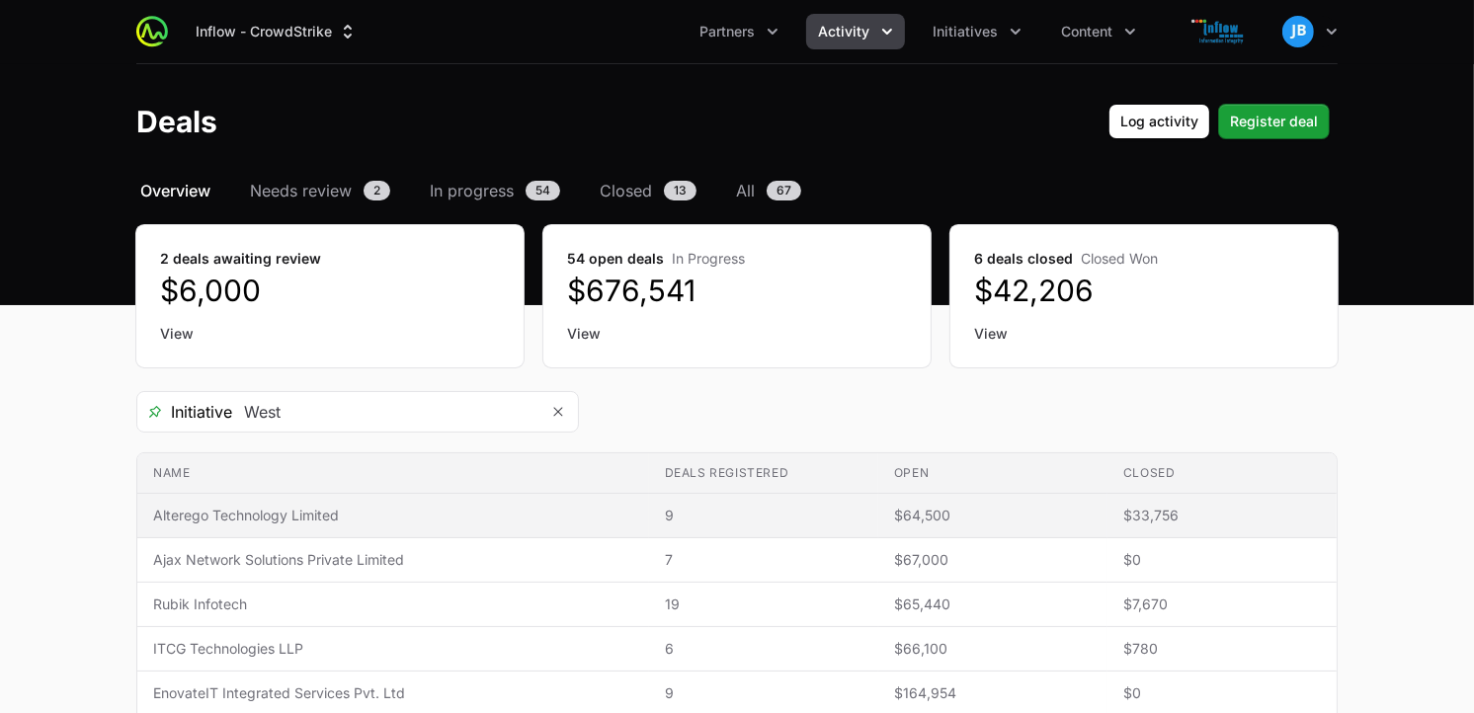
click at [361, 516] on span "Alterego Technology Limited" at bounding box center [393, 516] width 480 height 20
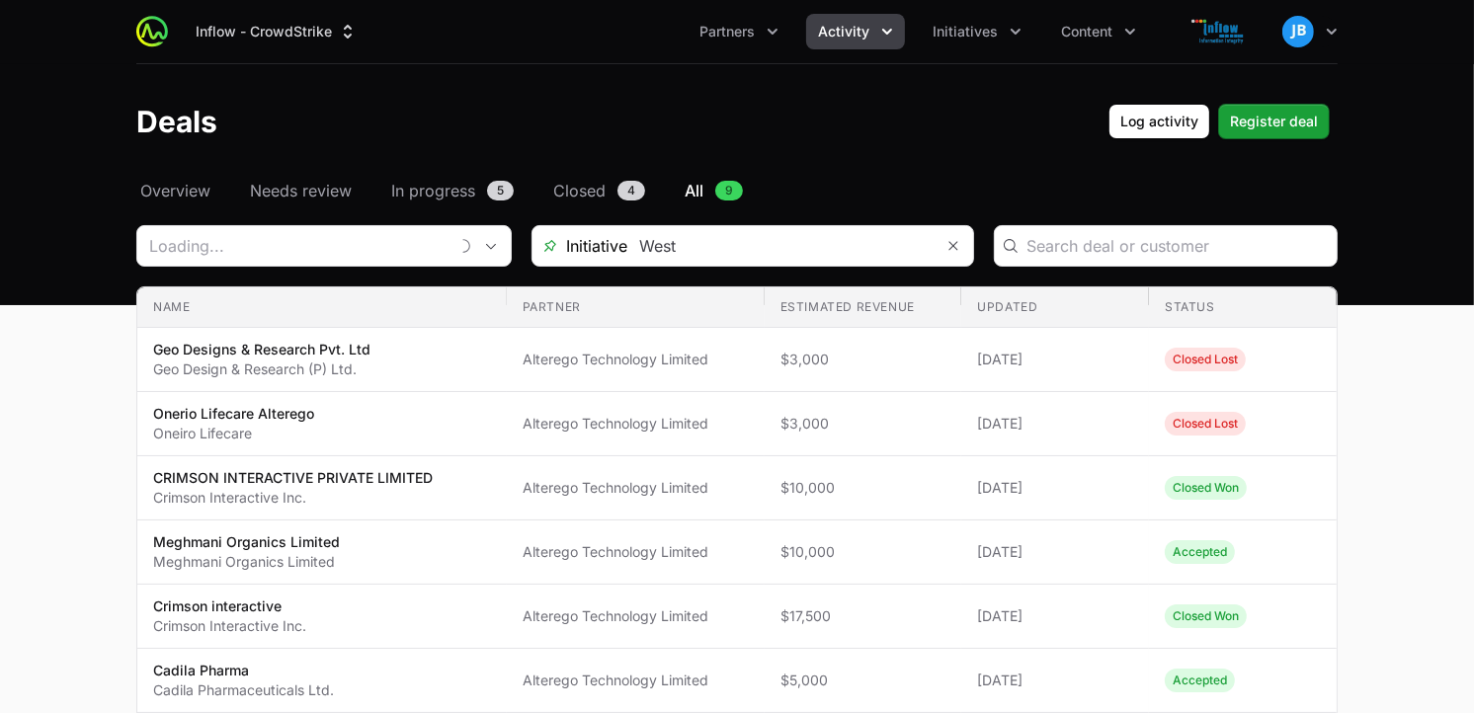
type input "Alterego Technology Limited"
click at [410, 250] on input "Deals Filters" at bounding box center [298, 246] width 322 height 40
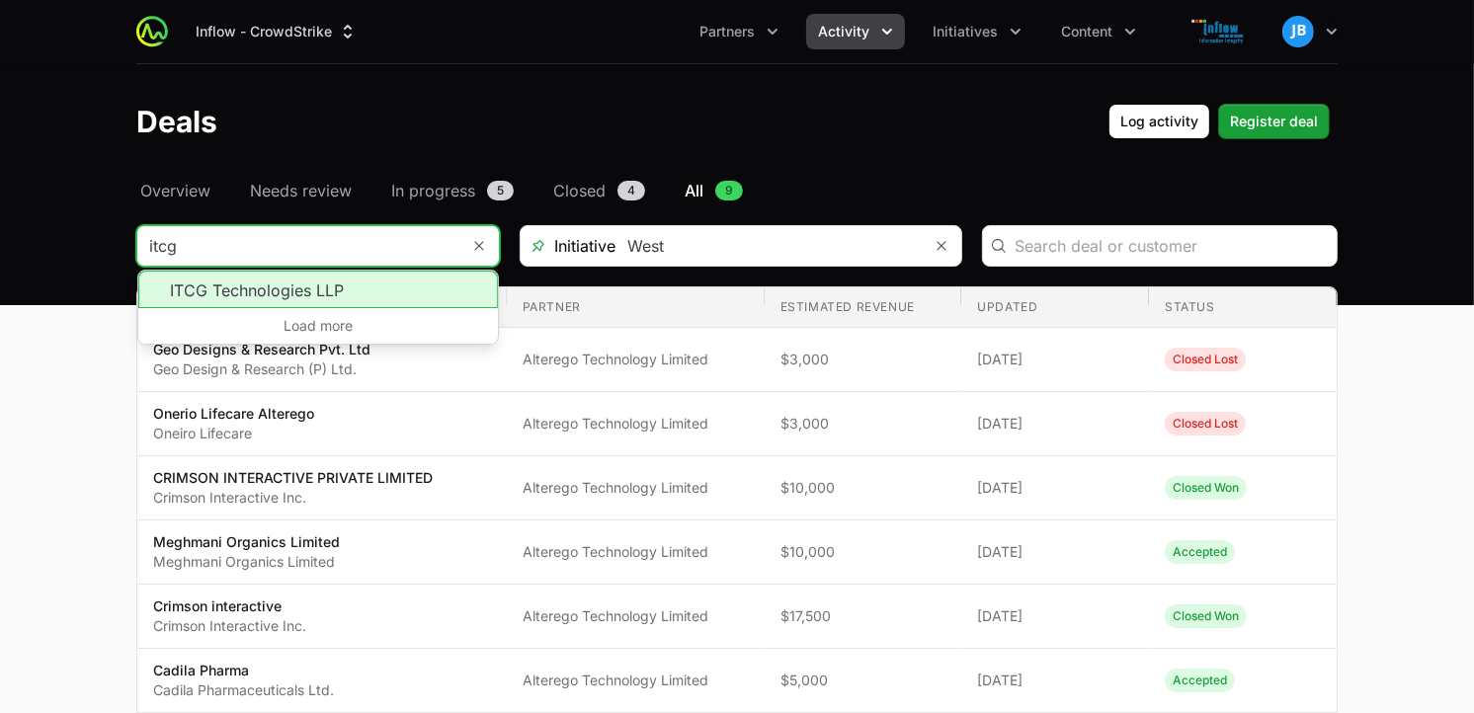
click at [298, 300] on li "ITCG Technologies LLP" at bounding box center [318, 290] width 360 height 38
type input "ITCG Technologies LLP"
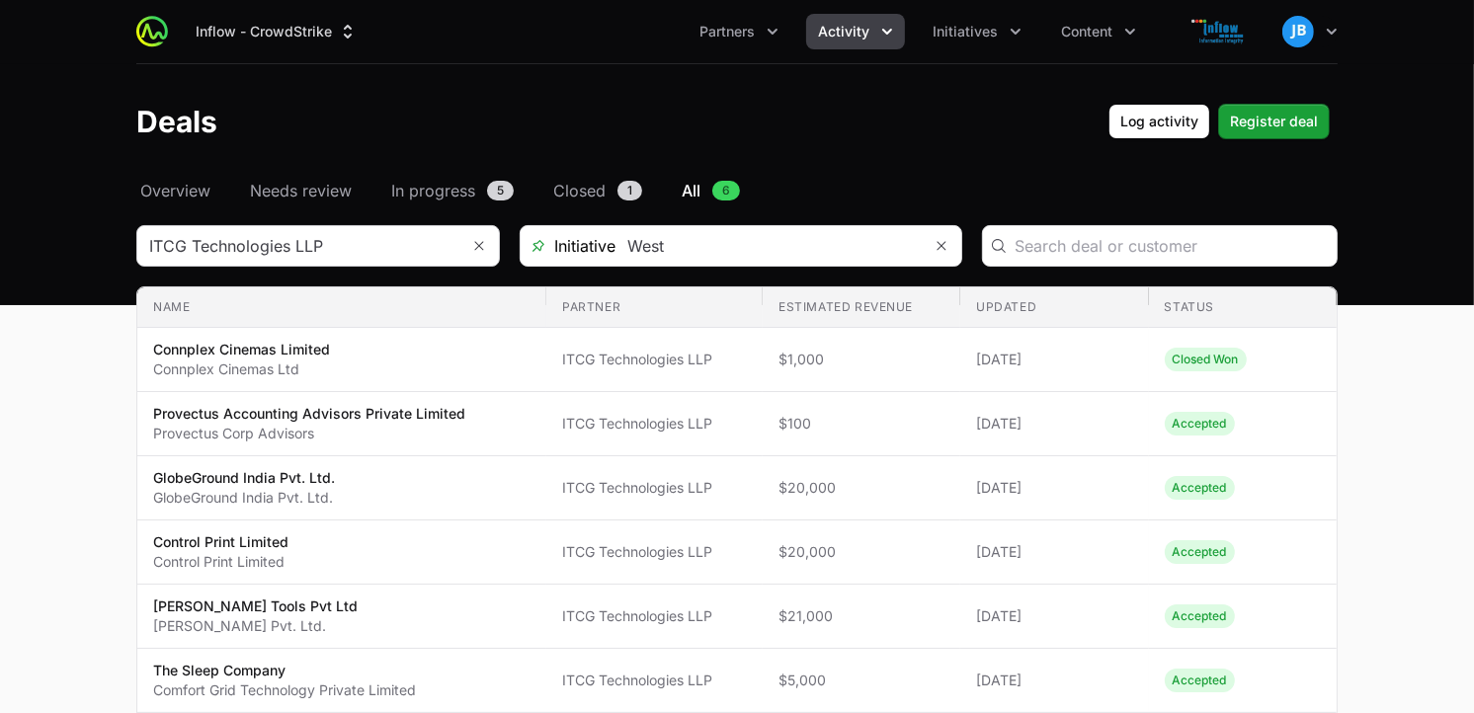
drag, startPoint x: 1463, startPoint y: 311, endPoint x: 1474, endPoint y: 435, distance: 124.0
click at [1473, 435] on html "Inflow - CrowdStrike Partners Activity Initiatives Content Open user menu Open …" at bounding box center [737, 445] width 1474 height 890
click at [379, 238] on input "Deals Filters" at bounding box center [298, 246] width 322 height 40
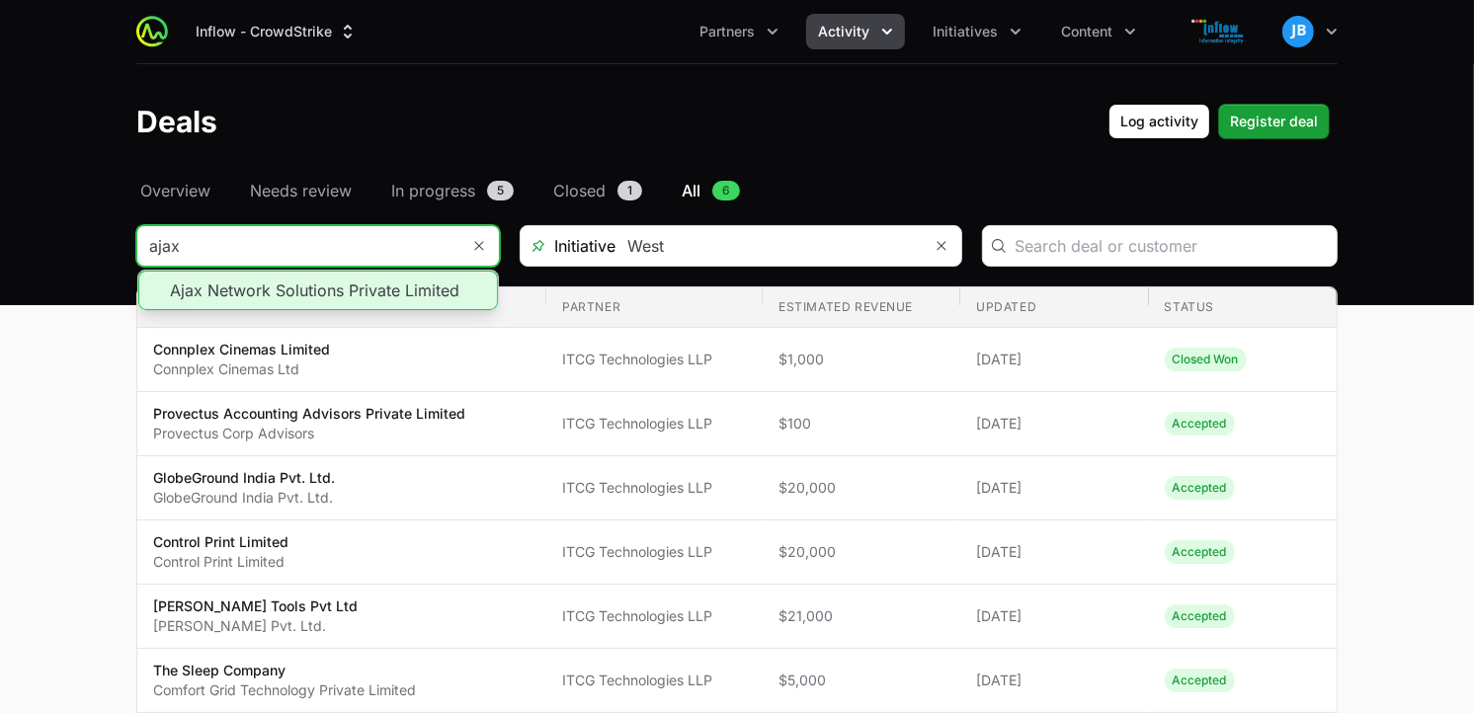
click at [261, 281] on li "Ajax Network Solutions Private Limited" at bounding box center [318, 291] width 360 height 40
type input "Ajax Network Solutions Private Limited"
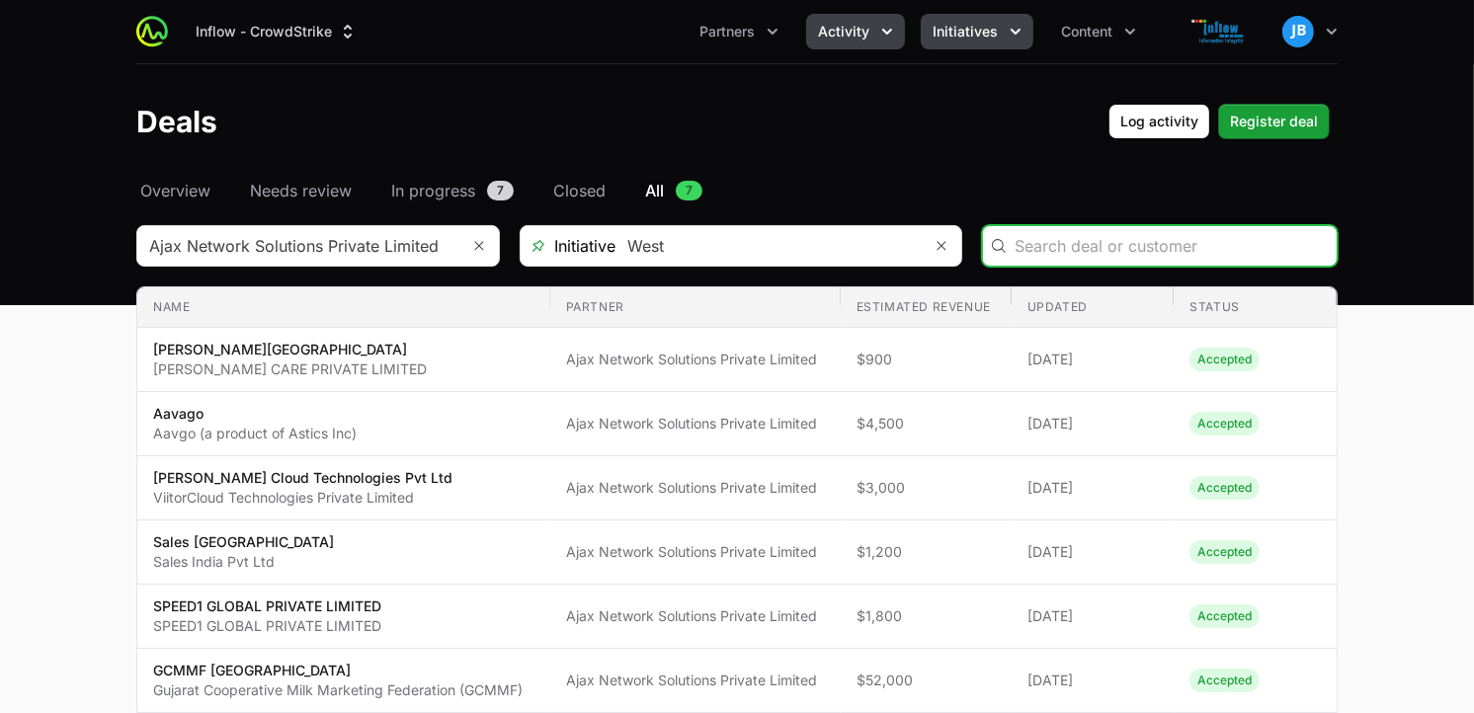
click at [966, 31] on span "Initiatives" at bounding box center [965, 32] width 65 height 20
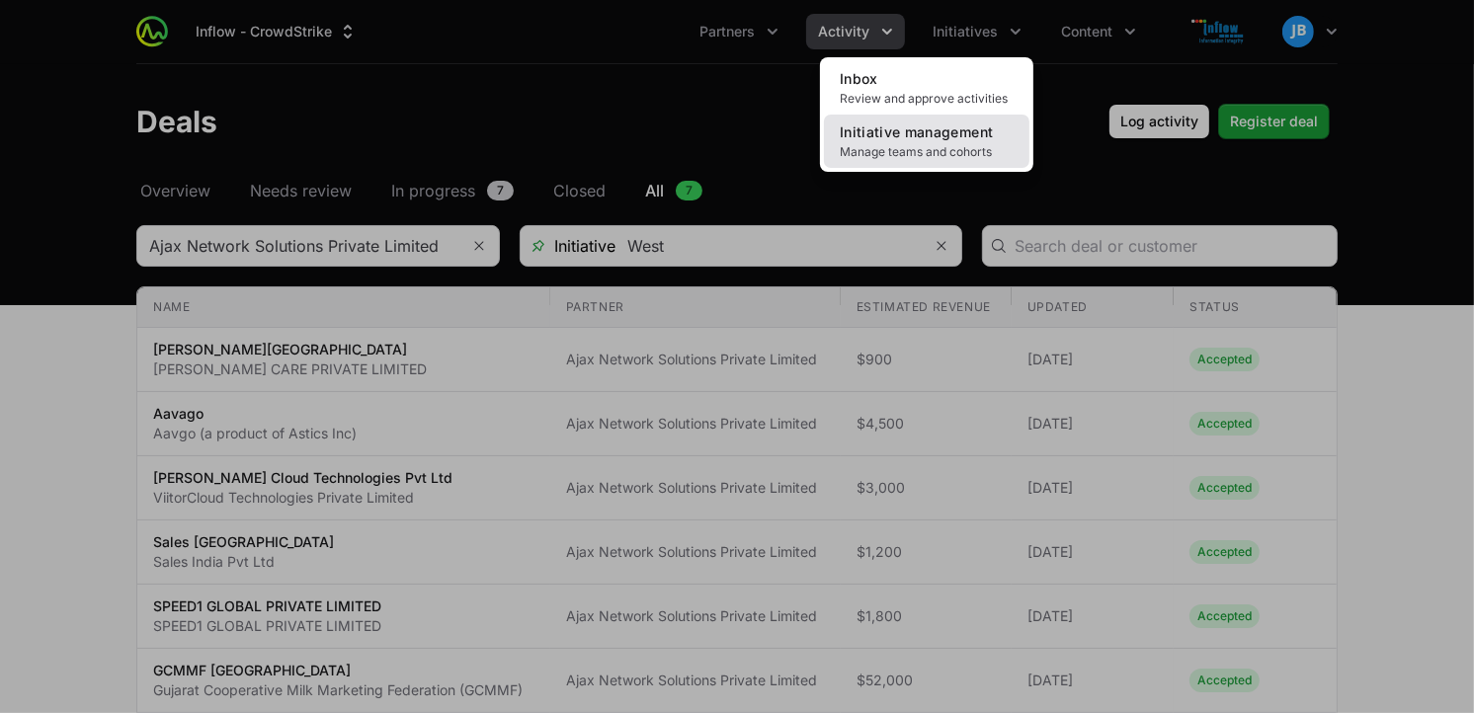
click at [952, 141] on link "Initiative management Manage teams and cohorts" at bounding box center [926, 141] width 205 height 53
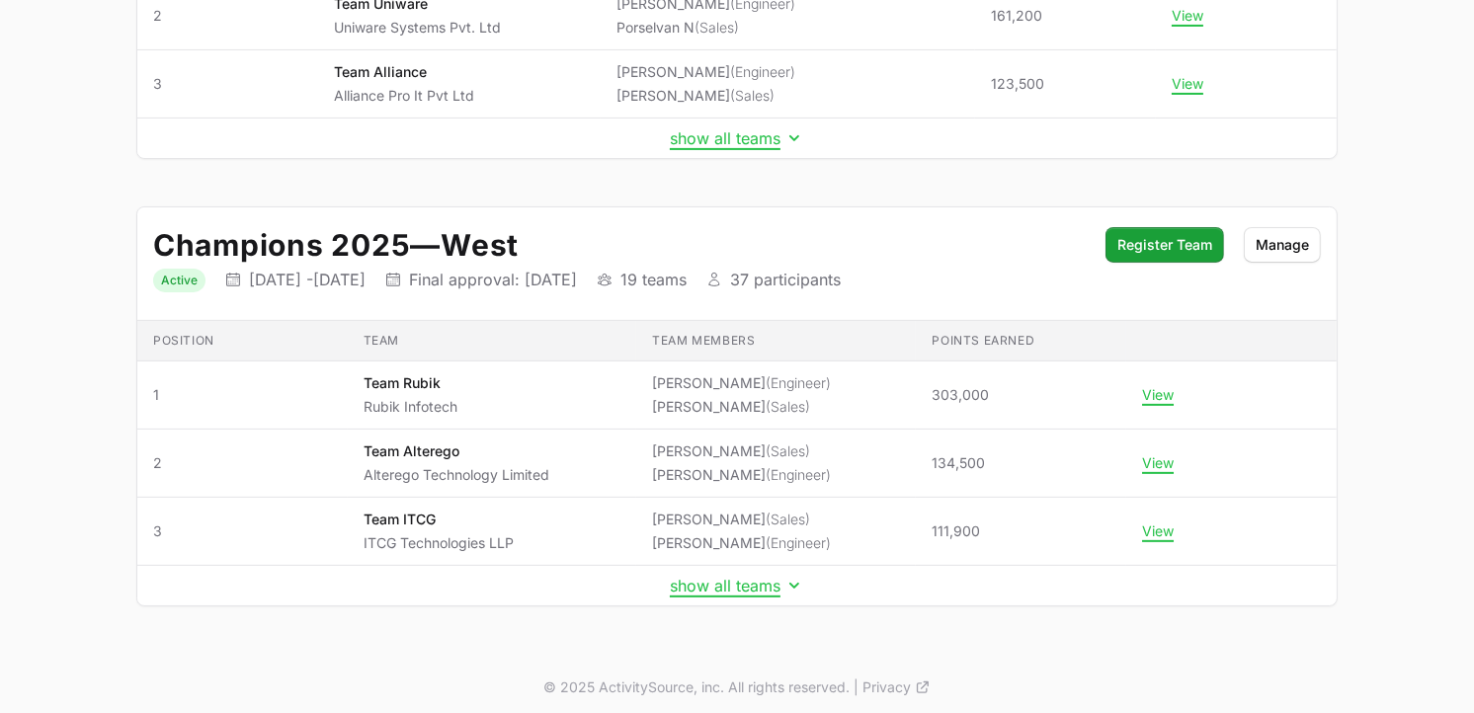
scroll to position [476, 0]
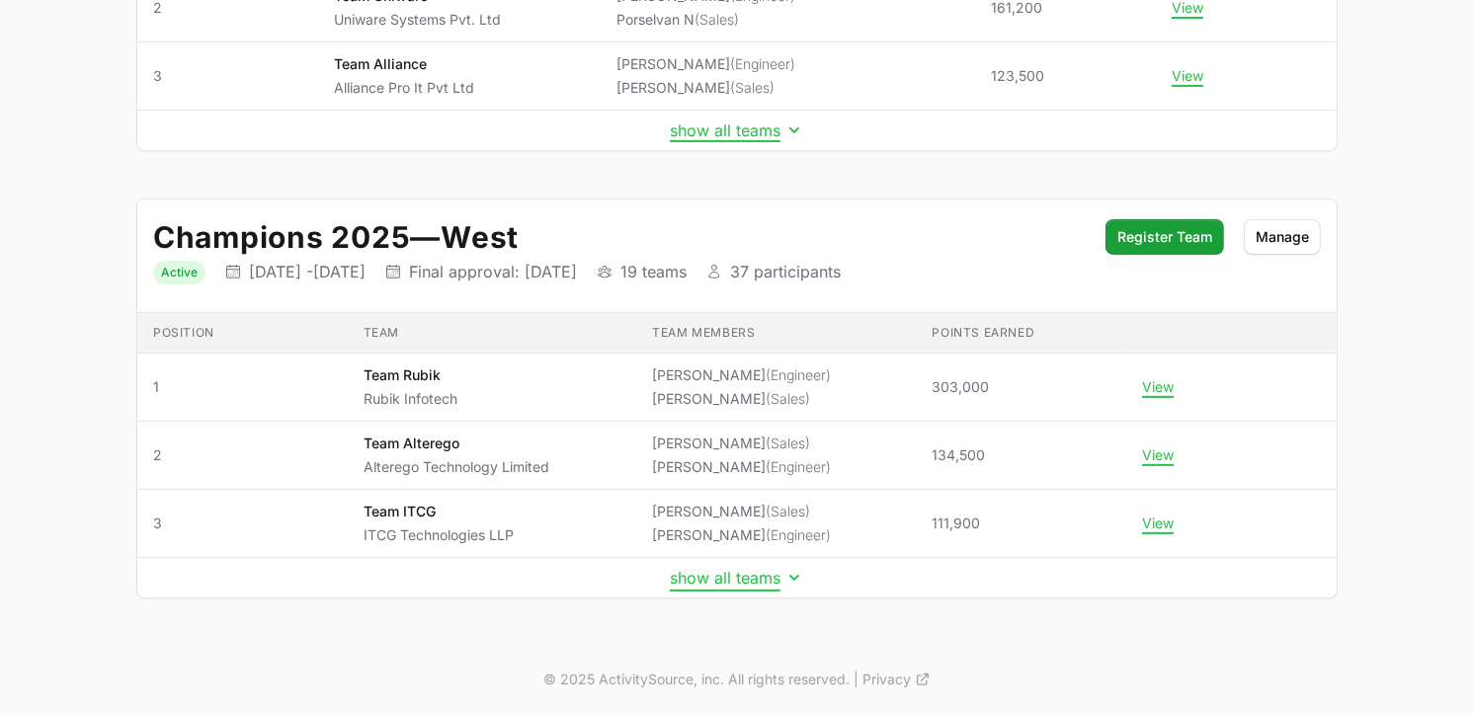
click at [739, 578] on button "show all teams" at bounding box center [737, 578] width 134 height 20
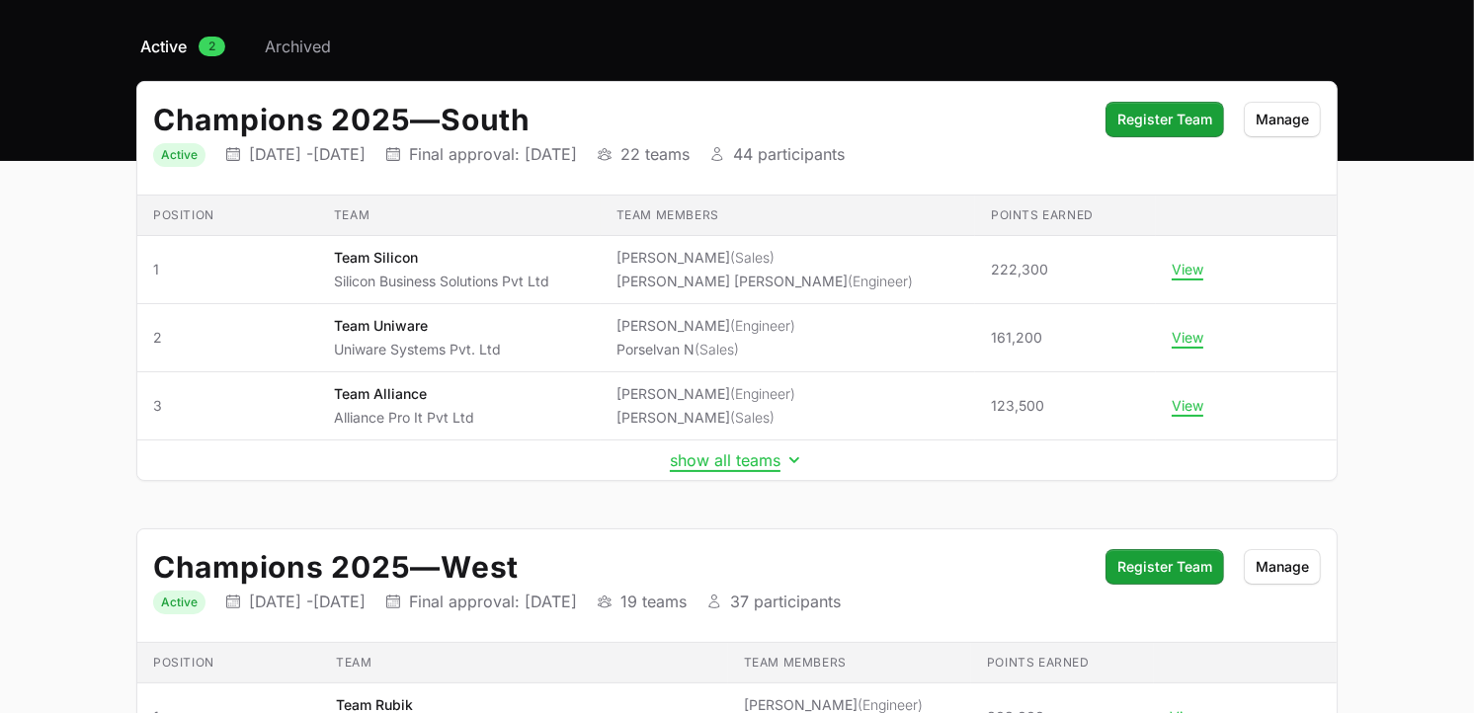
scroll to position [0, 0]
